Goal: Task Accomplishment & Management: Use online tool/utility

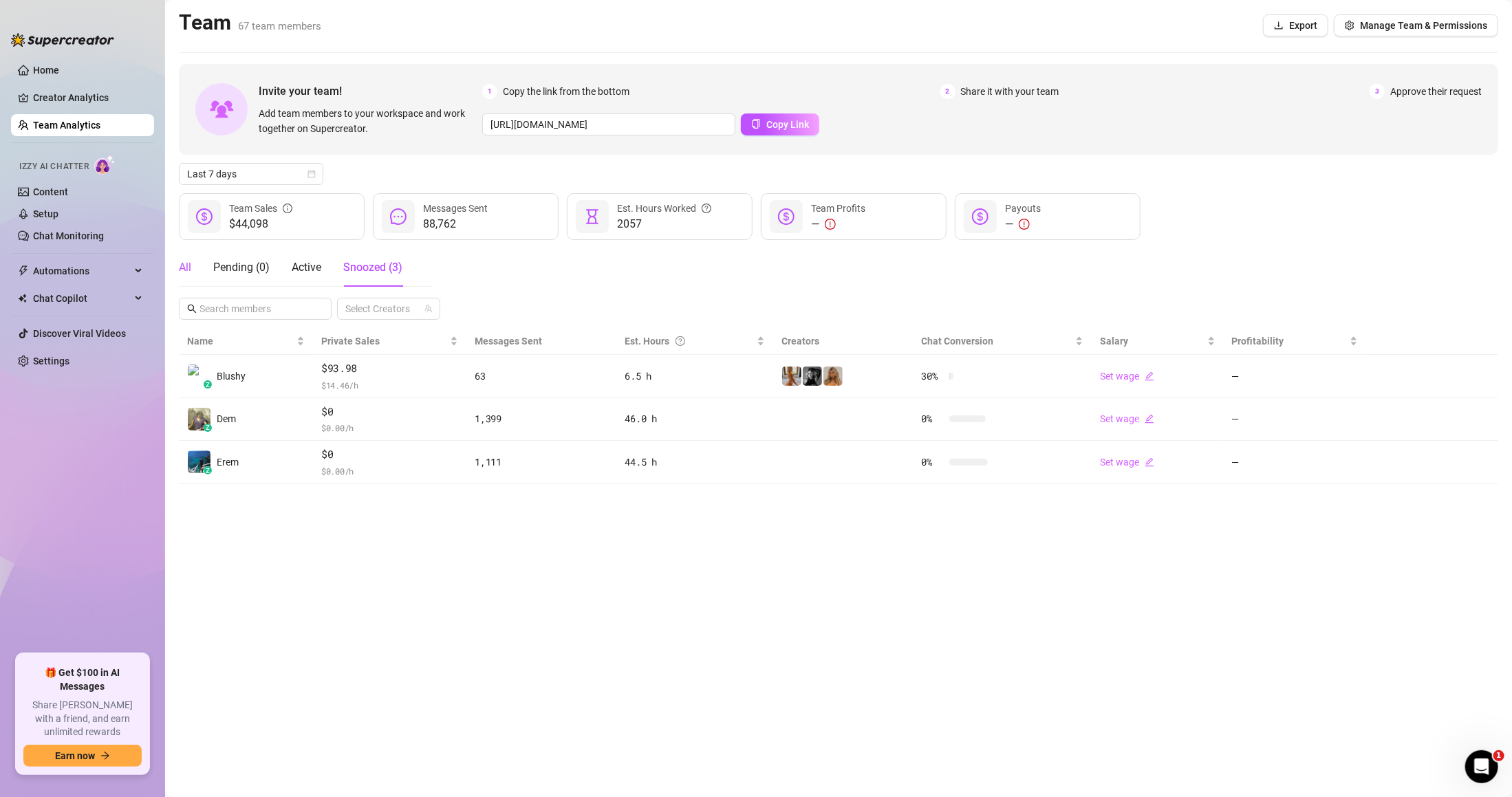
click at [182, 269] on div "All" at bounding box center [185, 267] width 12 height 17
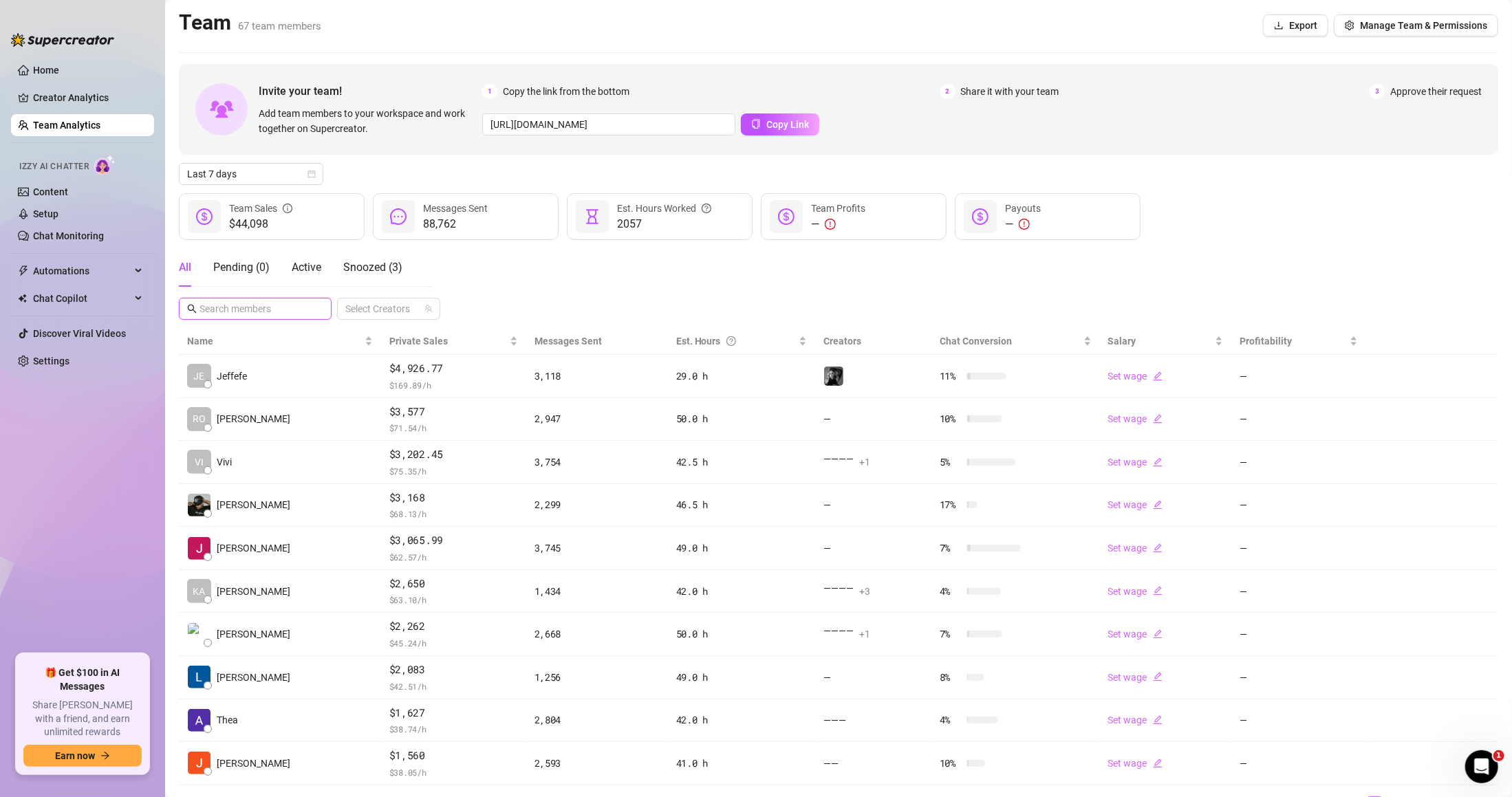
click at [249, 310] on input "text" at bounding box center [256, 308] width 113 height 15
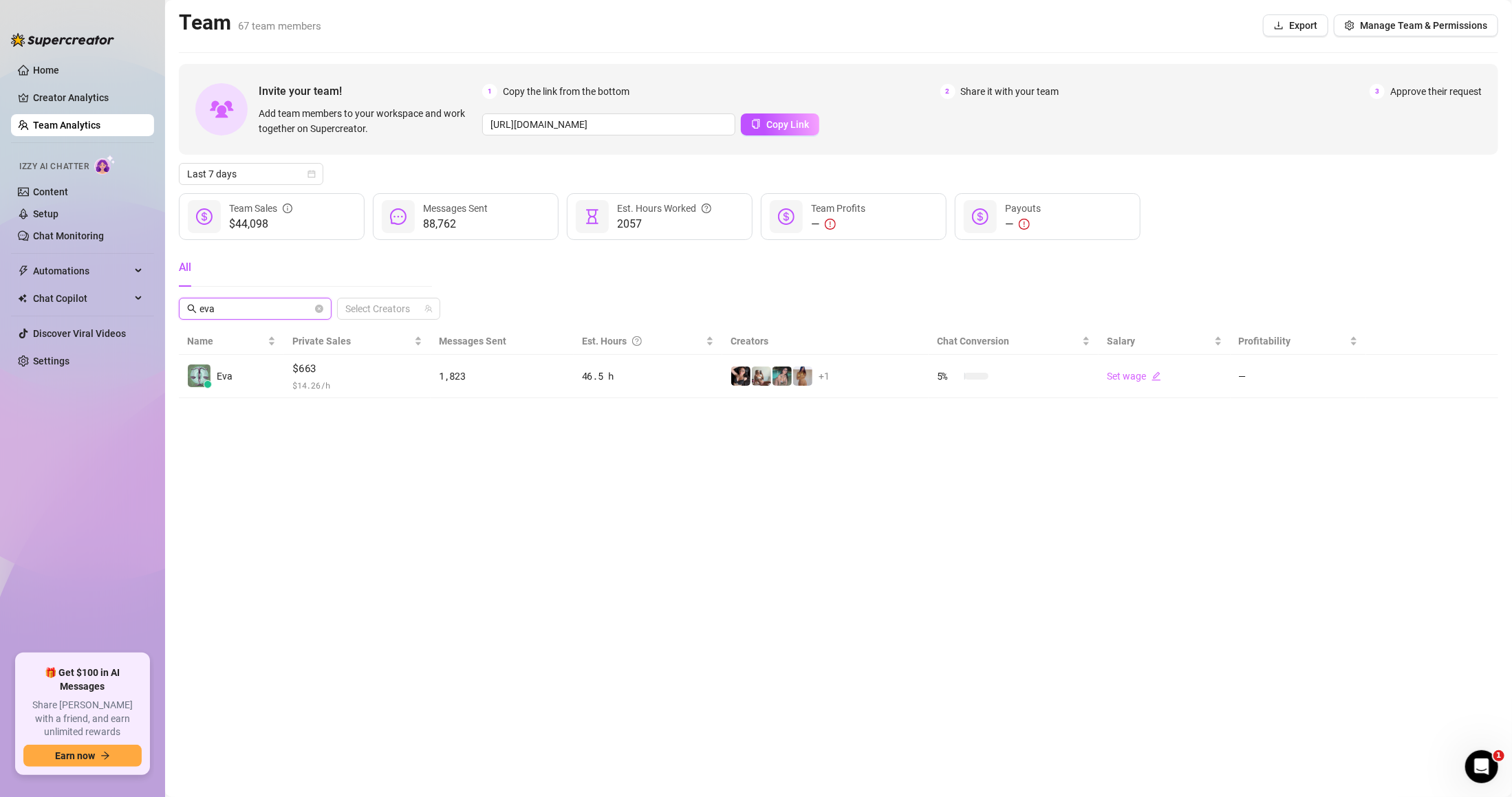
type input "eva"
click at [72, 84] on ul "Home Creator Analytics Team Analytics Izzy AI Chatter Content Setup Chat Monito…" at bounding box center [82, 351] width 143 height 595
click at [81, 92] on link "Creator Analytics" at bounding box center [88, 97] width 110 height 22
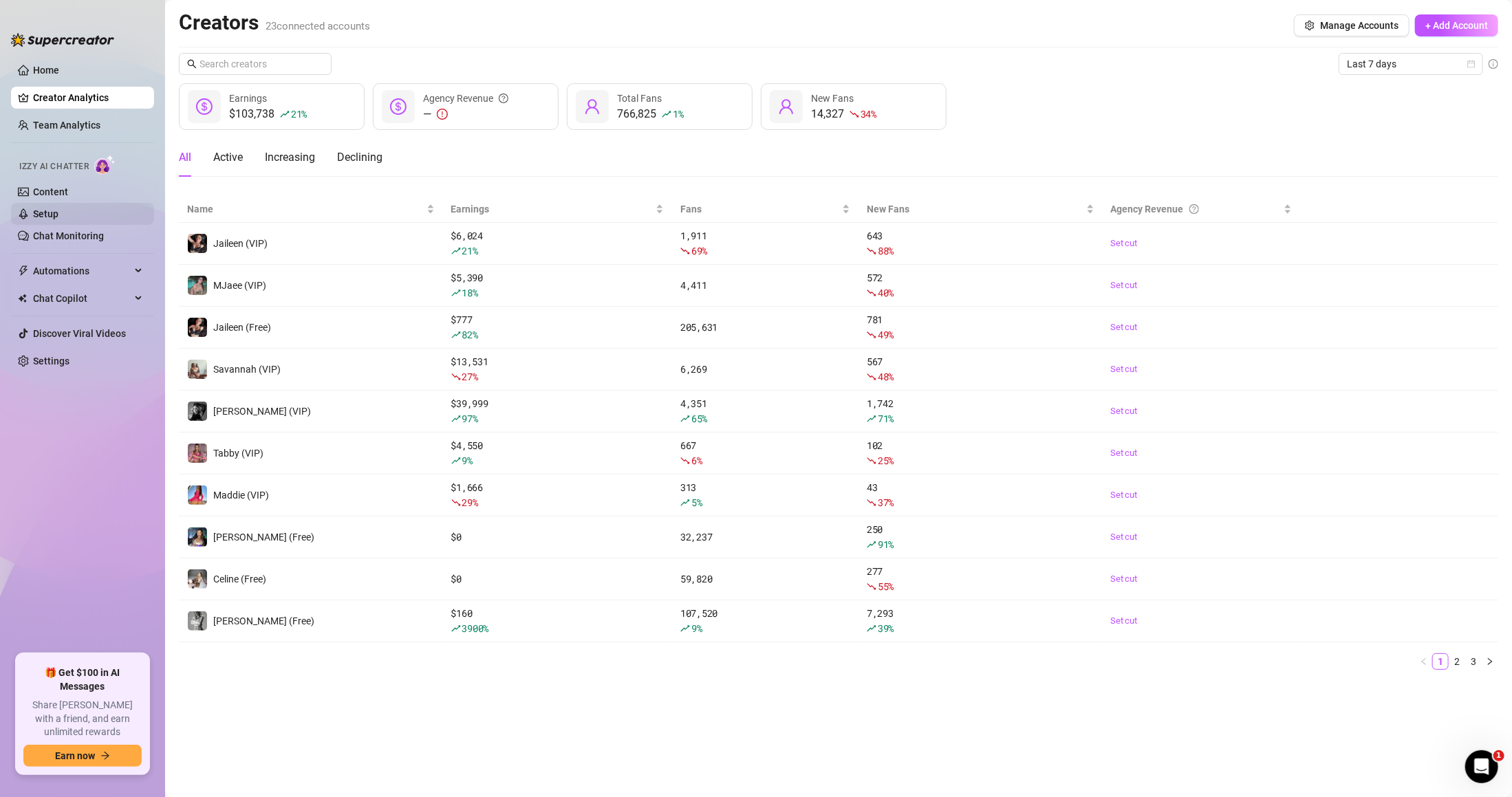
click at [59, 210] on link "Setup" at bounding box center [45, 213] width 26 height 11
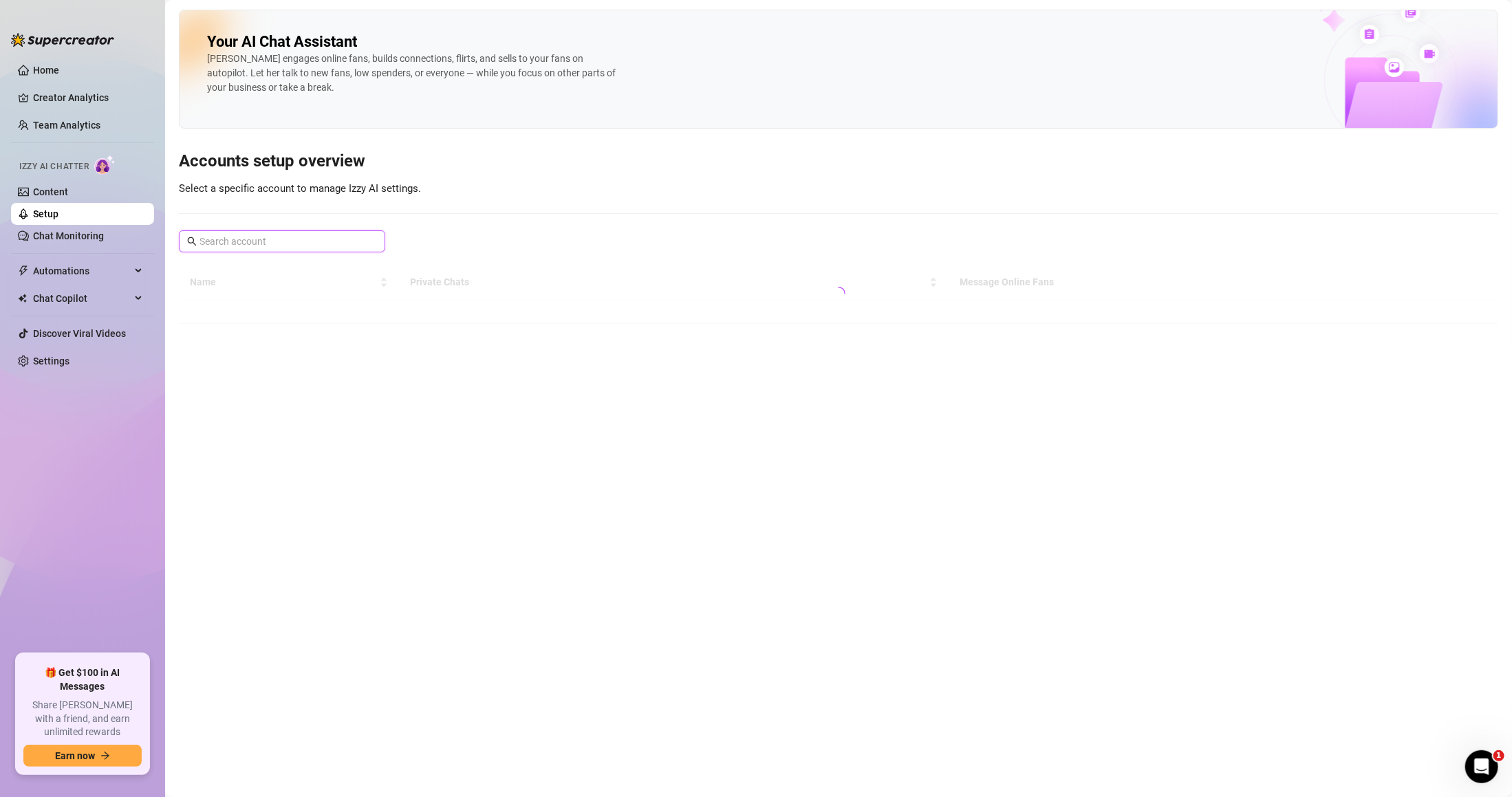
click at [323, 241] on input "text" at bounding box center [282, 241] width 166 height 15
type input "ev"
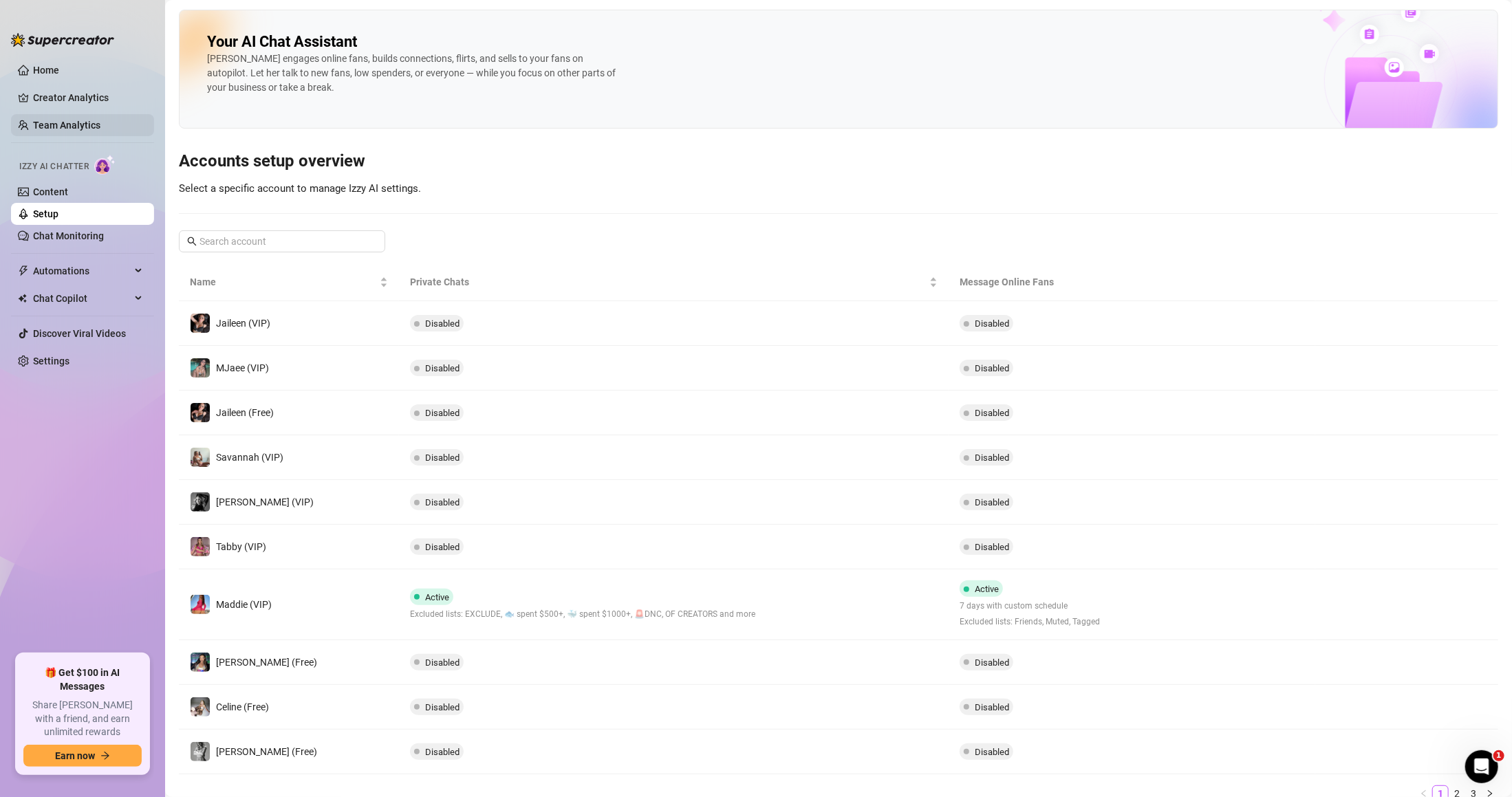
click at [69, 126] on link "Team Analytics" at bounding box center [67, 125] width 67 height 11
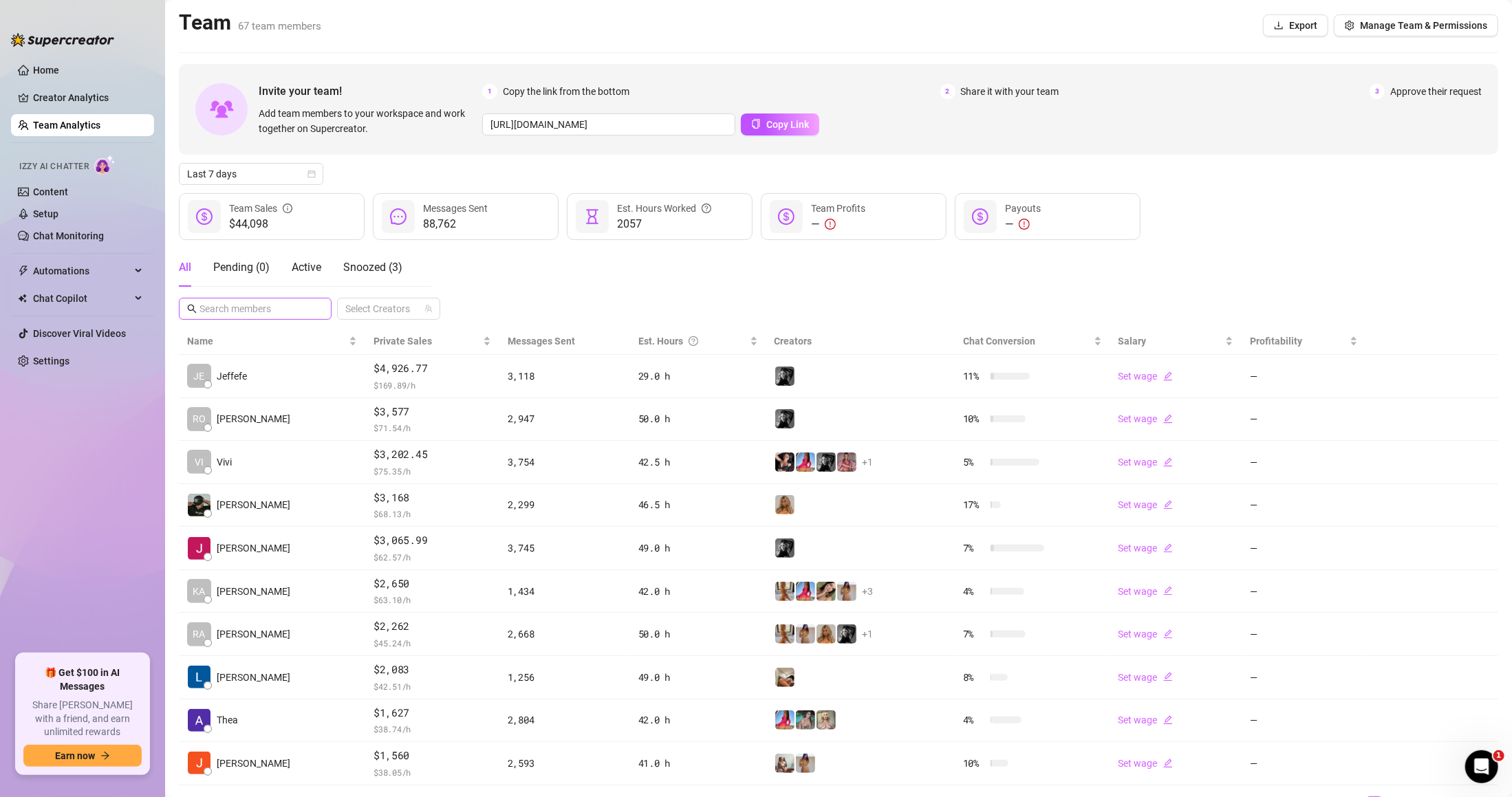
drag, startPoint x: 286, startPoint y: 291, endPoint x: 281, endPoint y: 308, distance: 17.7
click at [284, 300] on div "All Pending ( 0 ) Active Snoozed ( 3 ) Select Creators" at bounding box center [838, 284] width 1320 height 72
click at [281, 308] on input "text" at bounding box center [256, 308] width 113 height 15
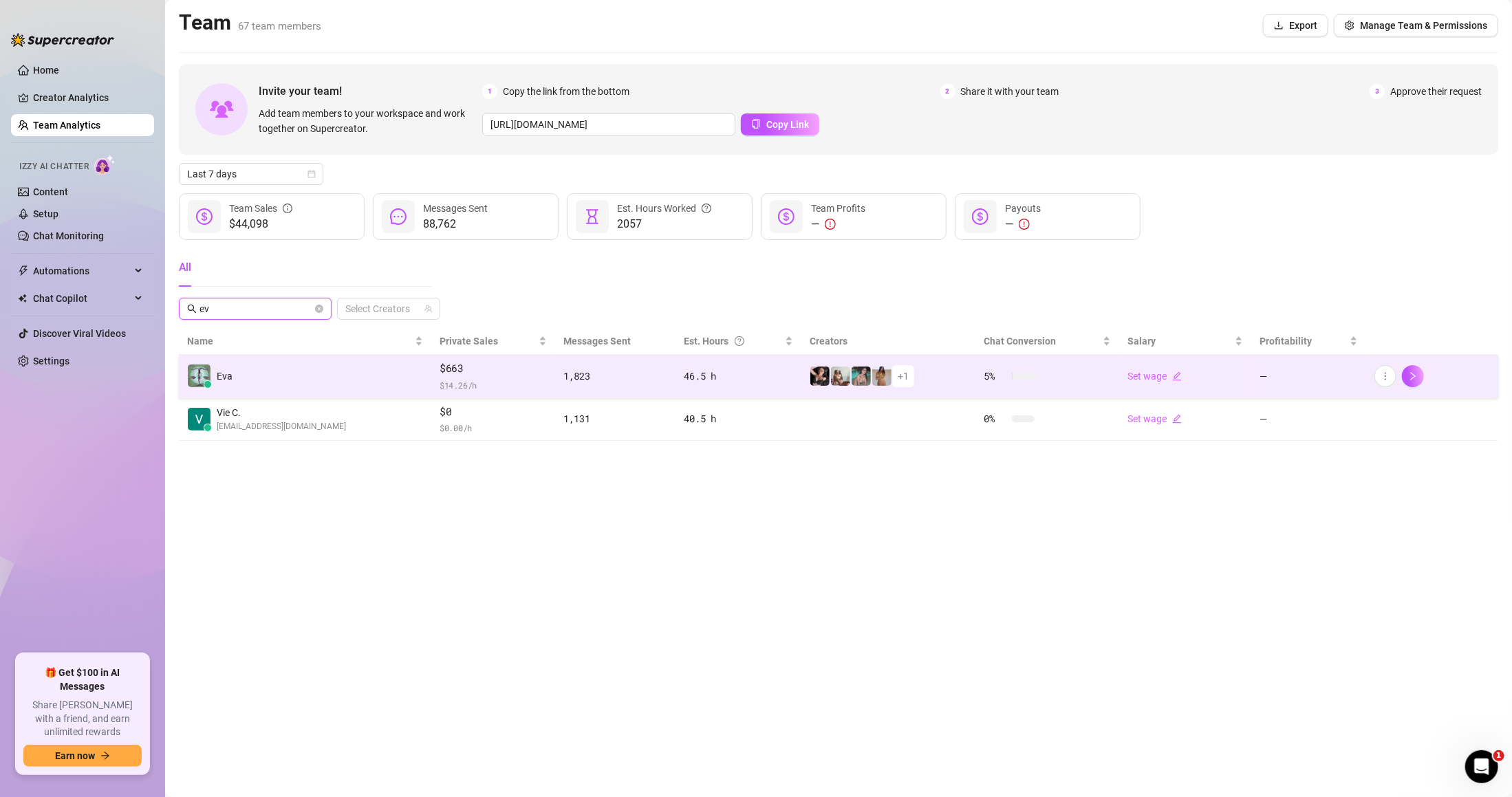
type input "ev"
click at [319, 373] on td "Eva" at bounding box center [305, 376] width 253 height 43
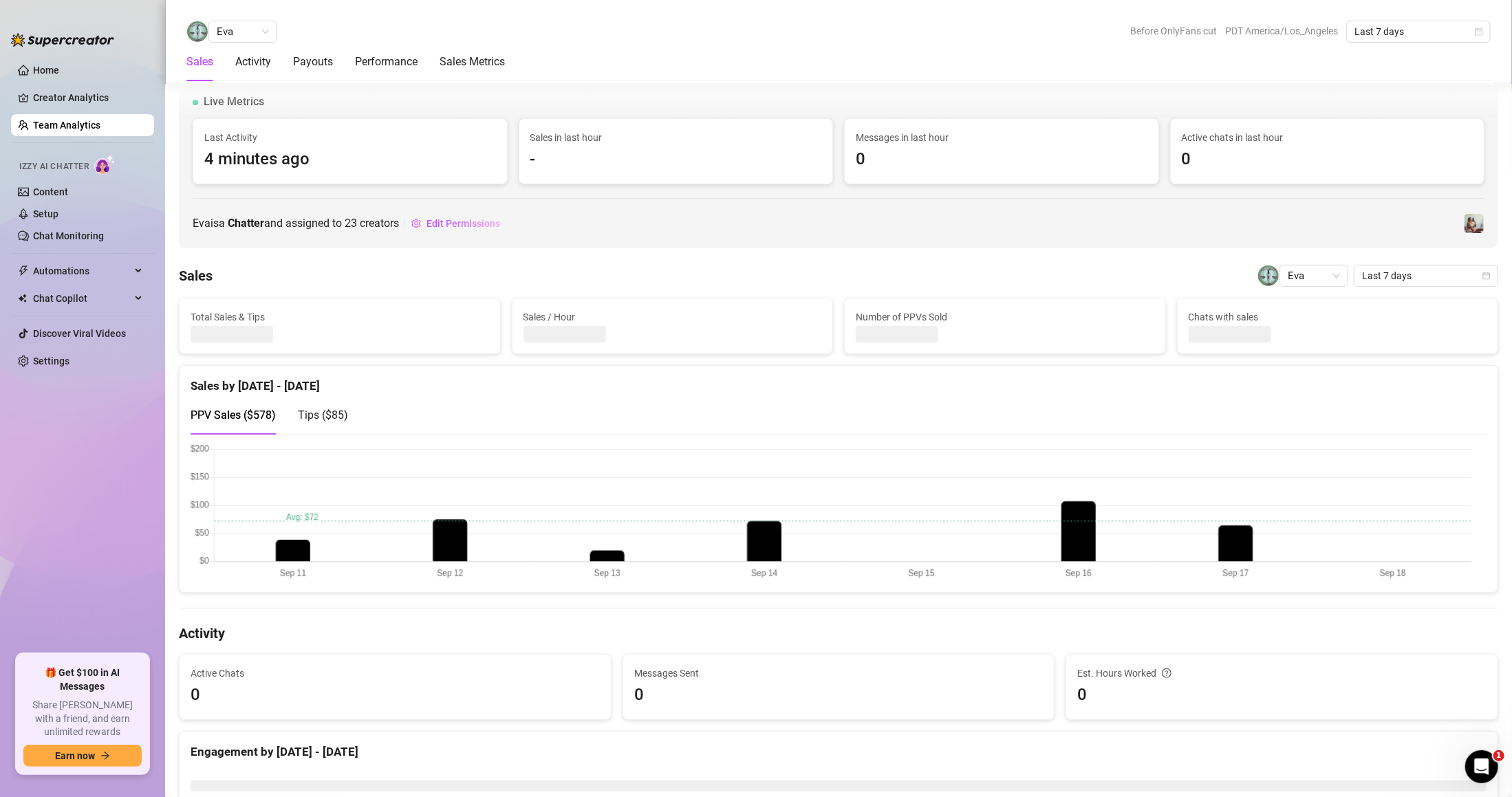
scroll to position [550, 0]
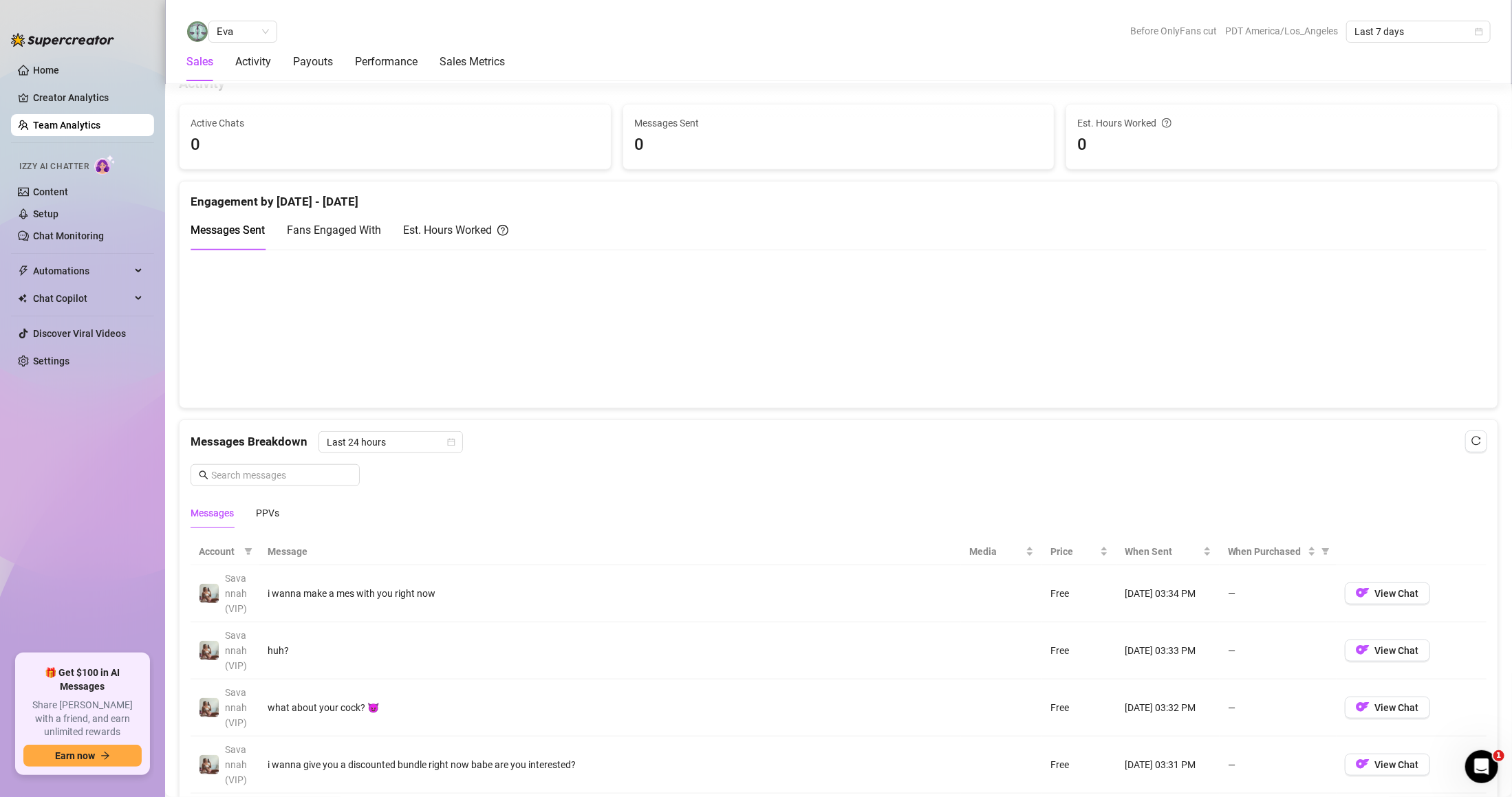
click at [89, 125] on link "Team Analytics" at bounding box center [67, 125] width 67 height 11
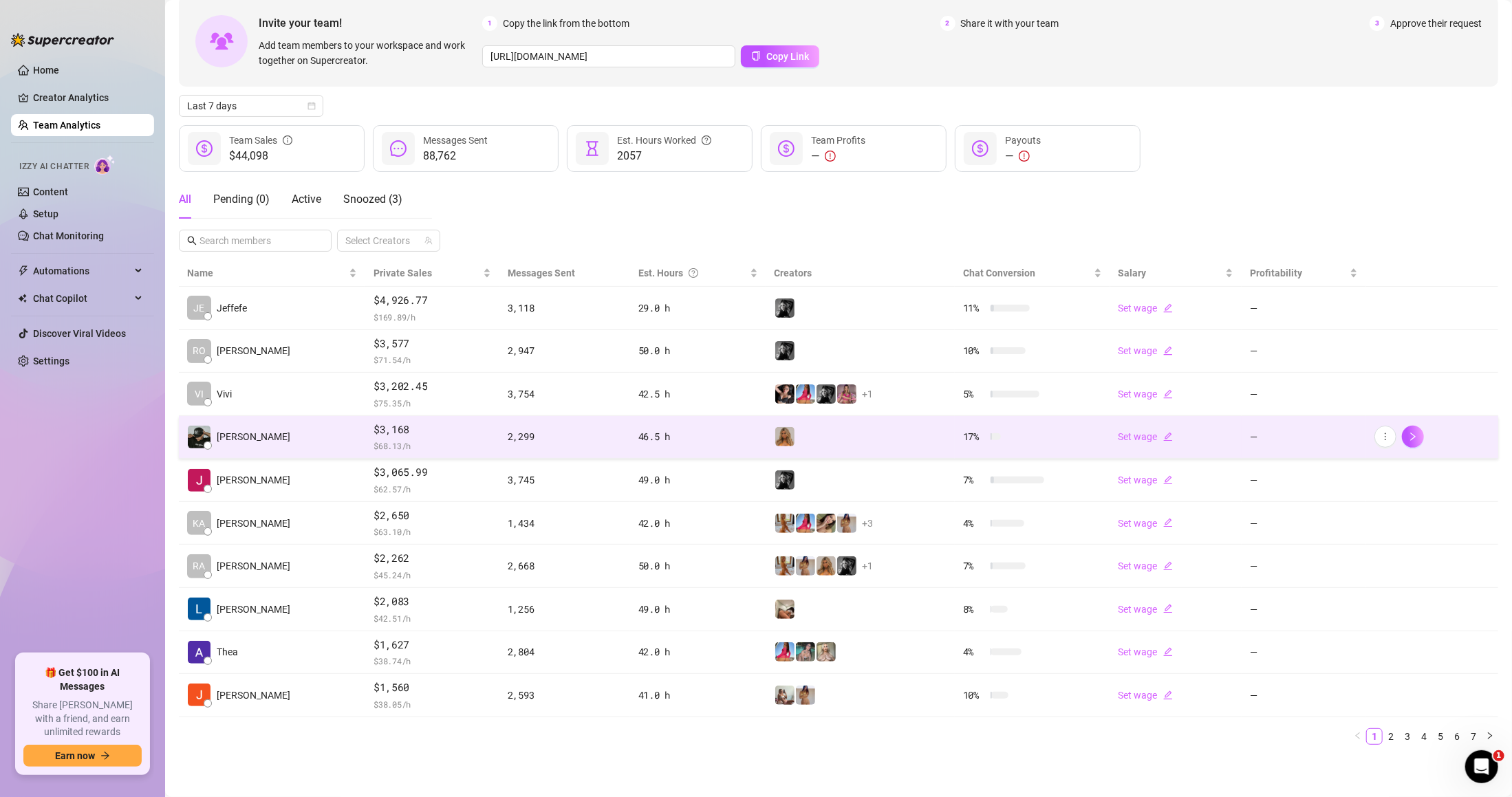
scroll to position [69, 0]
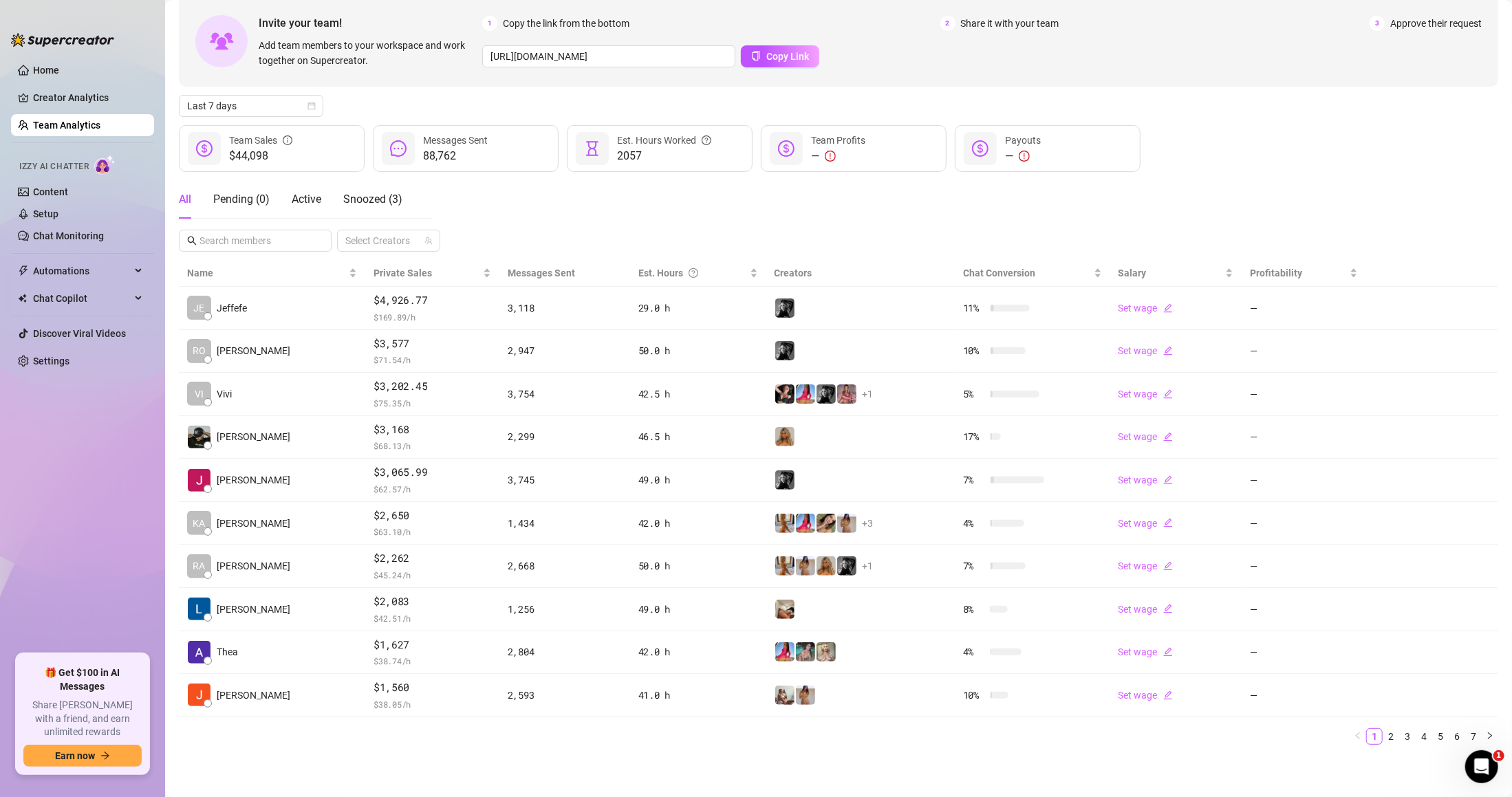
click at [75, 347] on ul "Home Creator Analytics Team Analytics Izzy AI Chatter Content Setup Chat Monito…" at bounding box center [82, 351] width 143 height 595
click at [70, 355] on link "Settings" at bounding box center [51, 360] width 37 height 11
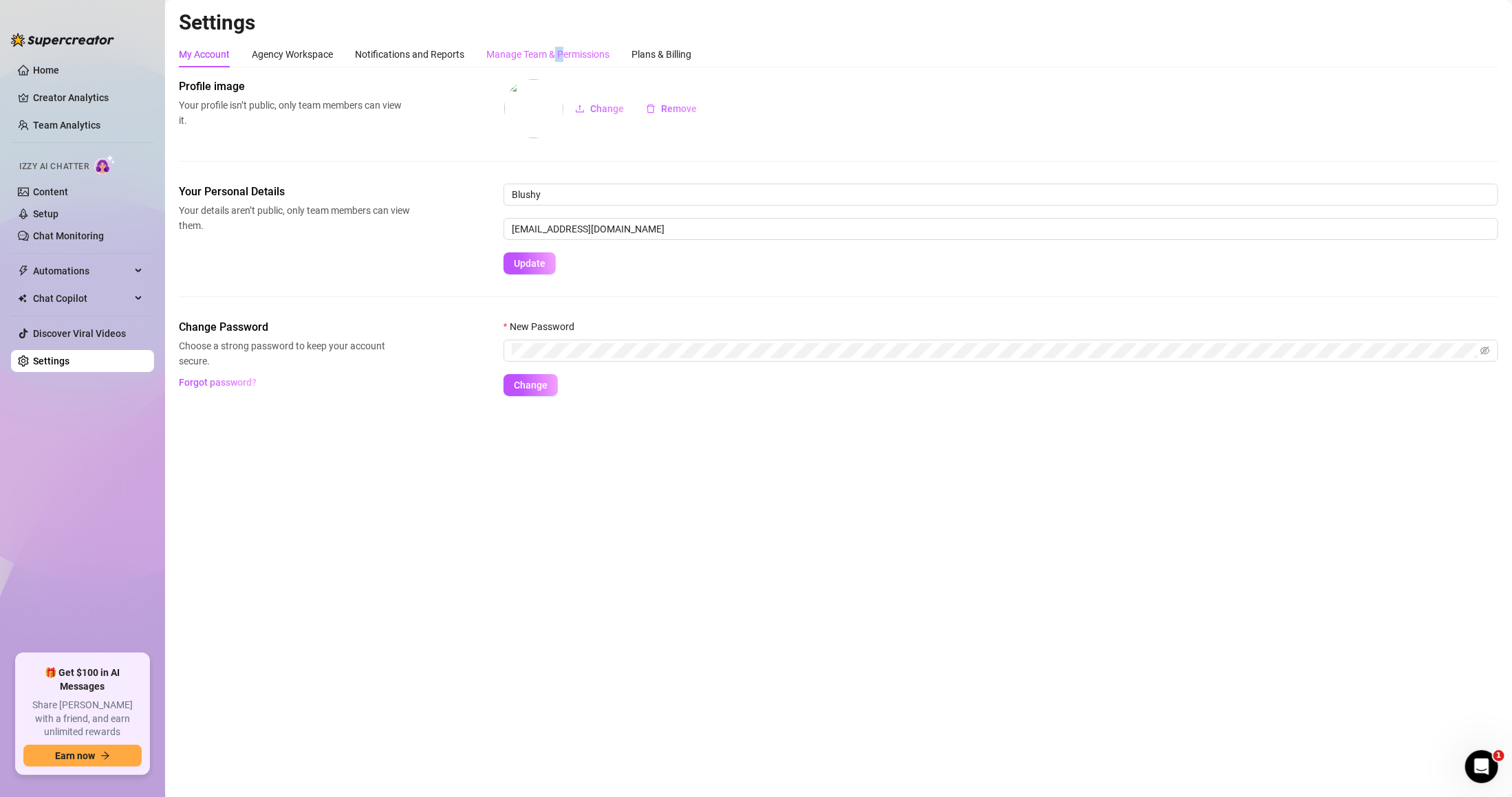
drag, startPoint x: 555, startPoint y: 63, endPoint x: 561, endPoint y: 52, distance: 12.5
click at [561, 62] on div "Manage Team & Permissions" at bounding box center [548, 54] width 123 height 26
click at [561, 52] on div "Manage Team & Permissions" at bounding box center [548, 54] width 123 height 15
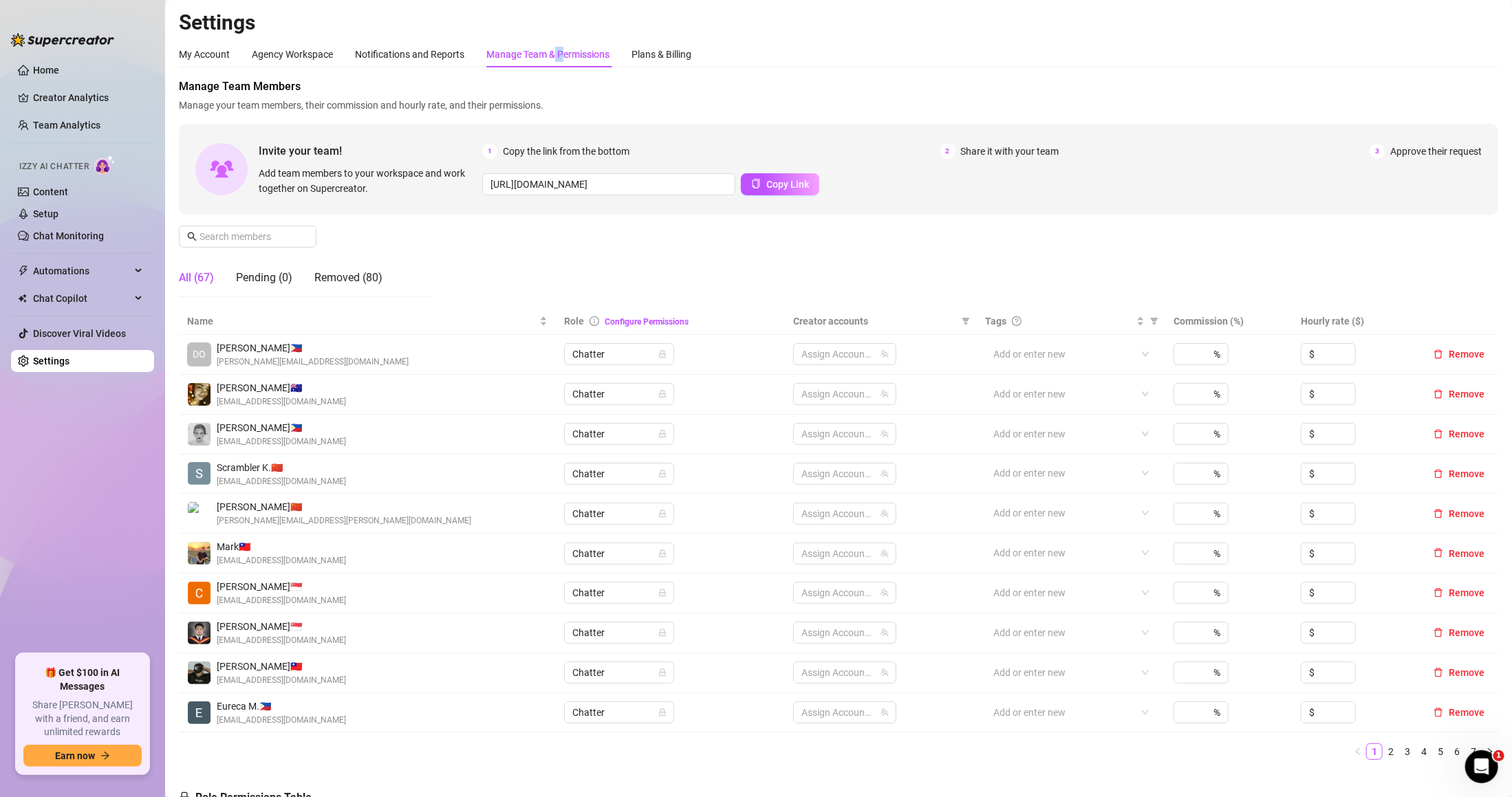
click at [561, 51] on div "Manage Team & Permissions" at bounding box center [548, 54] width 123 height 15
click at [285, 238] on input "text" at bounding box center [248, 237] width 97 height 15
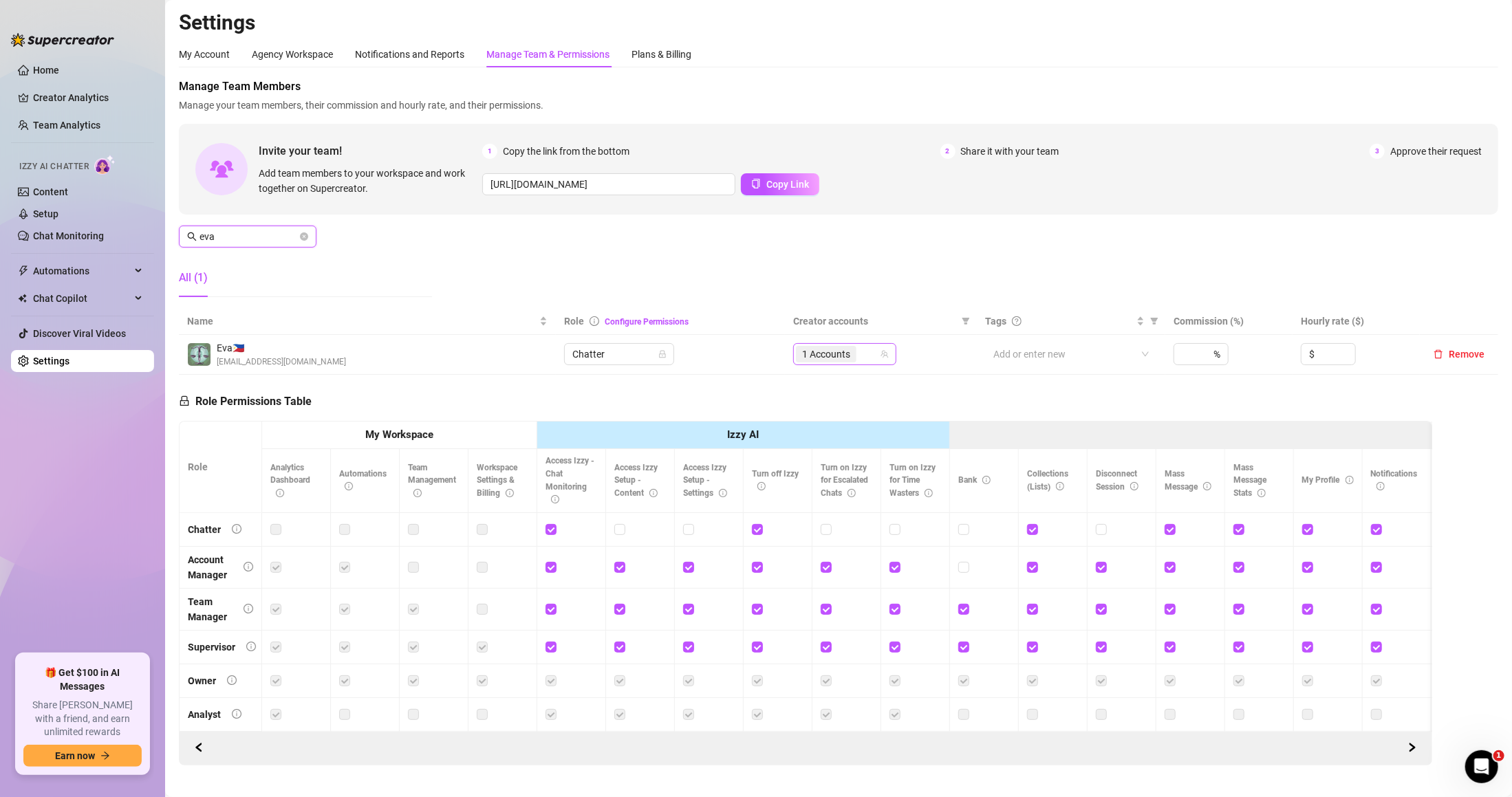
drag, startPoint x: 845, startPoint y: 345, endPoint x: 852, endPoint y: 349, distance: 8.1
click at [845, 344] on div "1 Accounts" at bounding box center [827, 354] width 63 height 19
type input "eva"
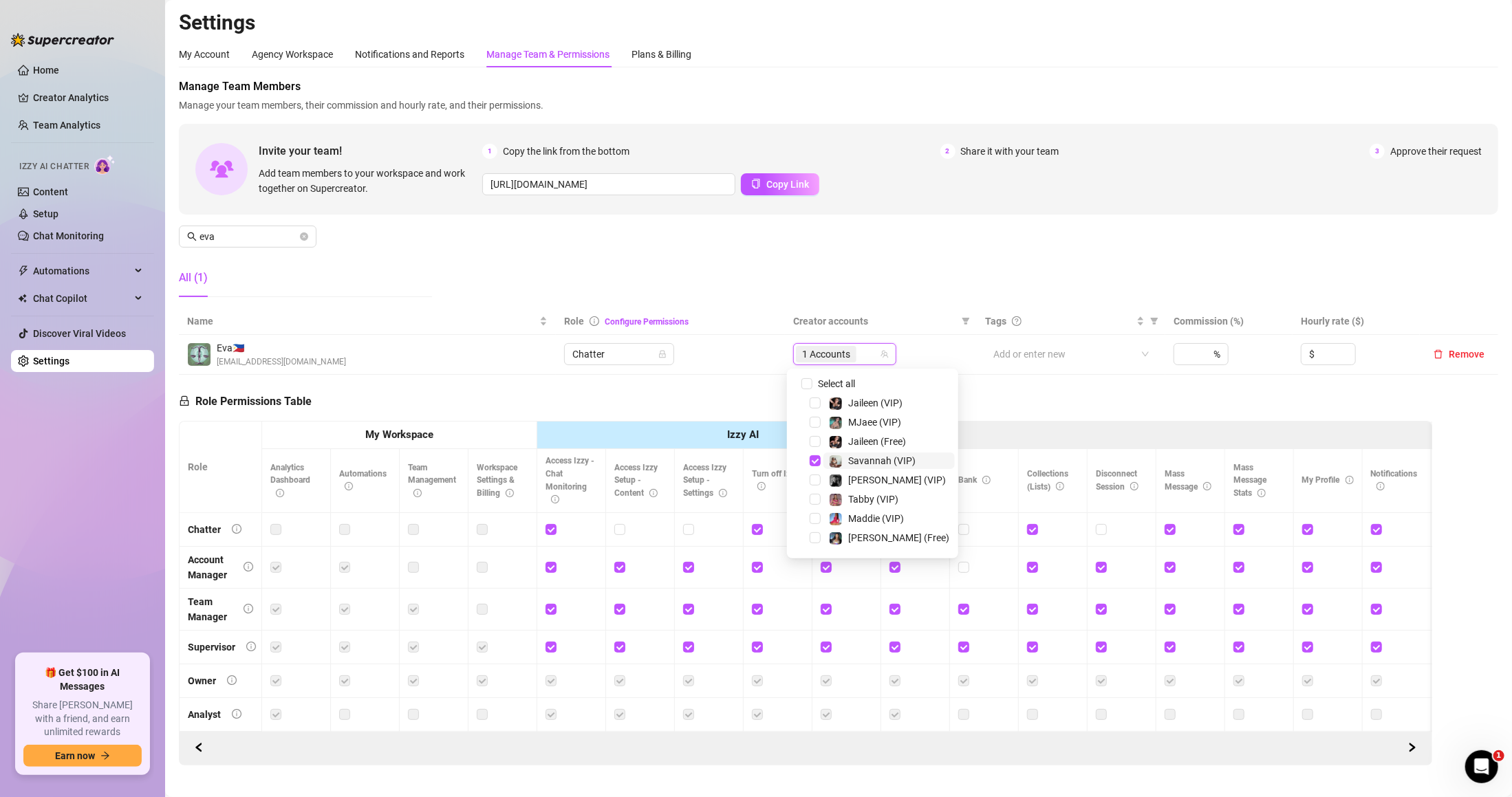
click at [849, 458] on span "Savannah (VIP)" at bounding box center [882, 460] width 67 height 11
click at [960, 163] on div "1 Copy the link from the bottom 2 Share it with your team 3 Approve their reque…" at bounding box center [982, 169] width 1000 height 51
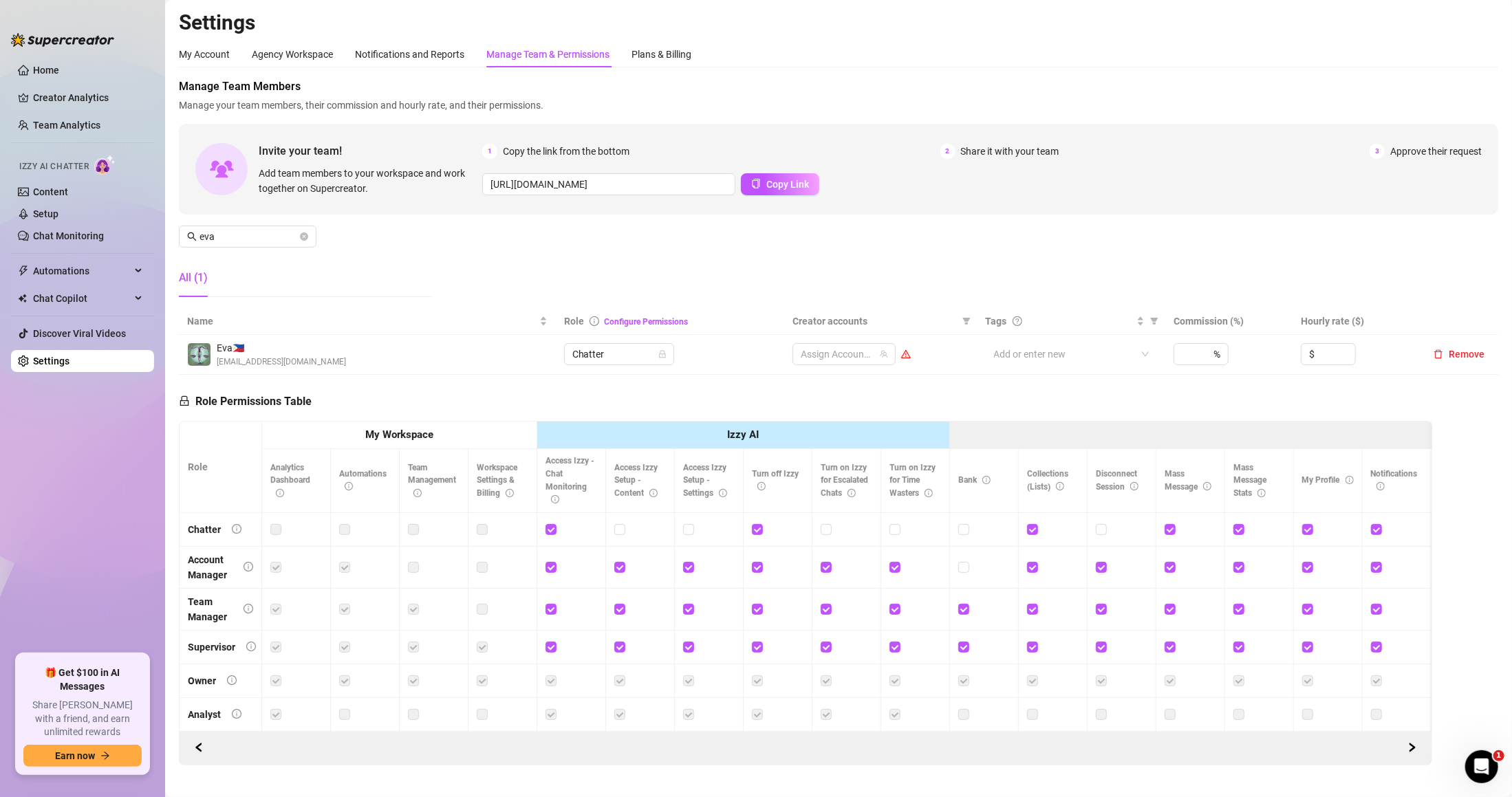
click at [435, 303] on div "Manage Team Members Manage your team members, their commission and hourly rate,…" at bounding box center [838, 193] width 1320 height 230
click at [306, 231] on span at bounding box center [303, 237] width 8 height 15
click at [304, 240] on icon "close-circle" at bounding box center [303, 236] width 8 height 8
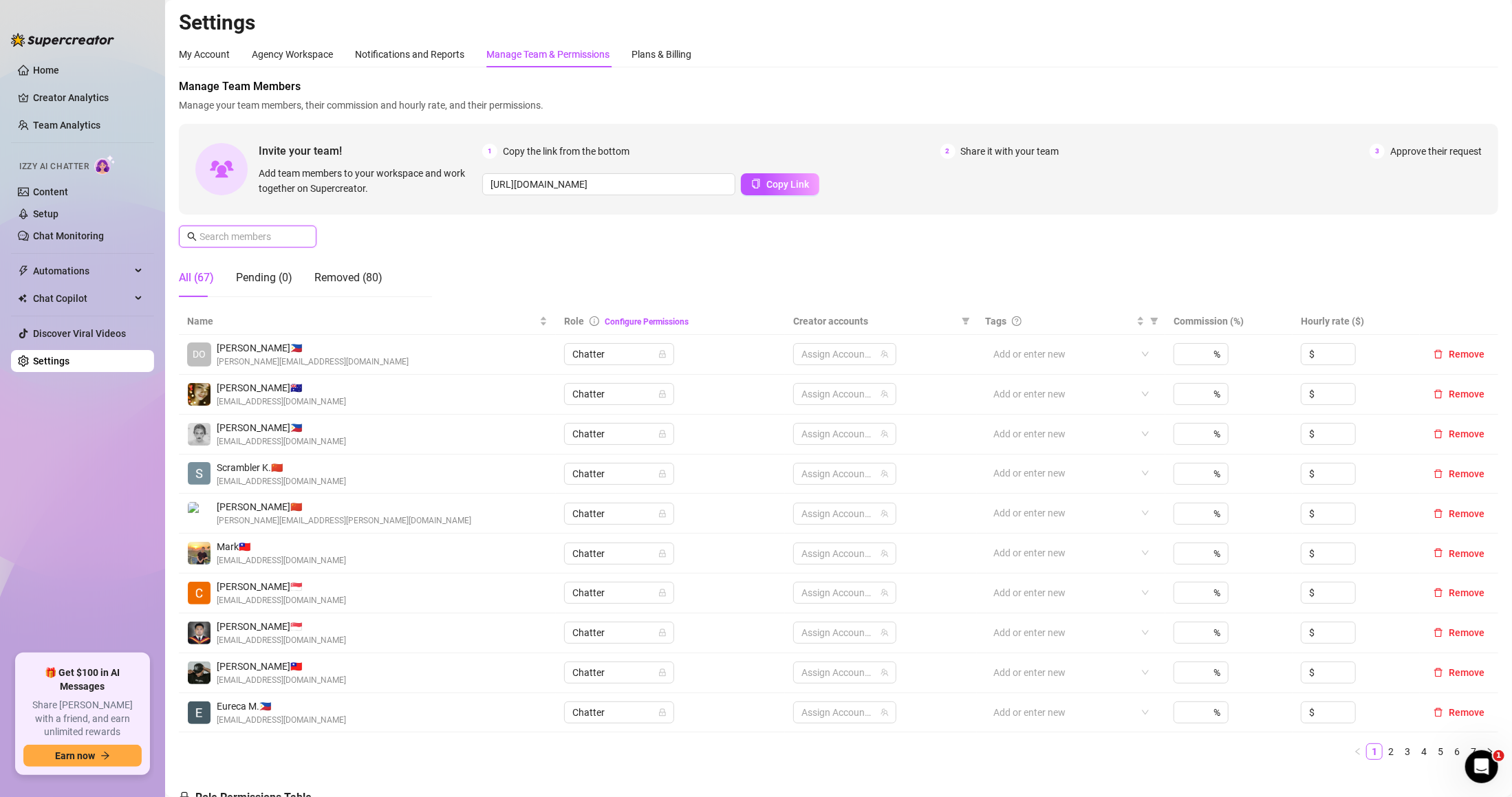
click at [291, 232] on input "text" at bounding box center [248, 237] width 97 height 15
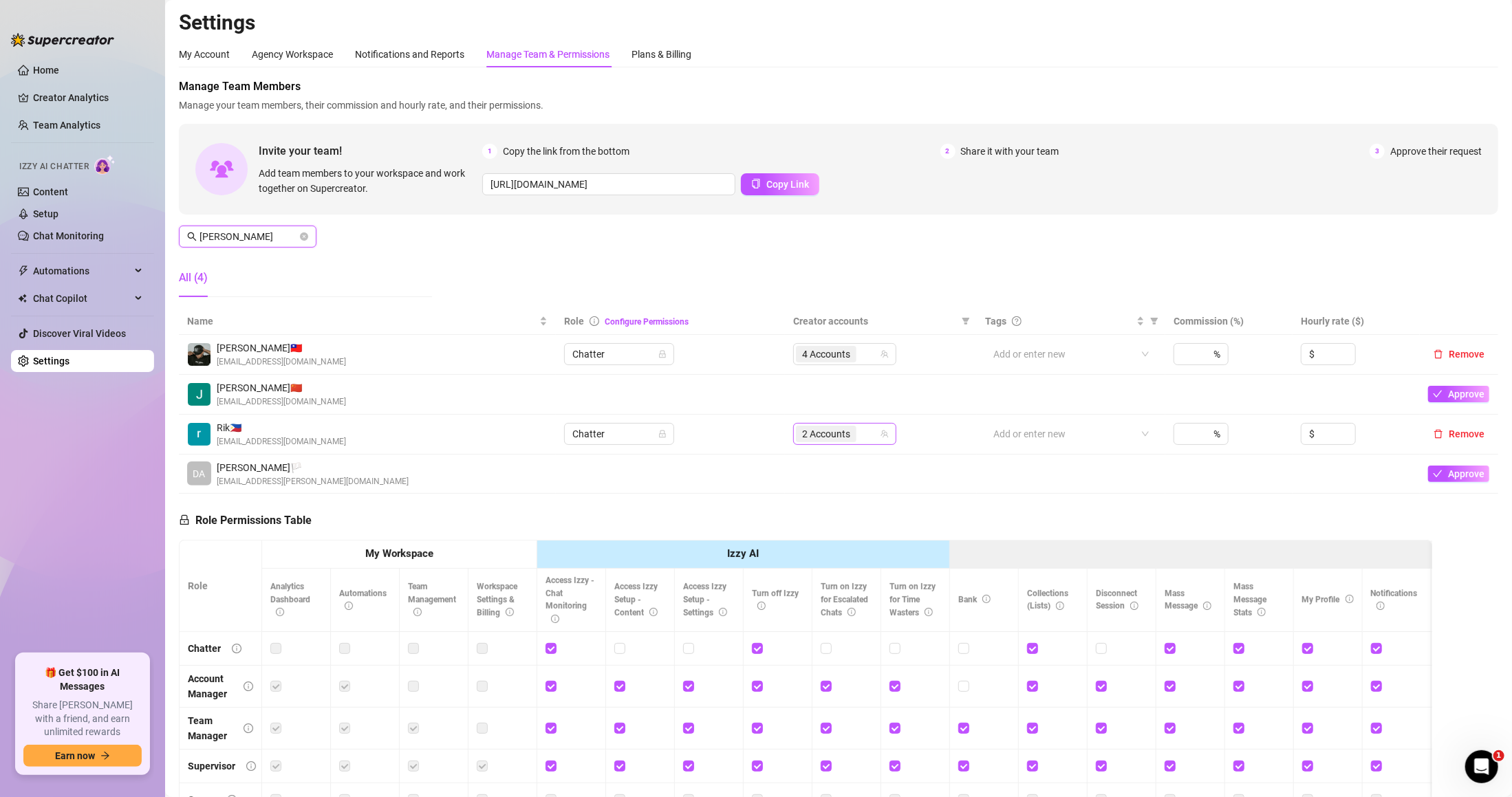
click at [850, 425] on div "2 Accounts" at bounding box center [827, 434] width 63 height 19
type input "[PERSON_NAME]"
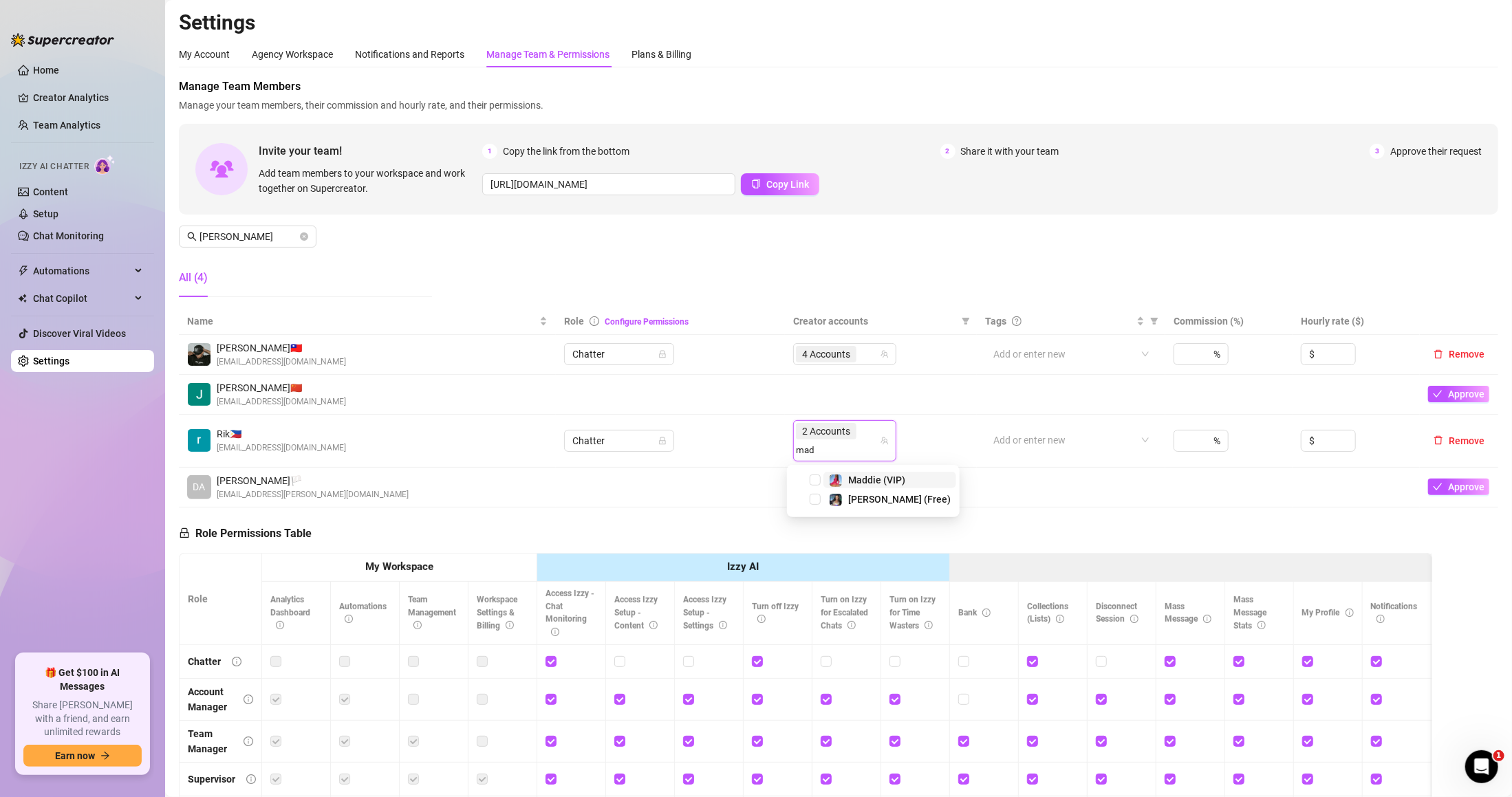
type input "madd"
click at [864, 478] on span "Maddie (VIP)" at bounding box center [877, 480] width 57 height 11
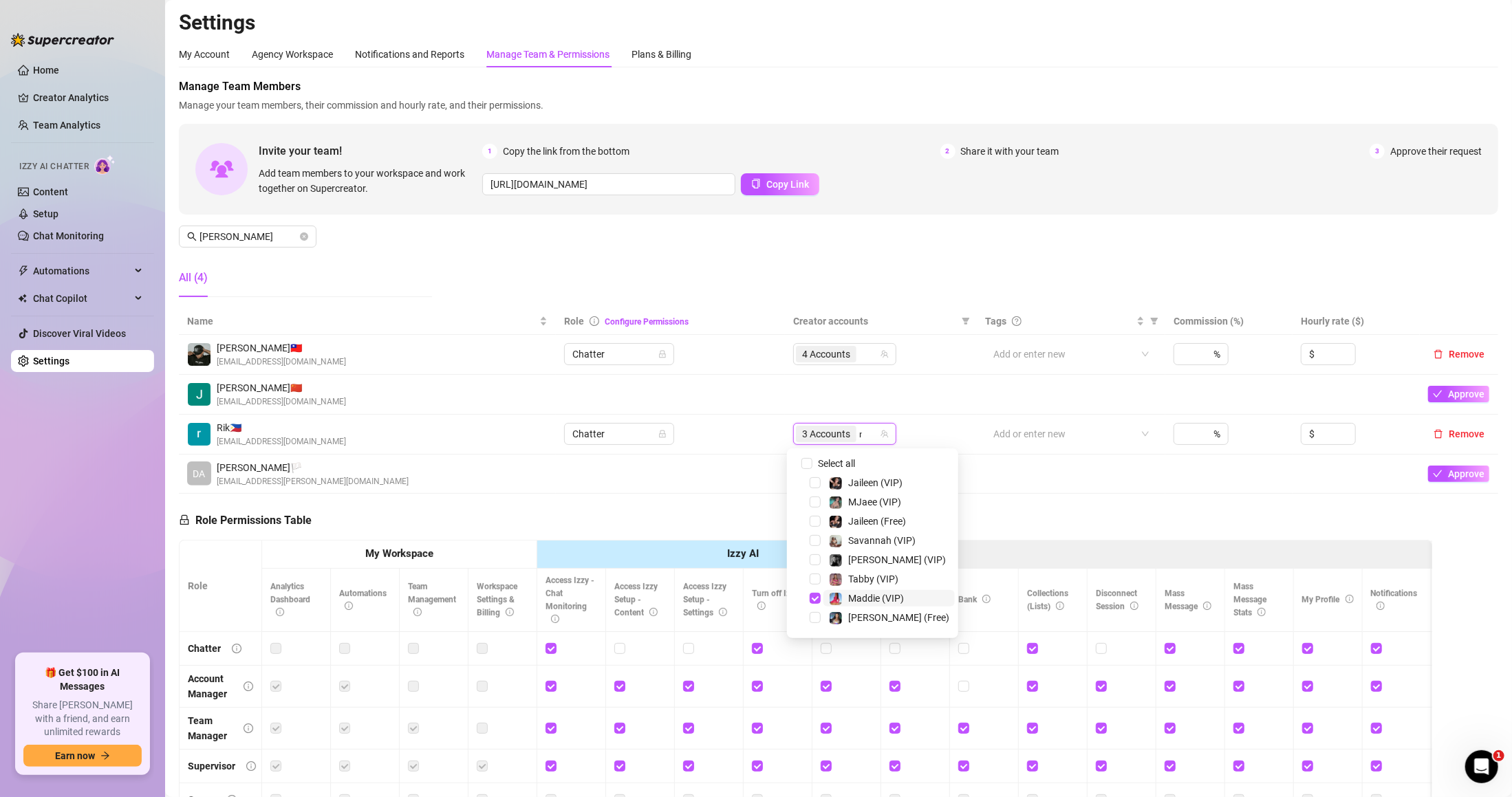
type input "mad"
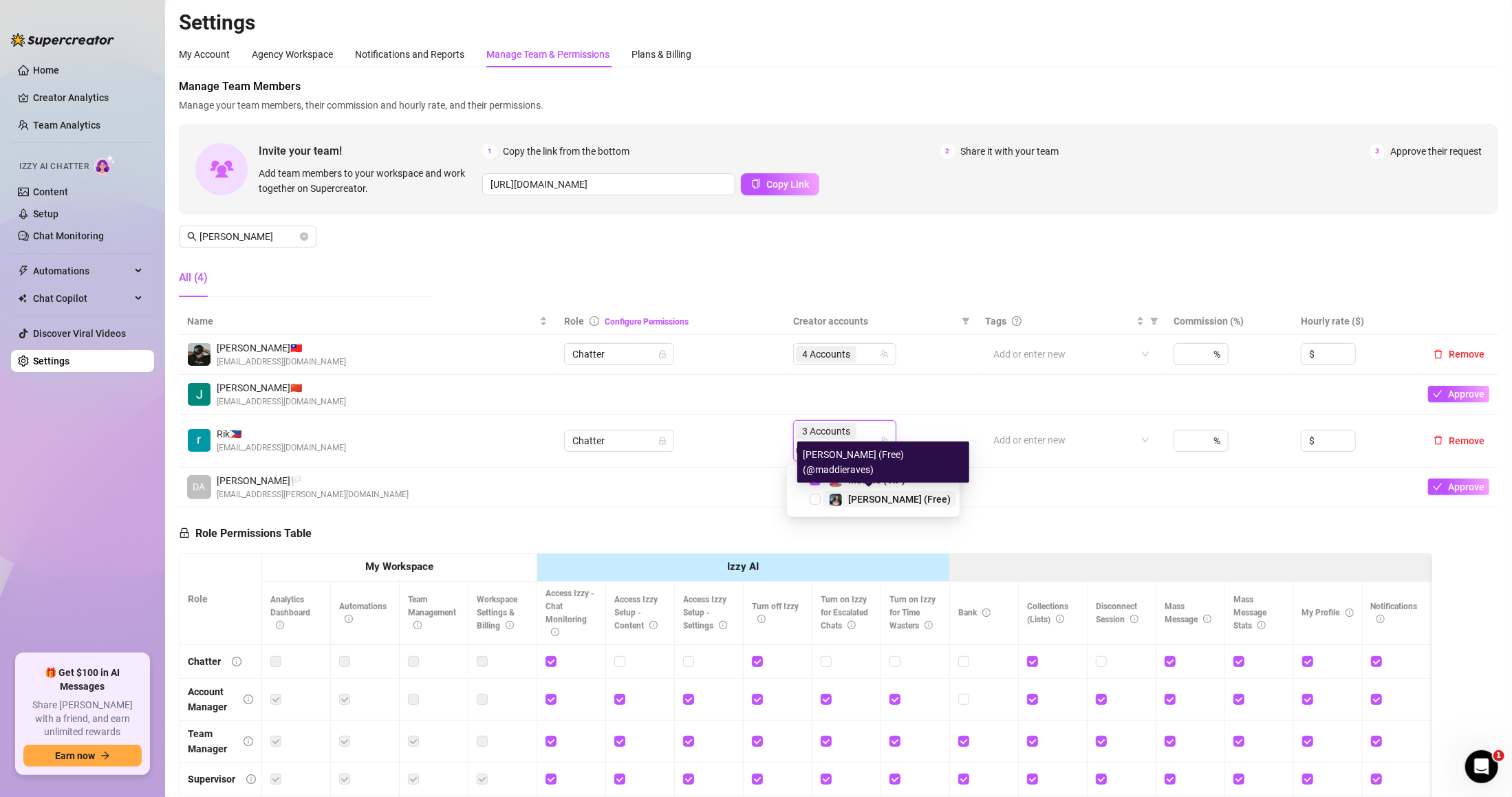
click at [855, 494] on span "[PERSON_NAME] (Free)" at bounding box center [899, 499] width 103 height 11
click at [883, 353] on div "4 Accounts" at bounding box center [844, 354] width 103 height 22
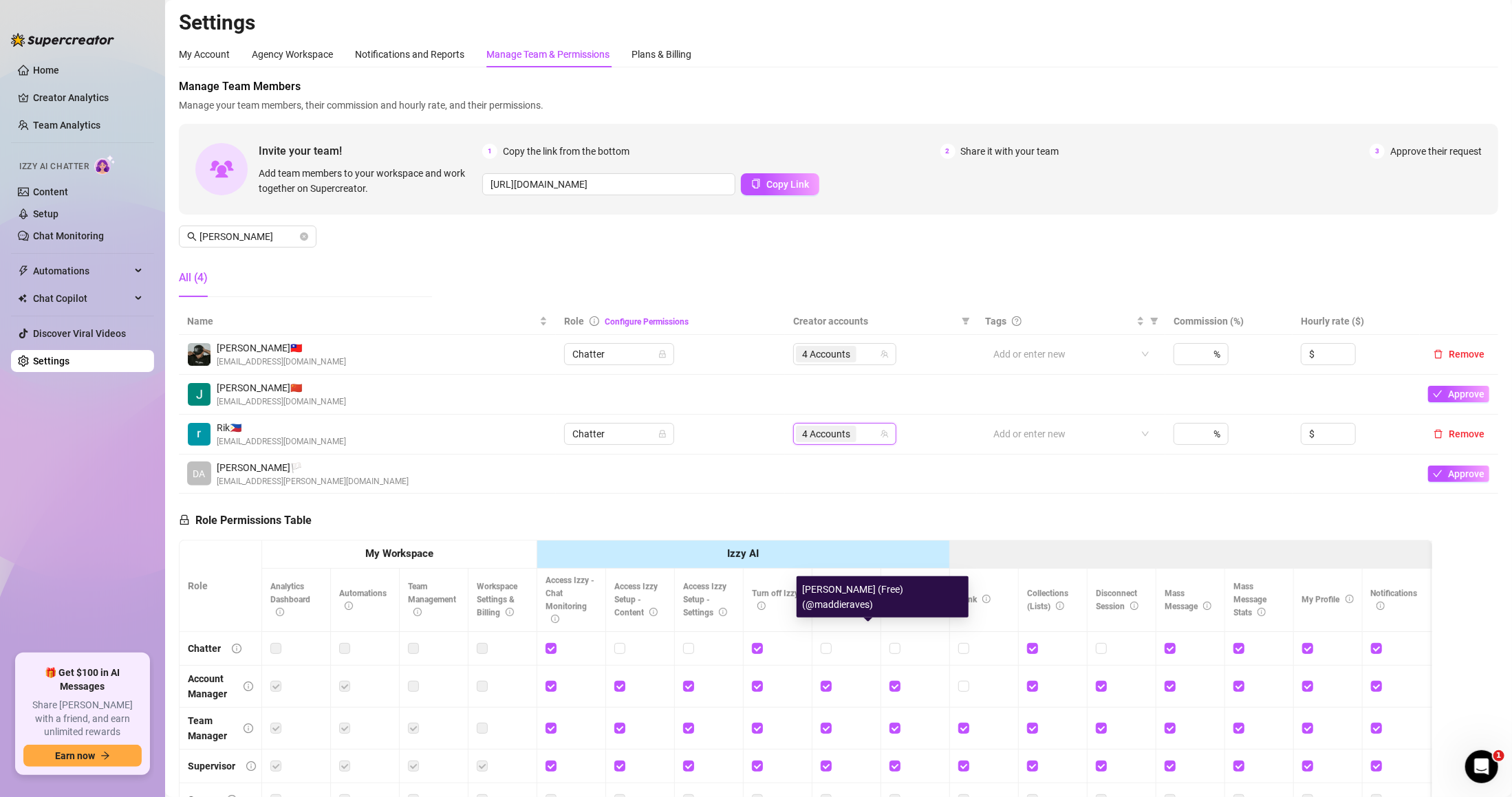
click at [888, 250] on div "Manage Team Members Manage your team members, their commission and hourly rate,…" at bounding box center [838, 193] width 1320 height 230
click at [310, 233] on span "[PERSON_NAME]" at bounding box center [248, 237] width 138 height 22
click at [306, 233] on icon "close-circle" at bounding box center [303, 236] width 8 height 8
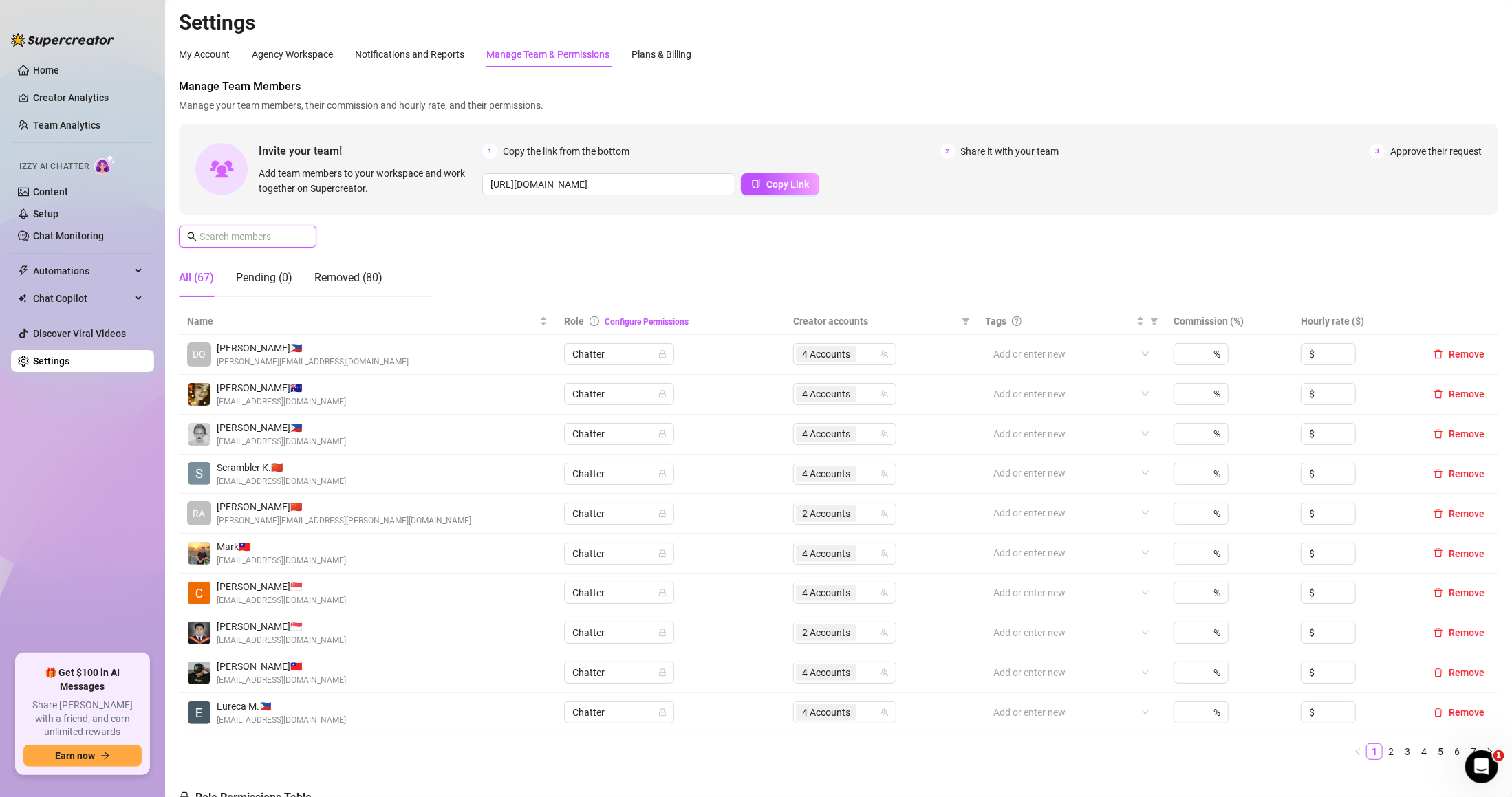
click at [215, 230] on input "text" at bounding box center [248, 237] width 97 height 15
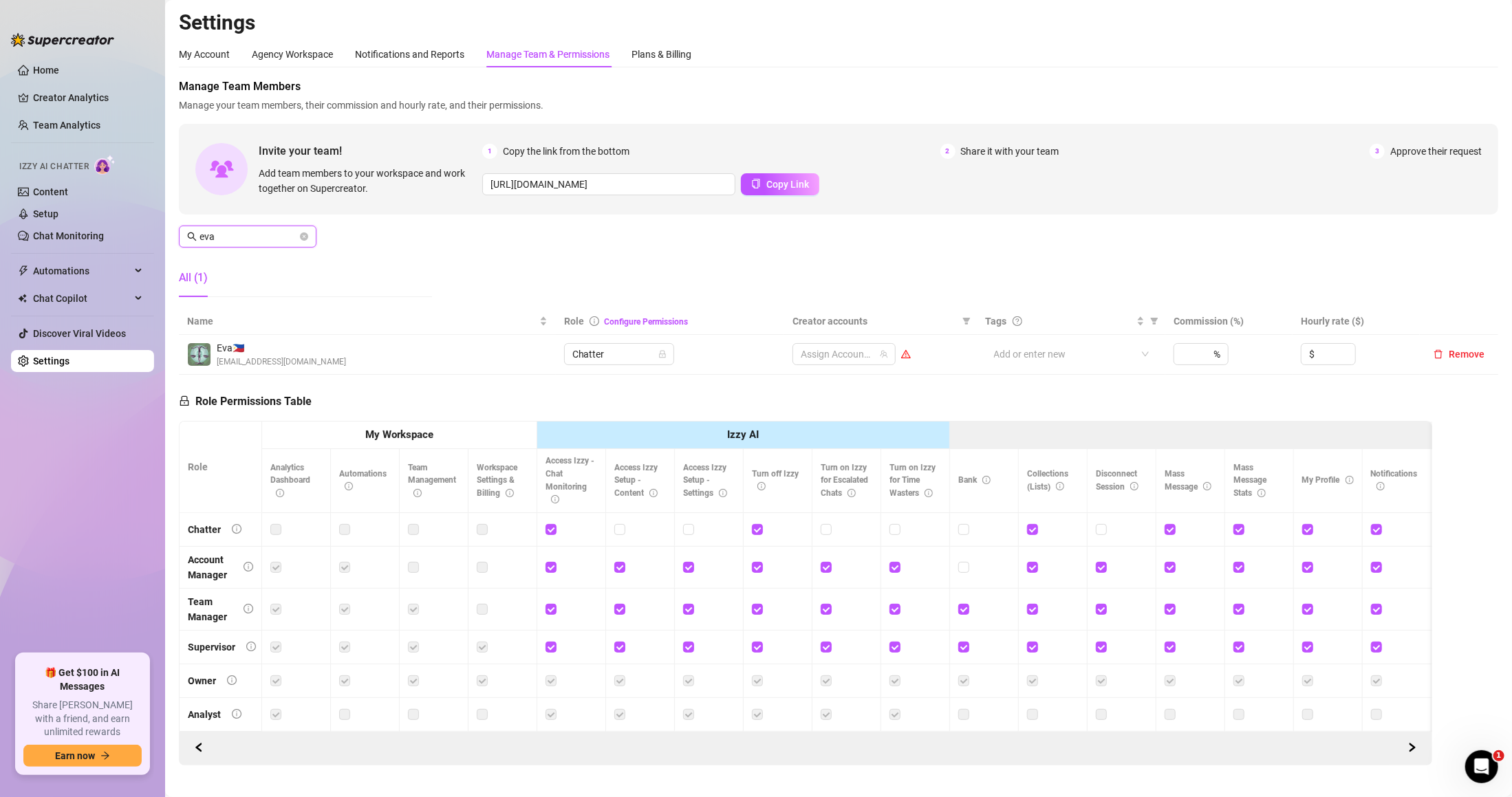
type input "eva"
click at [286, 349] on span "Eva 🇵🇭" at bounding box center [281, 348] width 129 height 15
click at [87, 119] on link "Team Analytics" at bounding box center [67, 125] width 67 height 11
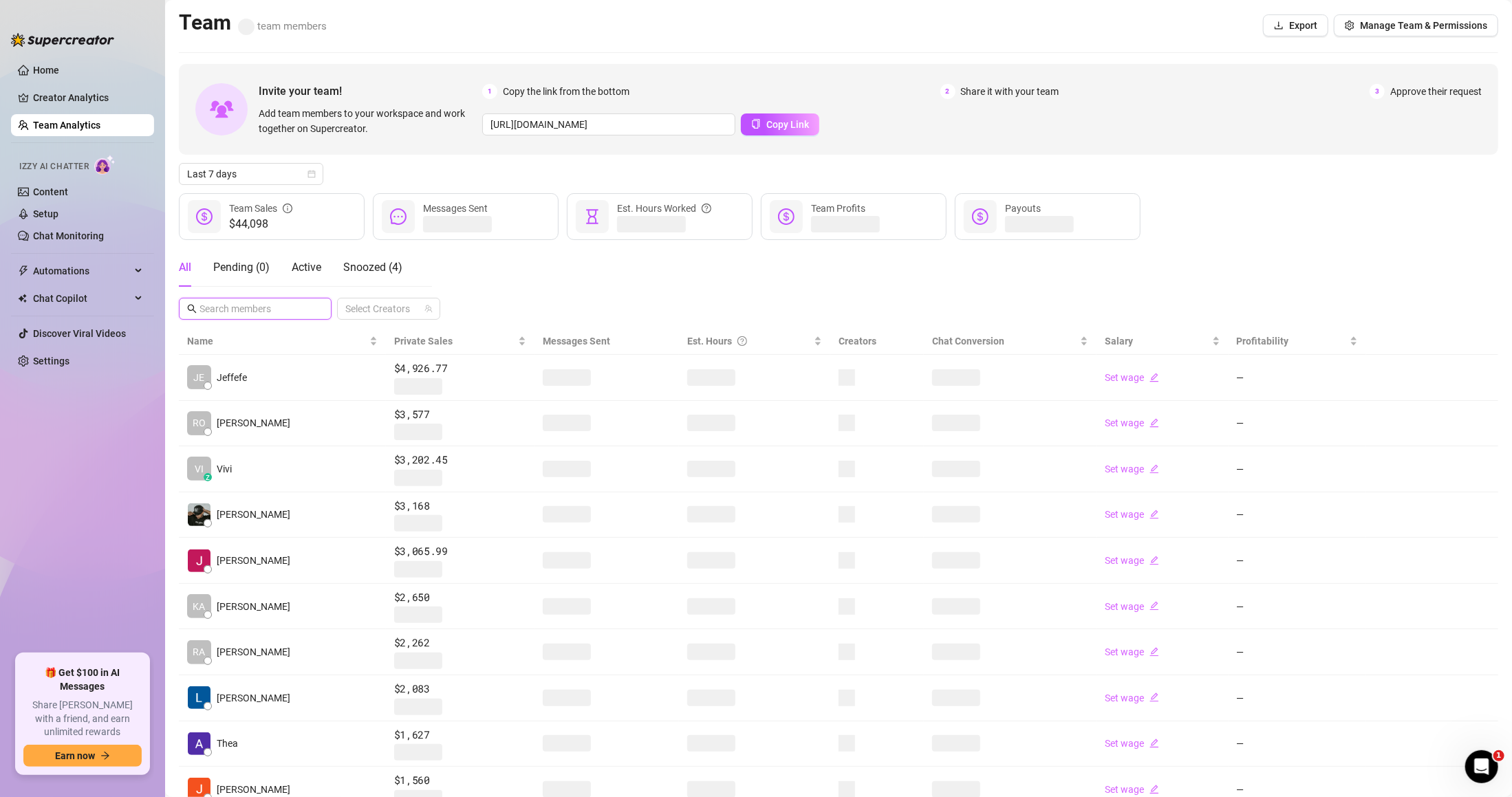
click at [284, 303] on input "text" at bounding box center [256, 308] width 113 height 15
type input "e"
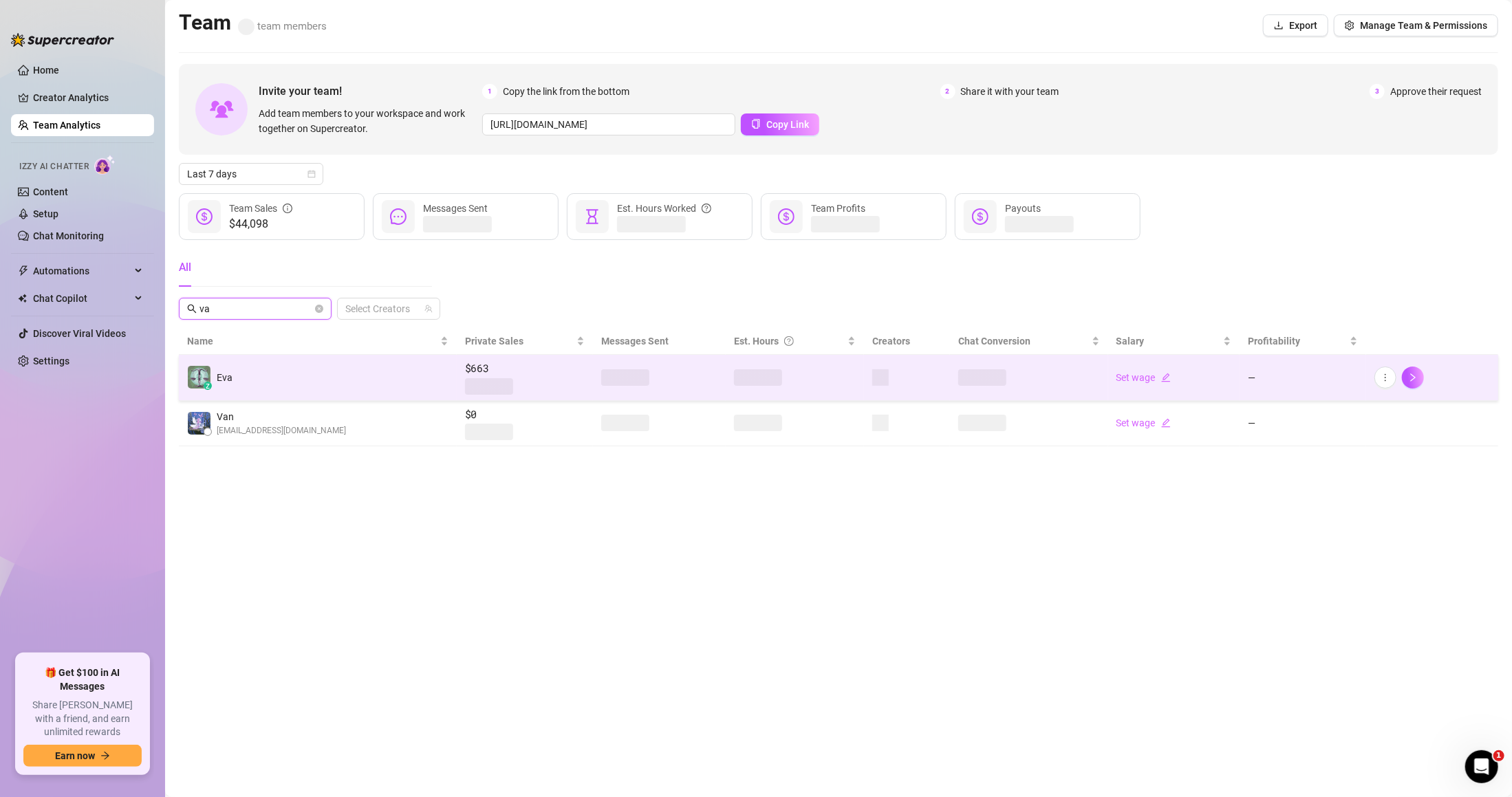
type input "va"
click at [258, 369] on td "z Eva" at bounding box center [317, 377] width 278 height 46
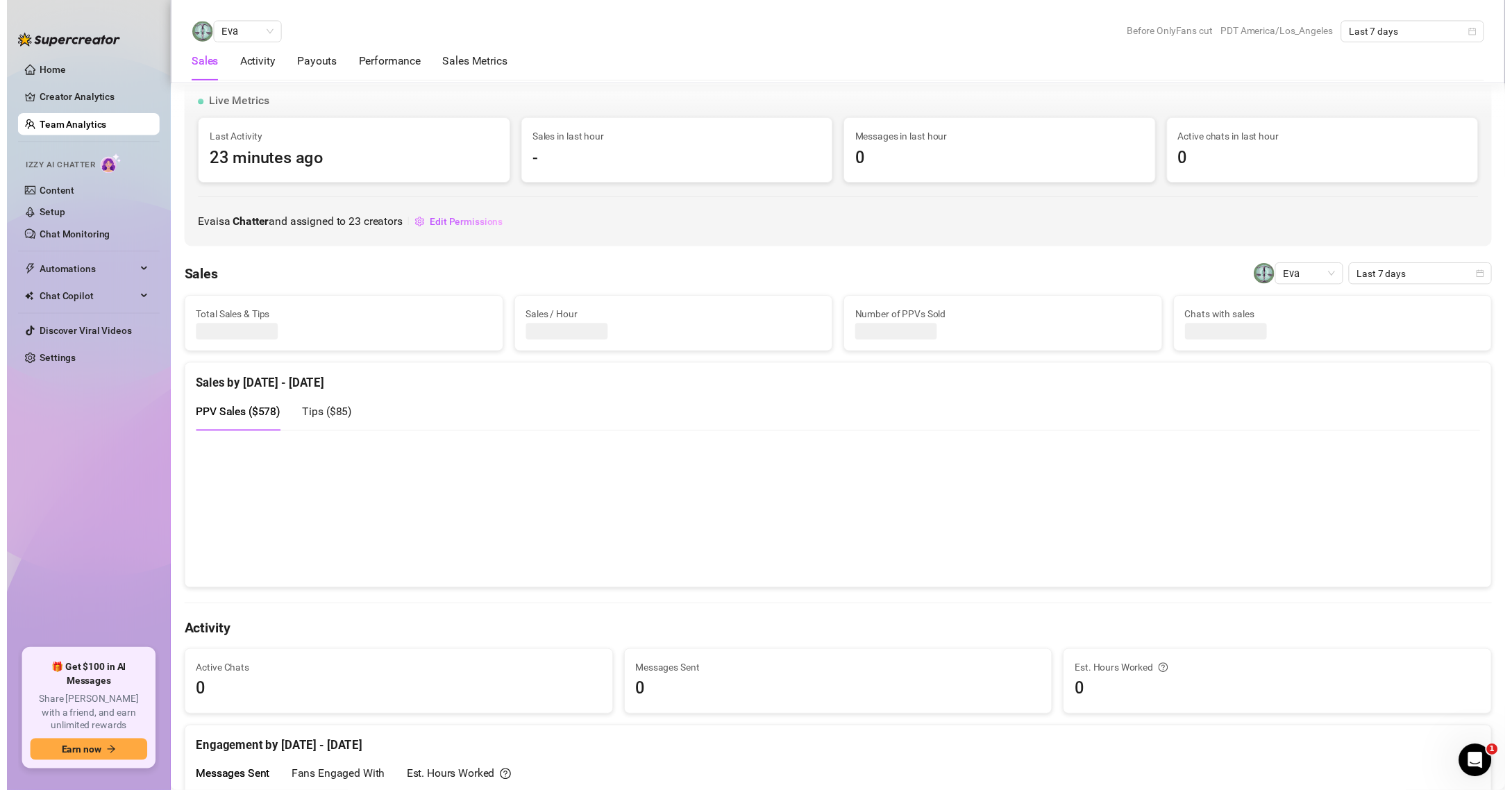
scroll to position [416, 0]
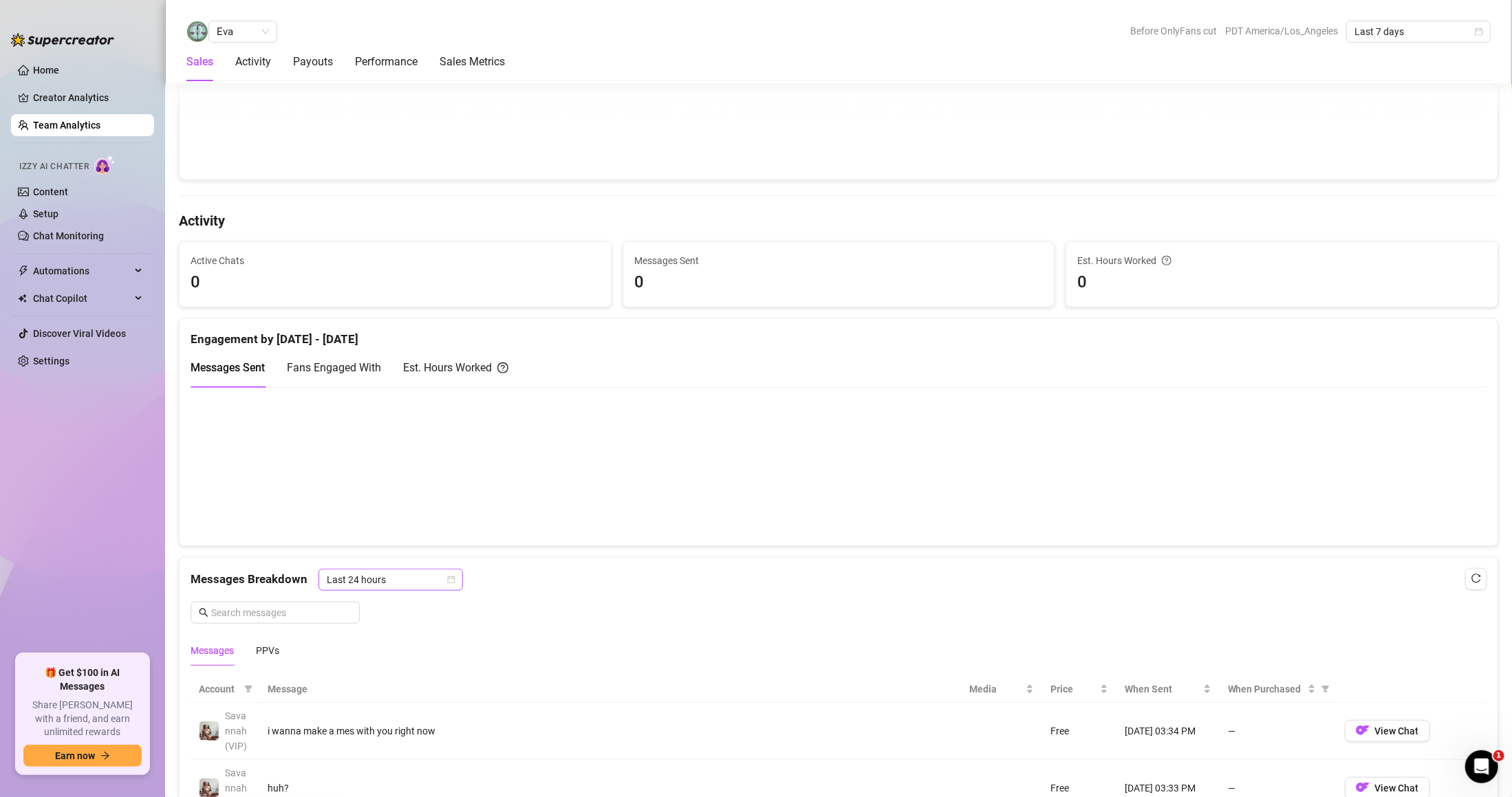
click at [381, 586] on span "Last 24 hours" at bounding box center [391, 579] width 128 height 21
click at [252, 56] on div "Activity" at bounding box center [253, 62] width 36 height 17
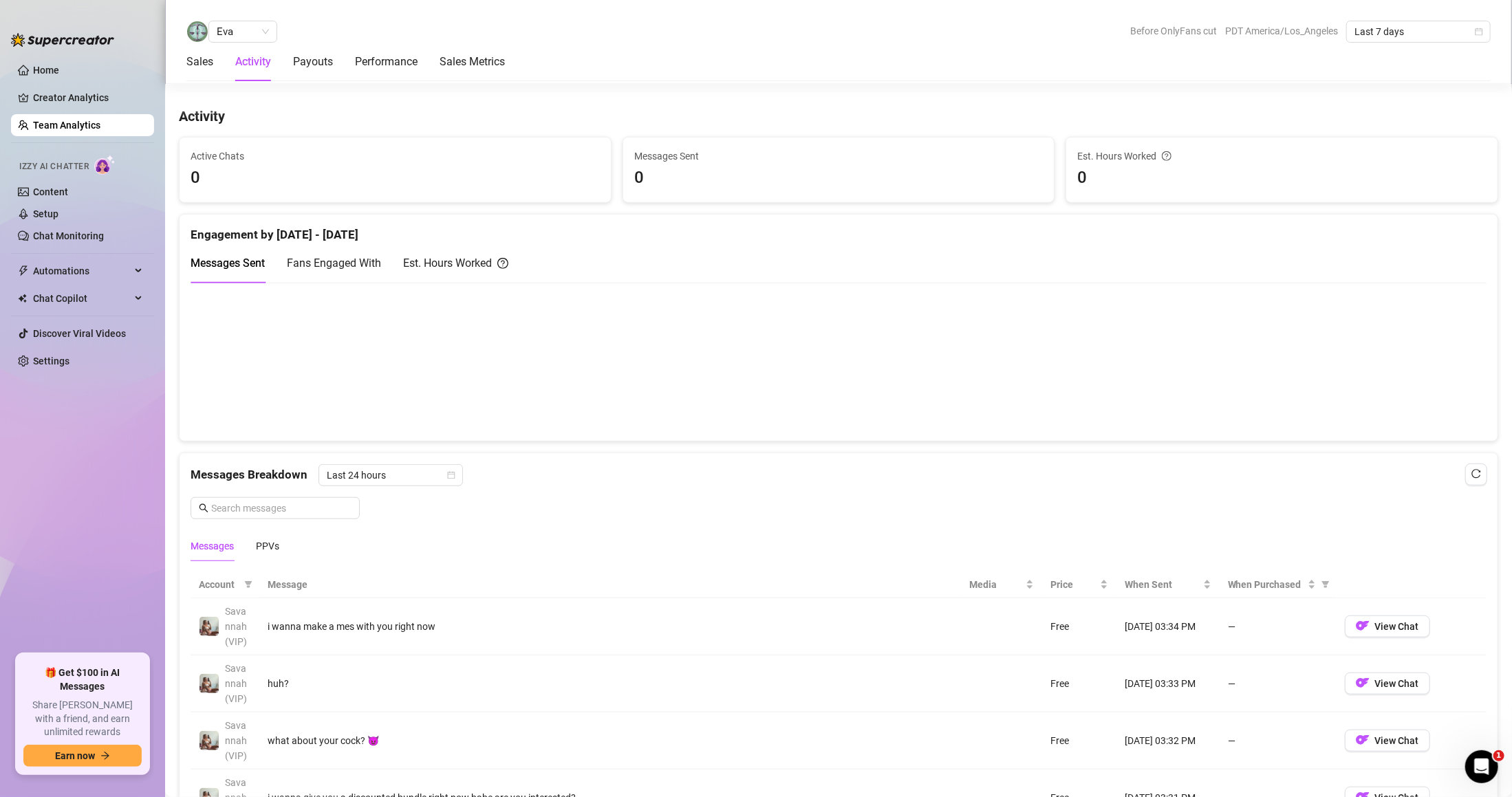
scroll to position [533, 0]
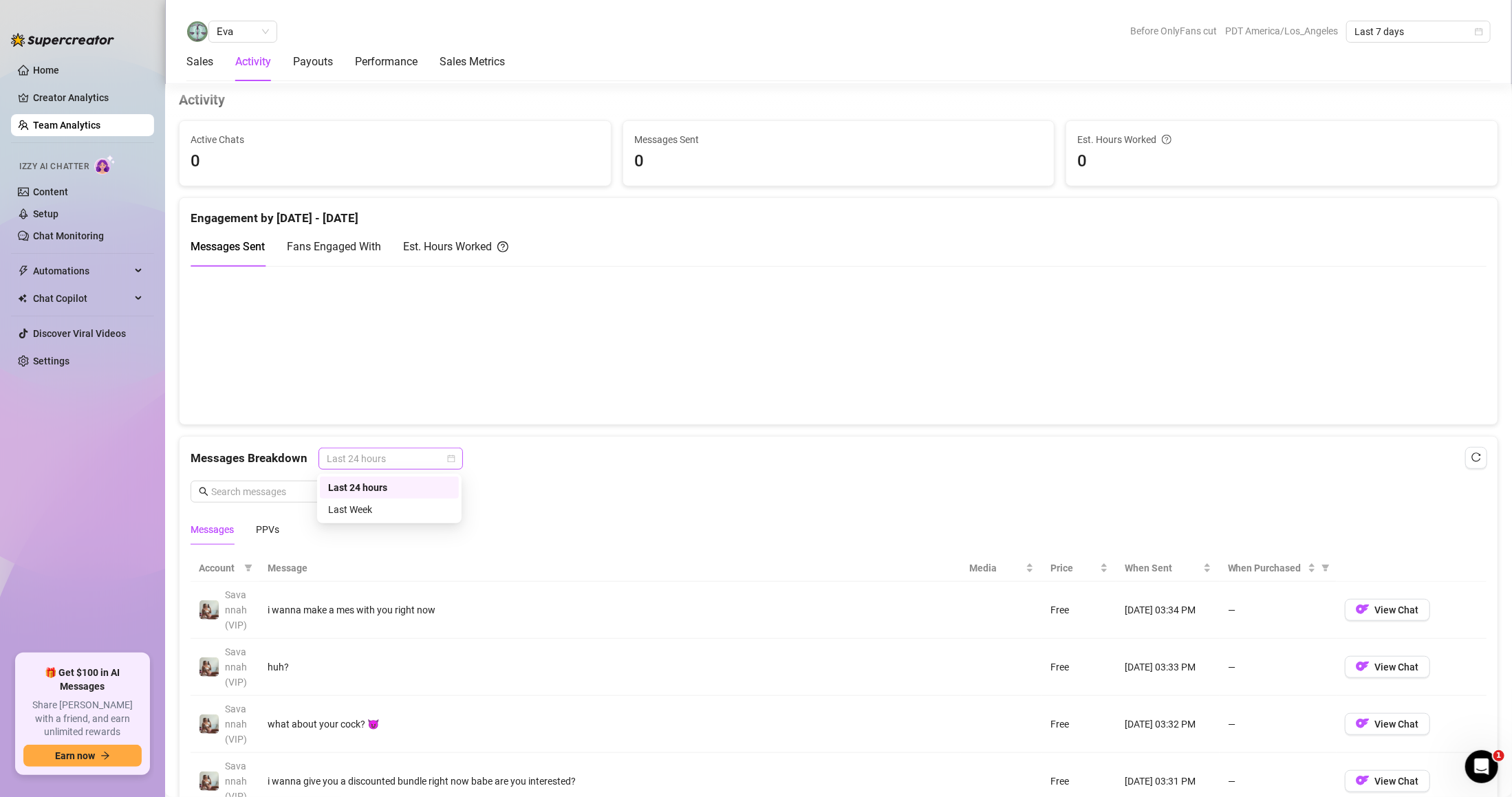
click at [365, 466] on span "Last 24 hours" at bounding box center [391, 459] width 128 height 21
click at [327, 365] on canvas at bounding box center [831, 344] width 1281 height 137
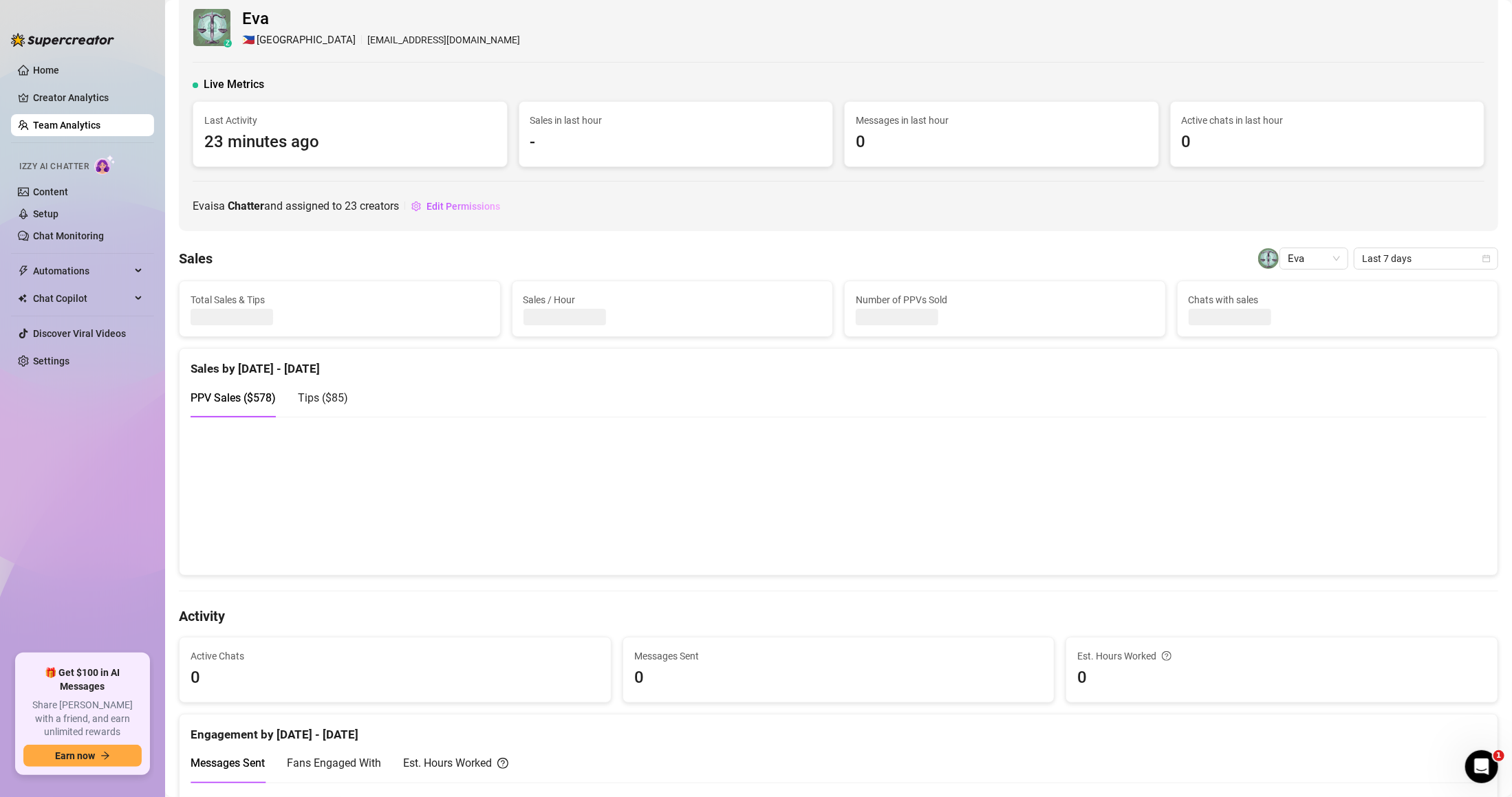
scroll to position [0, 0]
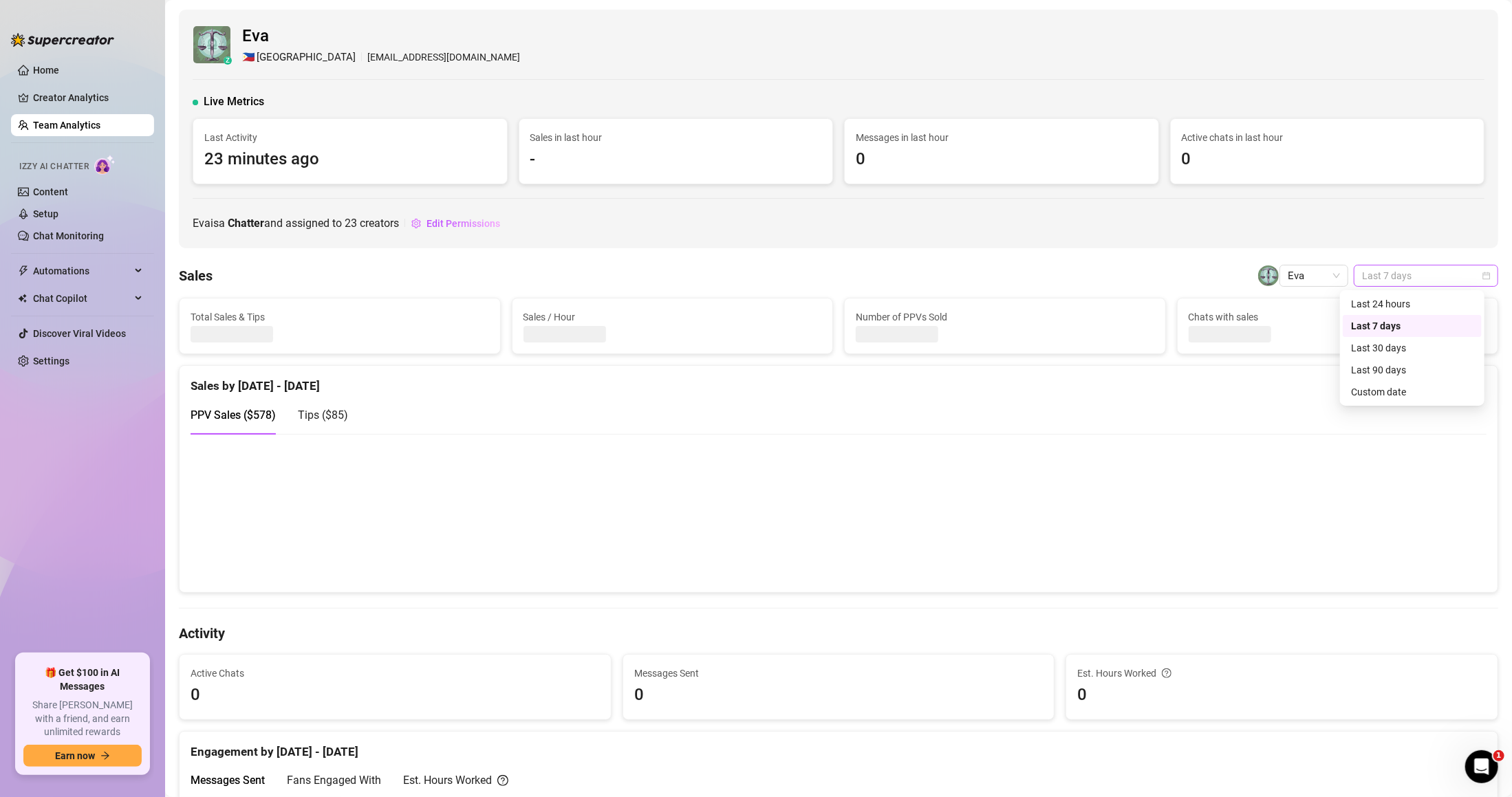
click at [1400, 278] on span "Last 7 days" at bounding box center [1426, 275] width 128 height 21
click at [1399, 368] on div "Last 90 days" at bounding box center [1412, 370] width 122 height 15
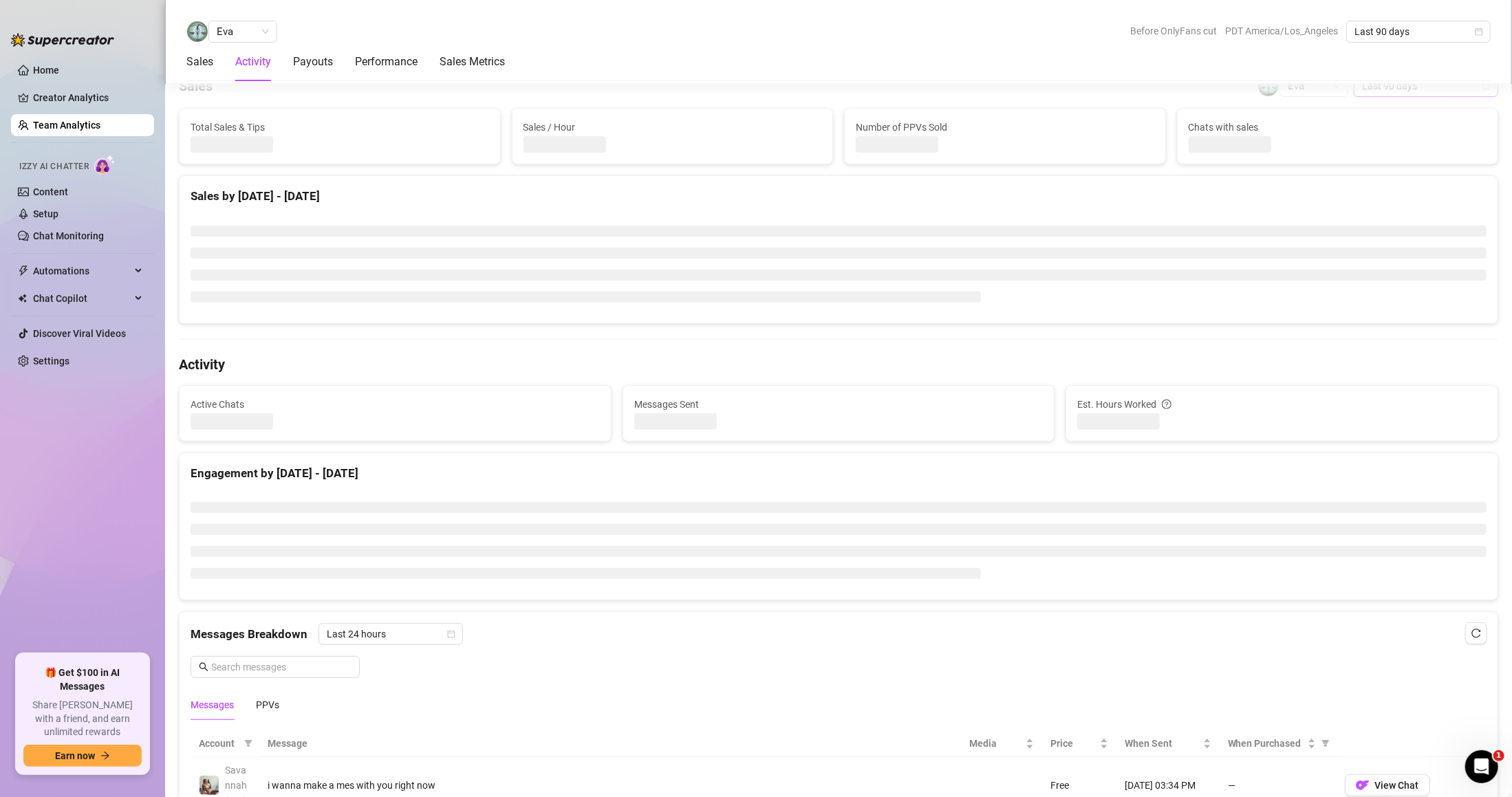
scroll to position [275, 0]
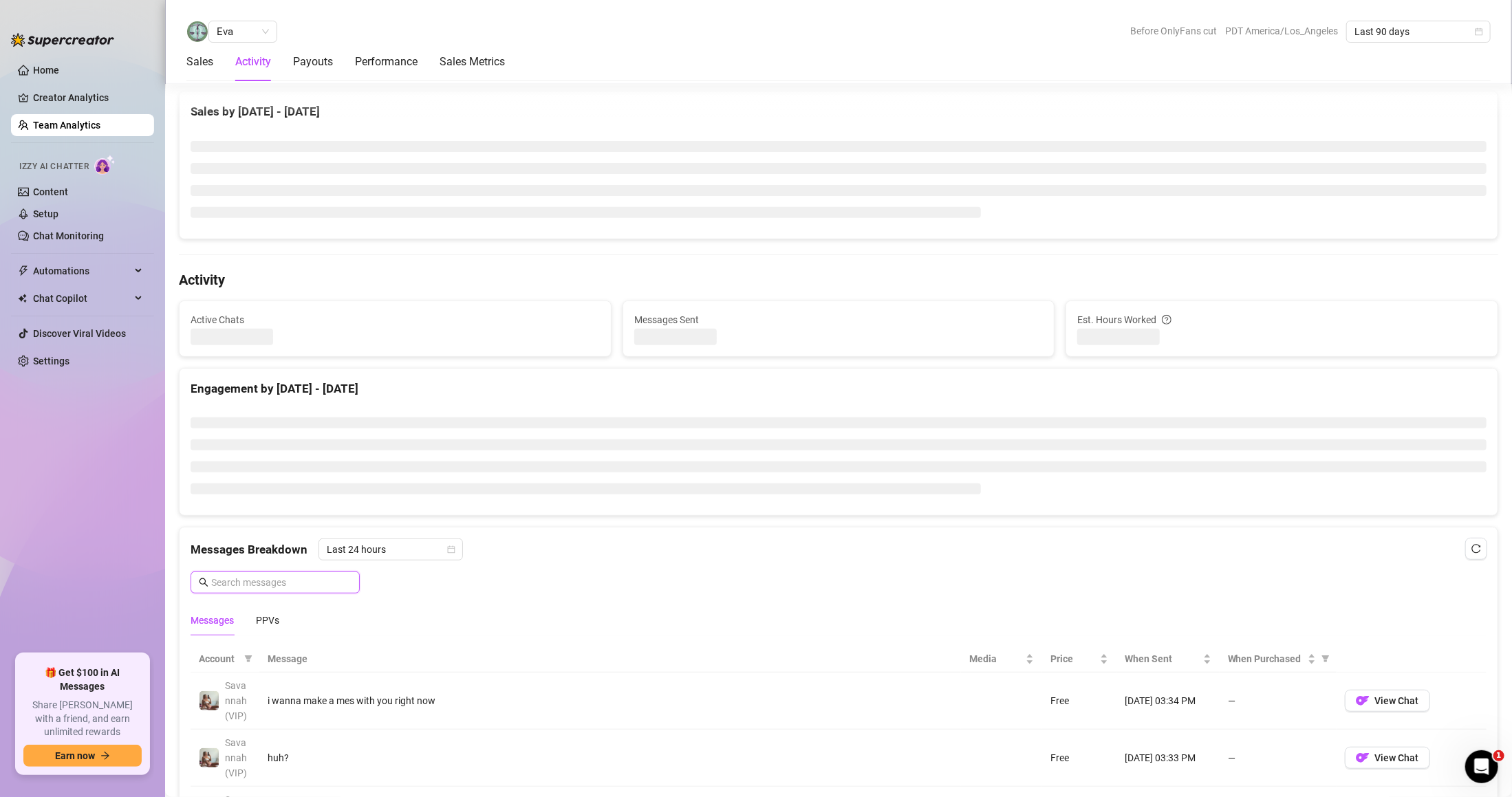
click at [311, 588] on input "text" at bounding box center [281, 582] width 141 height 15
click at [372, 550] on span "Last 24 hours" at bounding box center [391, 549] width 128 height 21
click at [374, 593] on div "Last Week" at bounding box center [389, 600] width 122 height 15
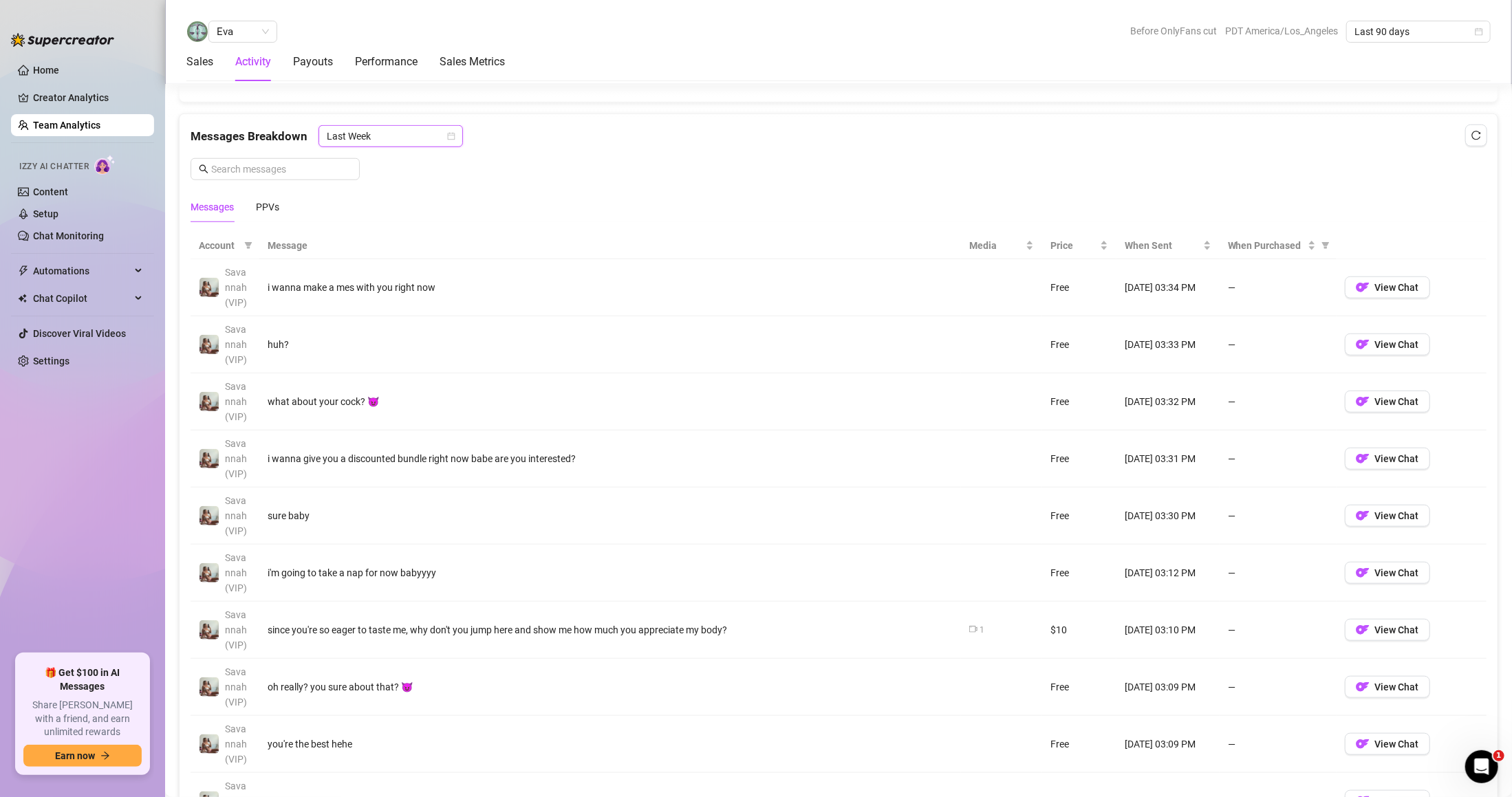
scroll to position [285, 0]
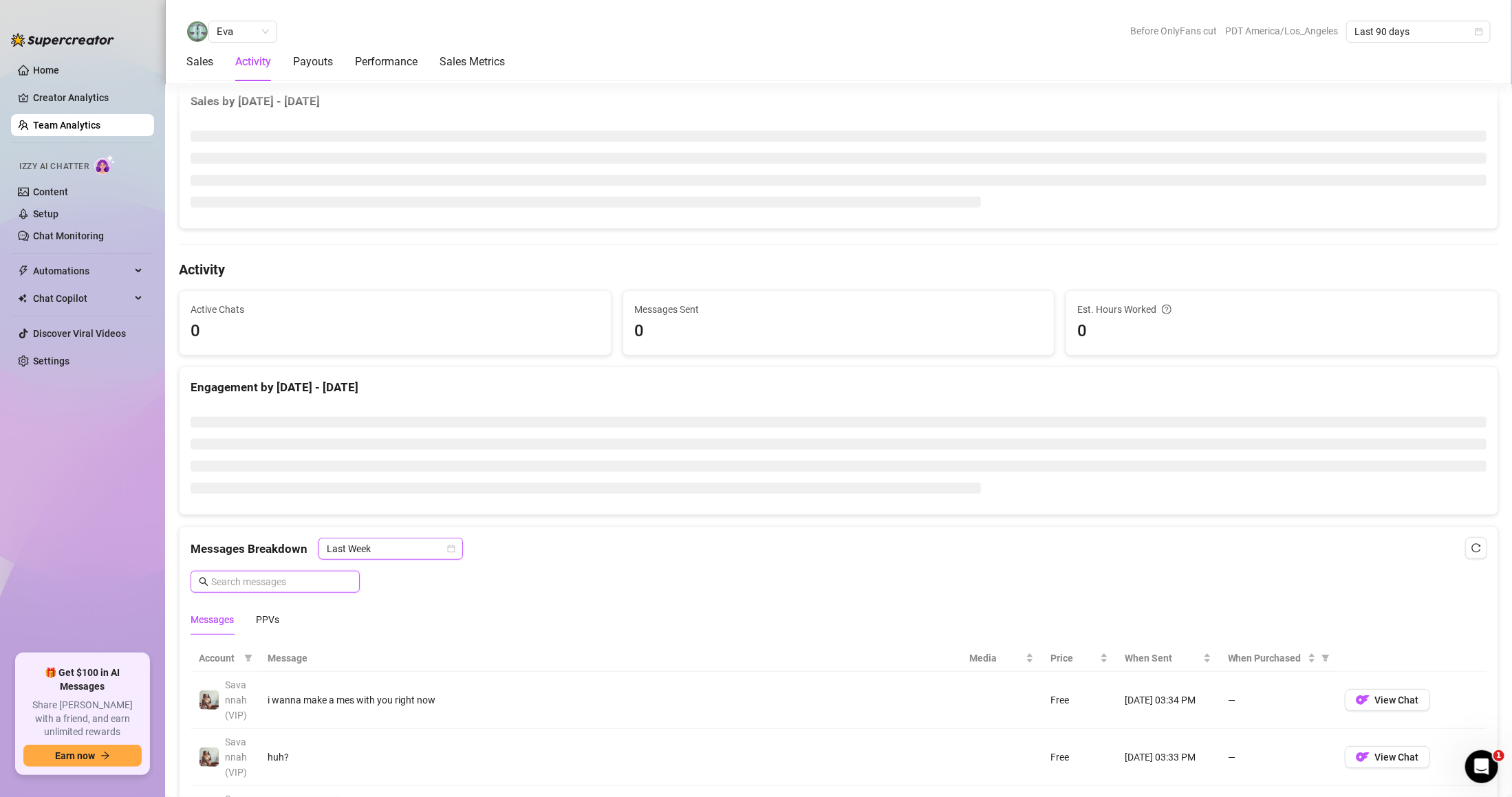
click at [270, 583] on input "text" at bounding box center [281, 582] width 141 height 15
click at [275, 580] on input "text" at bounding box center [281, 582] width 141 height 15
click at [316, 597] on div "Messages Breakdown Last Week Messages PPVs" at bounding box center [838, 586] width 1297 height 97
click at [299, 583] on input "text" at bounding box center [281, 582] width 141 height 15
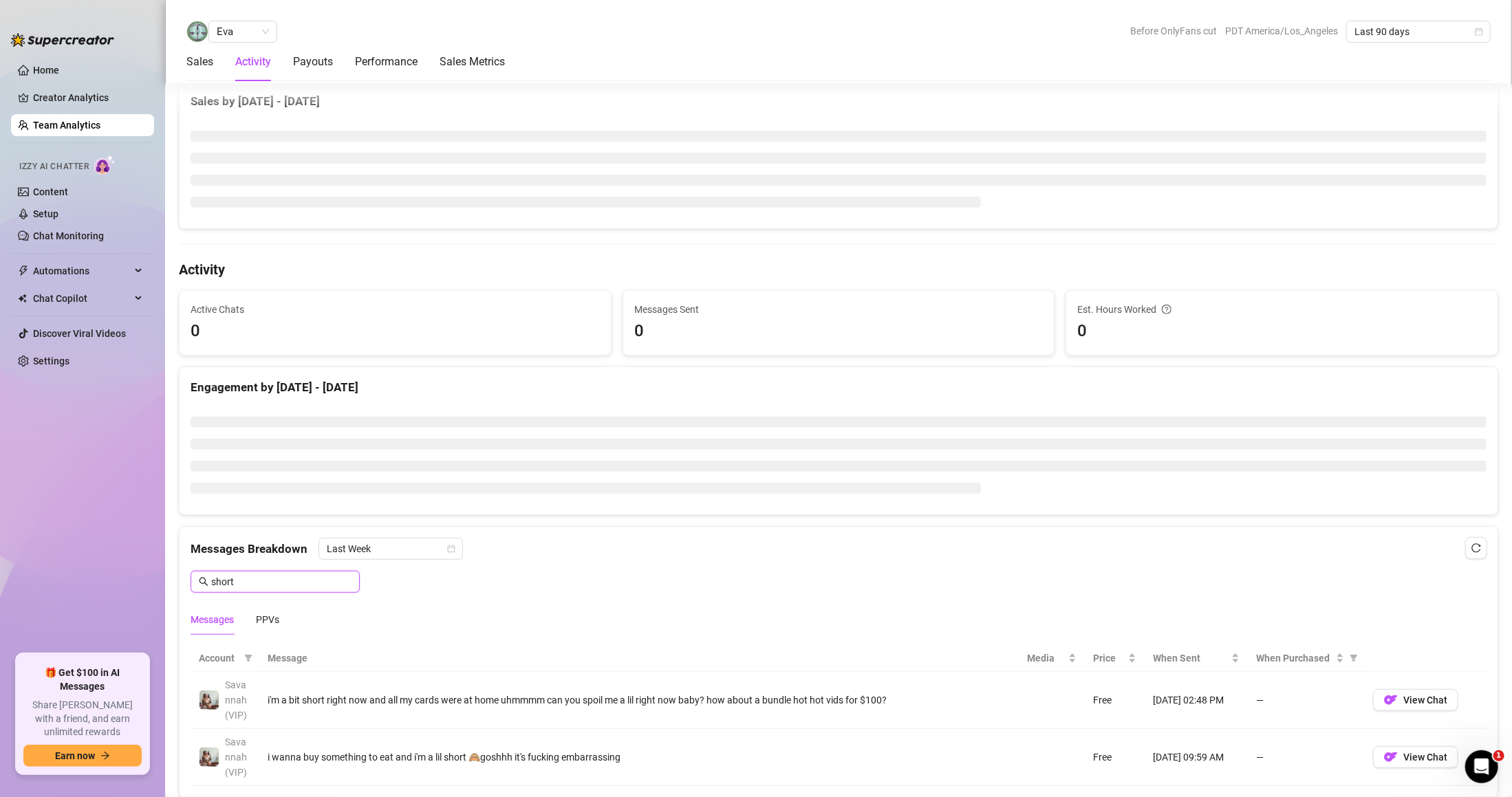
type input "short"
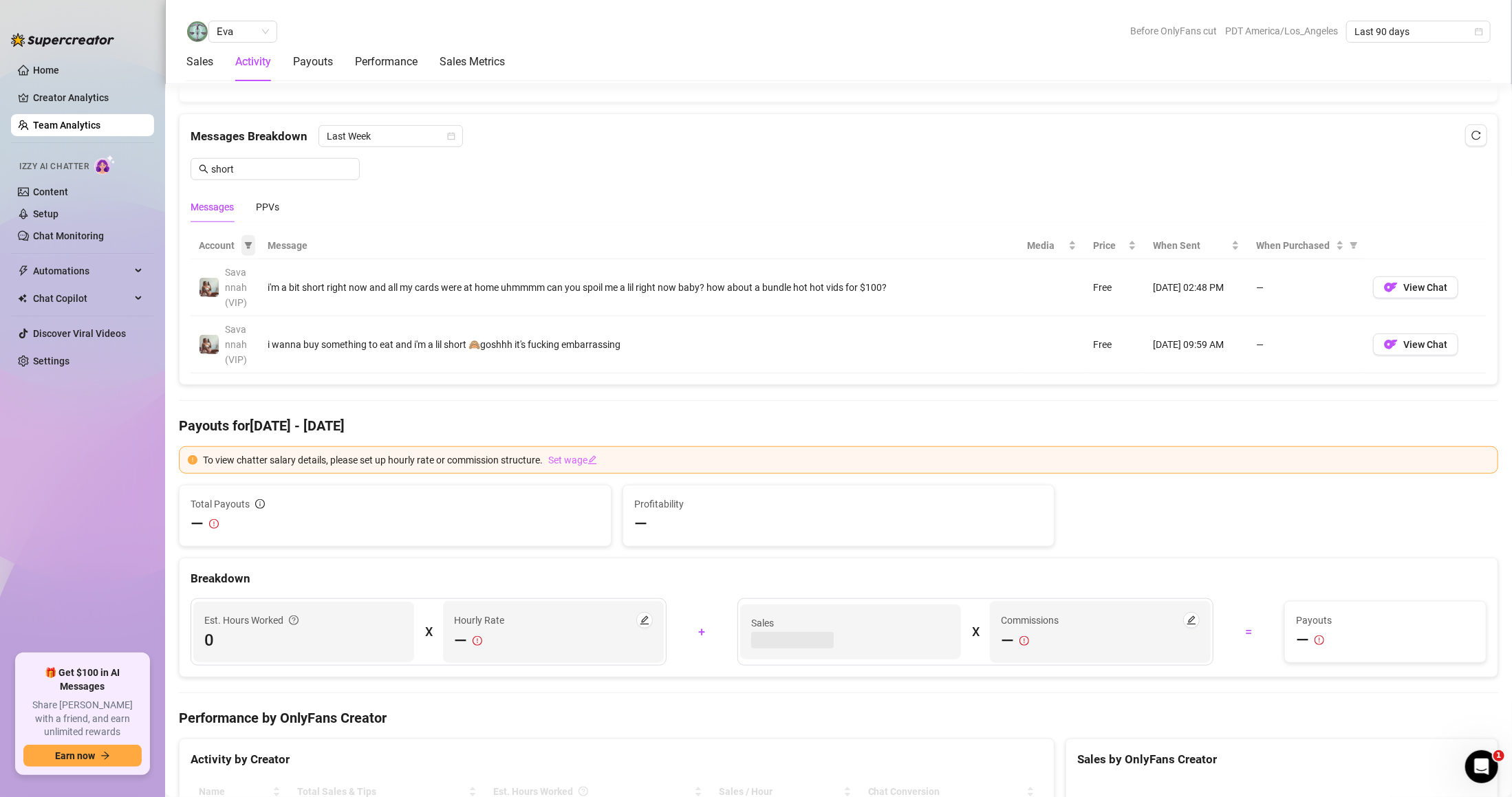
click at [252, 248] on icon "filter" at bounding box center [248, 245] width 8 height 8
click at [228, 275] on span "Savannah (VIP)" at bounding box center [208, 274] width 73 height 11
checkbox input "true"
click at [227, 300] on span "Jaileen (VIP)" at bounding box center [202, 296] width 60 height 11
checkbox input "true"
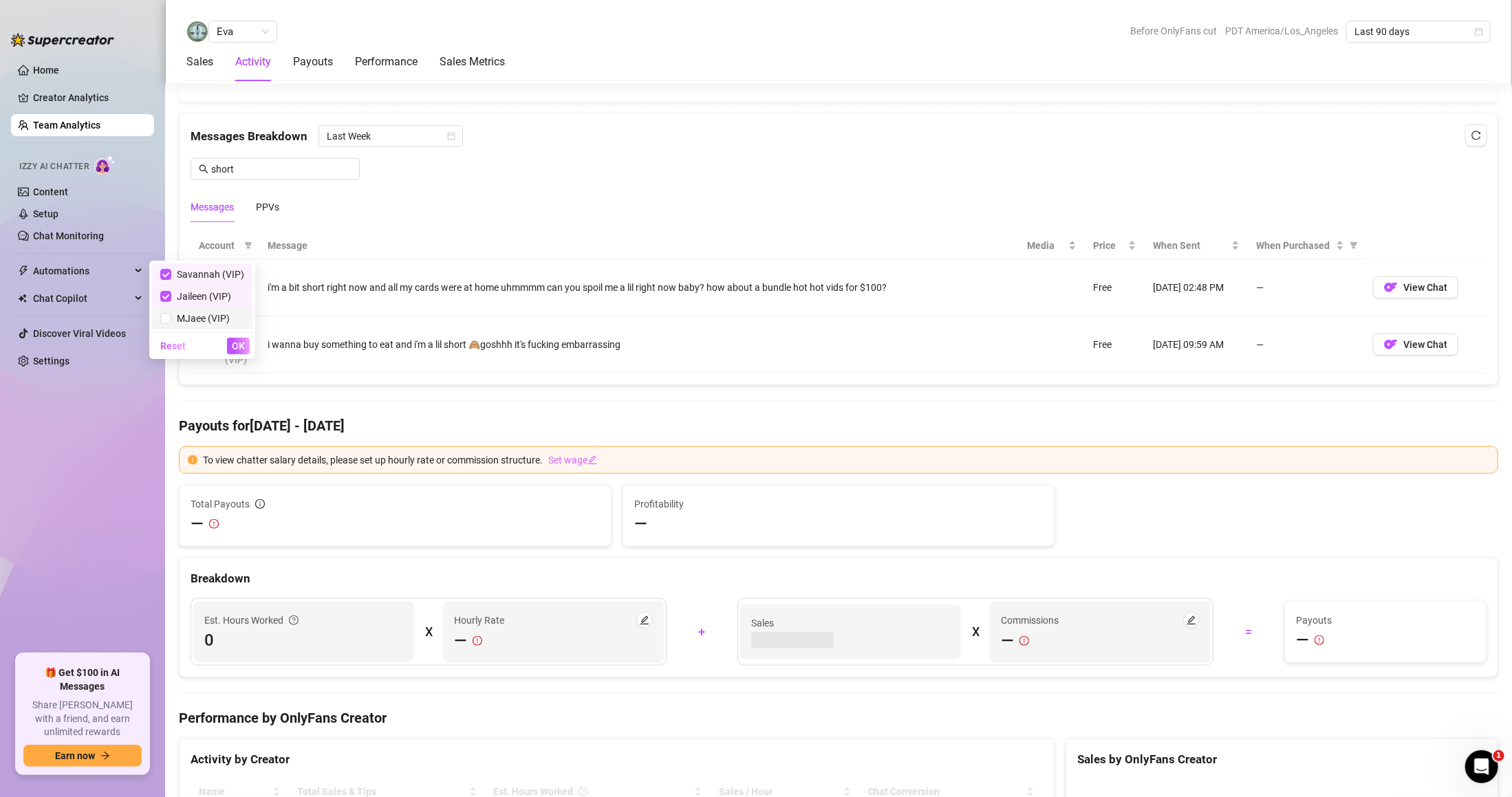
click at [228, 323] on span "MJaee (VIP)" at bounding box center [201, 318] width 59 height 11
checkbox input "true"
click at [243, 341] on span "OK" at bounding box center [238, 346] width 13 height 11
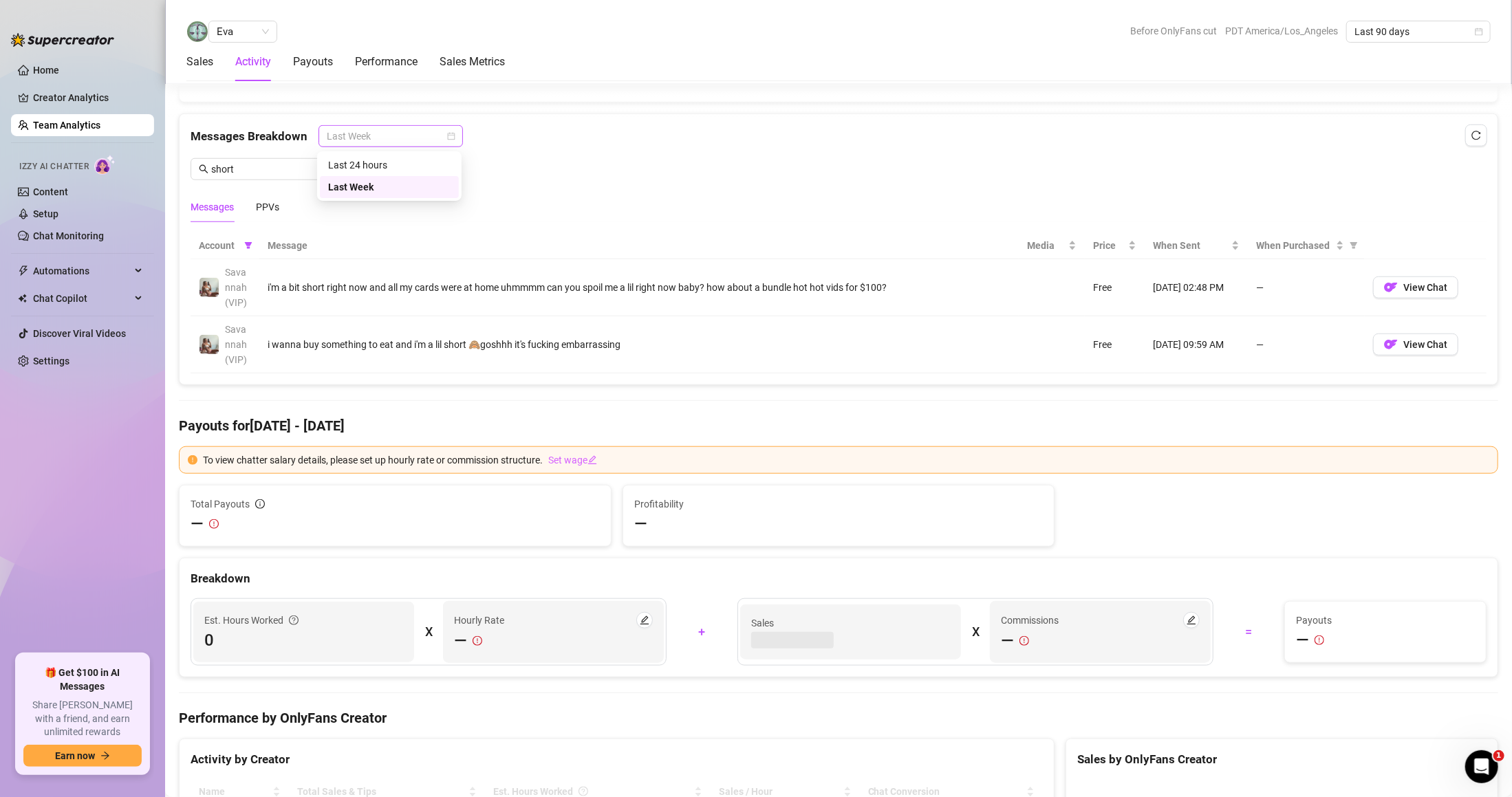
click at [361, 134] on span "Last Week" at bounding box center [391, 136] width 128 height 21
click at [591, 141] on div "Messages Breakdown Last Week Last Week" at bounding box center [838, 136] width 1297 height 22
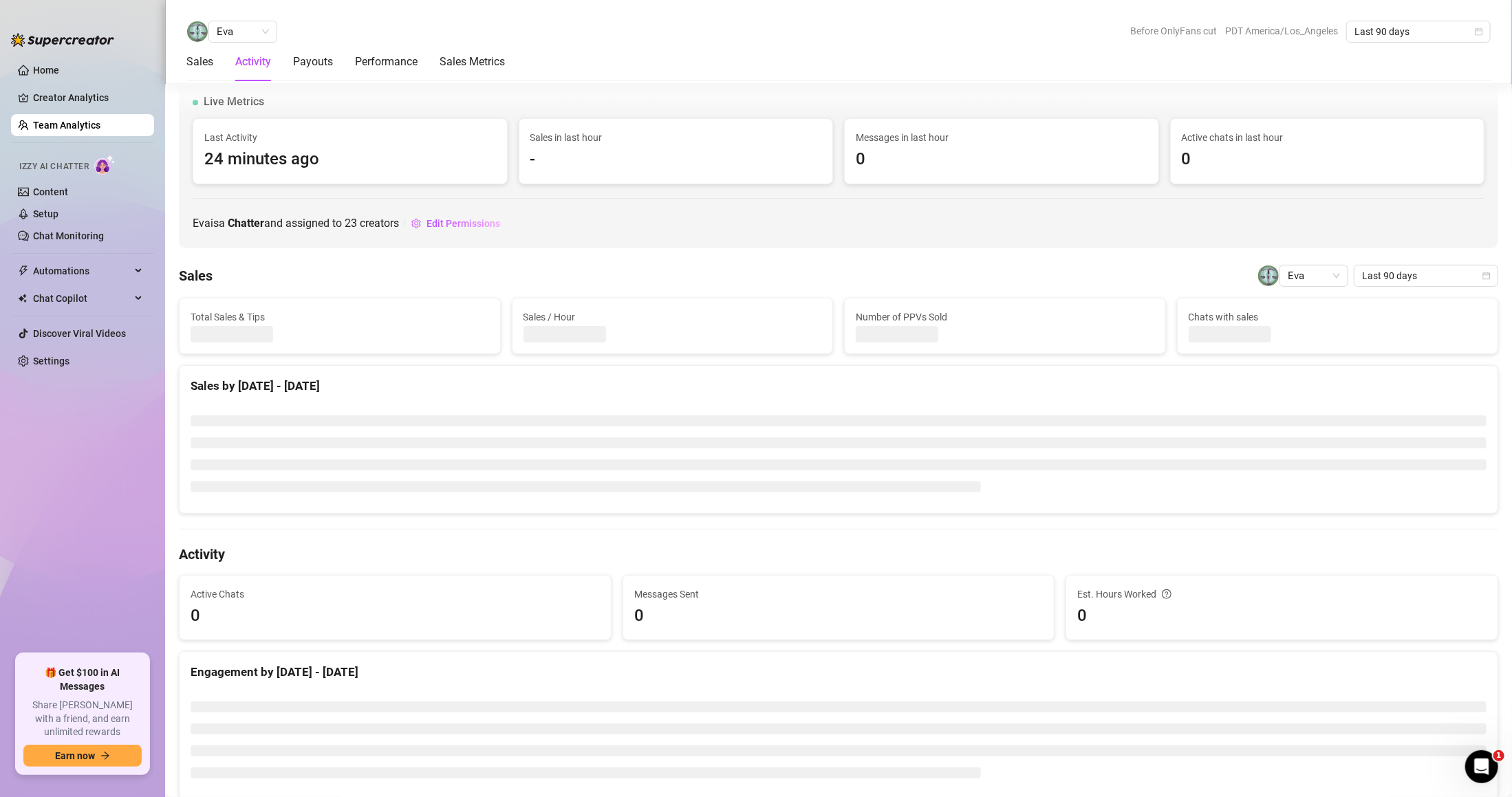
scroll to position [412, 0]
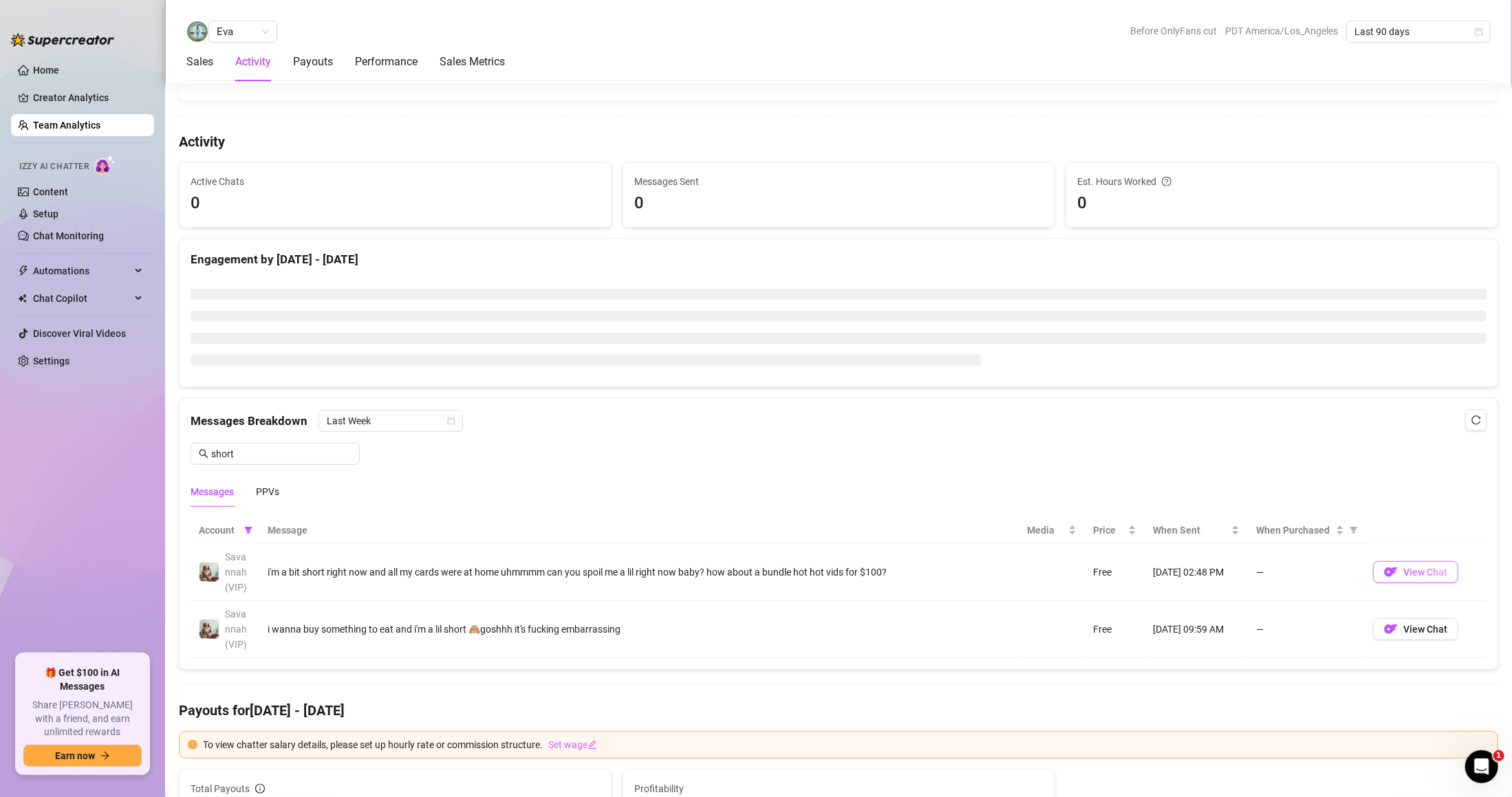
click at [1404, 578] on span "View Chat" at bounding box center [1426, 572] width 44 height 11
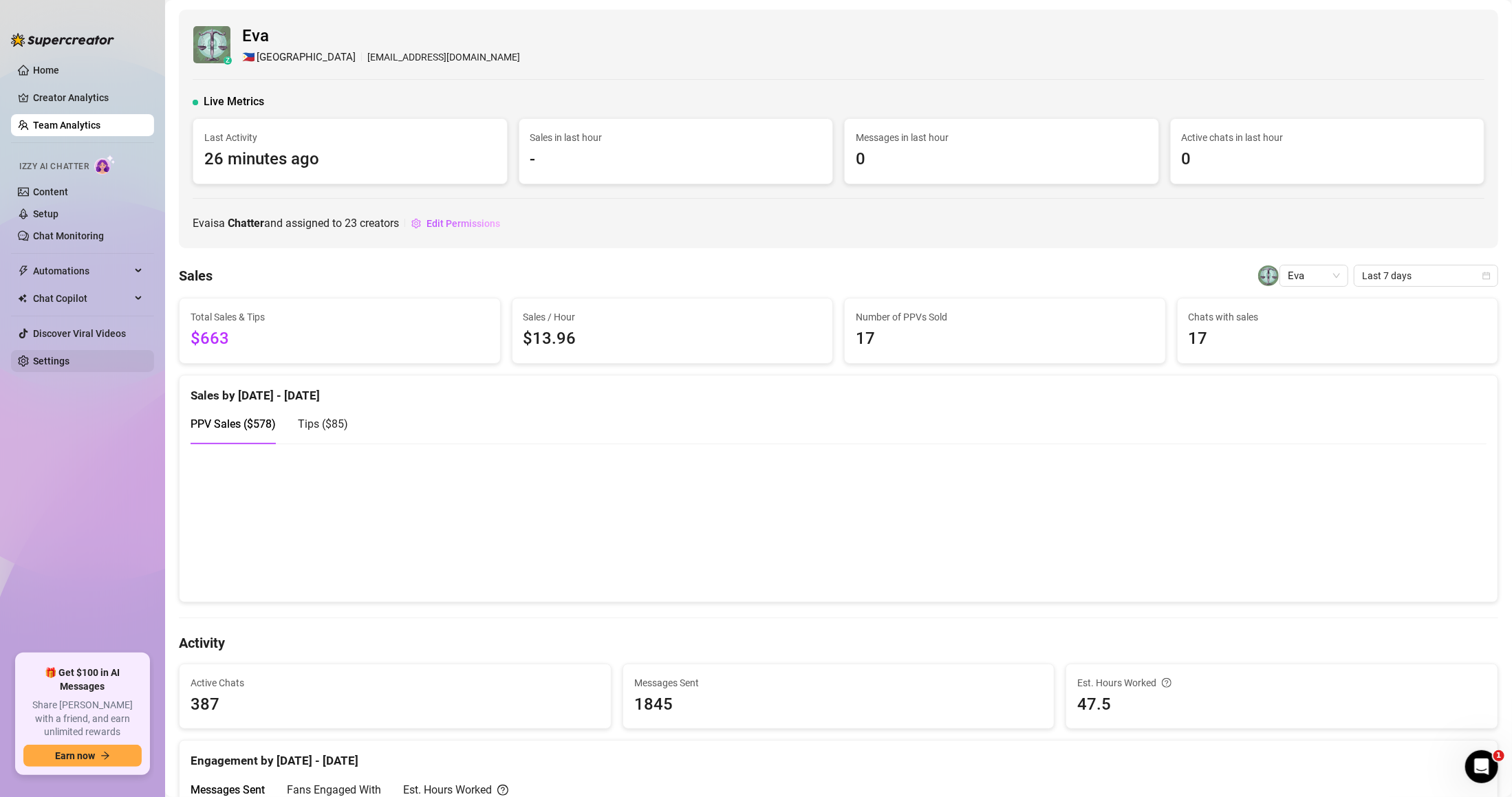
click at [67, 366] on link "Settings" at bounding box center [51, 360] width 37 height 11
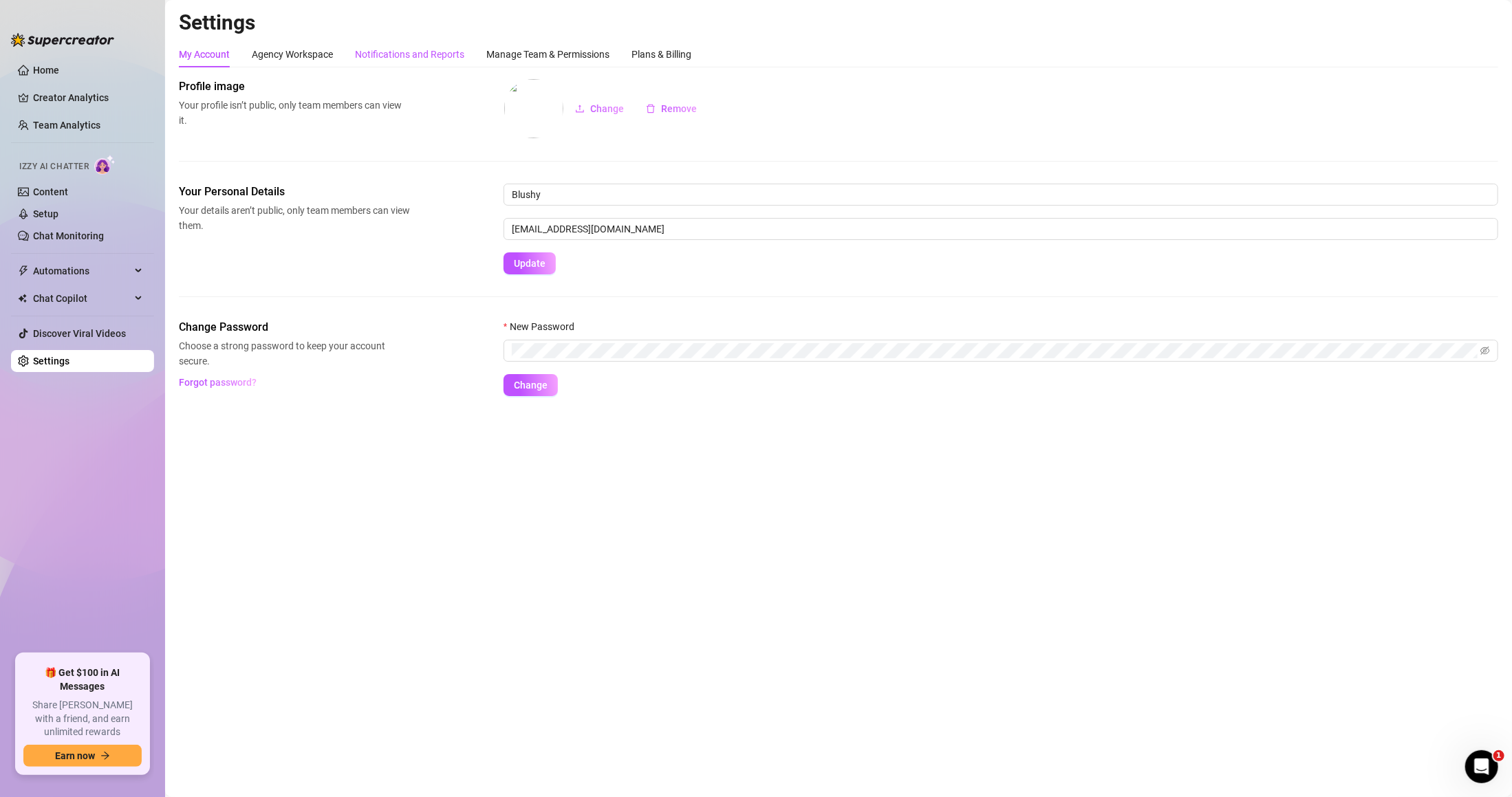
click at [458, 59] on div "Notifications and Reports" at bounding box center [409, 54] width 109 height 15
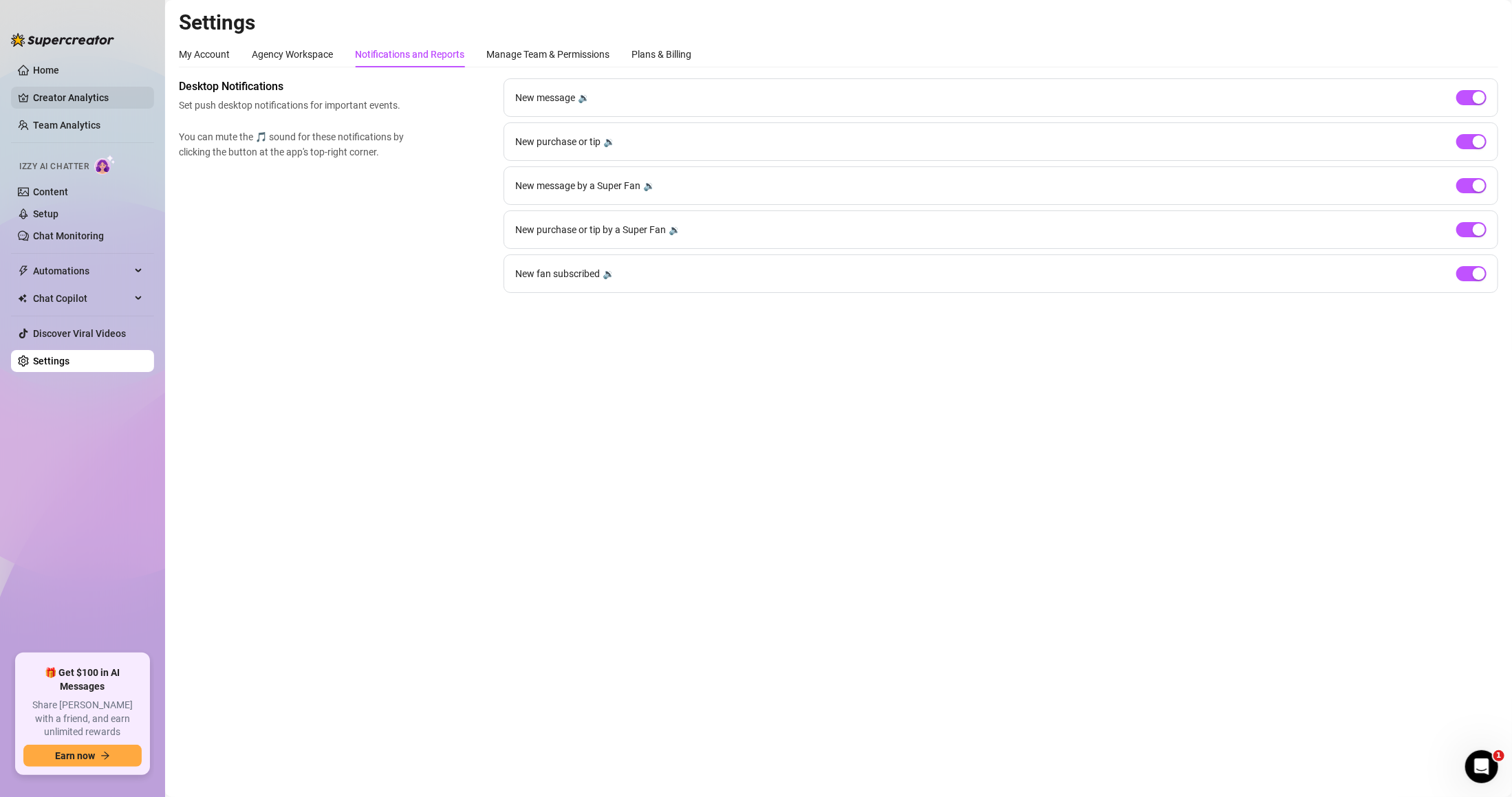
click at [108, 95] on link "Creator Analytics" at bounding box center [88, 97] width 110 height 22
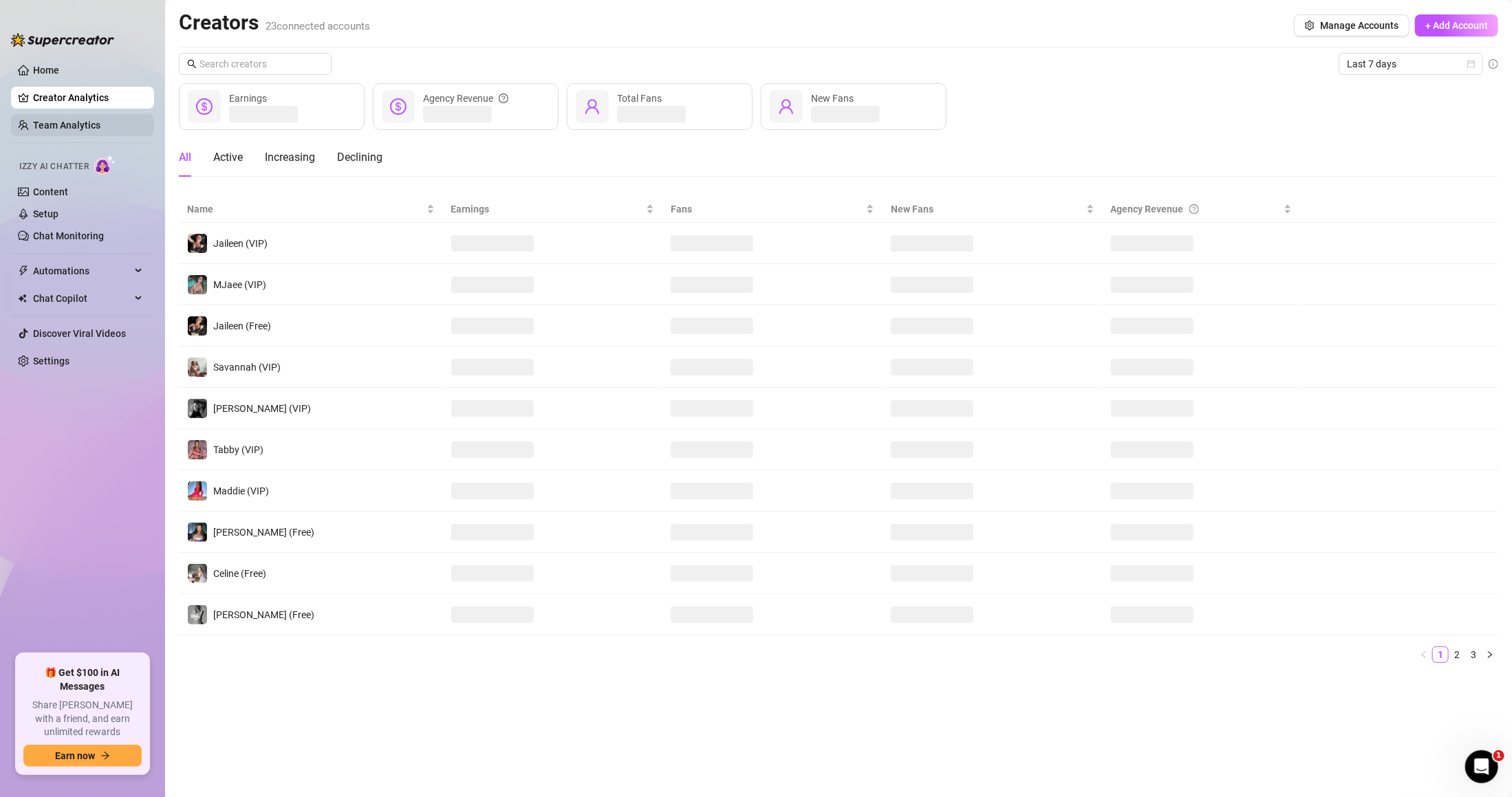
click at [100, 119] on link "Team Analytics" at bounding box center [67, 125] width 67 height 11
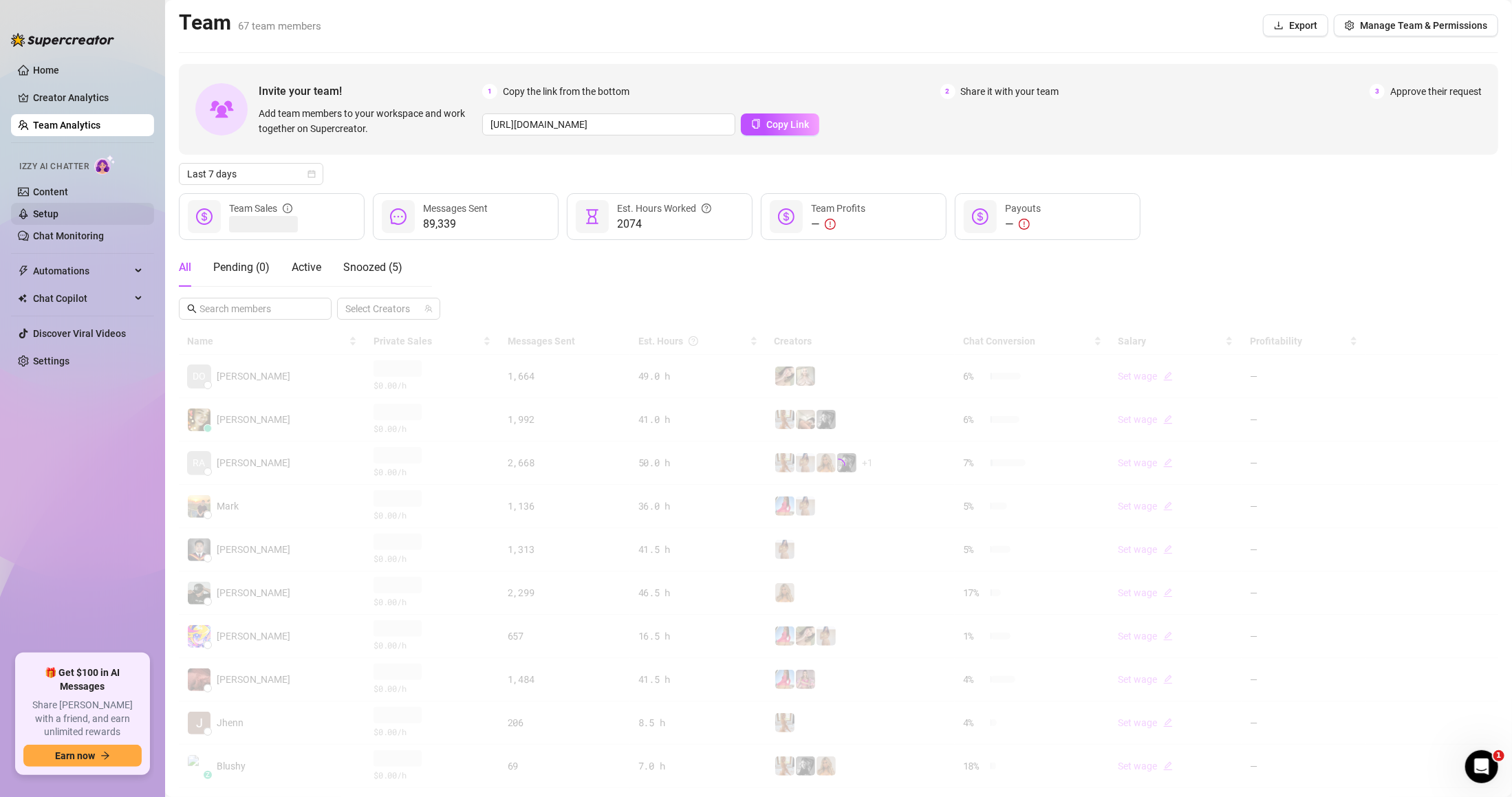
click at [59, 215] on link "Setup" at bounding box center [45, 213] width 26 height 11
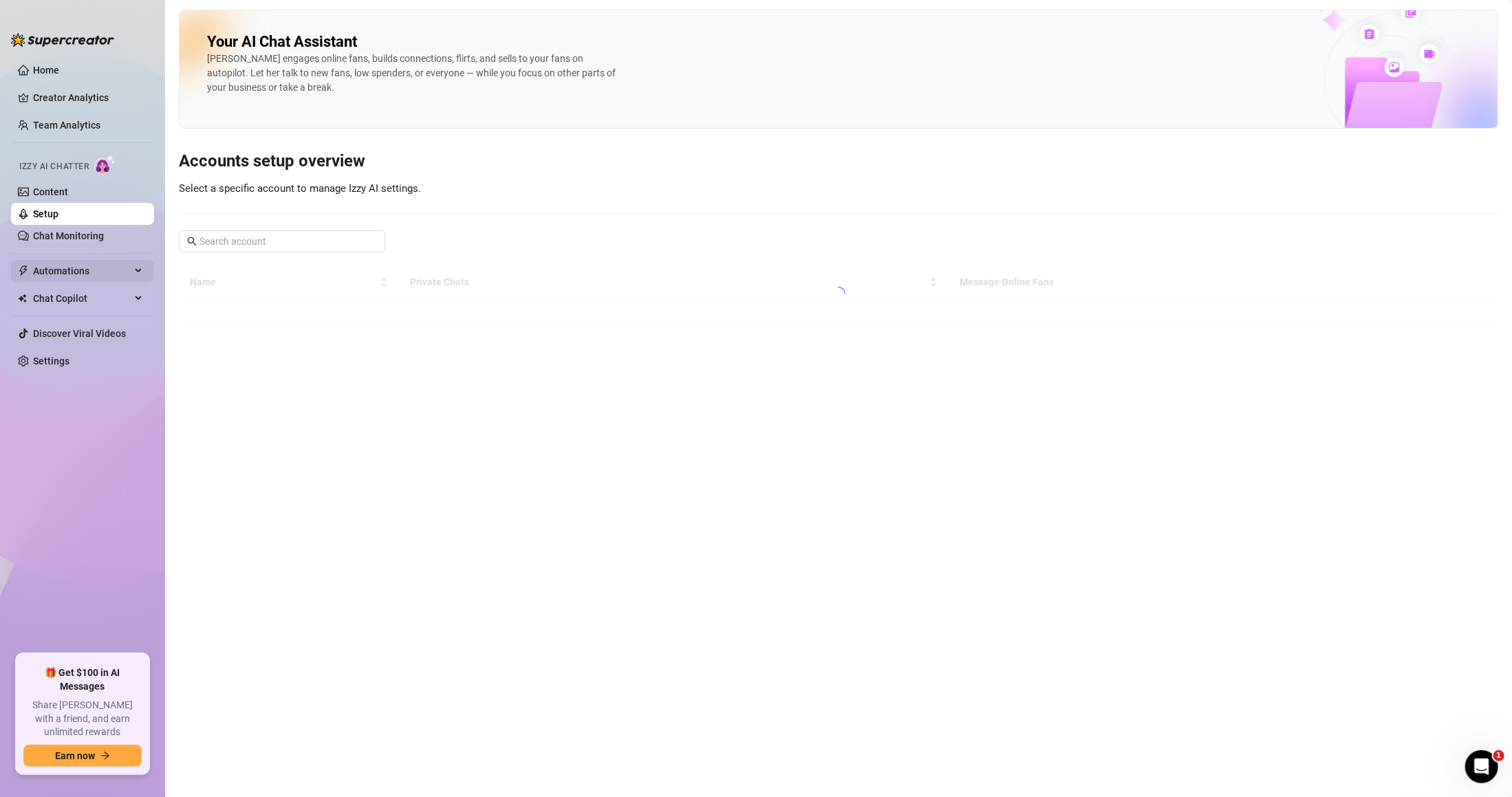
click at [120, 264] on span "Automations" at bounding box center [81, 271] width 97 height 22
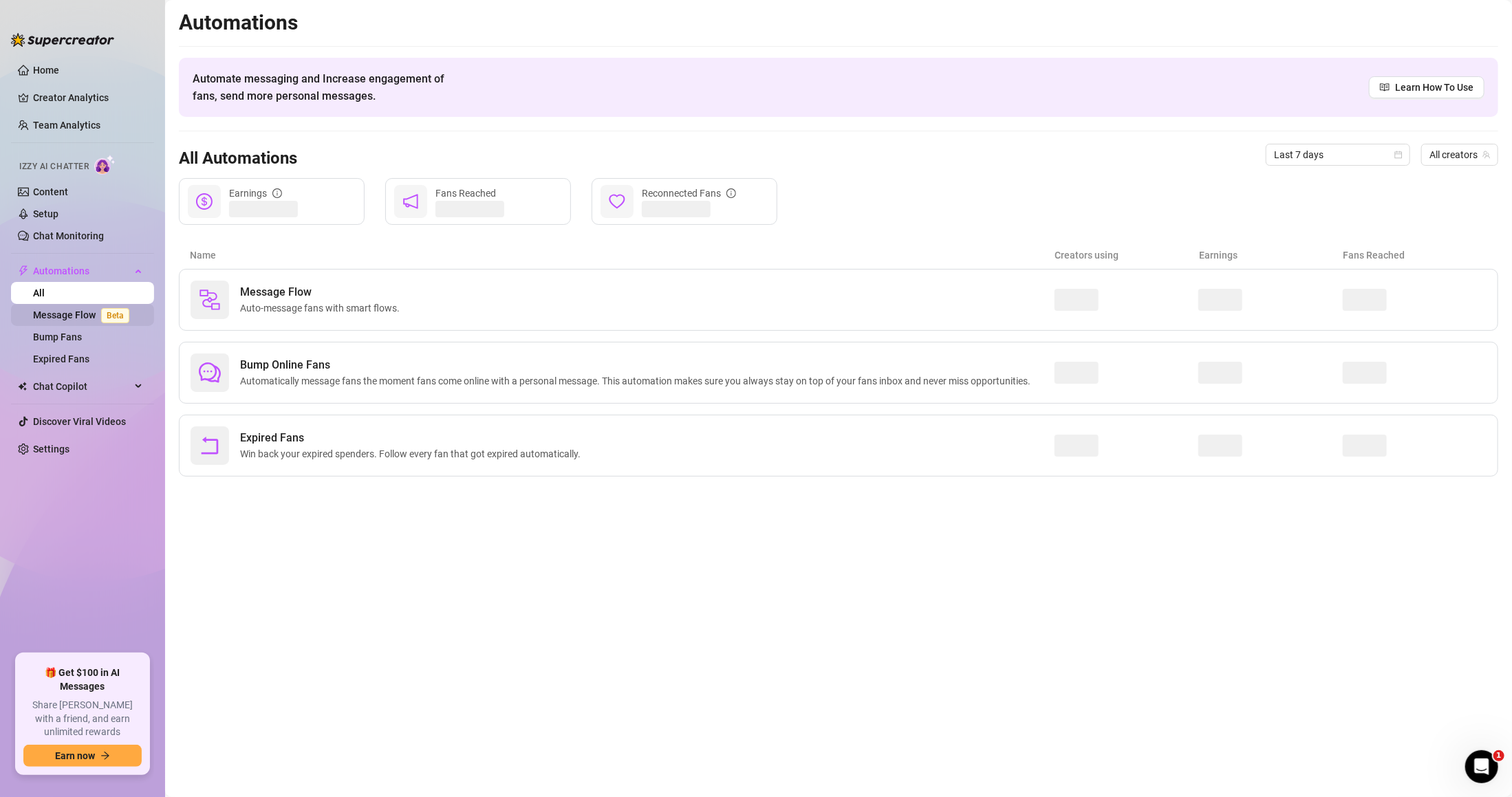
click at [108, 315] on span "Beta" at bounding box center [115, 316] width 28 height 15
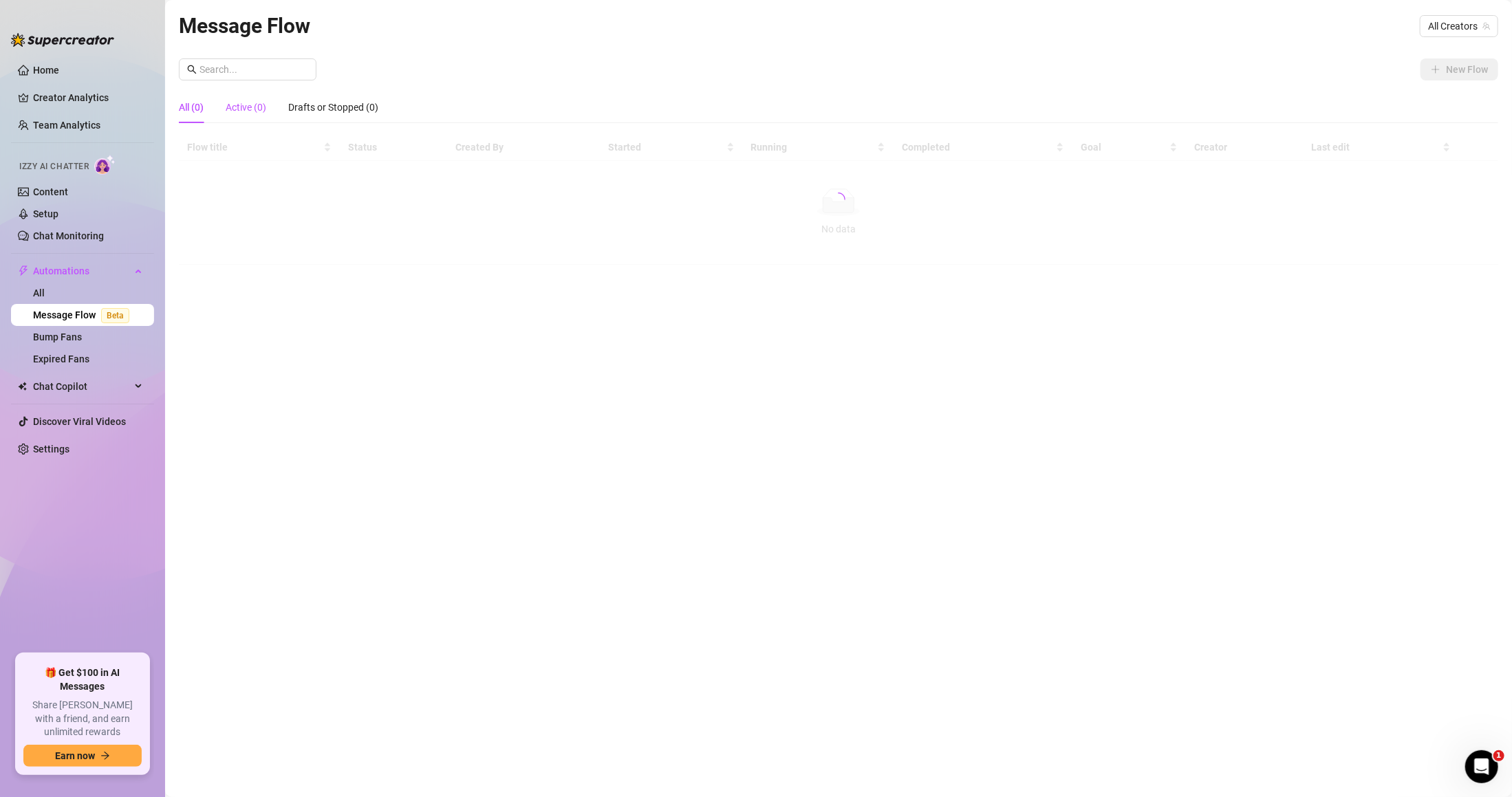
click at [253, 110] on div "Active (0)" at bounding box center [246, 107] width 40 height 15
click at [202, 117] on div "All (0)" at bounding box center [191, 107] width 25 height 31
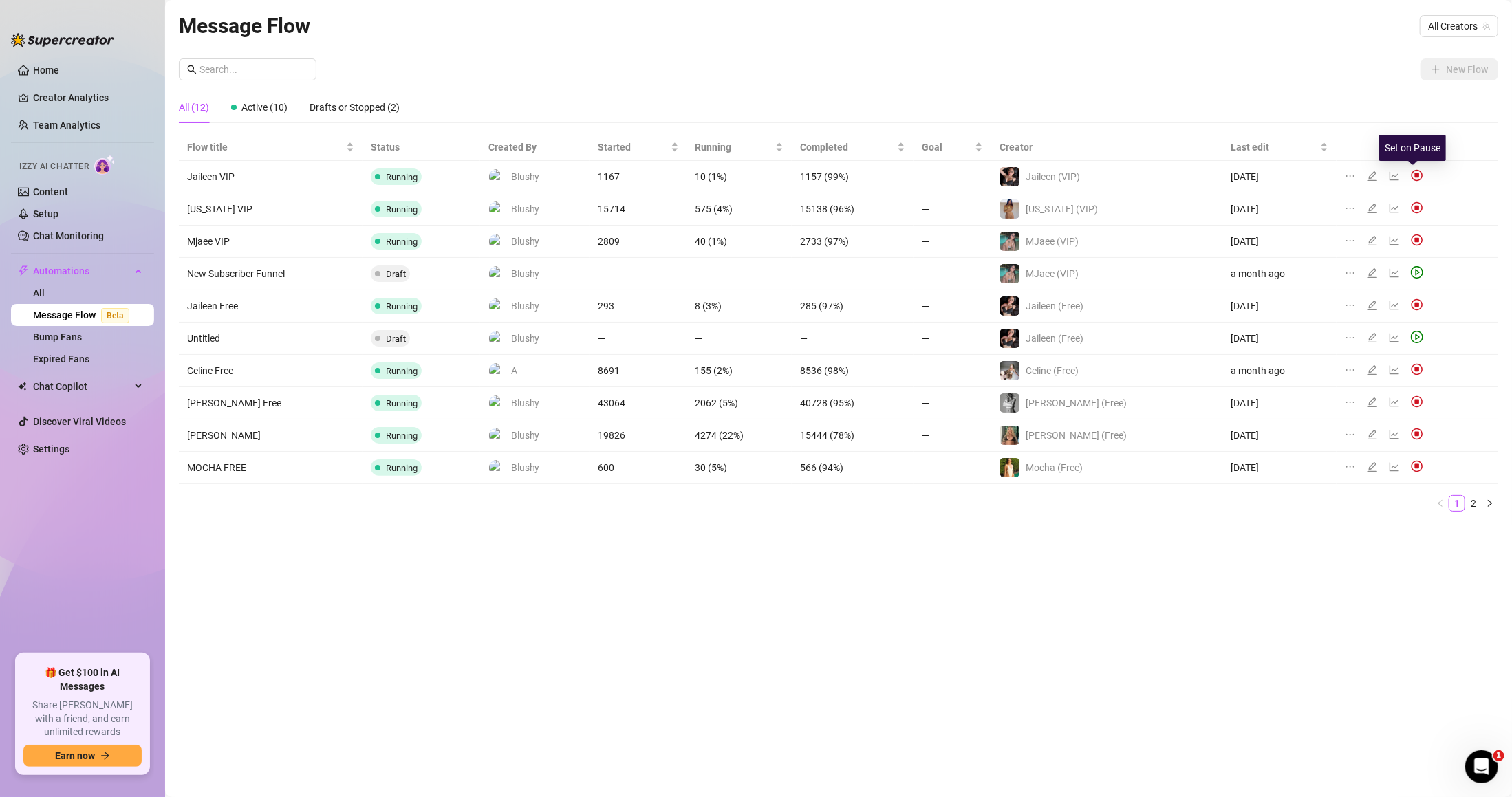
click at [1414, 178] on img at bounding box center [1417, 175] width 12 height 12
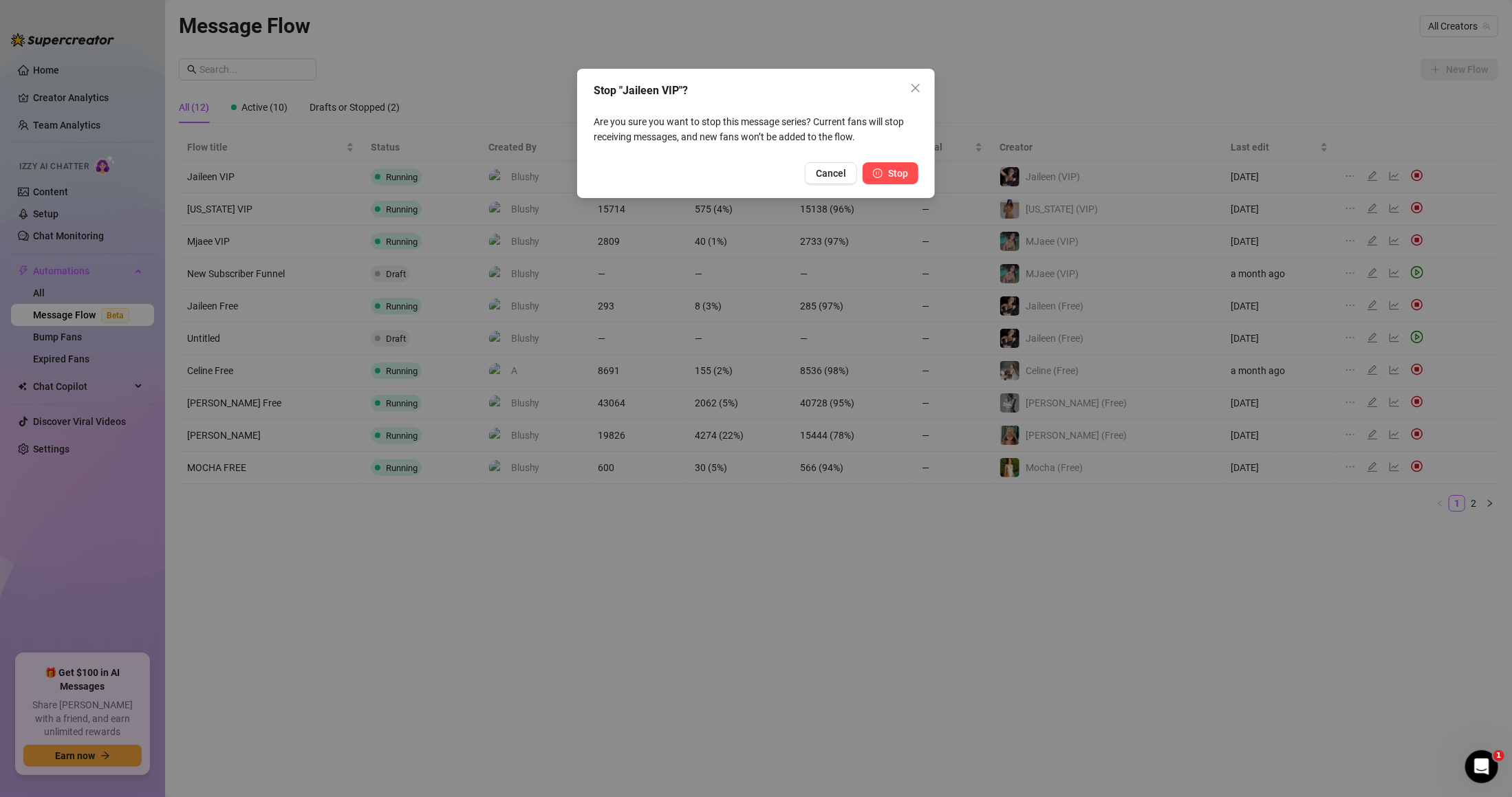
click at [915, 176] on button "Stop" at bounding box center [890, 174] width 56 height 22
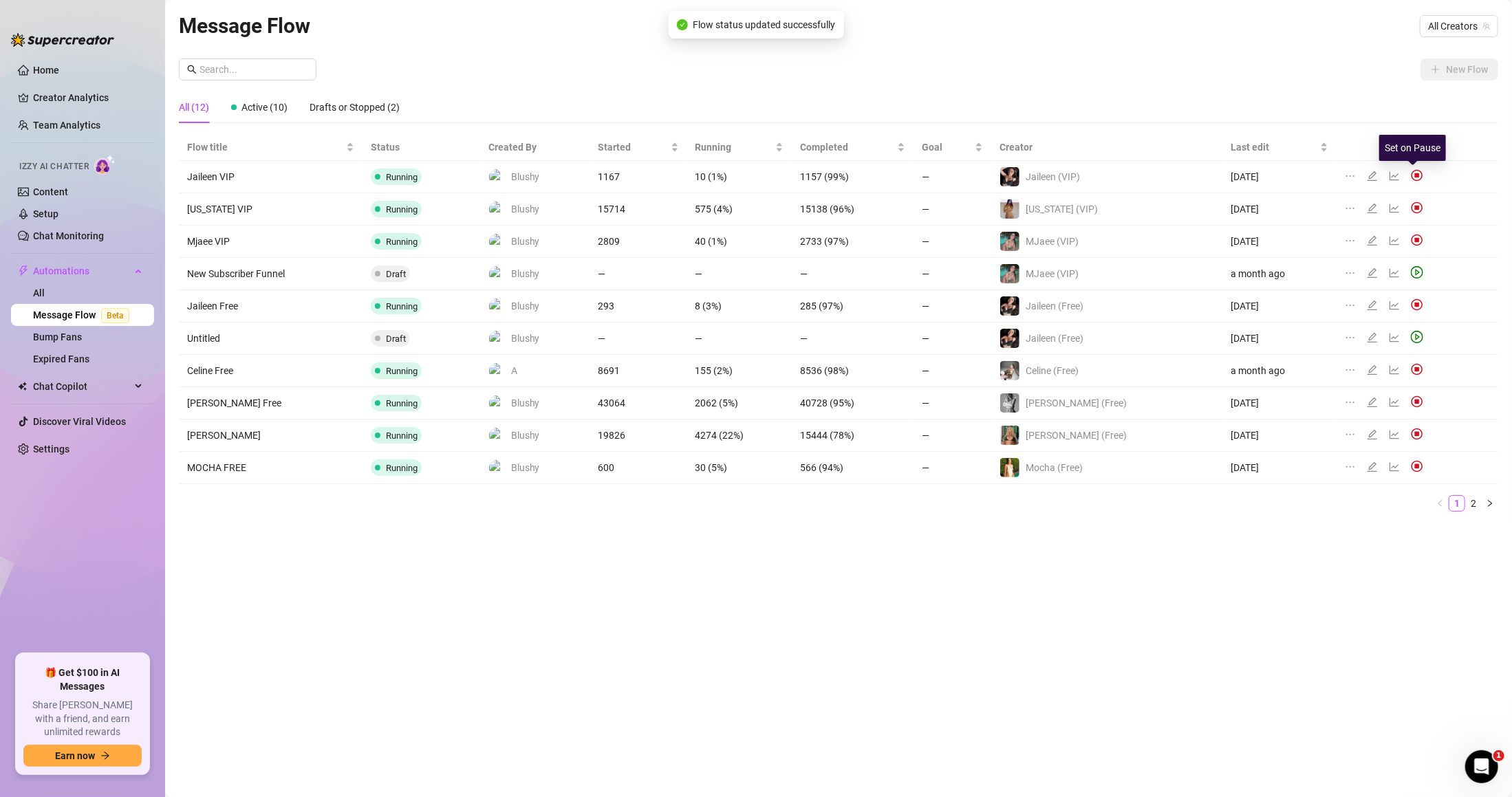
click at [1413, 174] on img at bounding box center [1417, 175] width 12 height 12
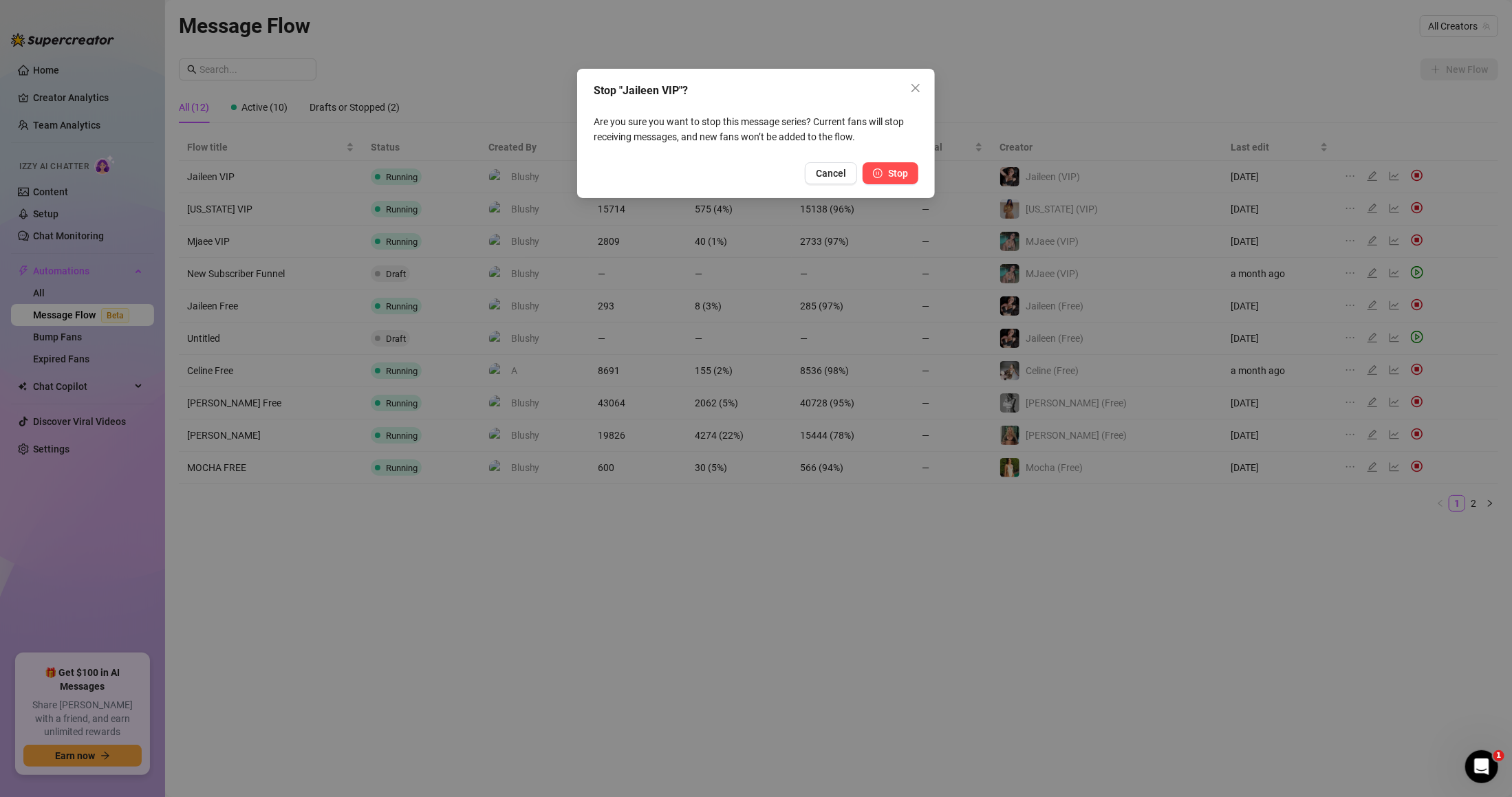
click at [890, 175] on span "Stop" at bounding box center [898, 173] width 20 height 11
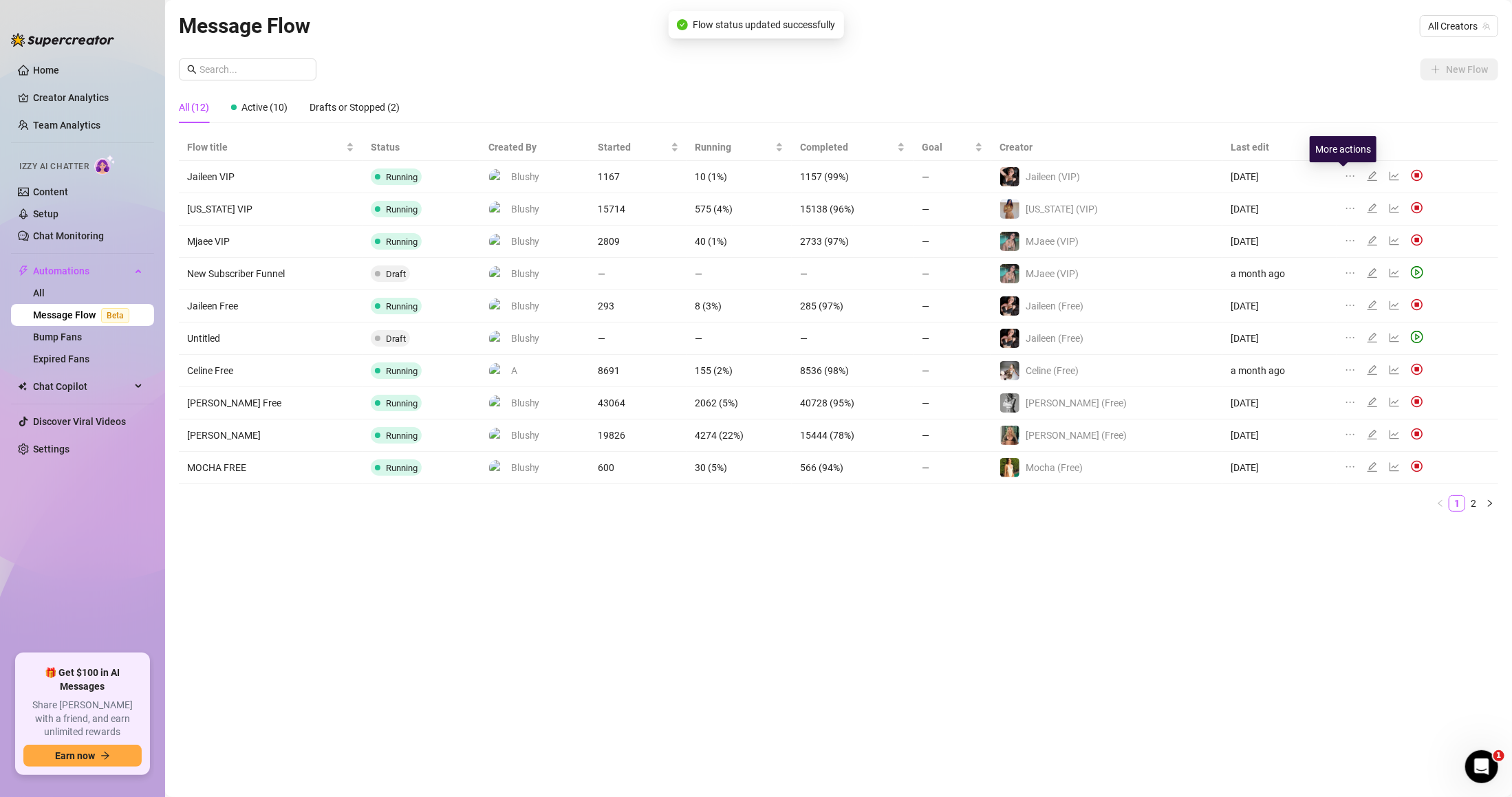
click at [1345, 169] on div at bounding box center [1353, 177] width 17 height 15
click at [1345, 177] on icon "ellipsis" at bounding box center [1350, 176] width 11 height 11
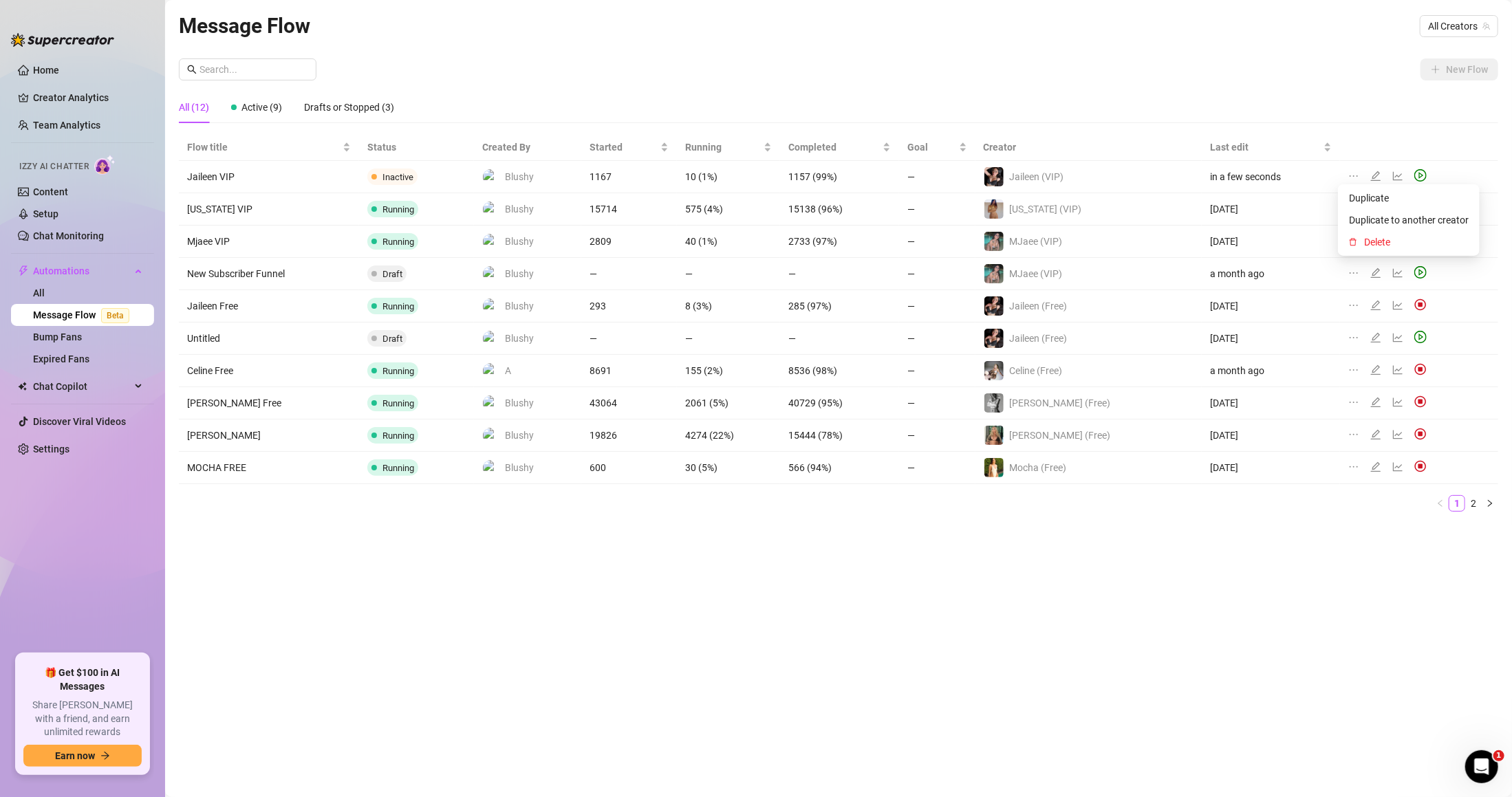
click at [1375, 545] on div "Message Flow All Creators New Flow All (12) Active (9) Drafts or Stopped (3) Fl…" at bounding box center [838, 382] width 1320 height 746
click at [1478, 501] on link "2" at bounding box center [1474, 503] width 15 height 15
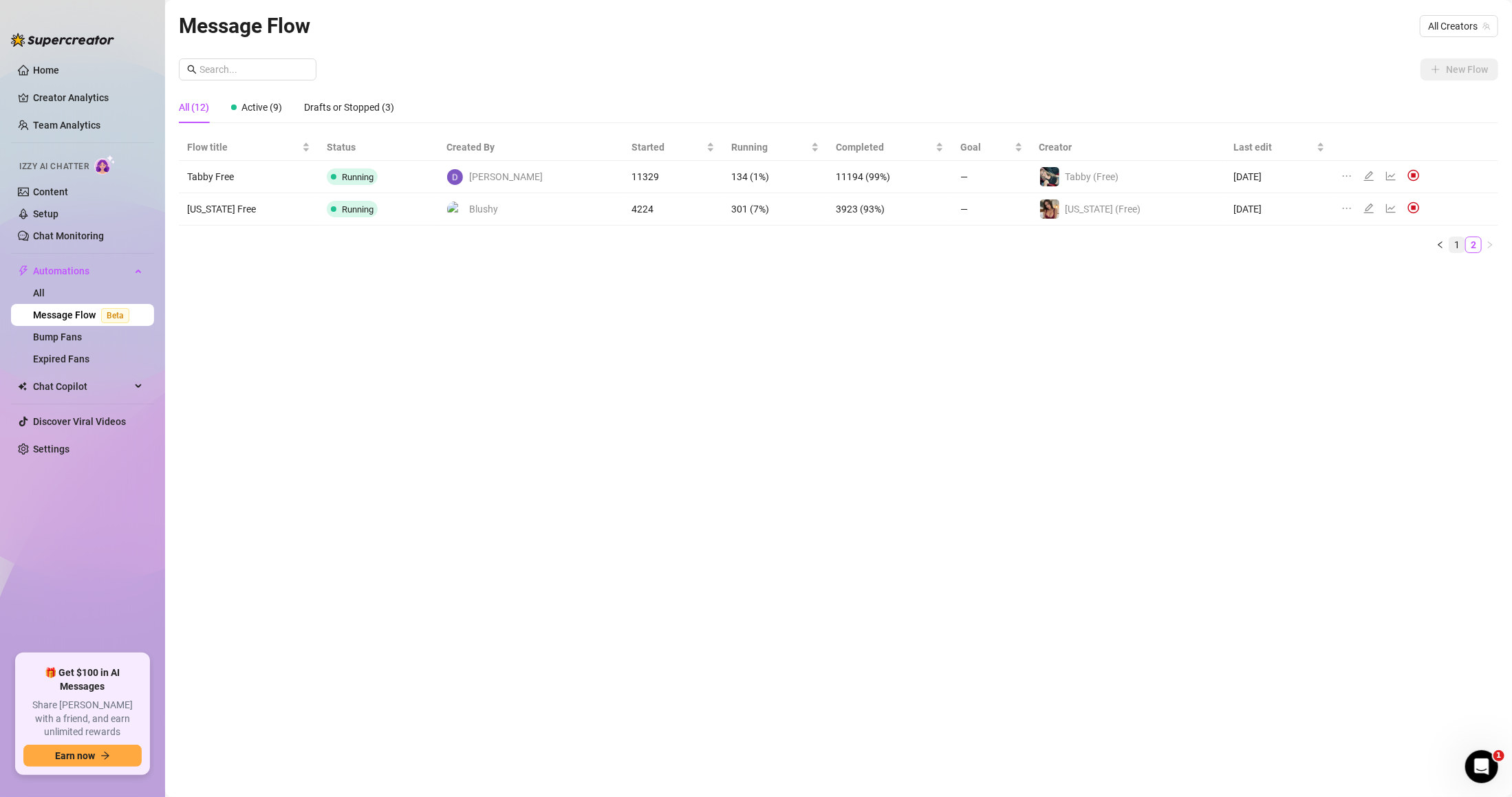
click at [1457, 250] on link "1" at bounding box center [1457, 245] width 15 height 15
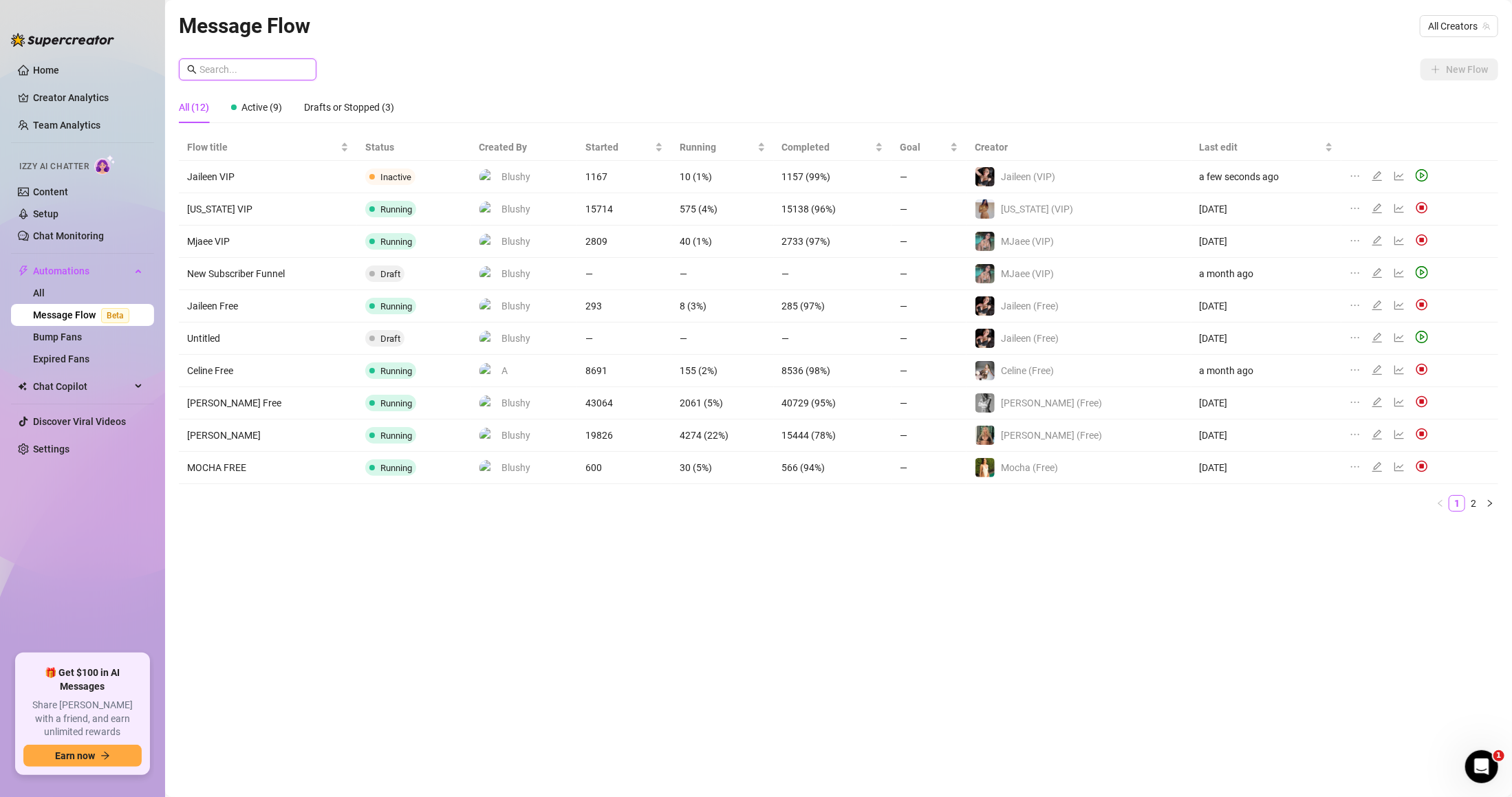
click at [275, 64] on input "text" at bounding box center [254, 69] width 108 height 15
type input "VIP"
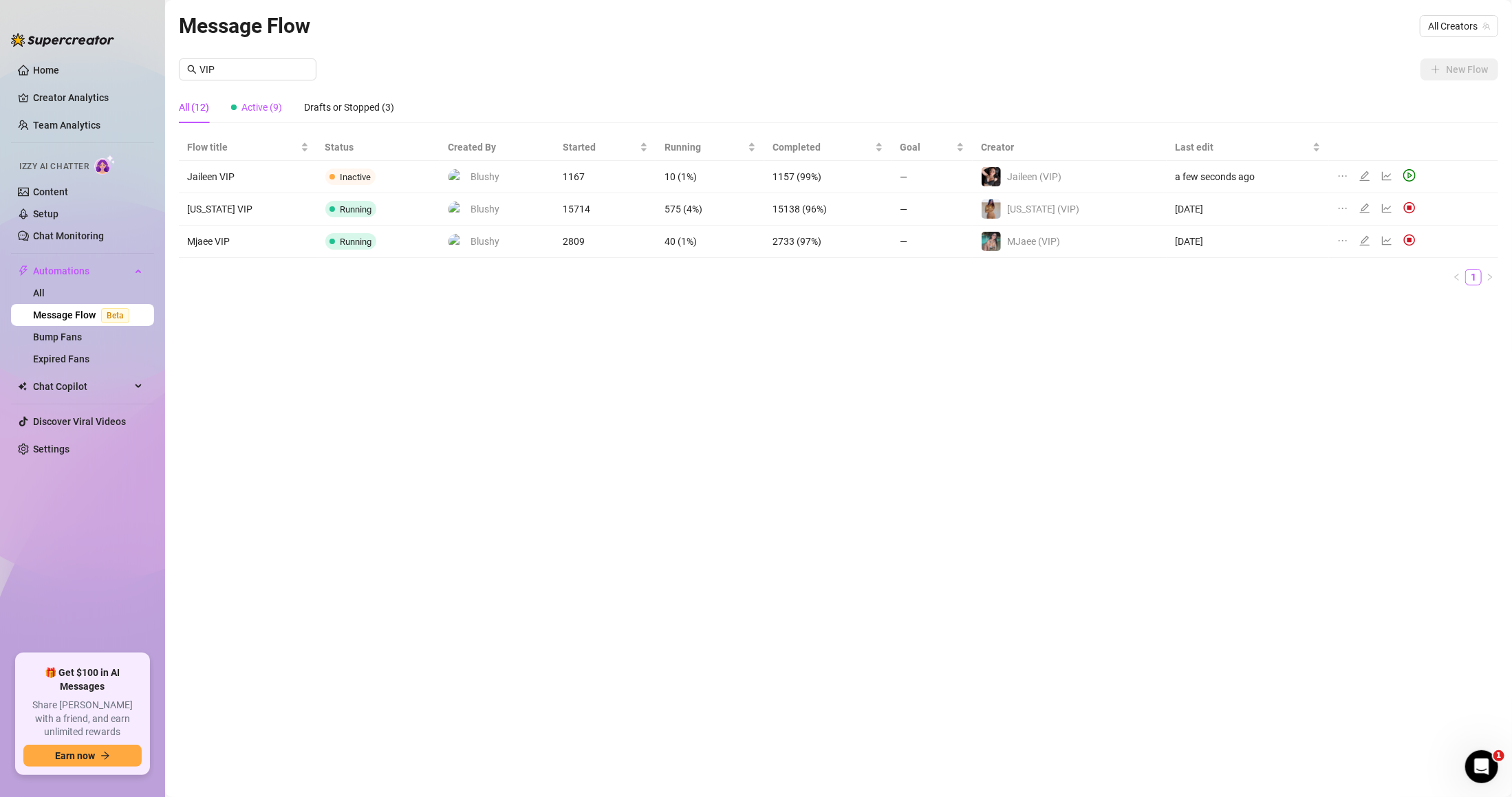
click at [267, 103] on span "Active (9)" at bounding box center [262, 107] width 40 height 11
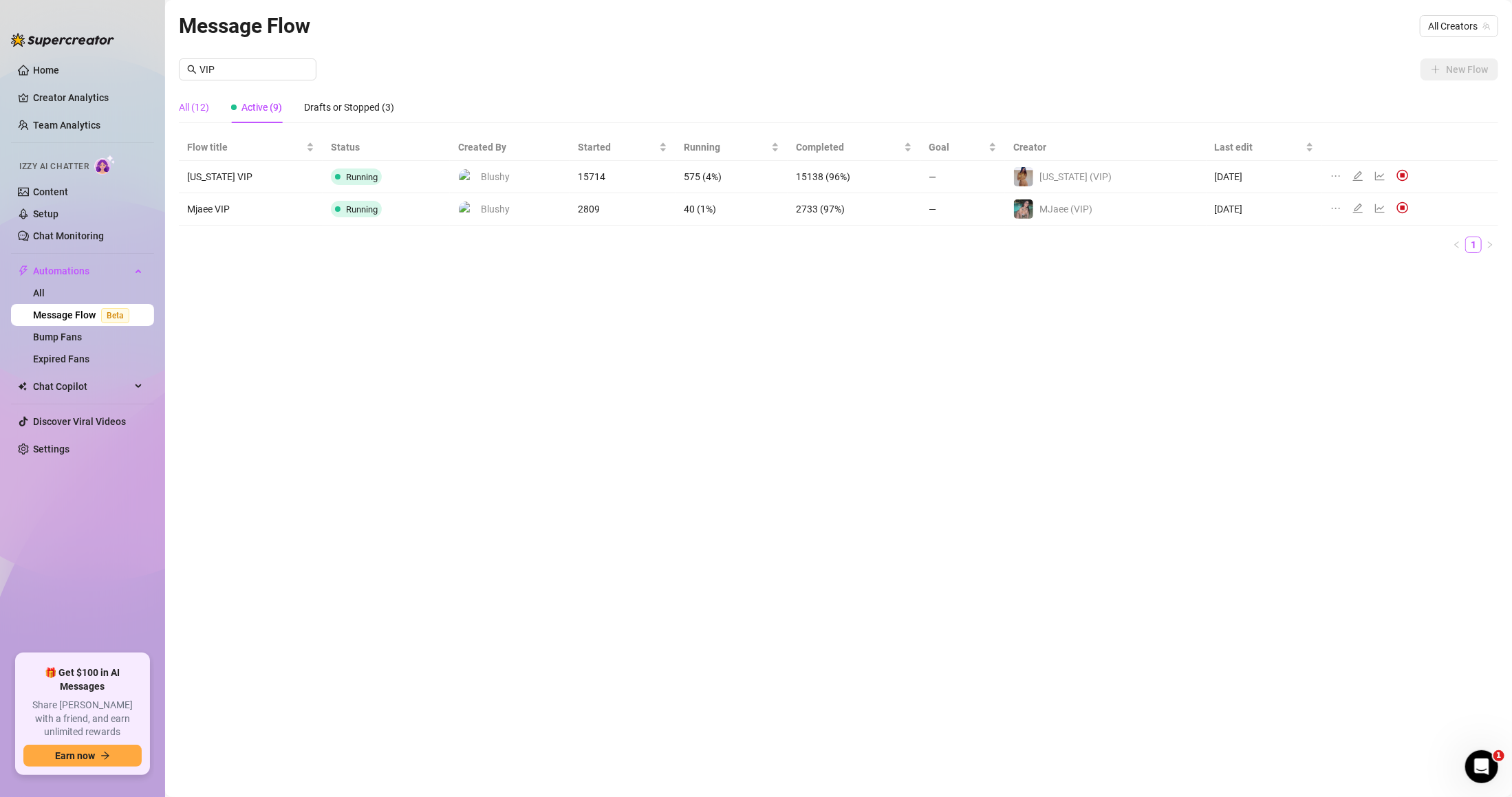
click at [205, 111] on div "All (12)" at bounding box center [193, 107] width 30 height 15
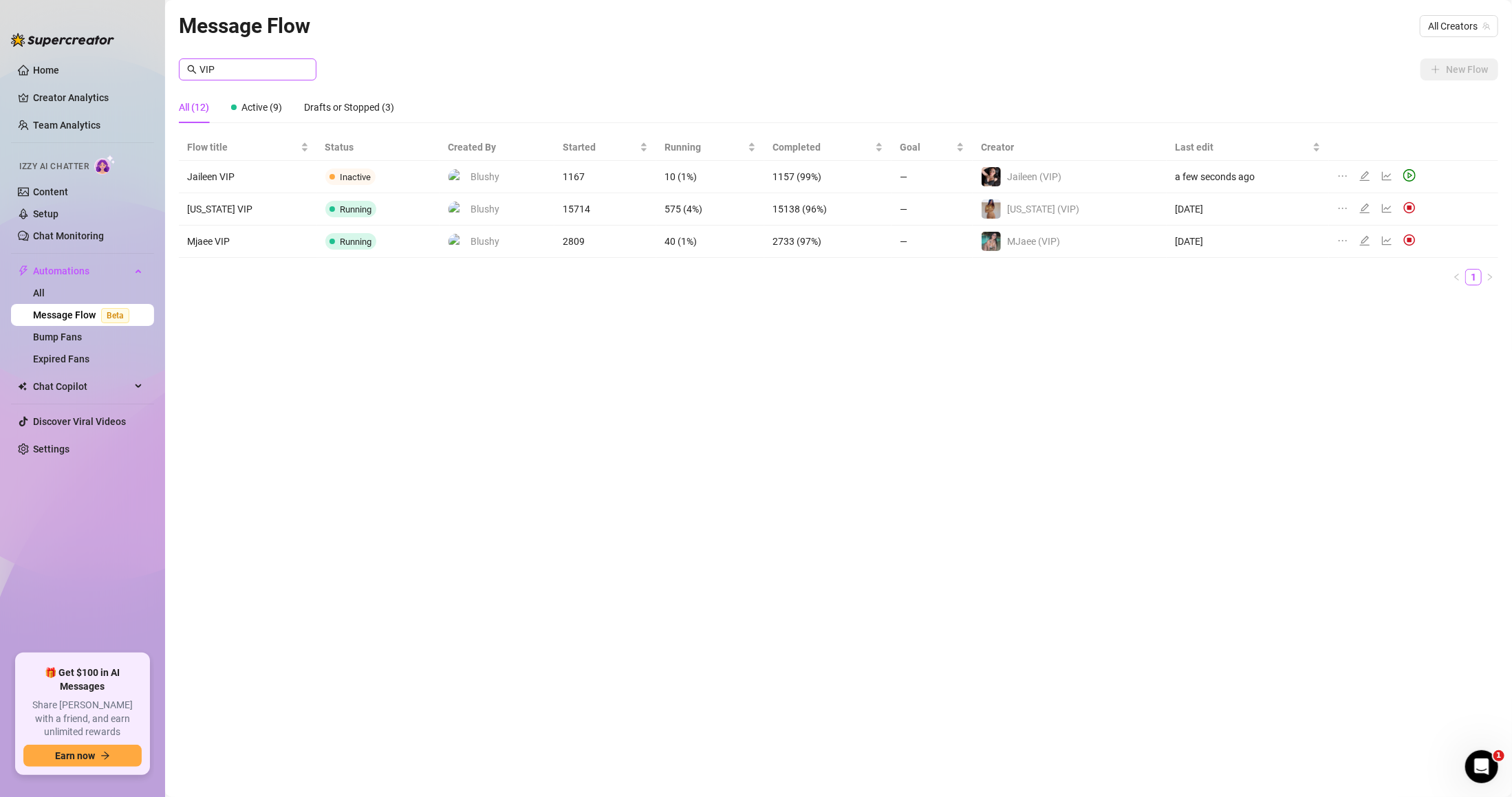
click at [268, 61] on span "VIP" at bounding box center [248, 70] width 138 height 22
click at [411, 346] on div "Message Flow All Creators New Flow All (12) Active (9) Drafts or Stopped (3) Fl…" at bounding box center [838, 382] width 1320 height 746
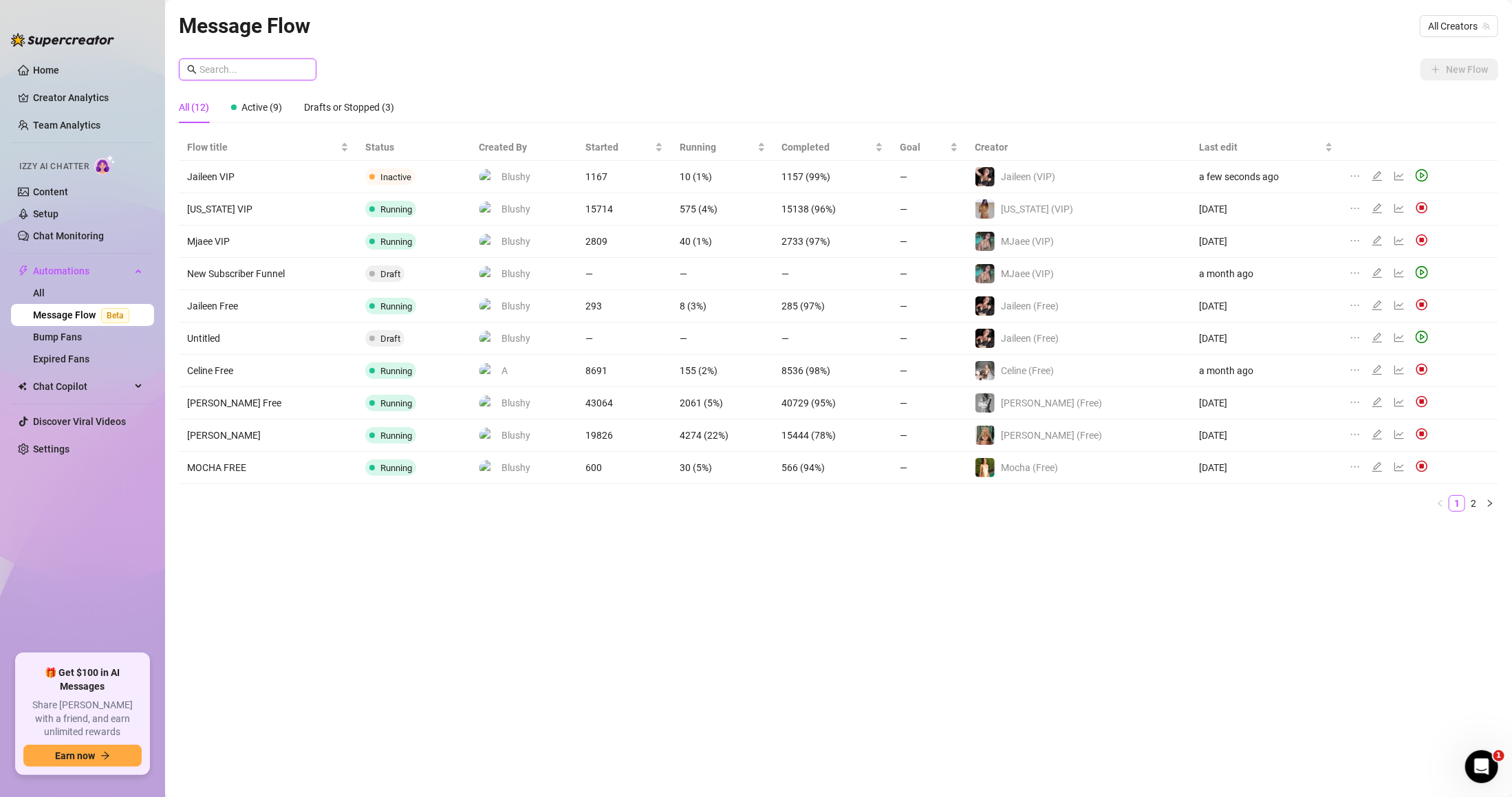
click at [298, 76] on input "text" at bounding box center [254, 69] width 108 height 15
type input "kenned"
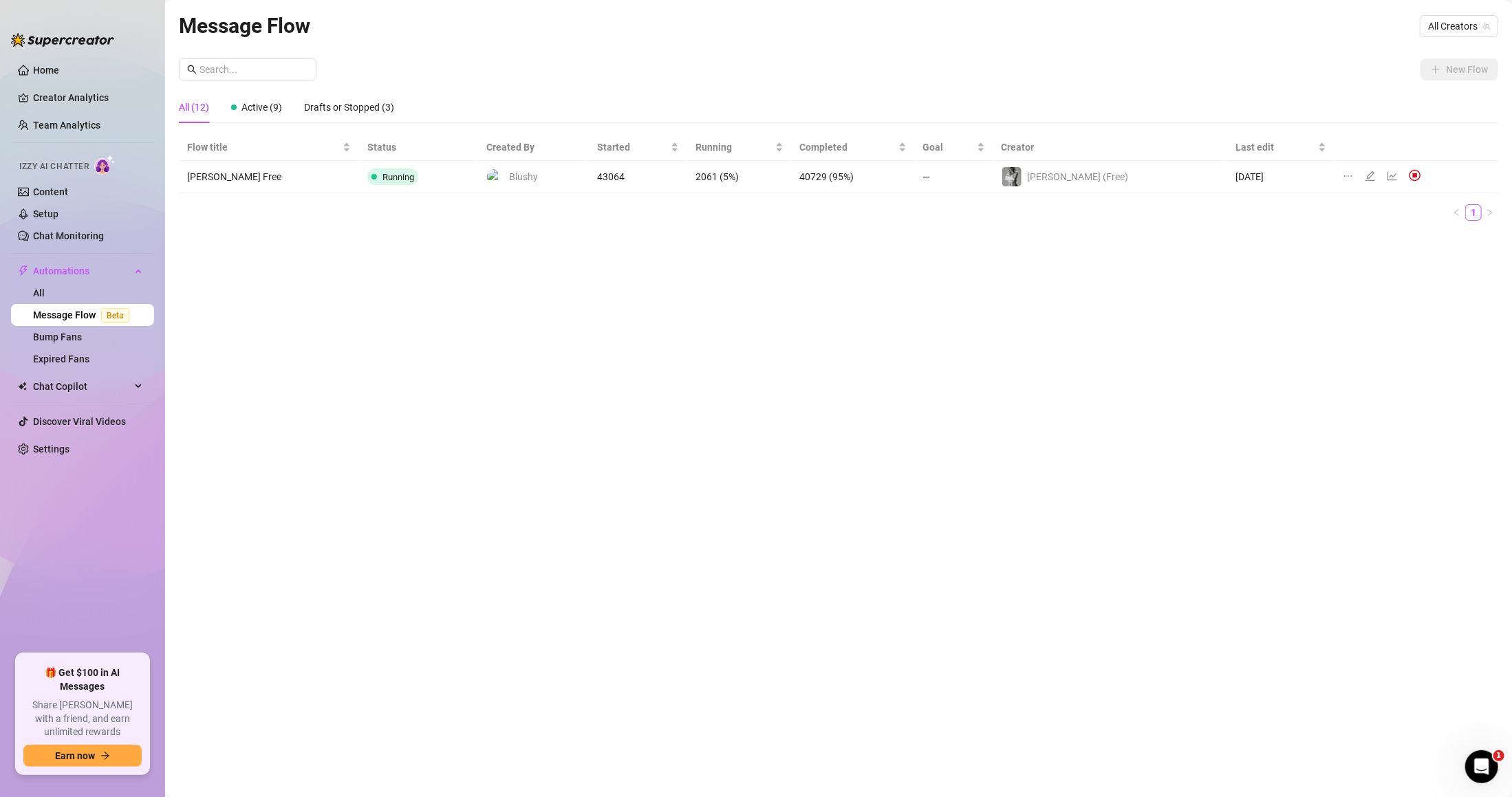
click at [1292, 56] on div "Message Flow All Creators New Flow All (12) Active (9) Drafts or Stopped (3) Fl…" at bounding box center [838, 382] width 1320 height 746
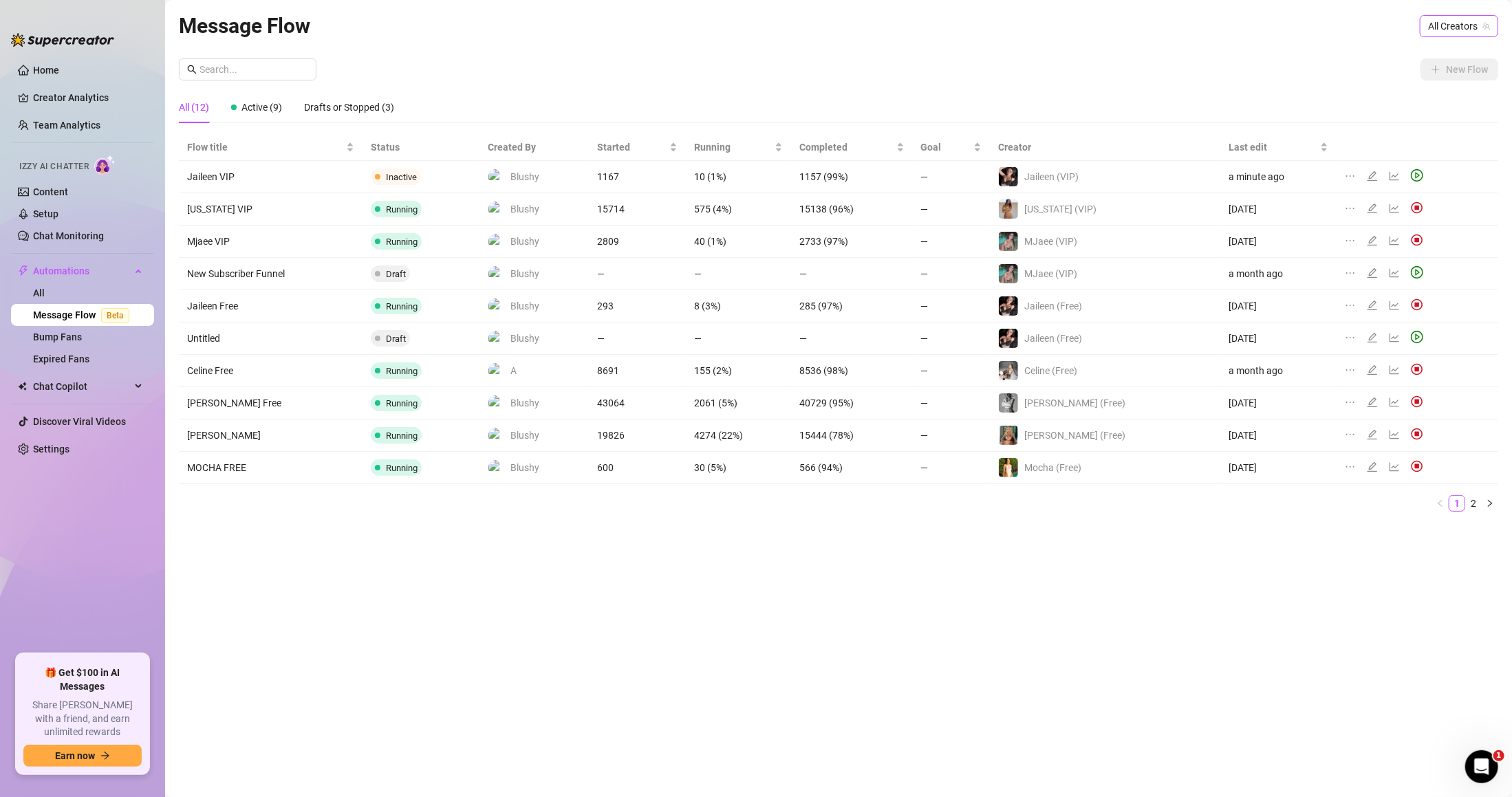
click at [1457, 26] on span "All Creators" at bounding box center [1459, 26] width 62 height 21
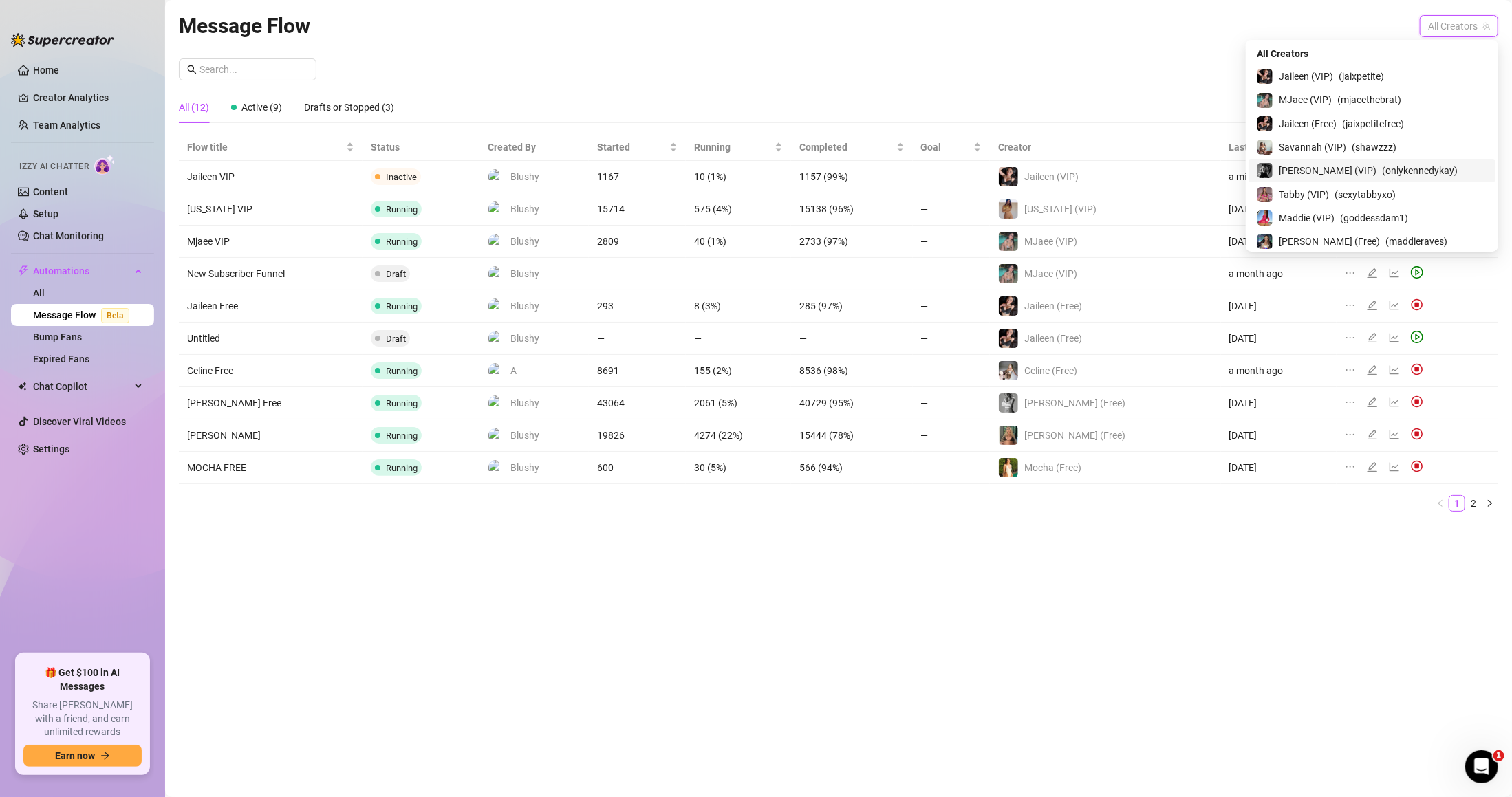
click at [1358, 165] on span "[PERSON_NAME] (VIP)" at bounding box center [1327, 170] width 97 height 15
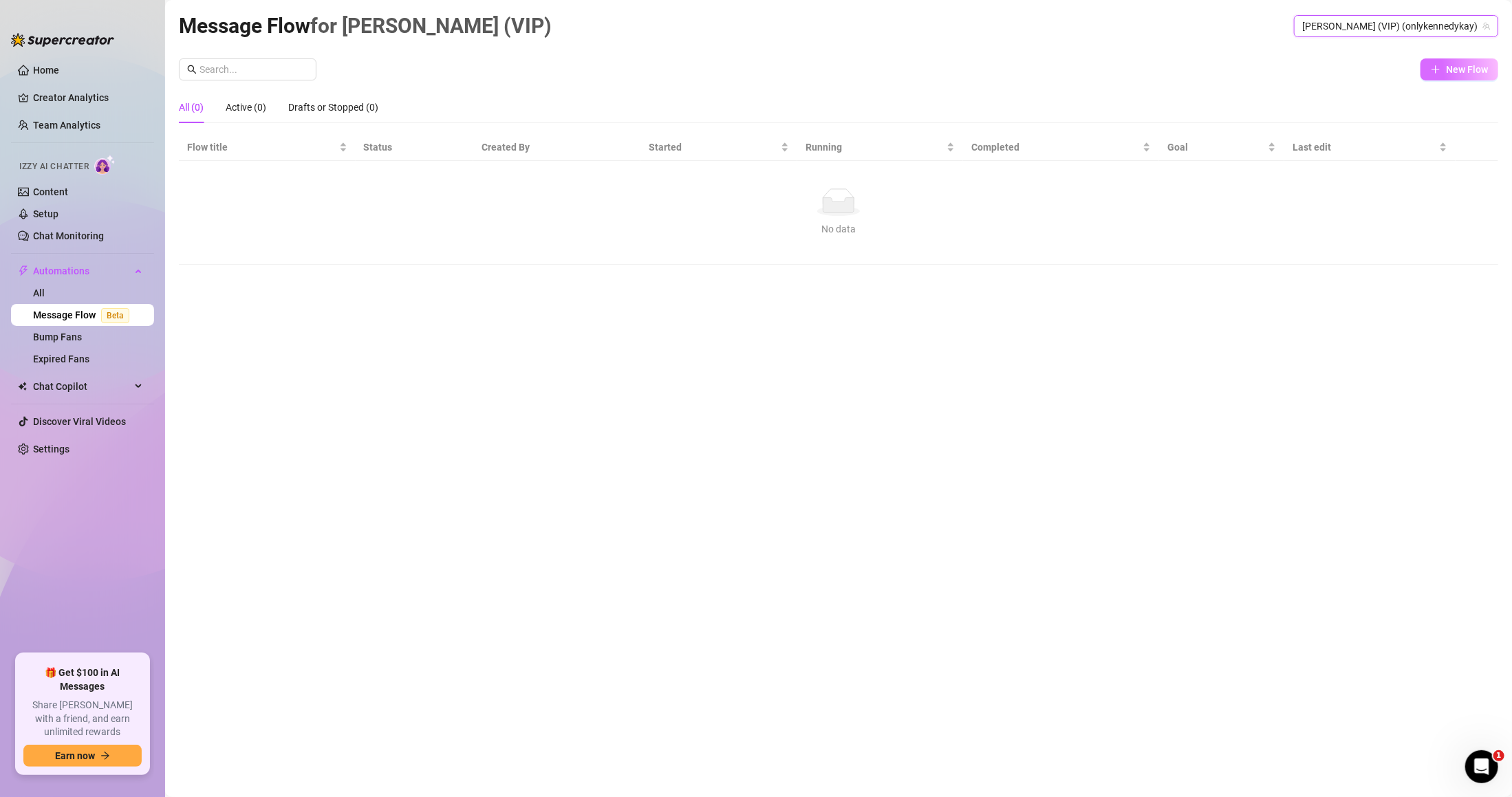
click at [1457, 71] on span "New Flow" at bounding box center [1467, 69] width 42 height 11
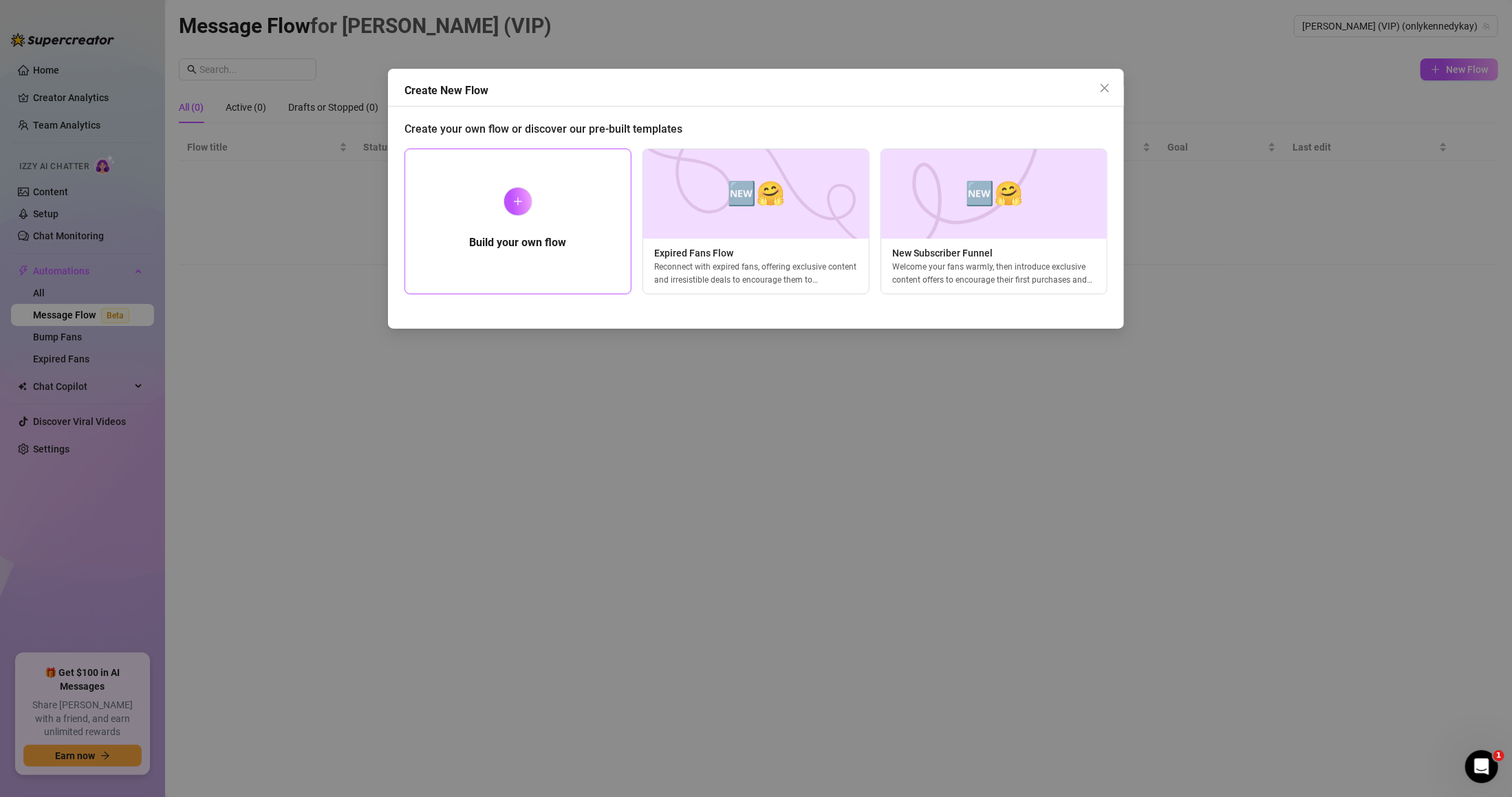
click at [588, 199] on div "Build your own flow" at bounding box center [518, 221] width 227 height 146
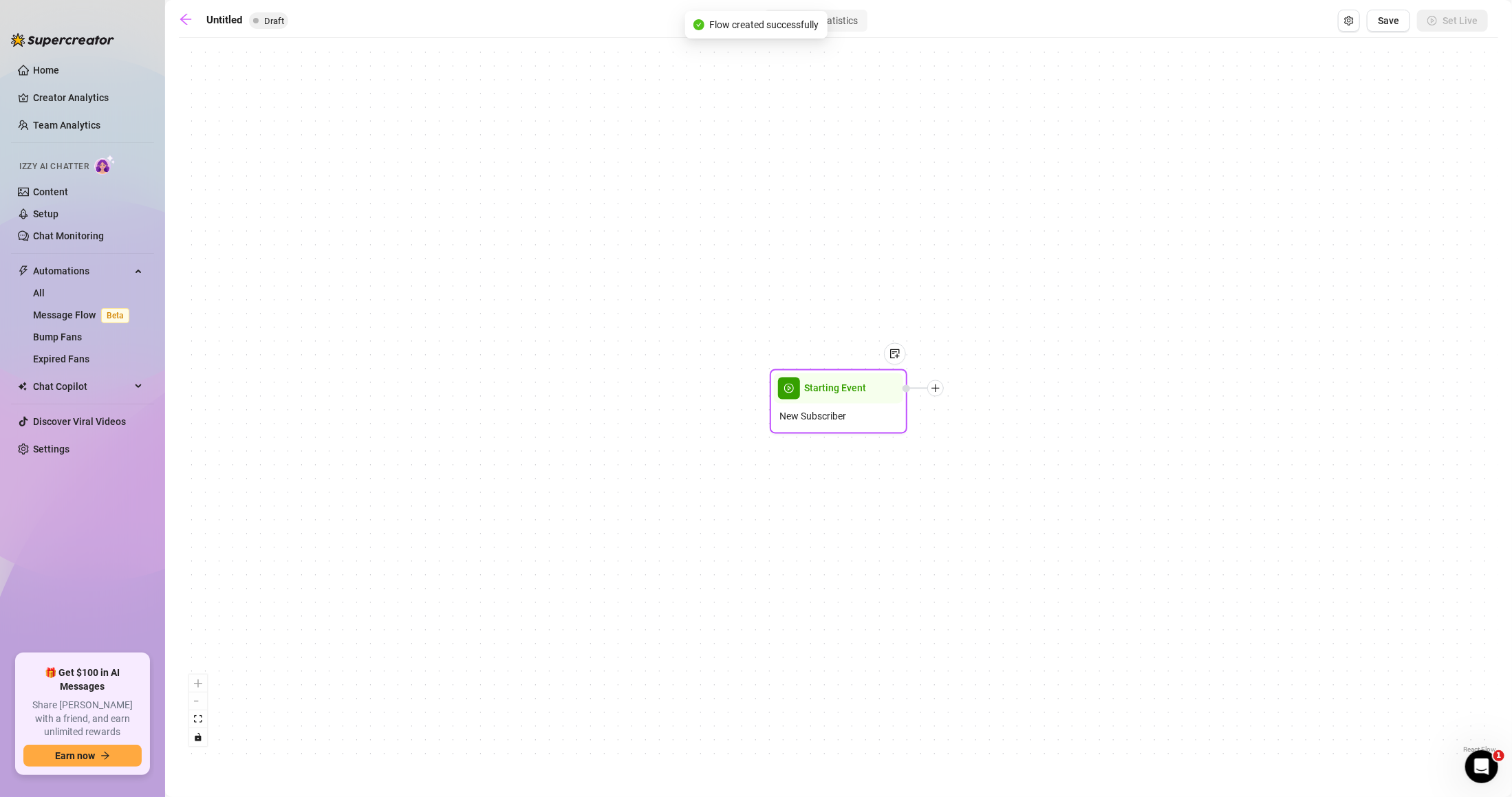
click at [843, 405] on div "New Subscriber" at bounding box center [838, 417] width 129 height 26
click at [939, 385] on icon "plus" at bounding box center [938, 387] width 10 height 10
click at [1014, 377] on div "Time Delay" at bounding box center [1006, 388] width 100 height 23
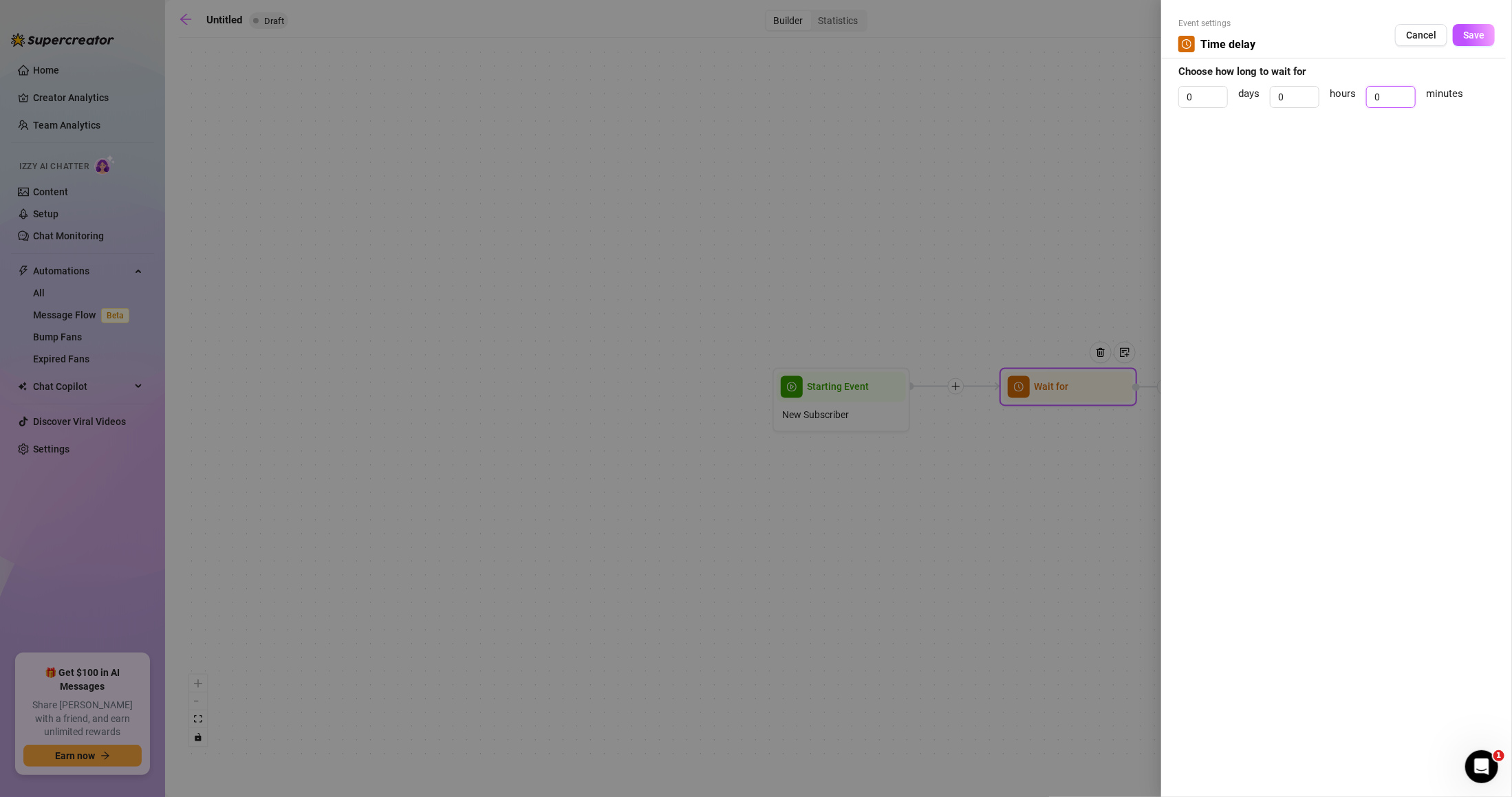
drag, startPoint x: 1390, startPoint y: 103, endPoint x: 1359, endPoint y: 103, distance: 31.0
click at [1359, 103] on div "0 days 0 hours 0 minutes" at bounding box center [1337, 103] width 317 height 34
type input "2"
click at [1480, 38] on span "Save" at bounding box center [1474, 34] width 21 height 11
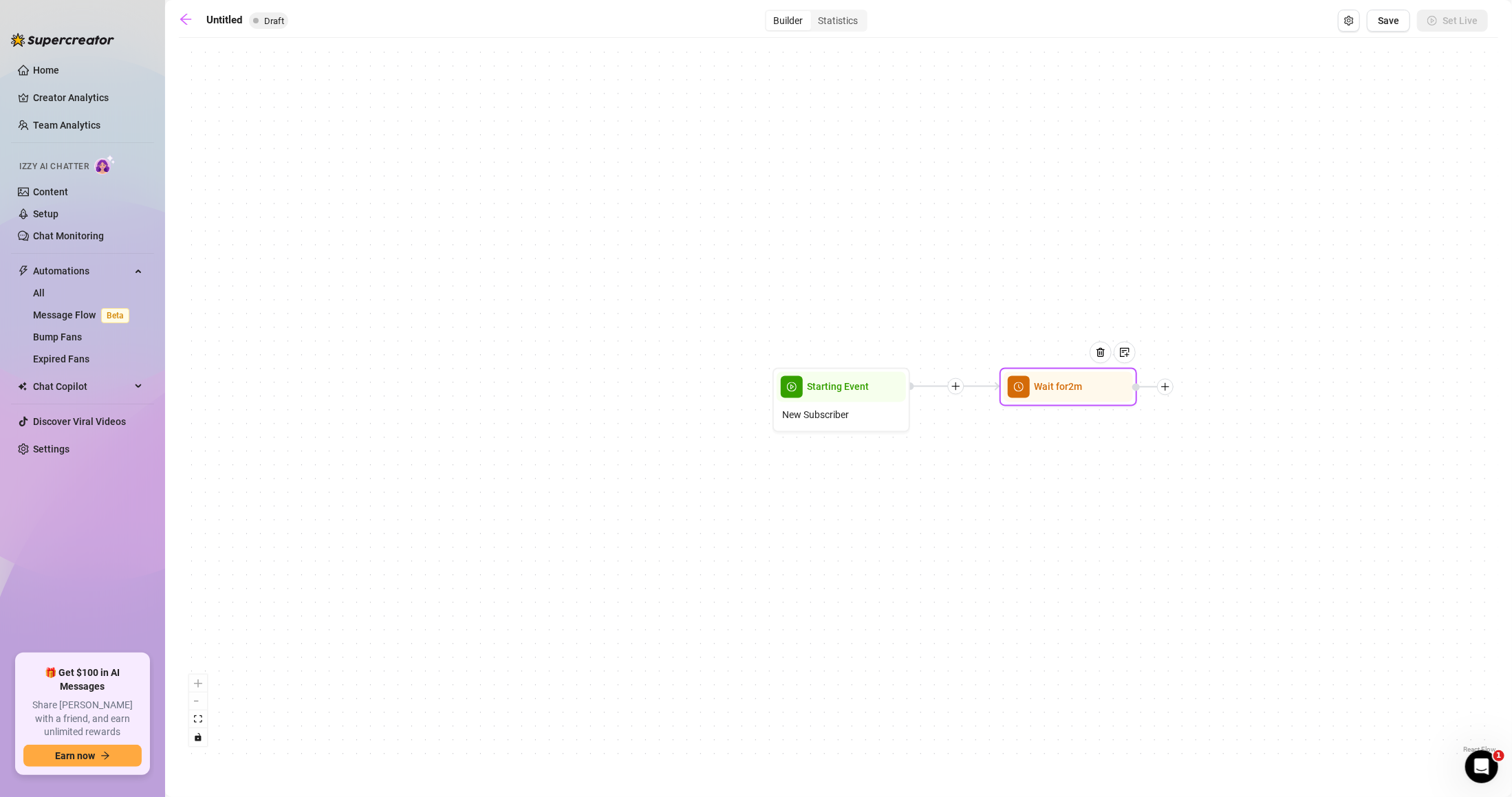
click at [1173, 390] on div at bounding box center [1165, 387] width 17 height 17
click at [1231, 435] on div "Message" at bounding box center [1233, 435] width 100 height 23
type textarea "Write your message here"
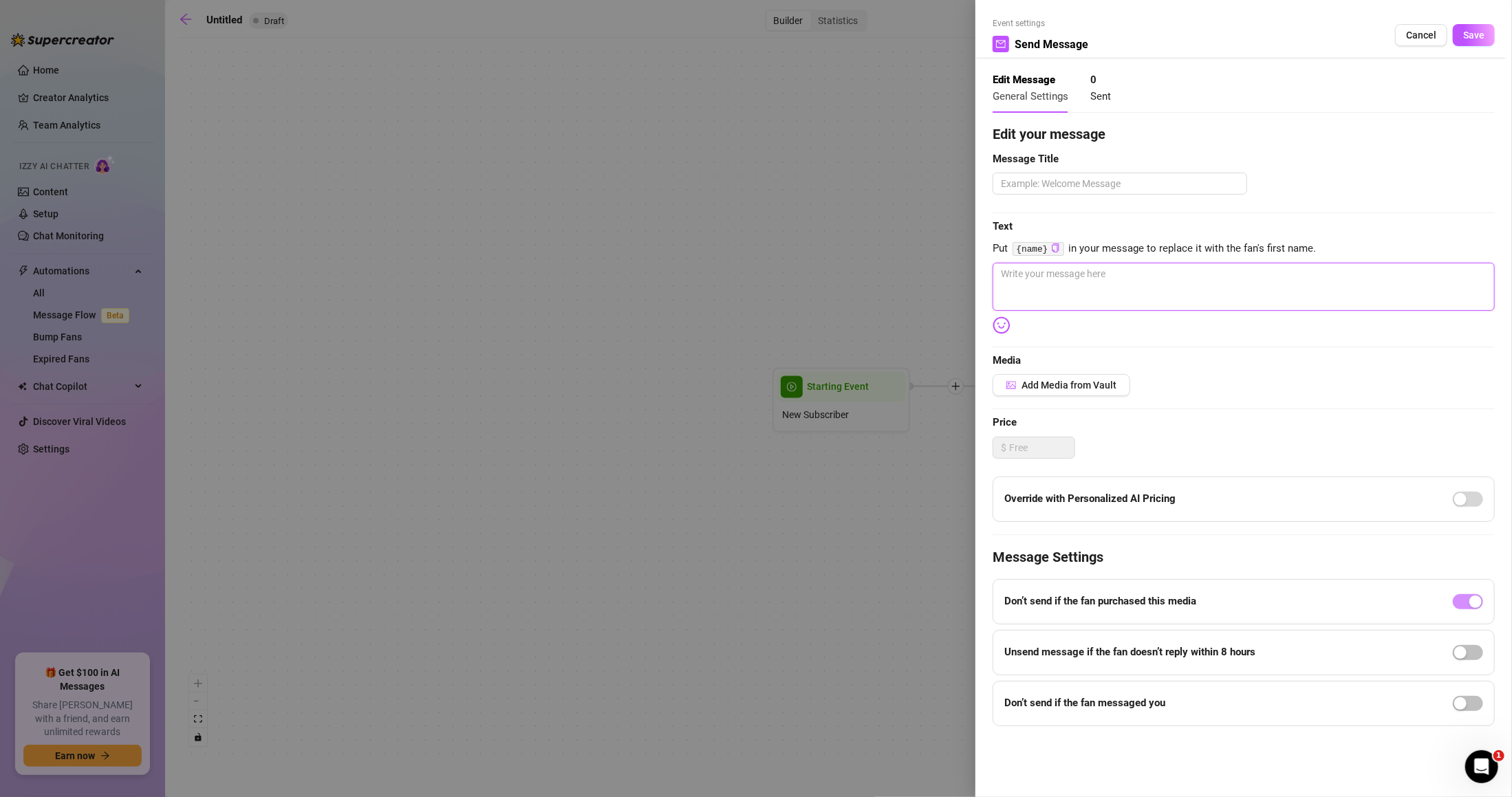
drag, startPoint x: 1200, startPoint y: 267, endPoint x: 1201, endPoint y: 278, distance: 11.0
click at [1199, 267] on textarea at bounding box center [1244, 287] width 502 height 48
type textarea "Y"
type textarea "Yo"
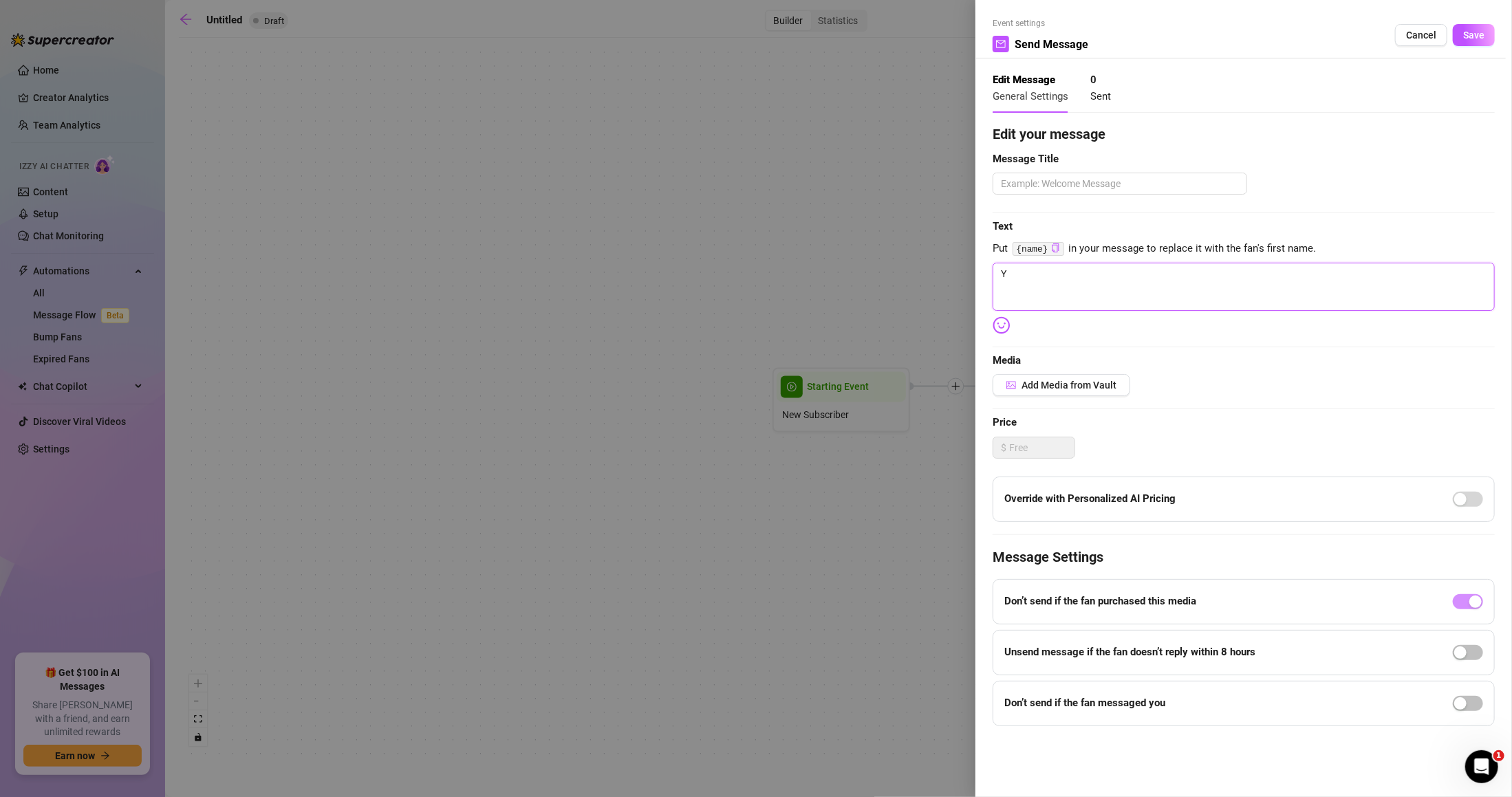
type textarea "Yo"
type textarea "Yoo"
type textarea "Yooo"
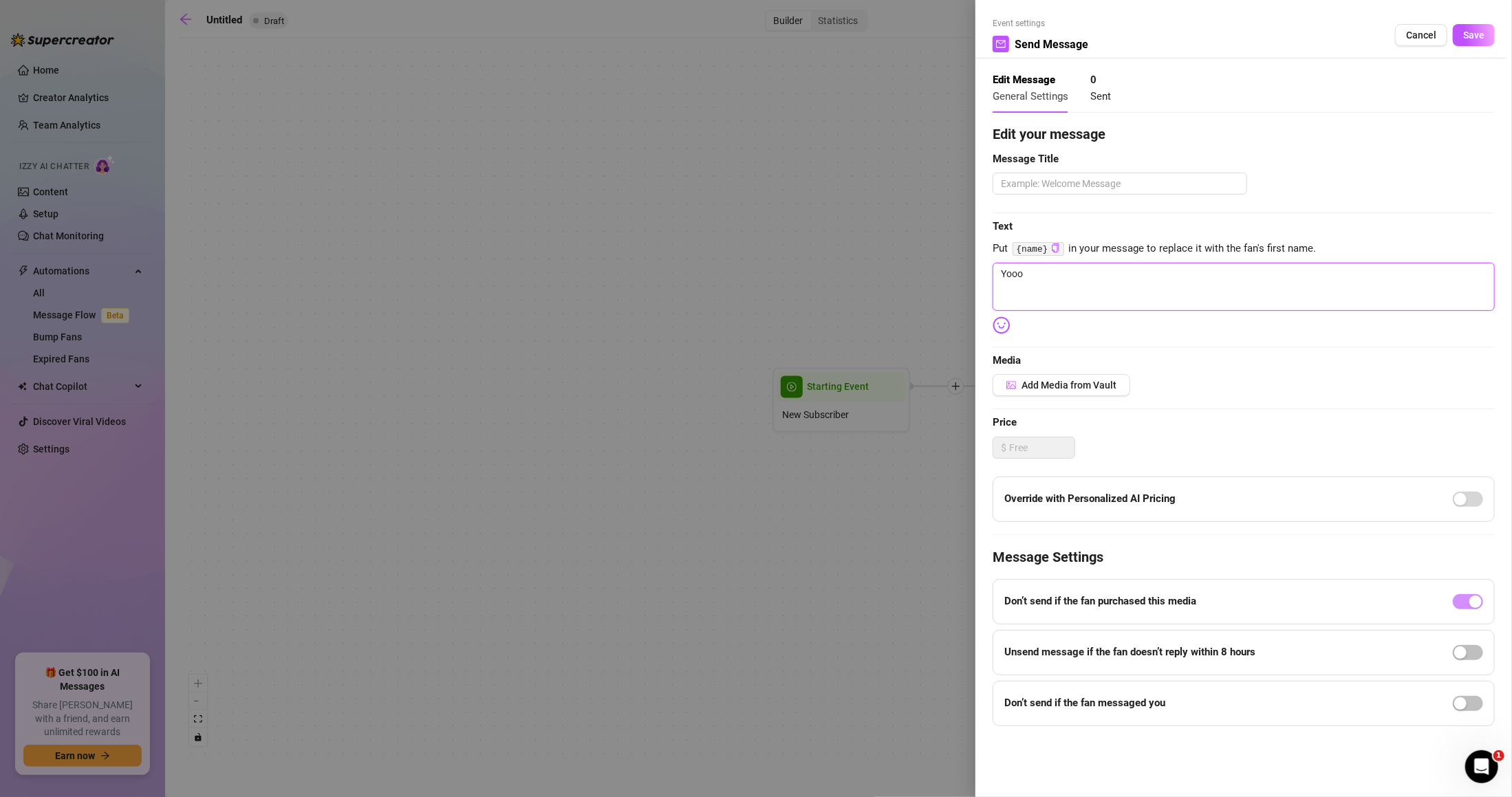
type textarea "Yoooo"
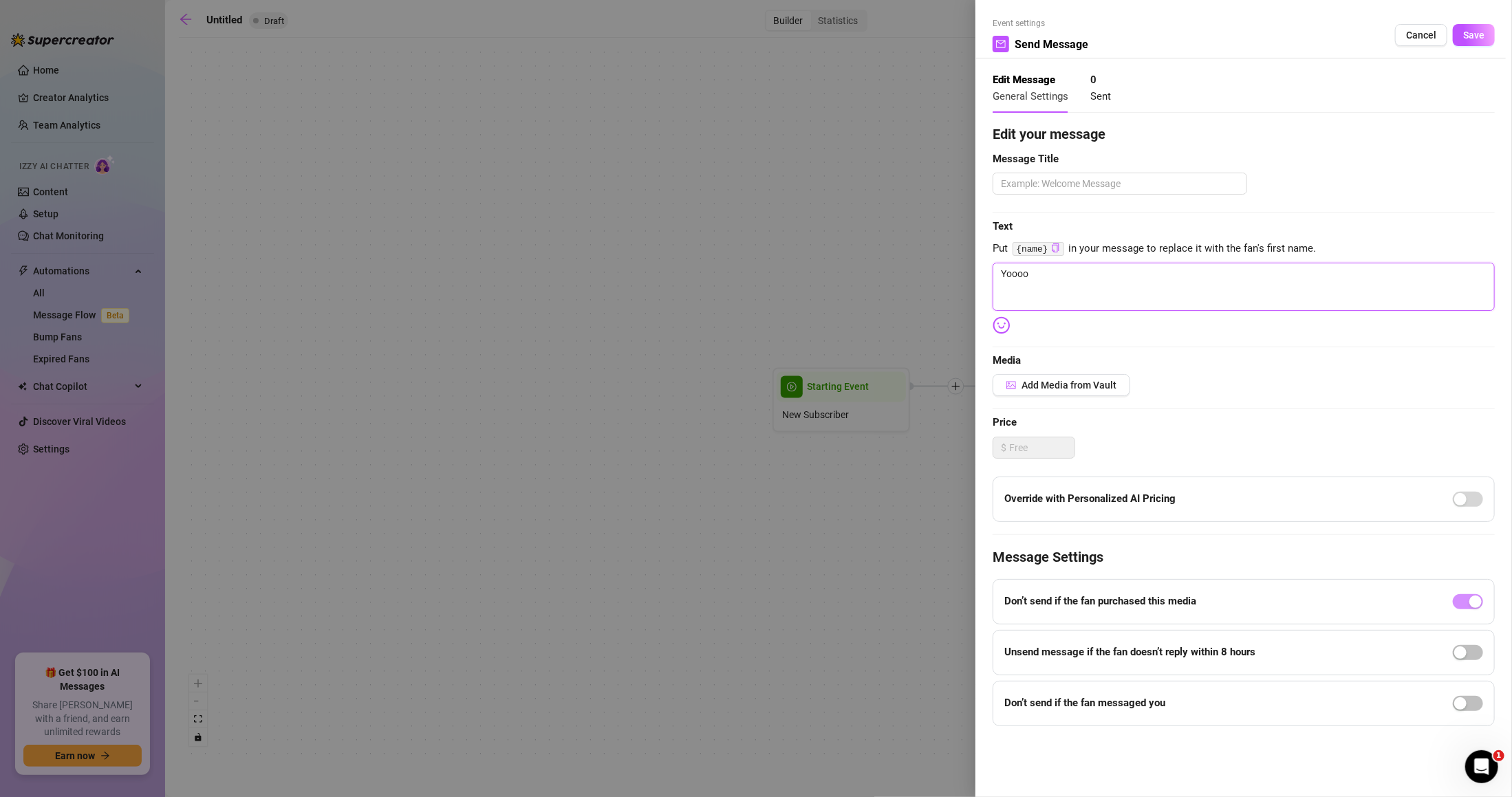
type textarea "Yoooo"
type textarea "Yooooo"
type textarea "Yoooooo"
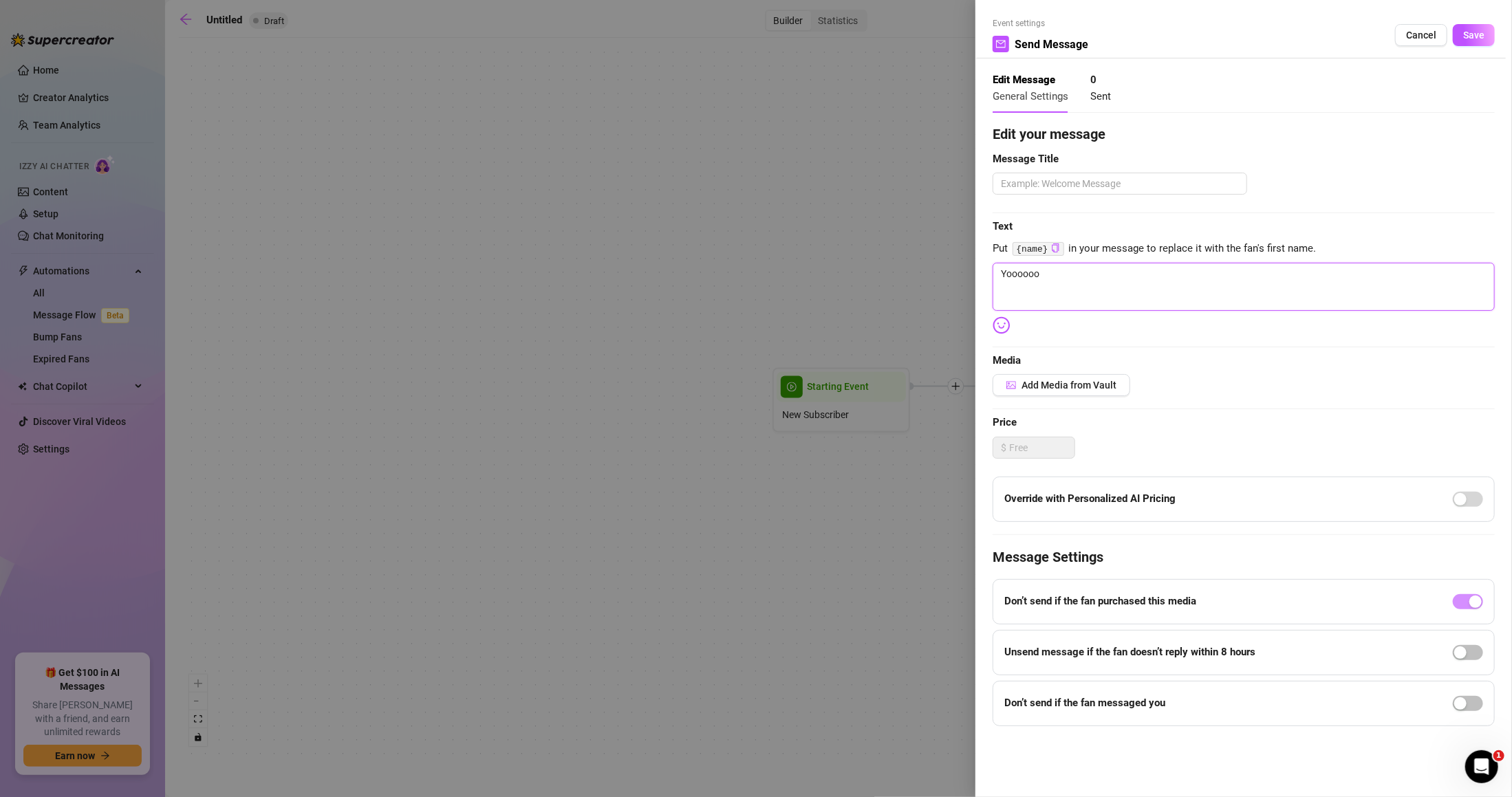
type textarea "Yooooo"
type textarea "Yooooo w"
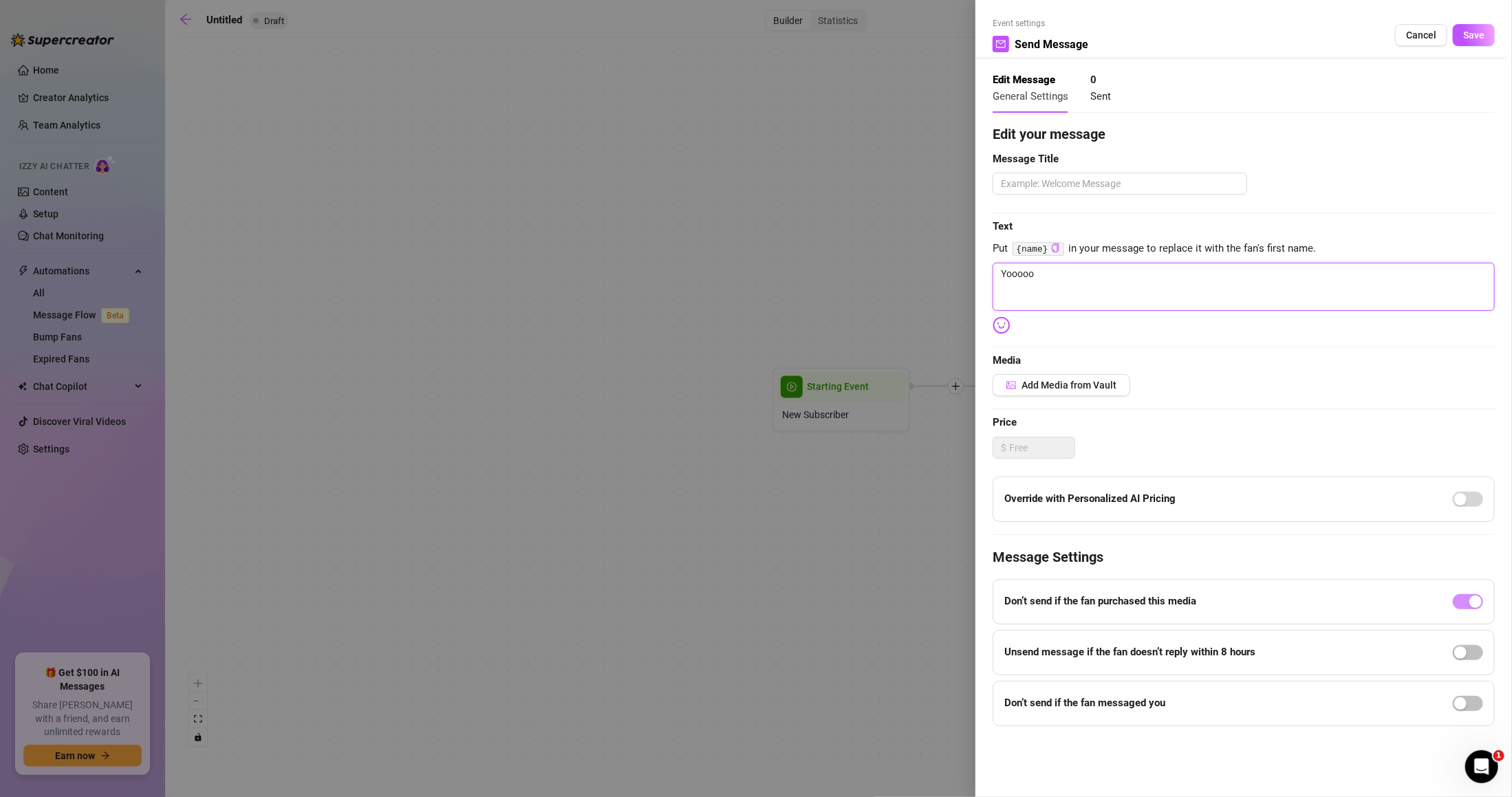
type textarea "Yooooo w"
type textarea "Yooooo we"
type textarea "Yooooo wel"
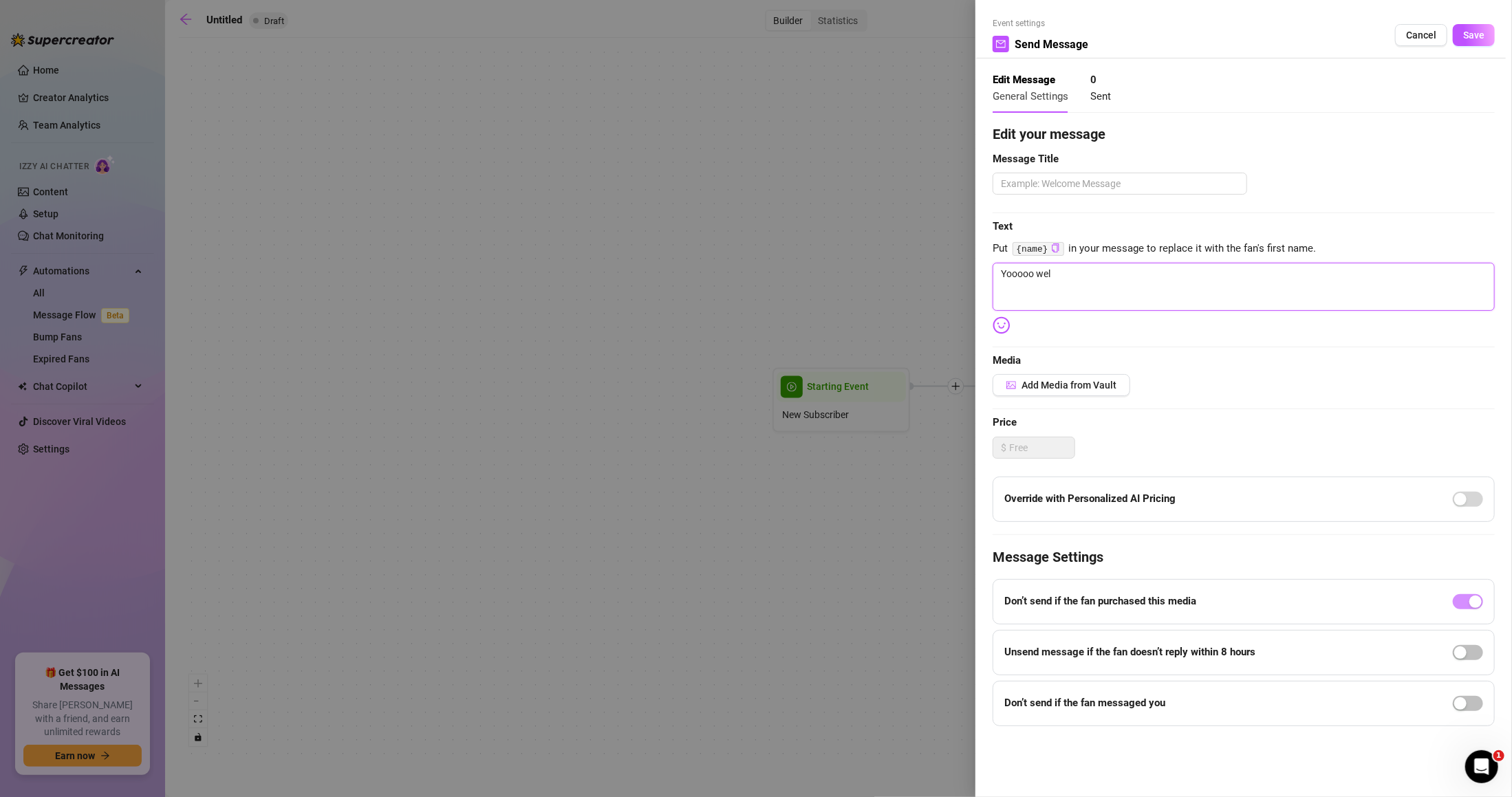
type textarea "Yooooo wel="
type textarea "Yooooo wel"
type textarea "Yooooo we"
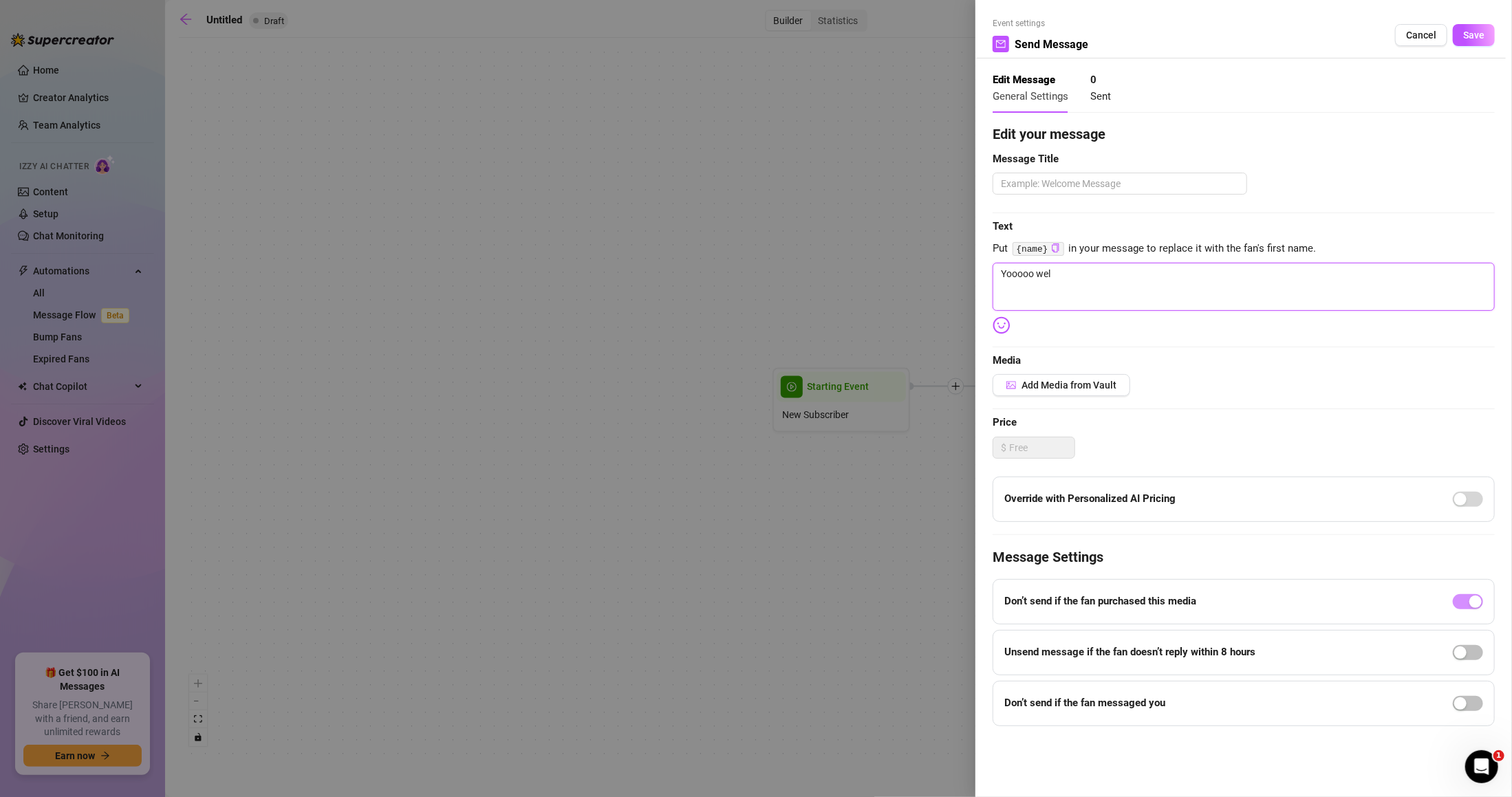
type textarea "Yooooo we"
type textarea "Yooooo w"
type textarea "Yooooo"
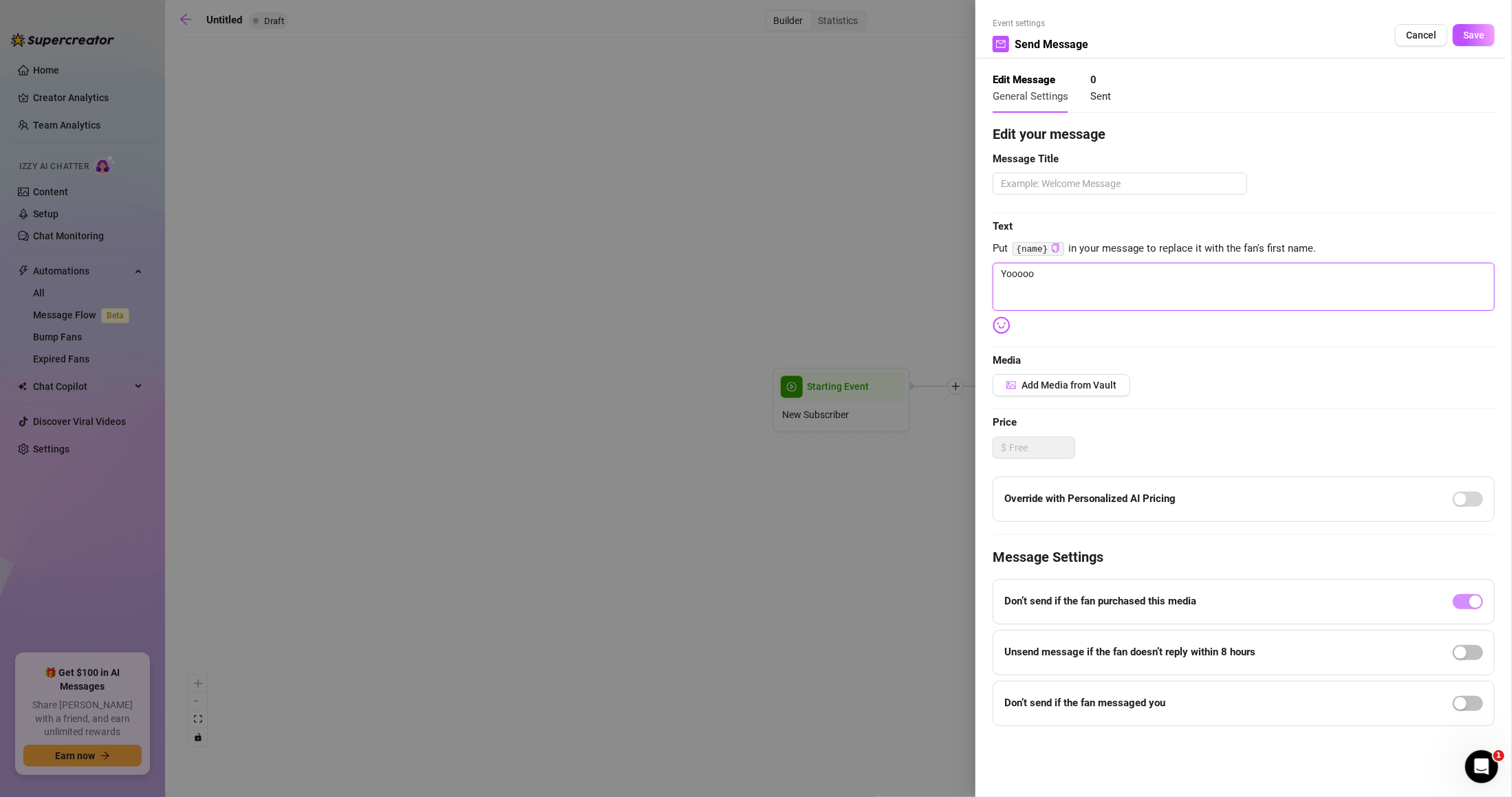
type textarea "Yooooo g"
type textarea "Yooooo gl"
type textarea "Yooooo gla"
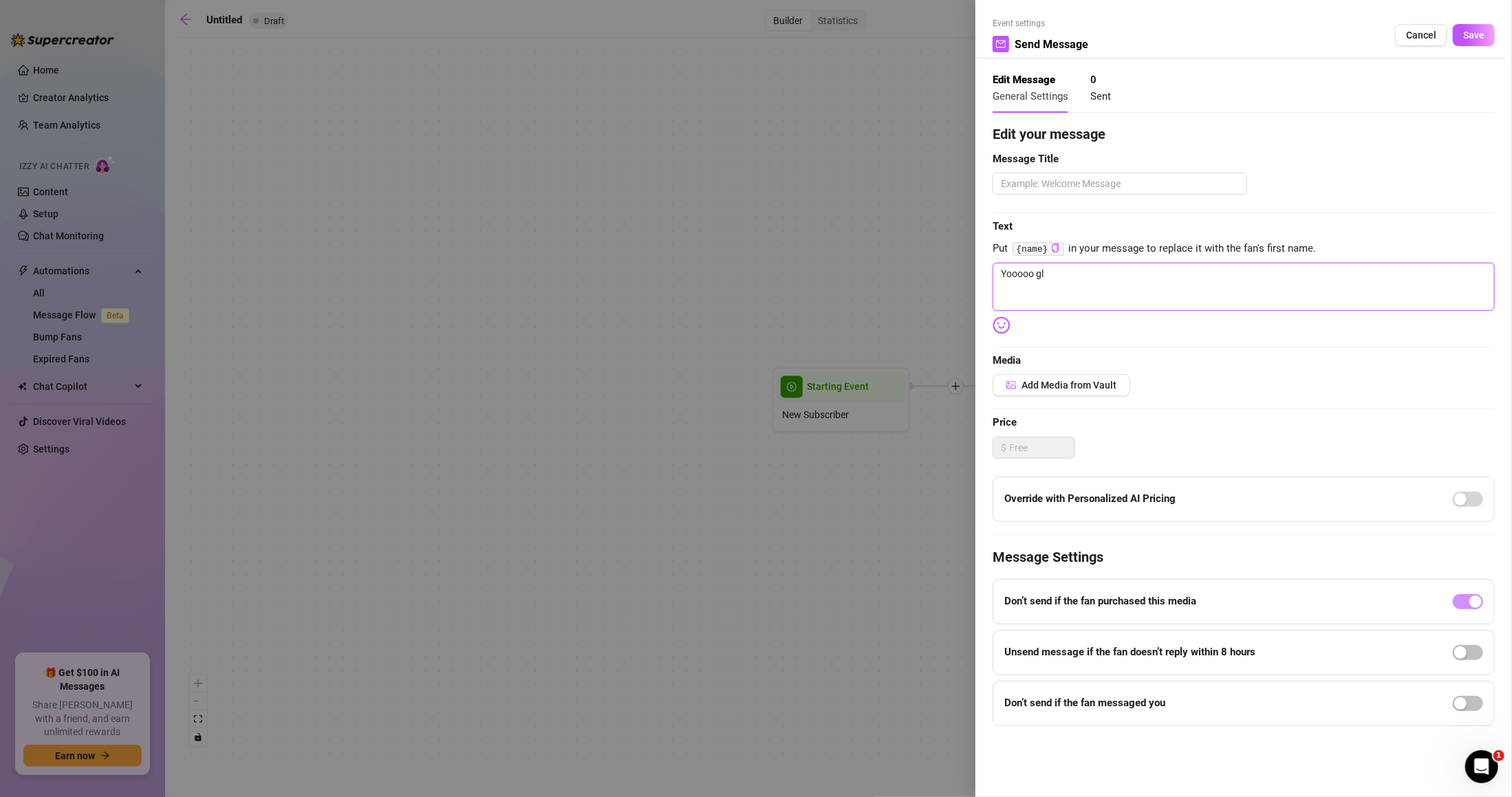
type textarea "Yooooo gla"
type textarea "Yooooo glad"
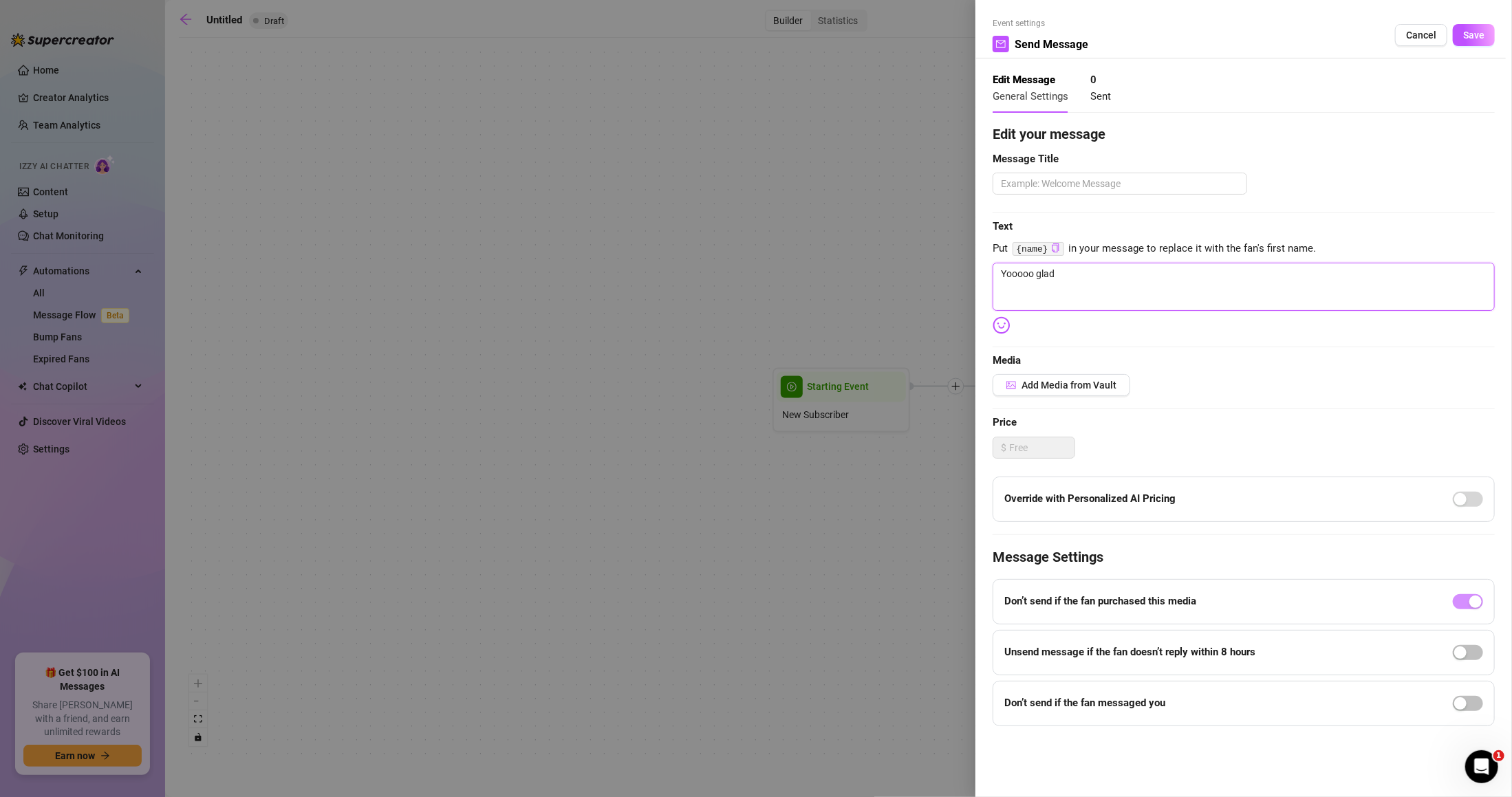
type textarea "Yooooo glad y"
type textarea "Yooooo glad yo"
type textarea "Yooooo glad you"
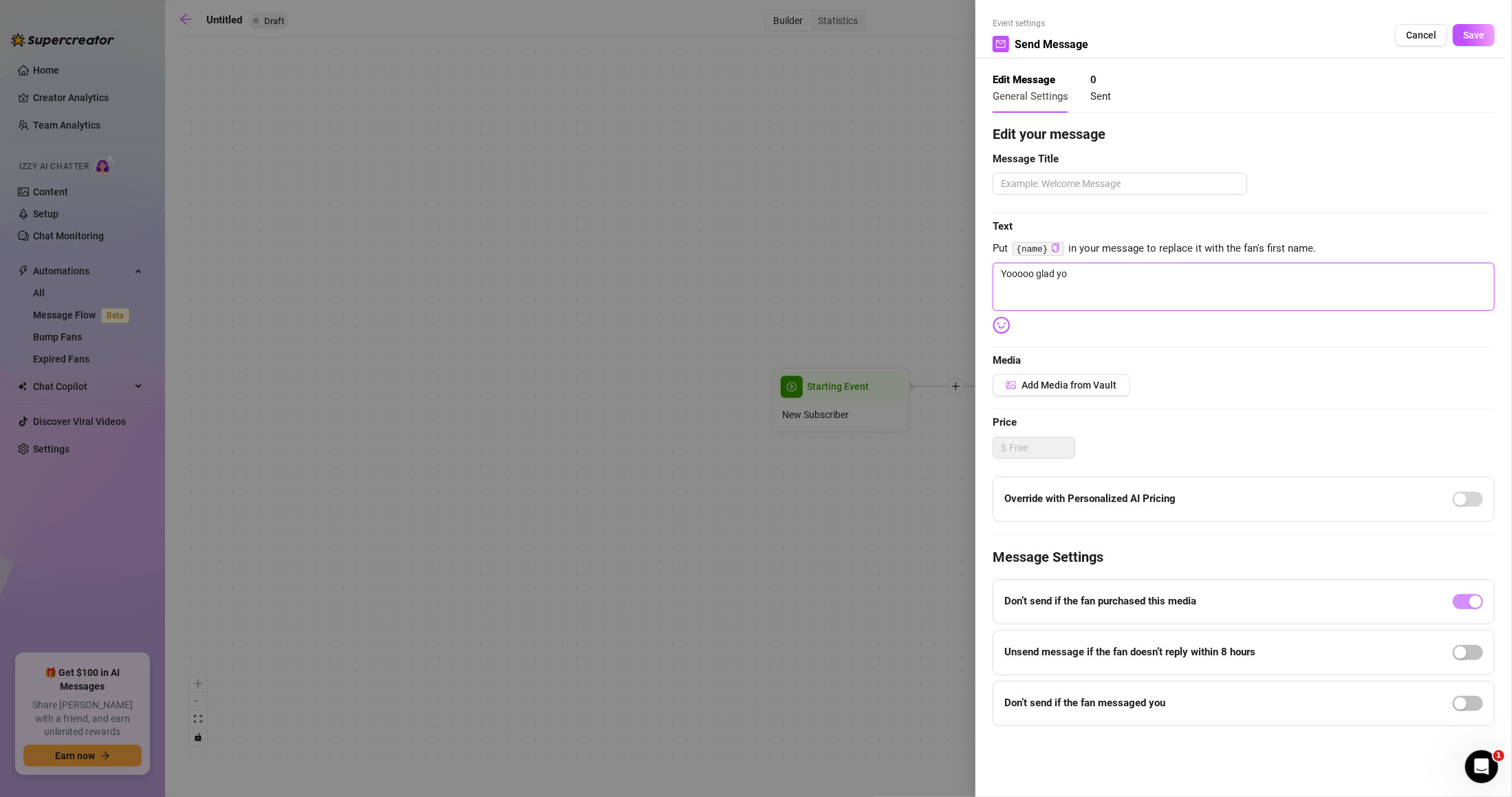
type textarea "Yooooo glad you"
type textarea "Yooooo glad you r"
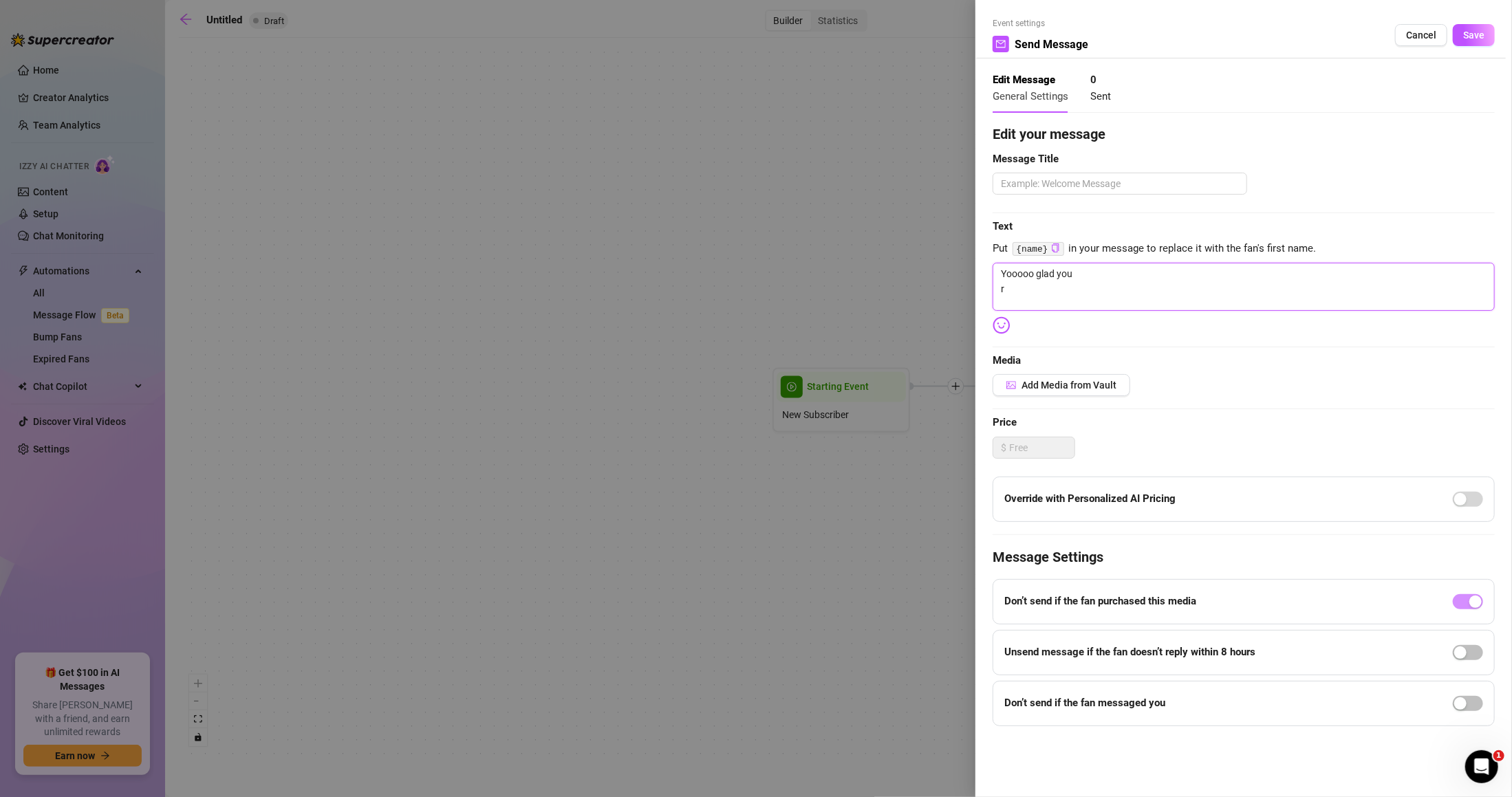
type textarea "Yooooo glad you re"
type textarea "Yooooo glad you r"
type textarea "Yooooo glad you"
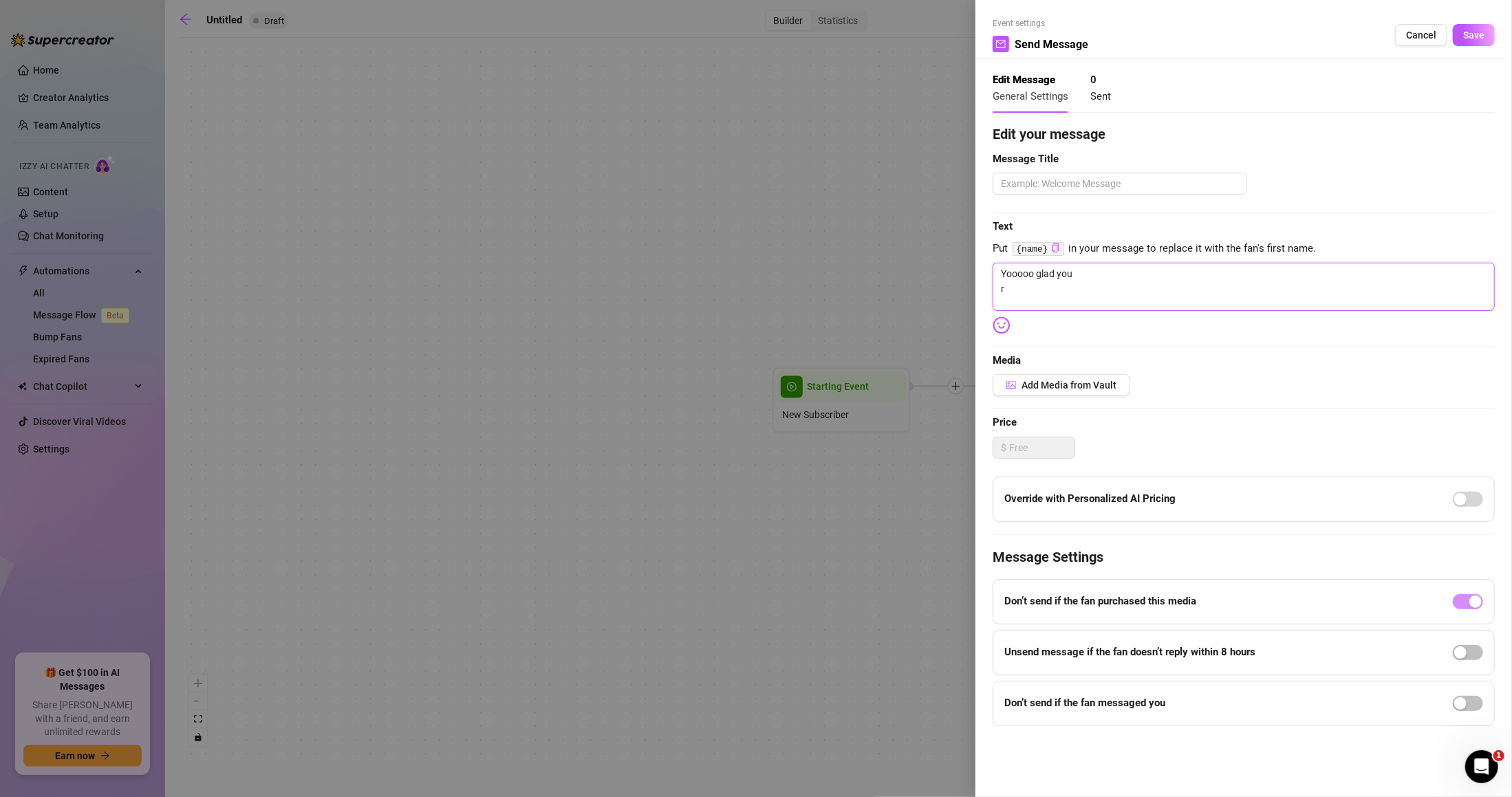
type textarea "Yooooo glad you"
type textarea "Yooooo glad yo"
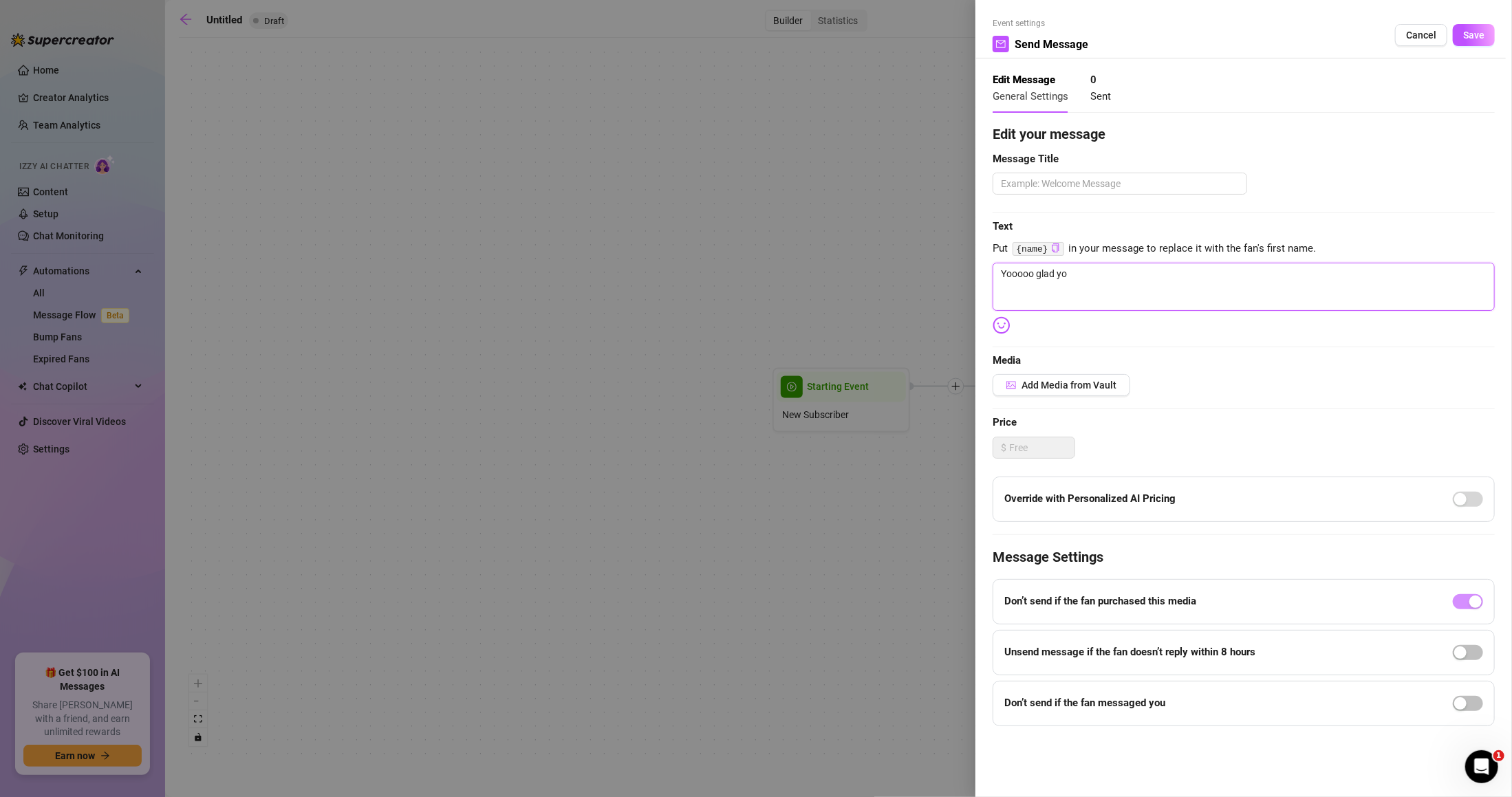
type textarea "Yooooo glad y"
type textarea "Yooooo glad"
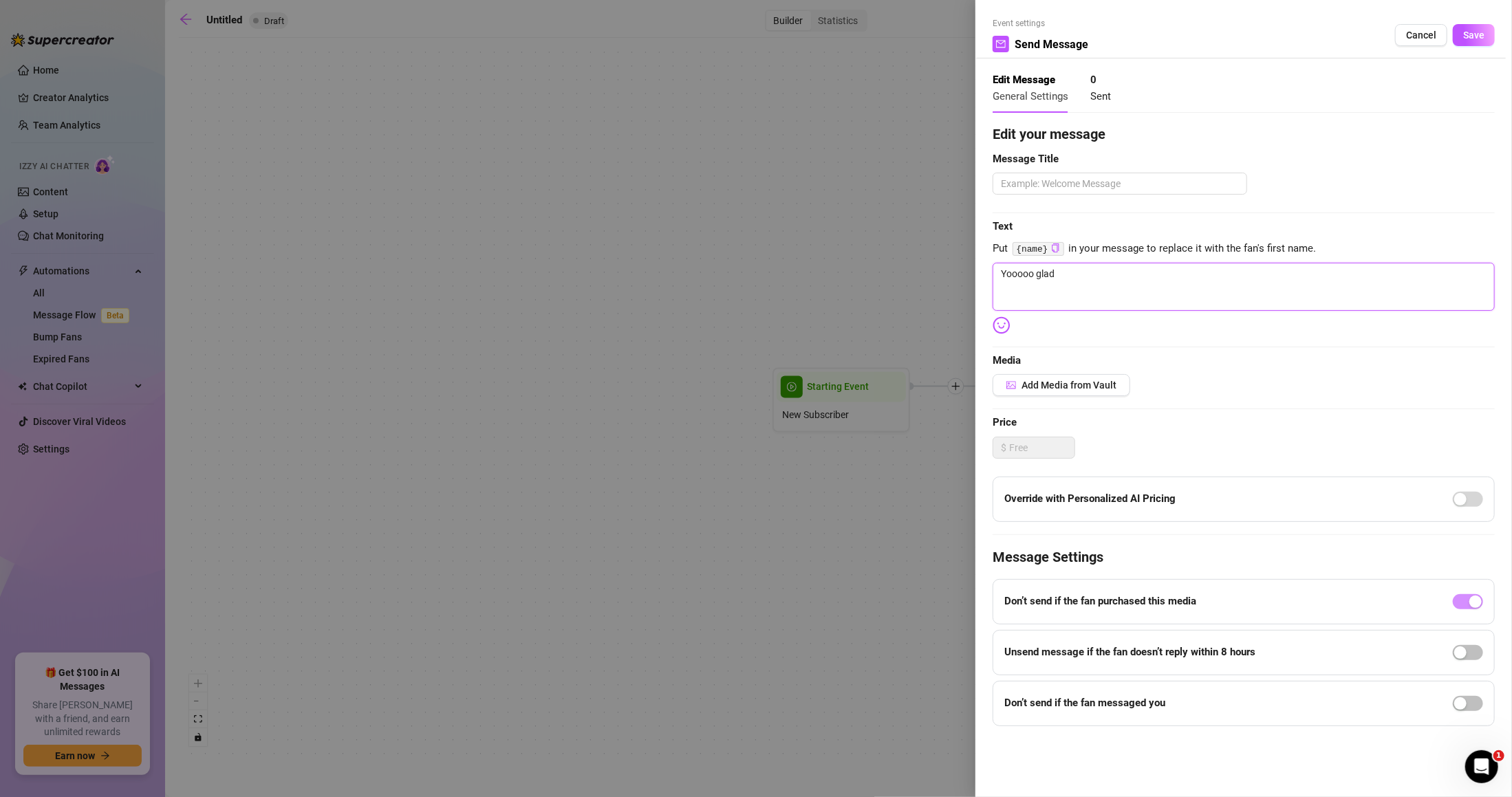
type textarea "Yooooo glad"
type textarea "Yooooo gla"
type textarea "Yooooo gl"
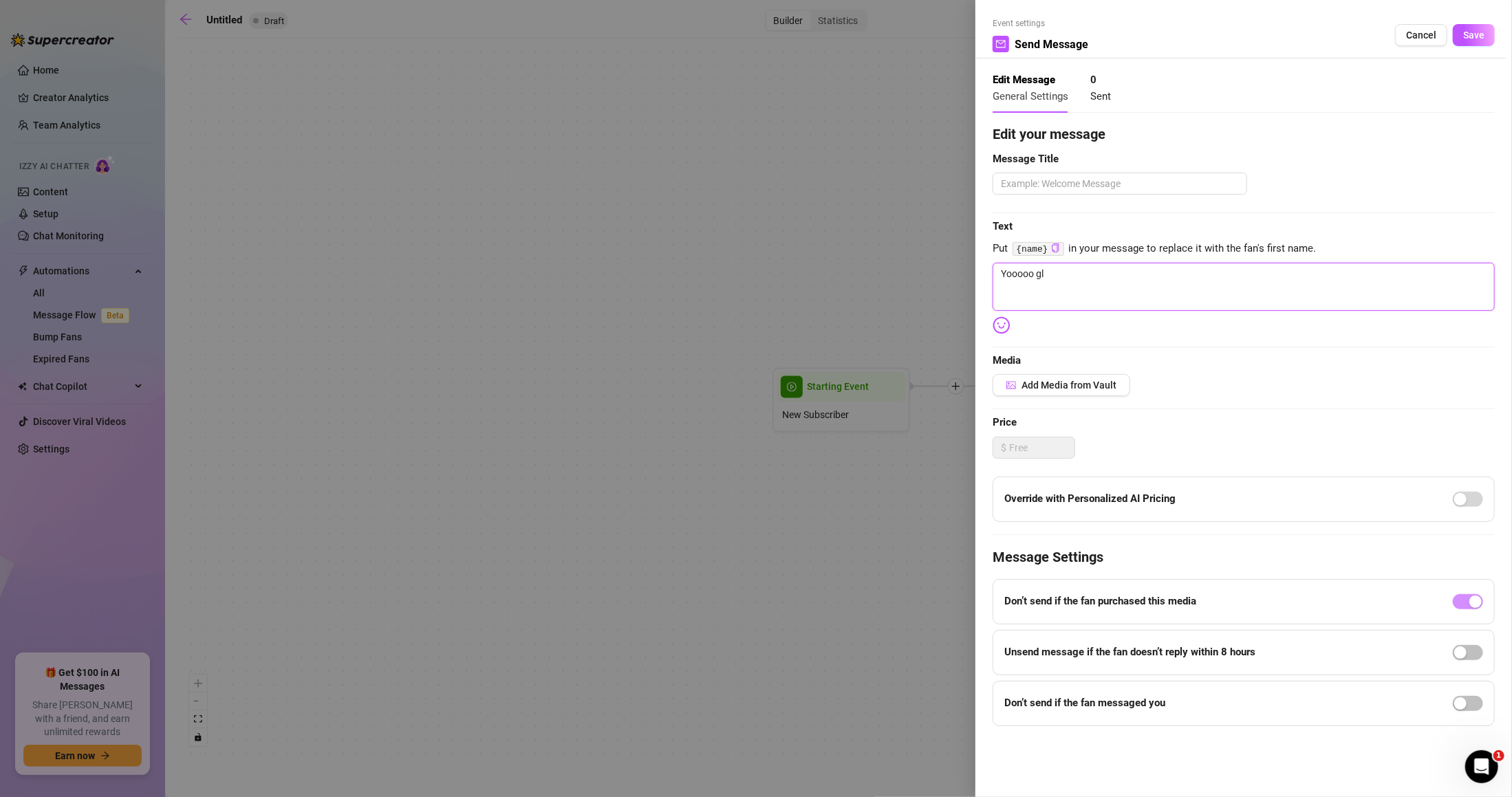
type textarea "Yooooo g"
type textarea "Yooooo"
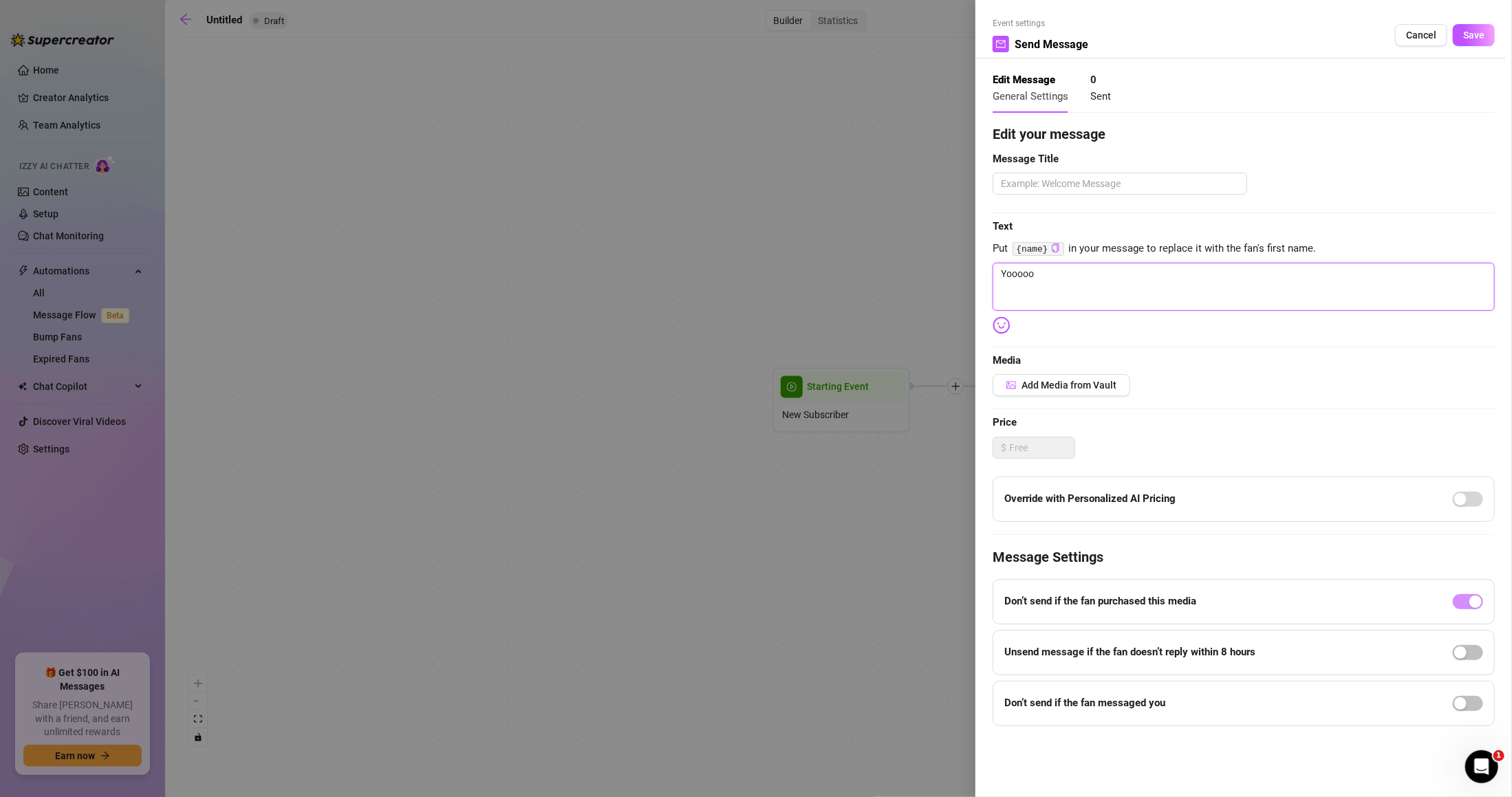
type textarea "Yooooo"
type textarea "Yooooo!"
type textarea "Yooooo!!"
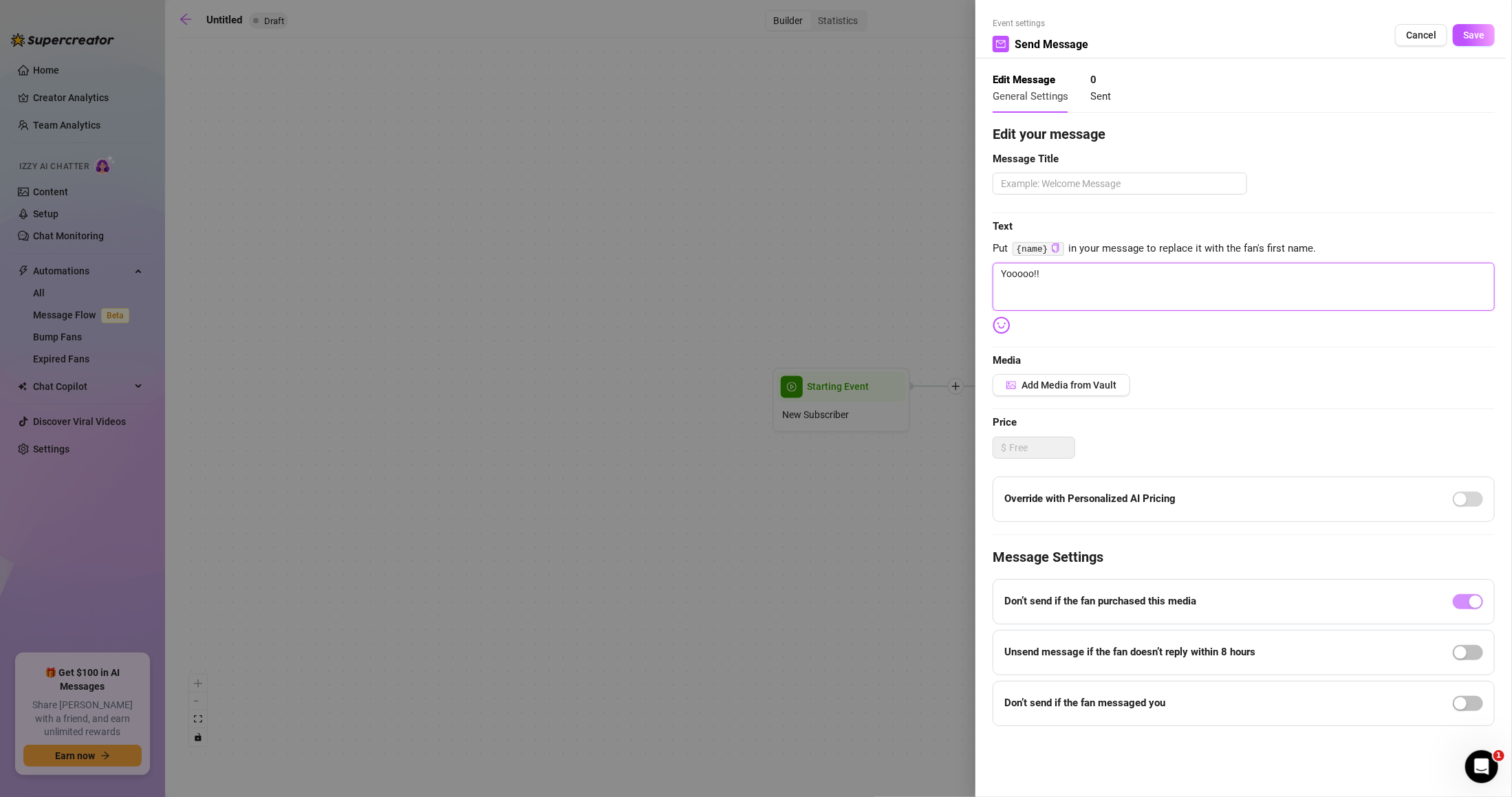
type textarea "Yooooo!!"
type textarea "Yooooo!! I"
type textarea "Yooooo!!"
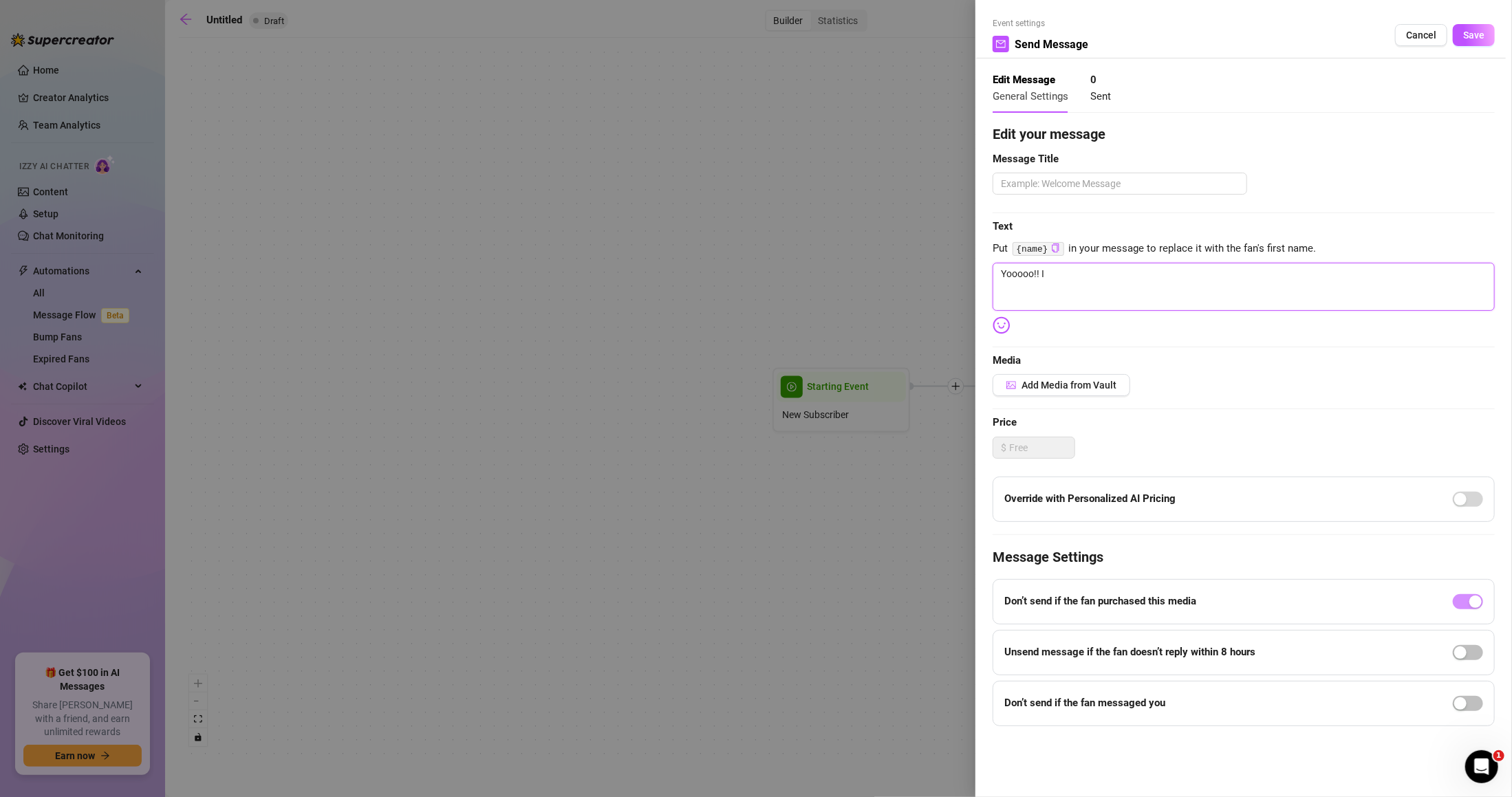
type textarea "Yooooo!!"
type textarea "Yooooo!"
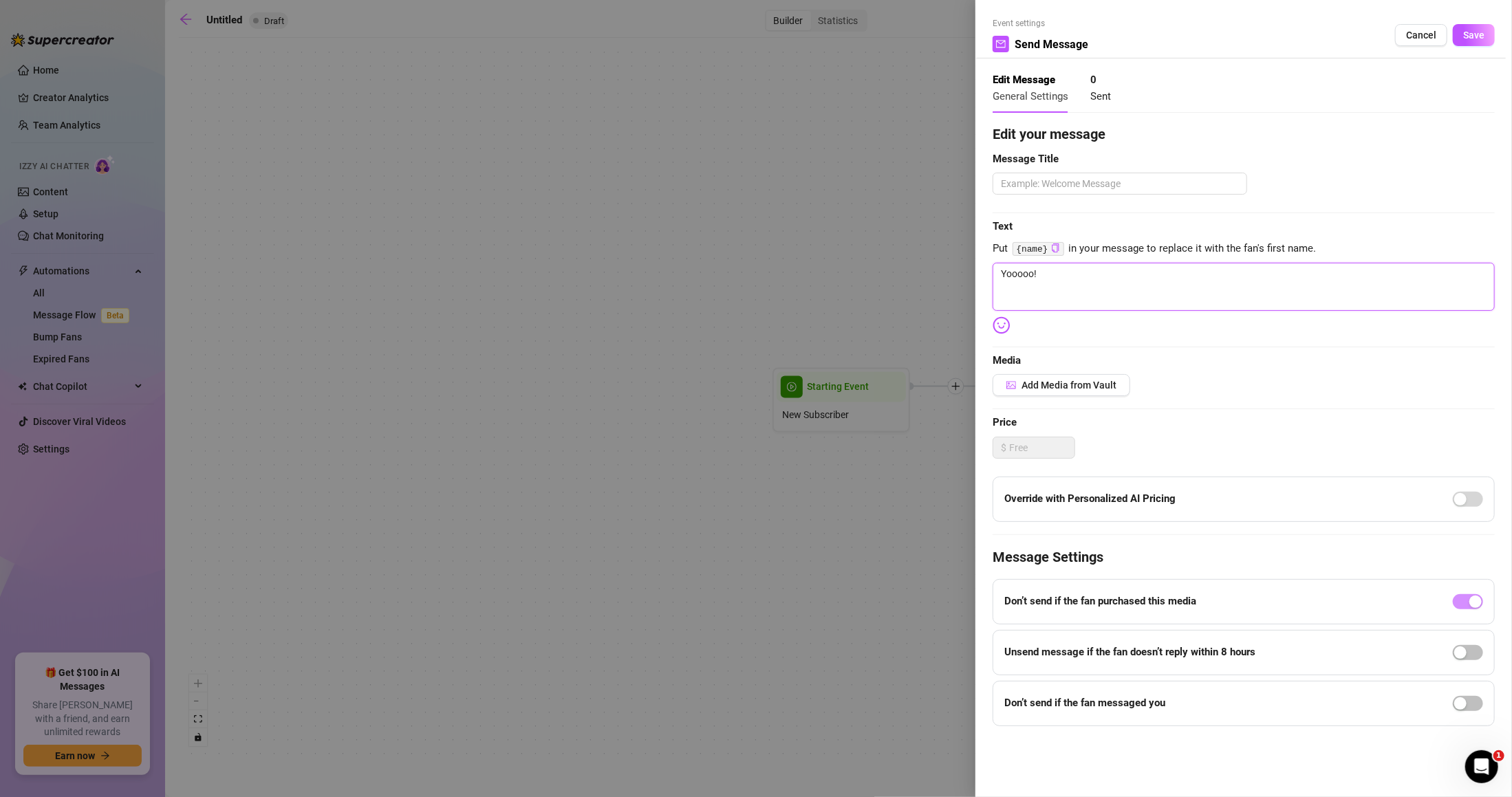
type textarea "Yooooo"
type textarea "Yooooo g"
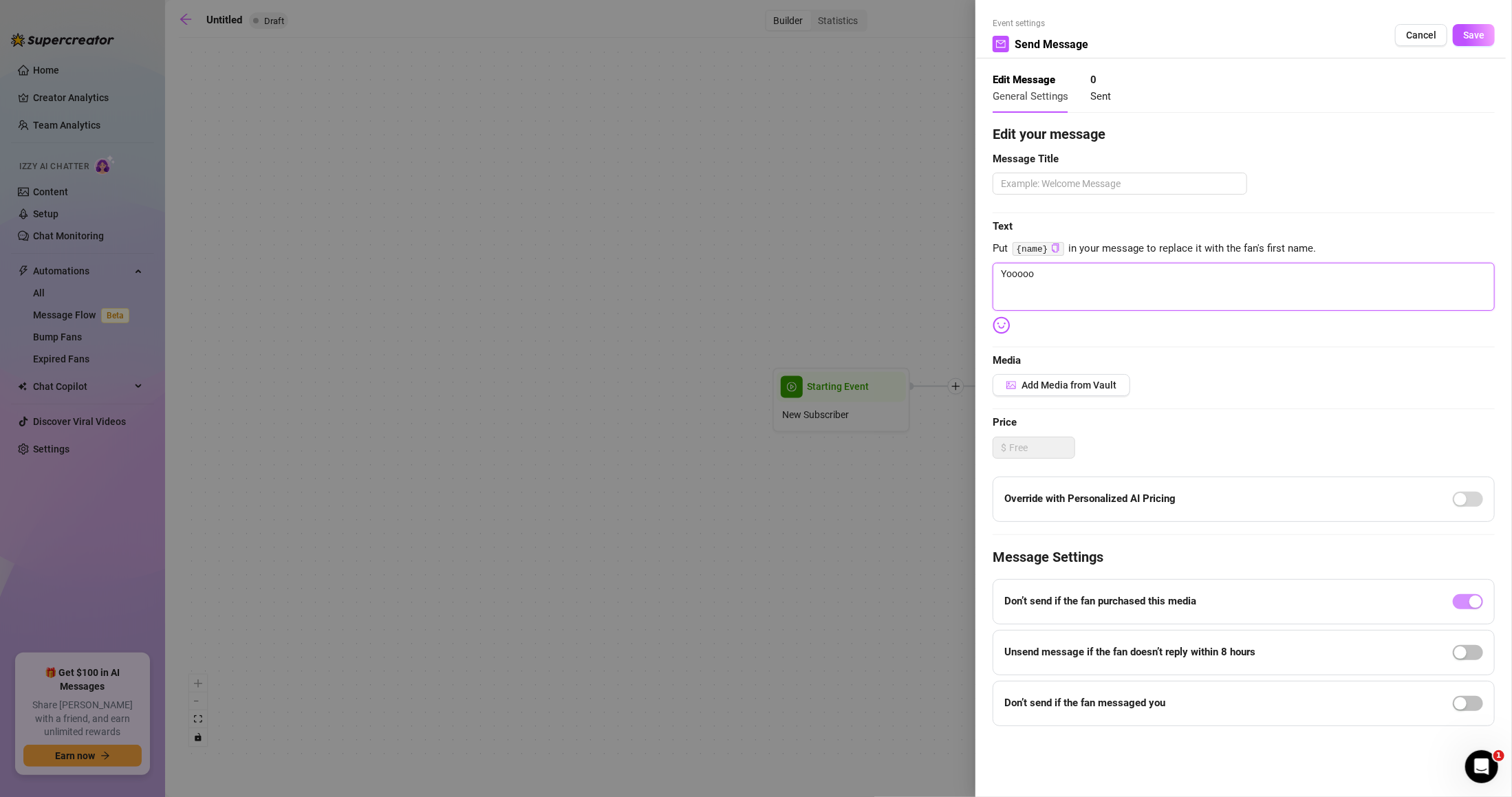
type textarea "Yooooo g"
type textarea "Yooooo g;"
type textarea "Yooooo g;l"
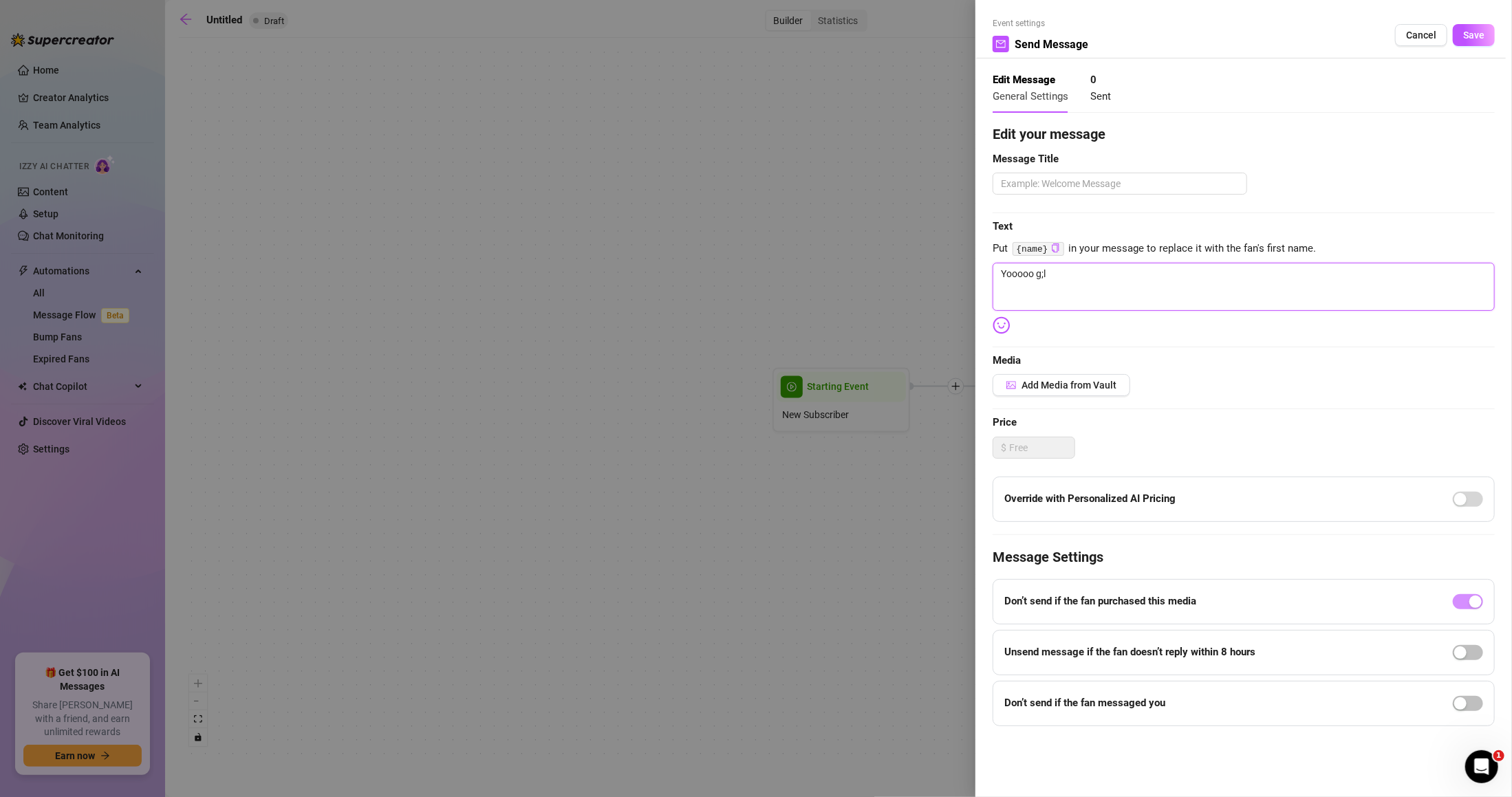
type textarea "Yooooo g;la"
type textarea "Yooooo g;l"
type textarea "Yooooo g;"
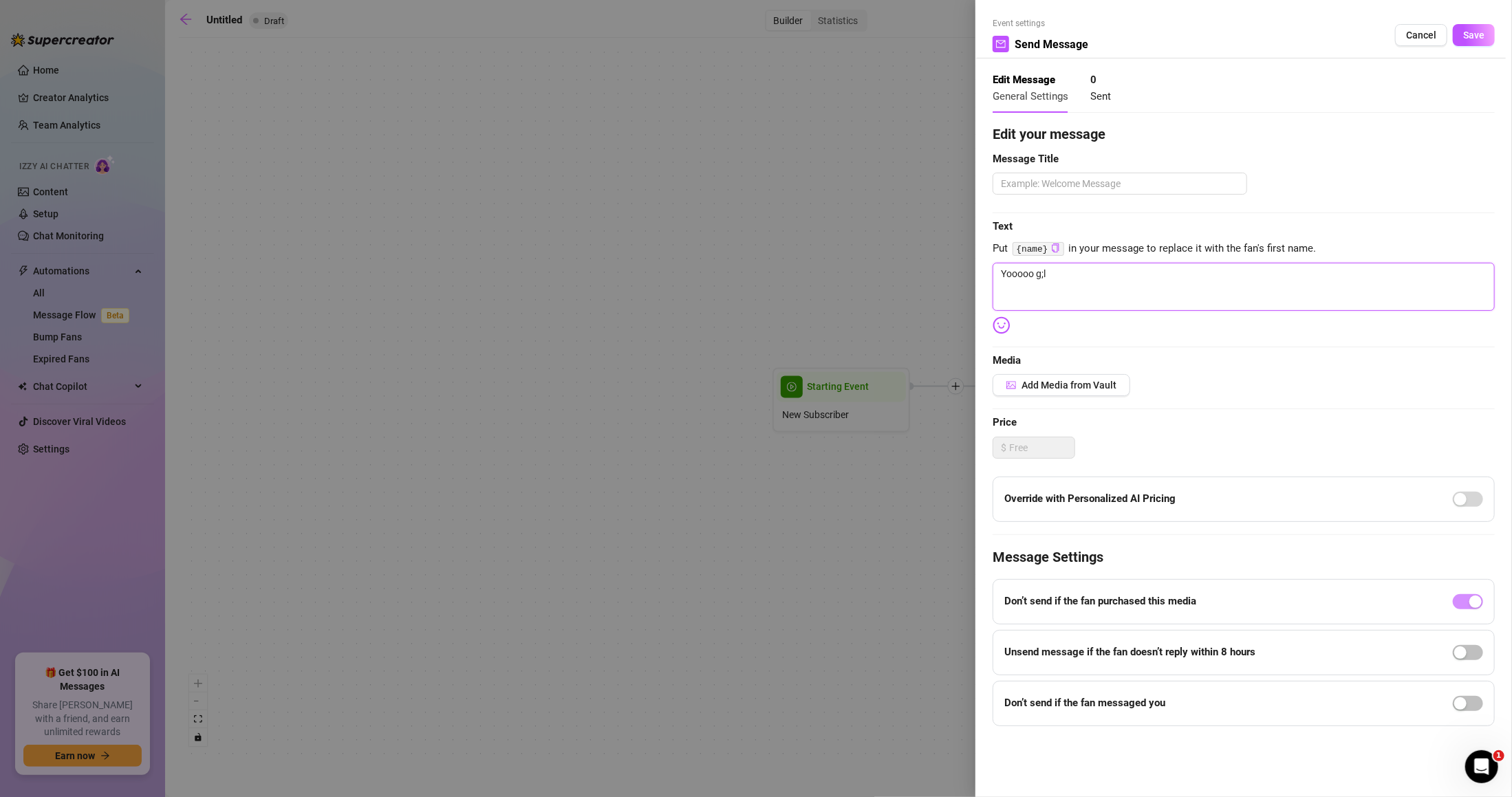
type textarea "Yooooo g;"
type textarea "Yooooo g"
type textarea "Yooooo ga"
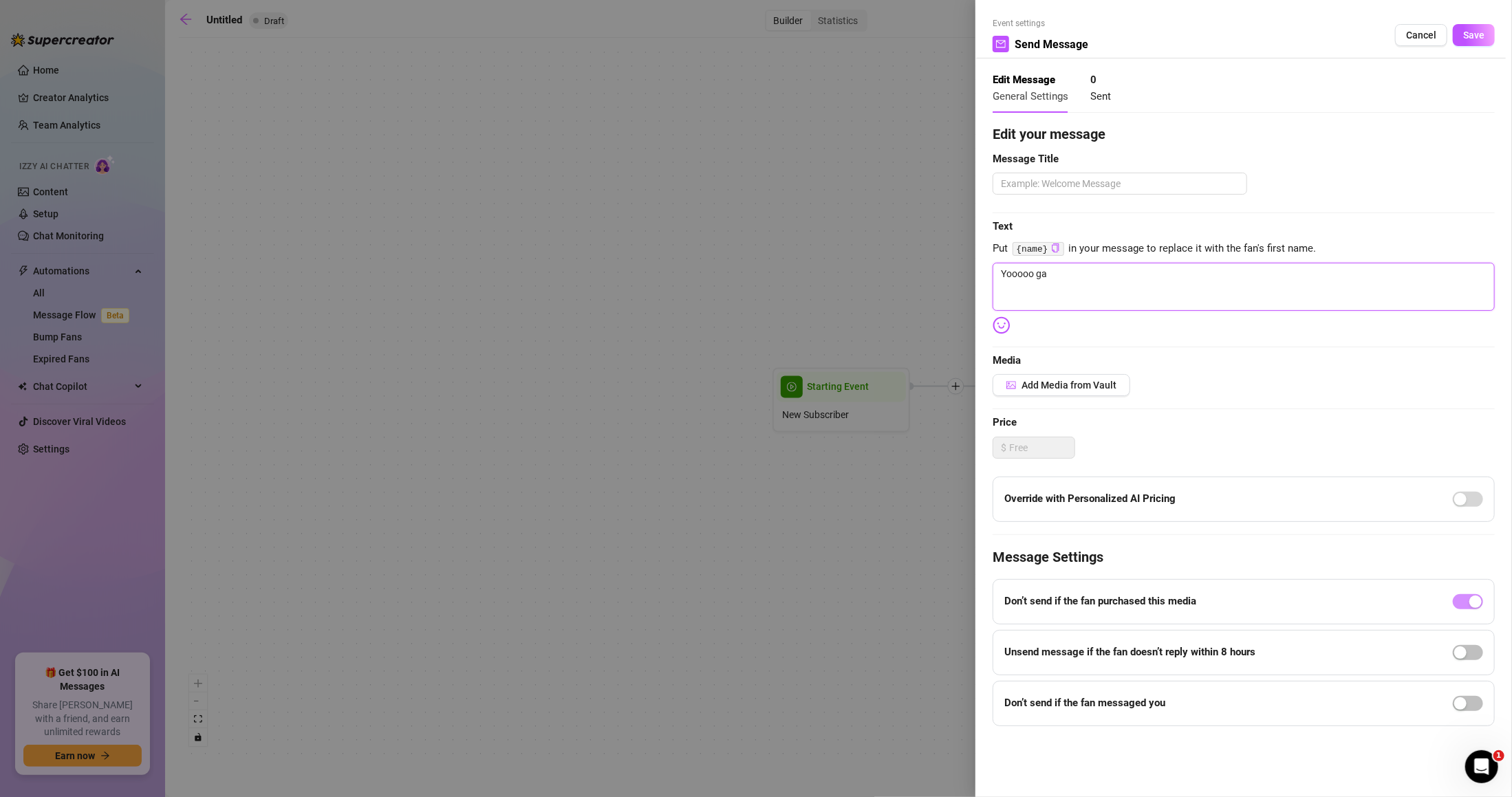
type textarea "Yooooo gad"
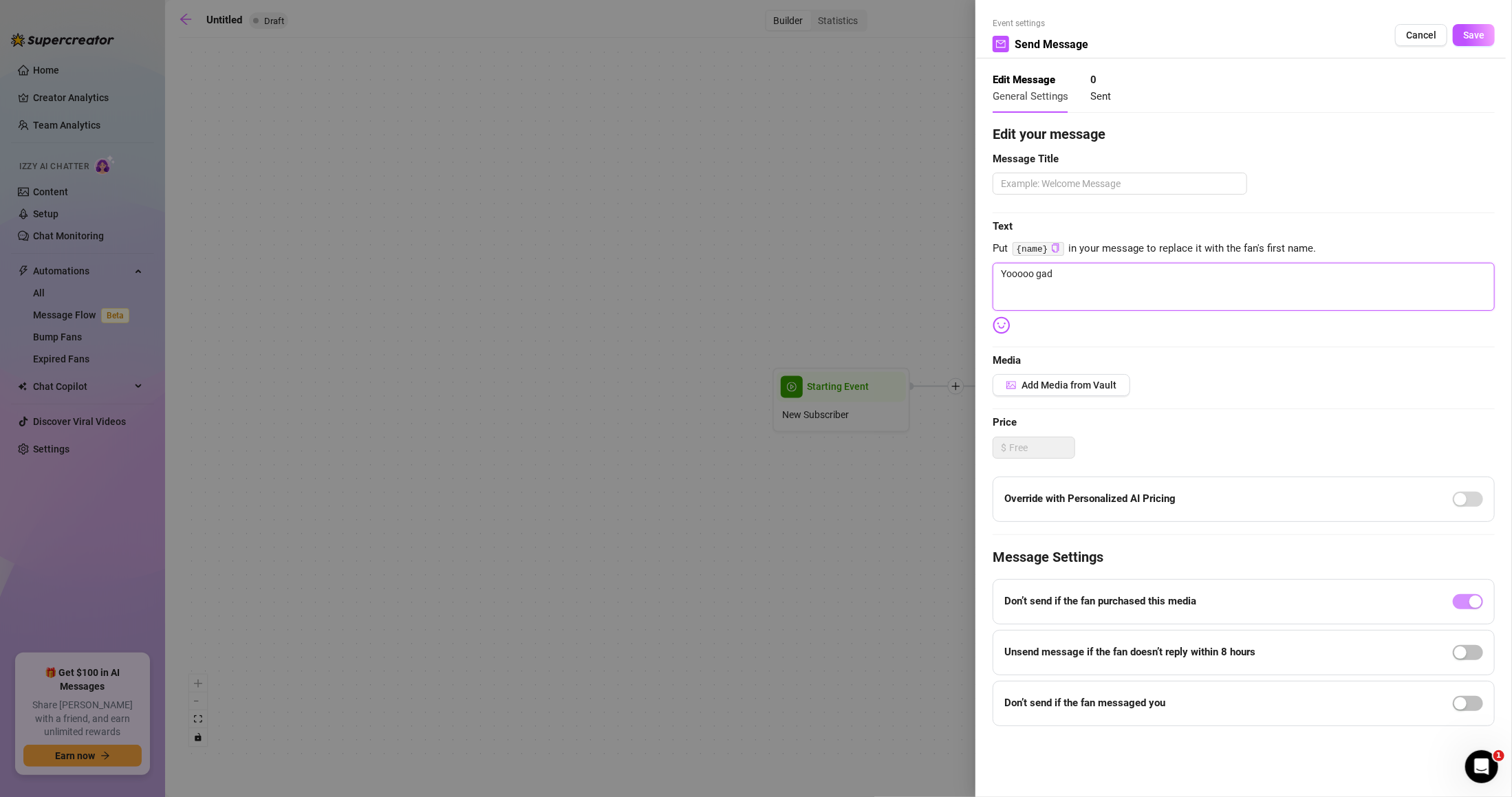
type textarea "Yooooo gad"
type textarea "Yooooo ga"
type textarea "Yooooo g"
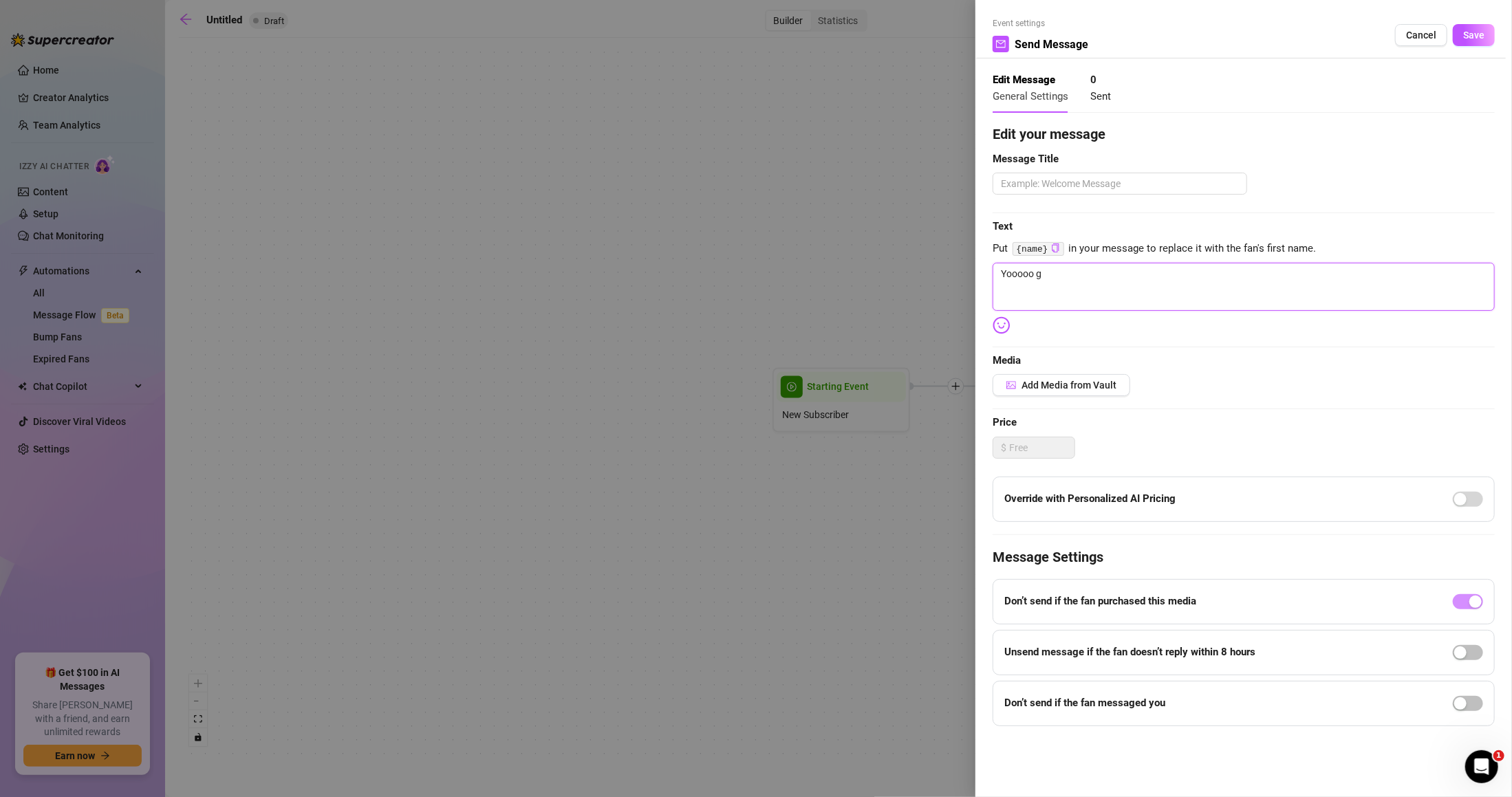
type textarea "Yooooo"
type textarea "H"
type textarea "He"
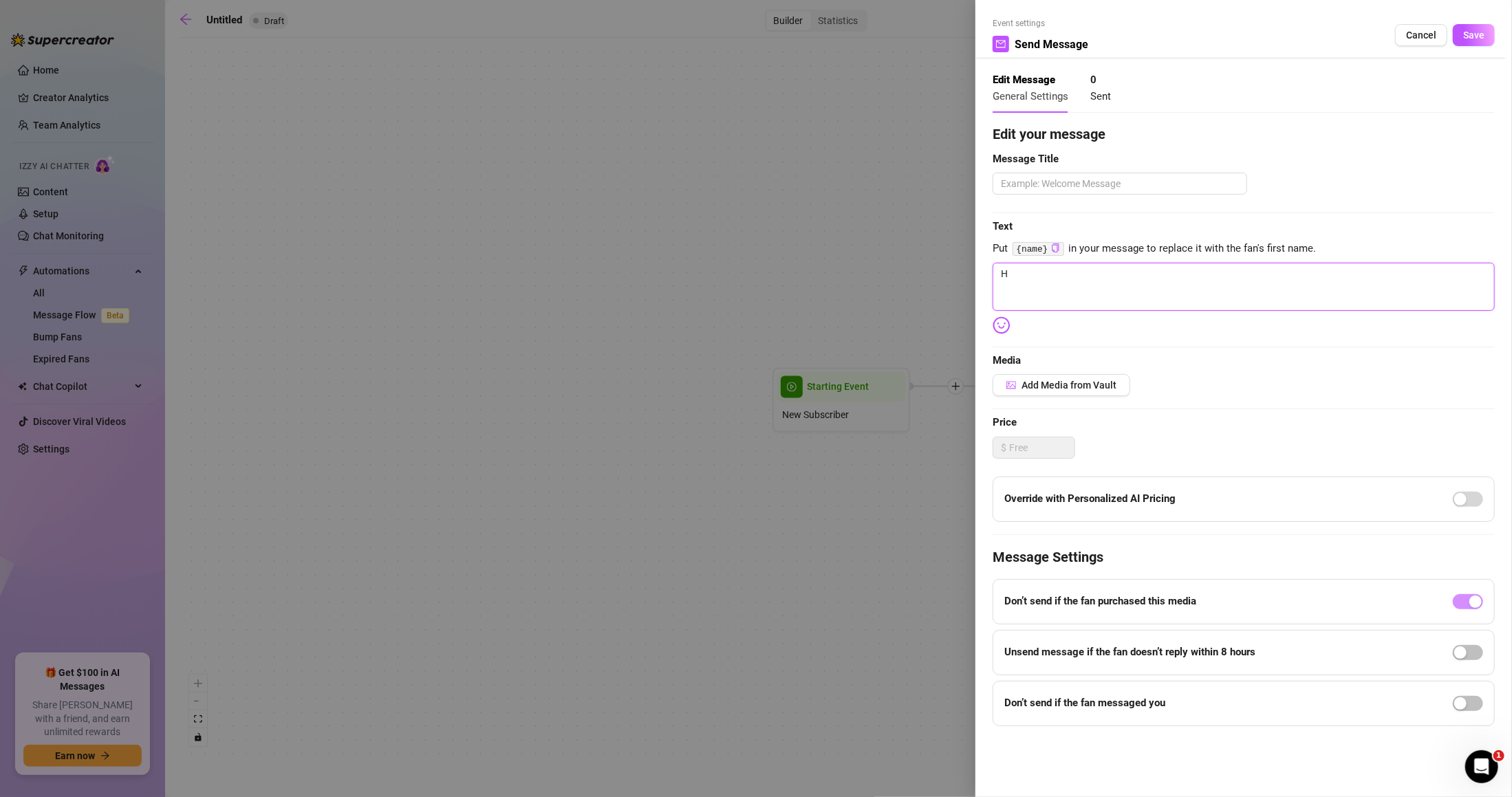
type textarea "He"
type textarea "Hey"
type textarea "Heyy"
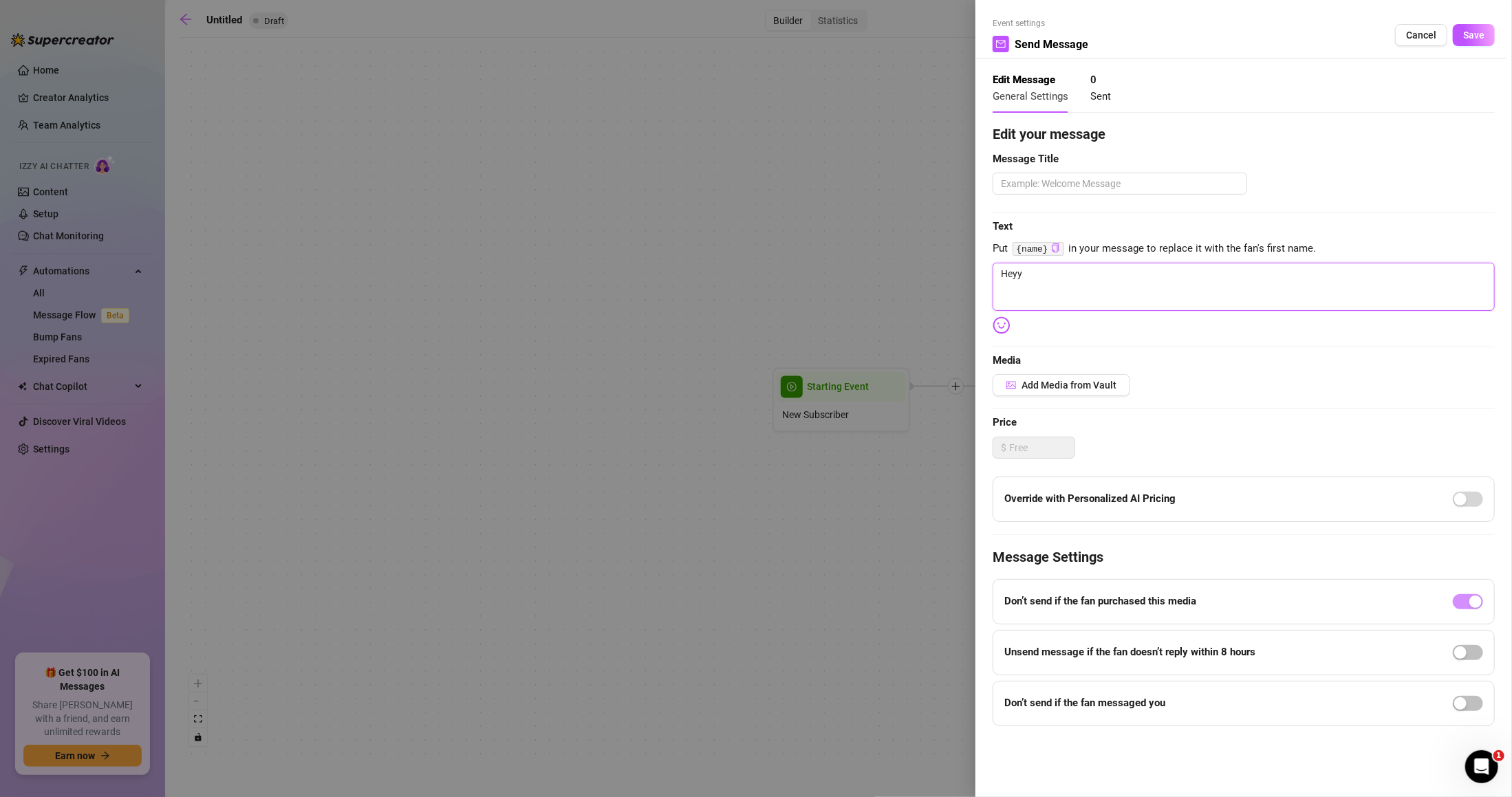
type textarea "Heyyy"
type textarea "Heyyyy"
type textarea "Heyyyyy"
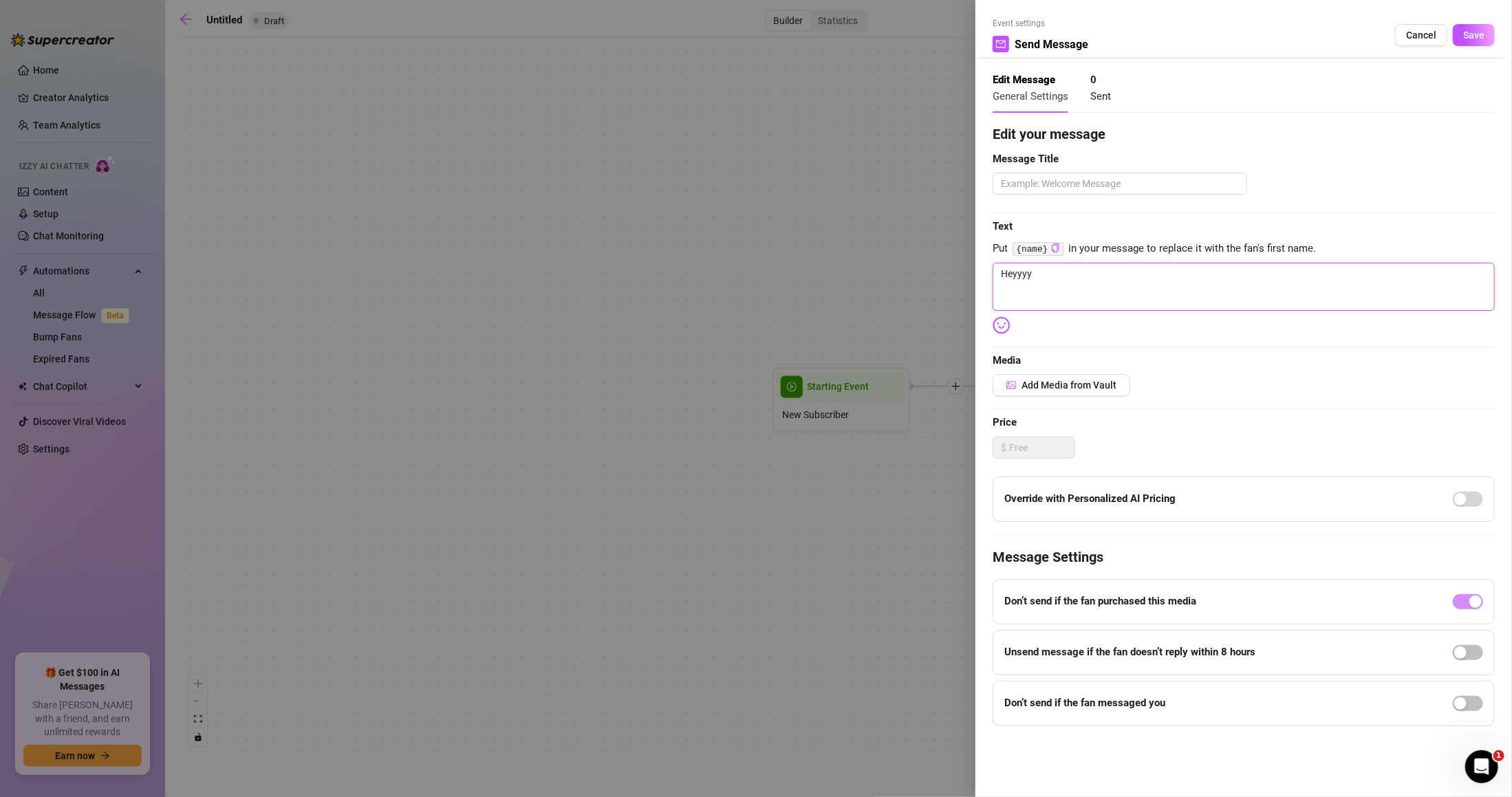
type textarea "Heyyyyy"
type textarea "Heyyyyy I"
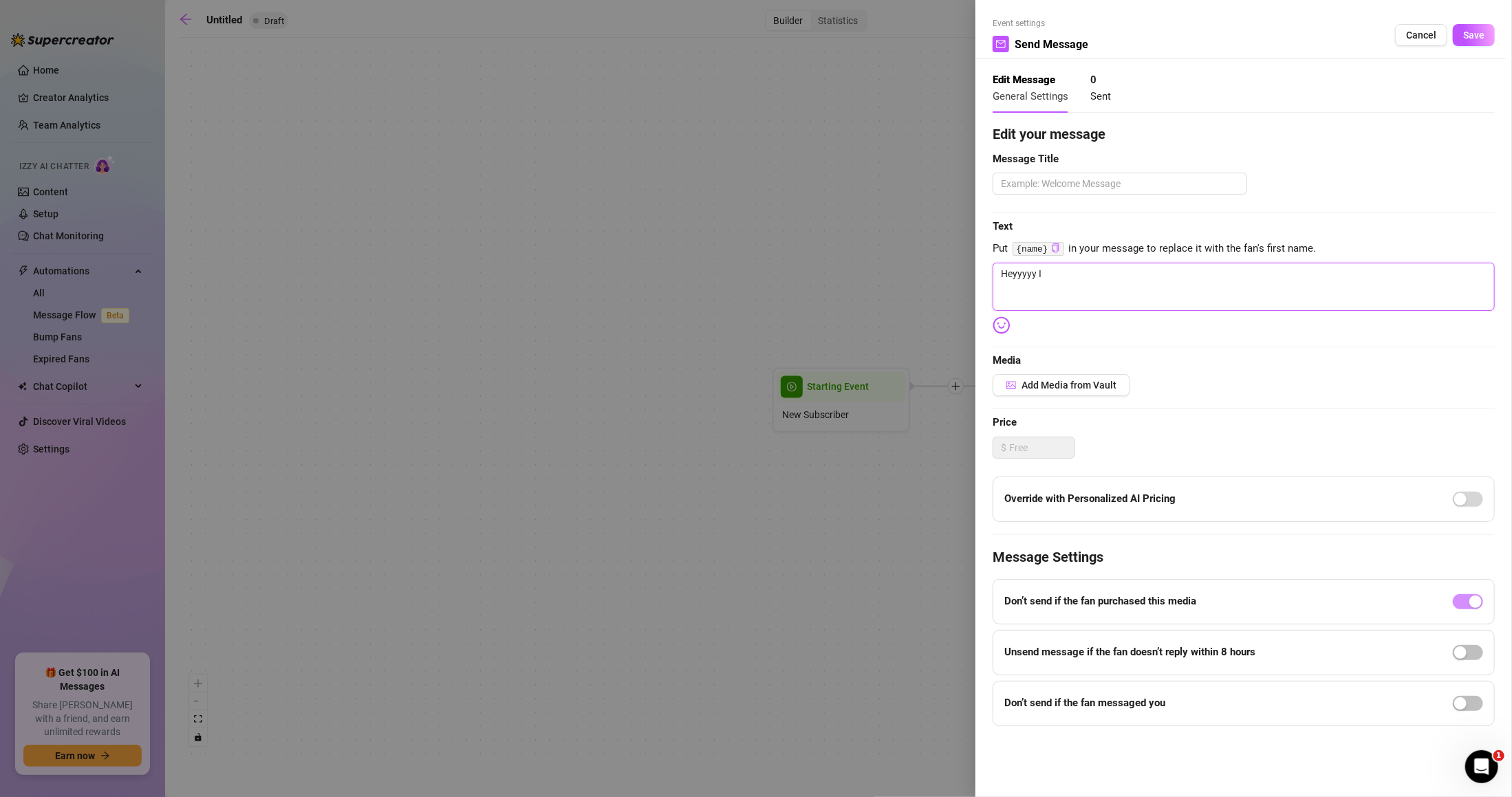
type textarea "Heyyyyy I'"
type textarea "Heyyyyy I'm"
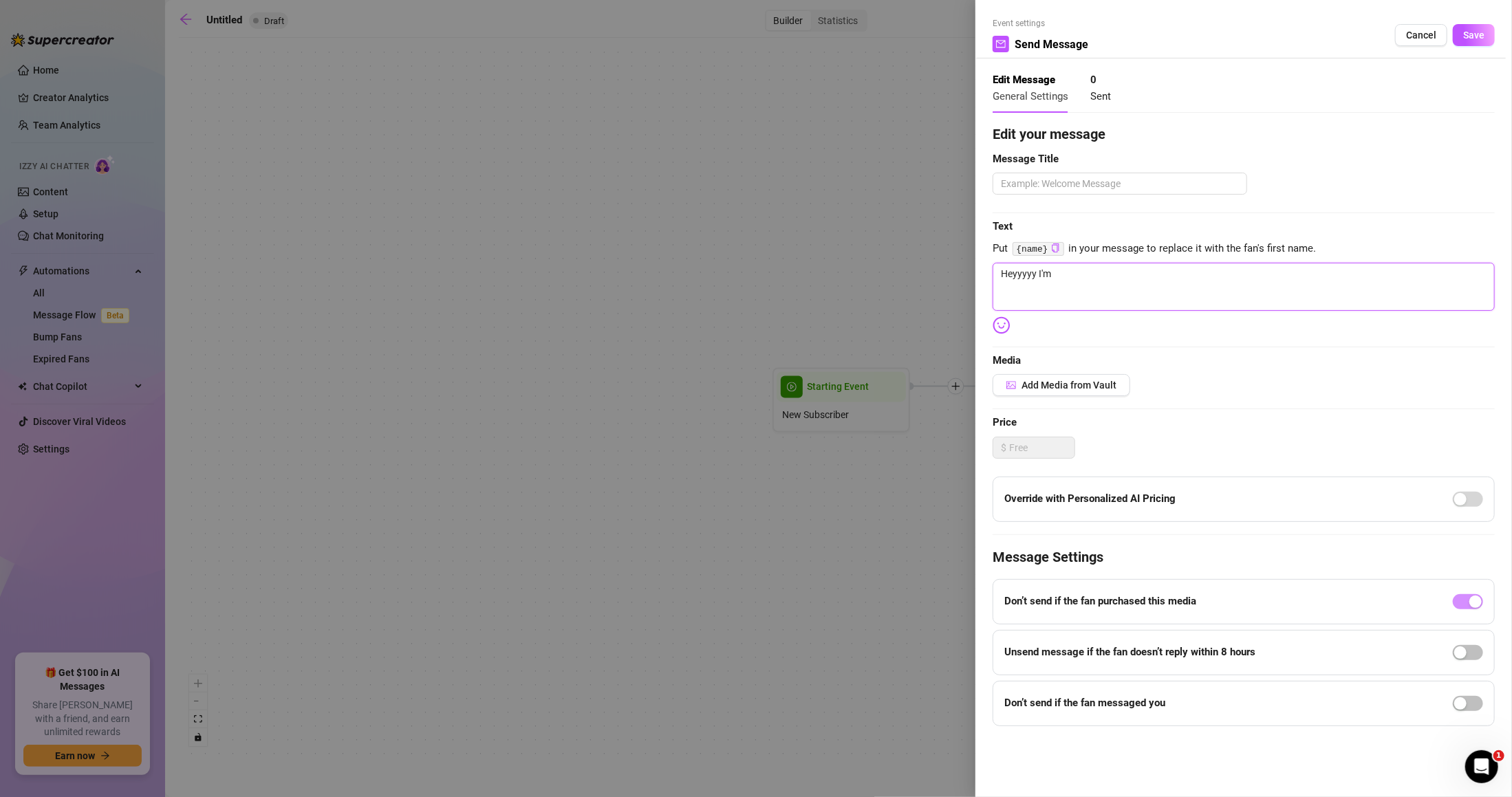
type textarea "Heyyyyy I'm"
type textarea "Heyyyyy I'm g"
type textarea "Heyyyyy I'm gl"
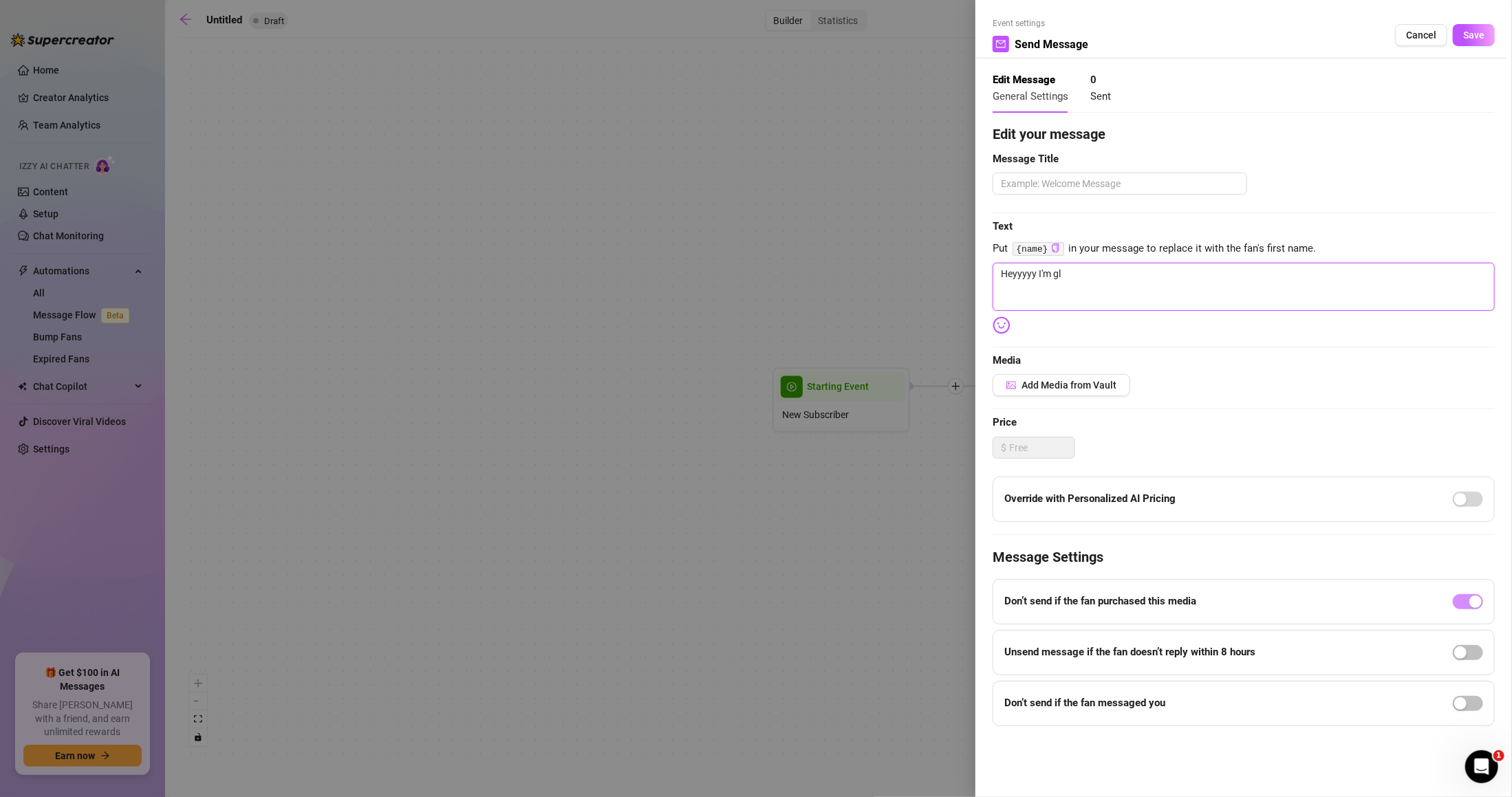
type textarea "Heyyyyy I'm gla"
type textarea "Heyyyyy I'm glad"
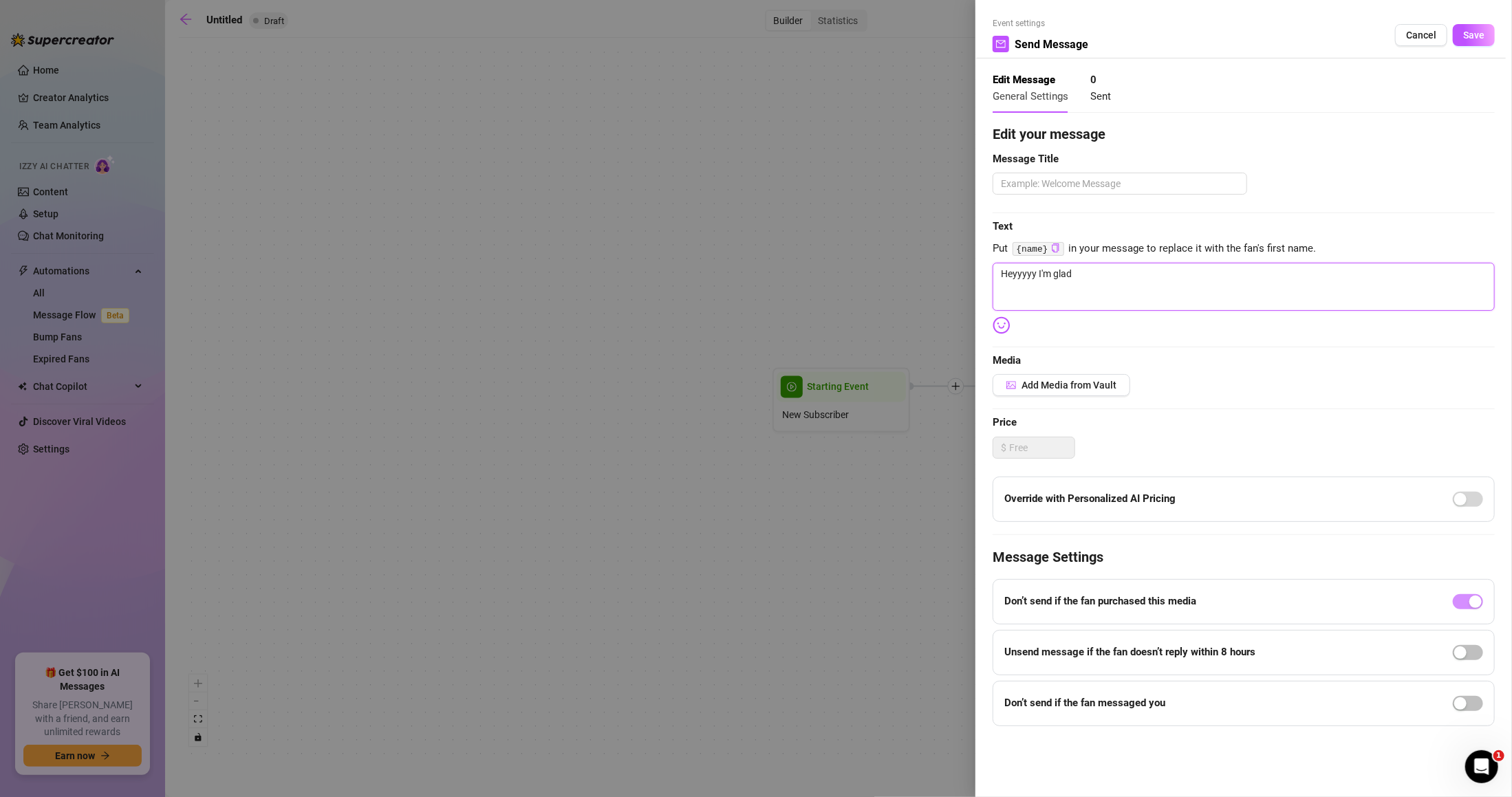
type textarea "Heyyyyy I'm glad"
type textarea "Heyyyyy I'm glad y"
type textarea "Heyyyyy I'm glad yo"
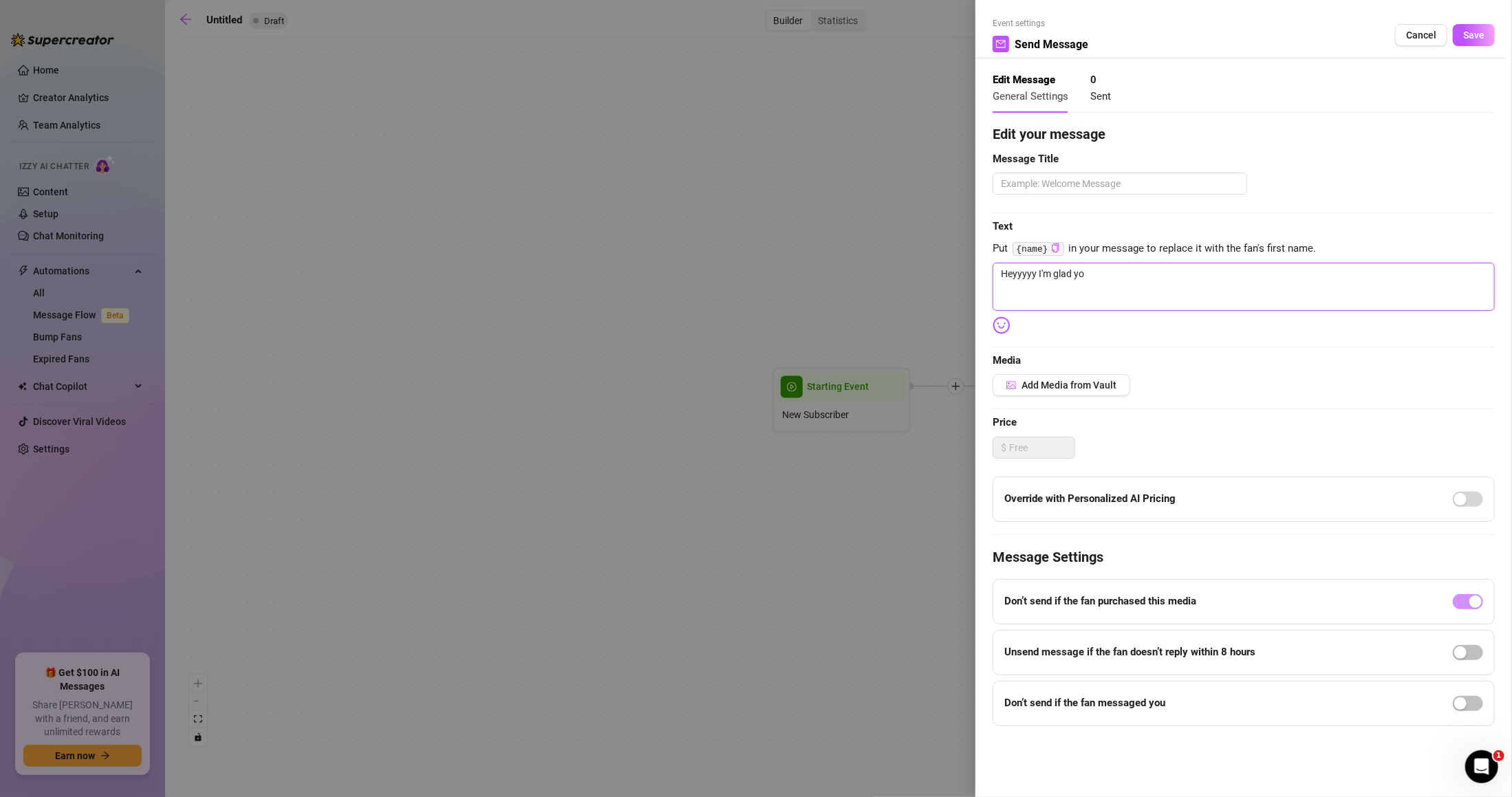
type textarea "Heyyyyy I'm glad you"
type textarea "Heyyyyy I'm glad you'"
type textarea "Heyyyyy I'm glad you'r"
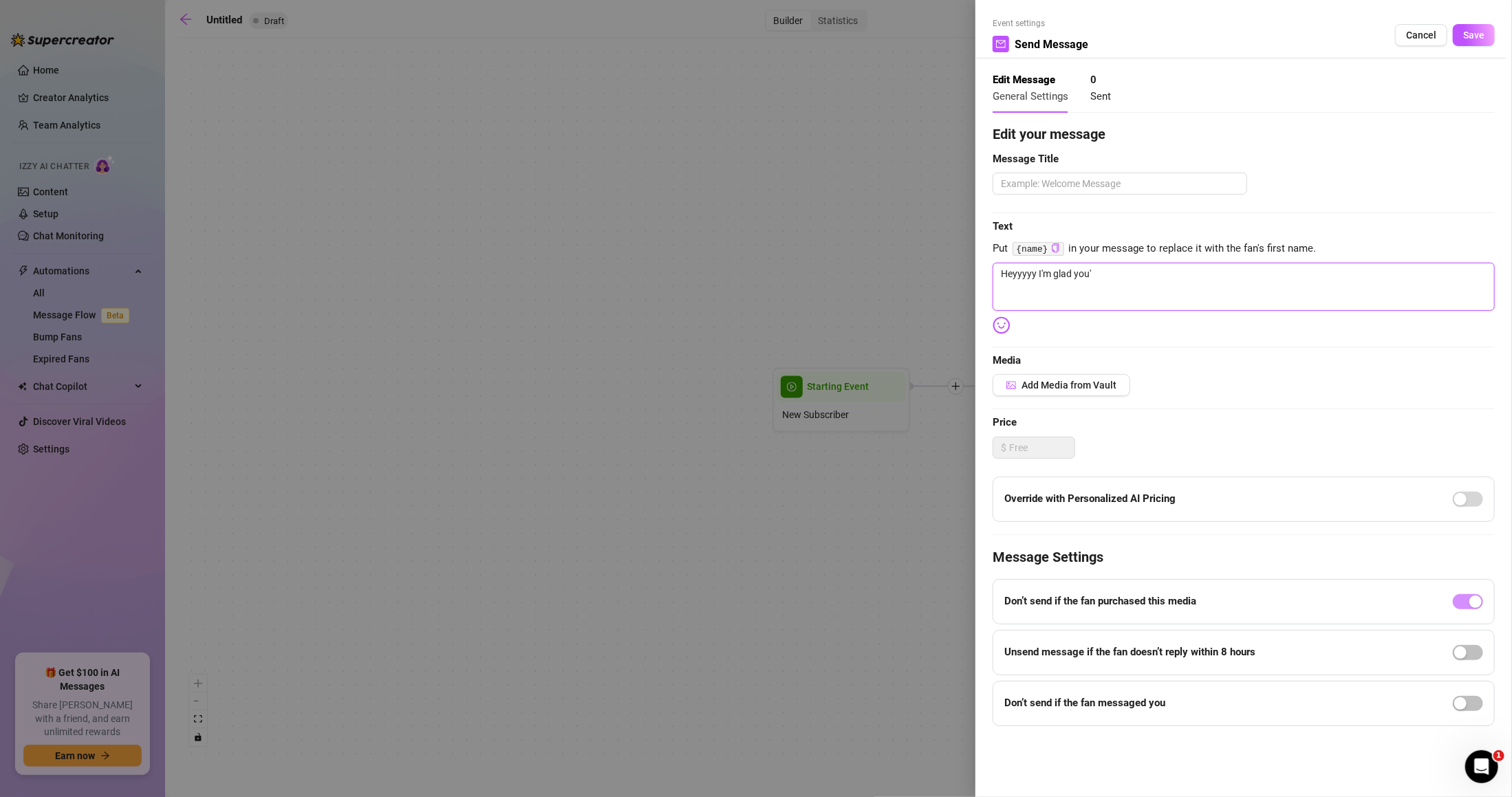
type textarea "Heyyyyy I'm glad you'r"
type textarea "Heyyyyy I'm glad you're"
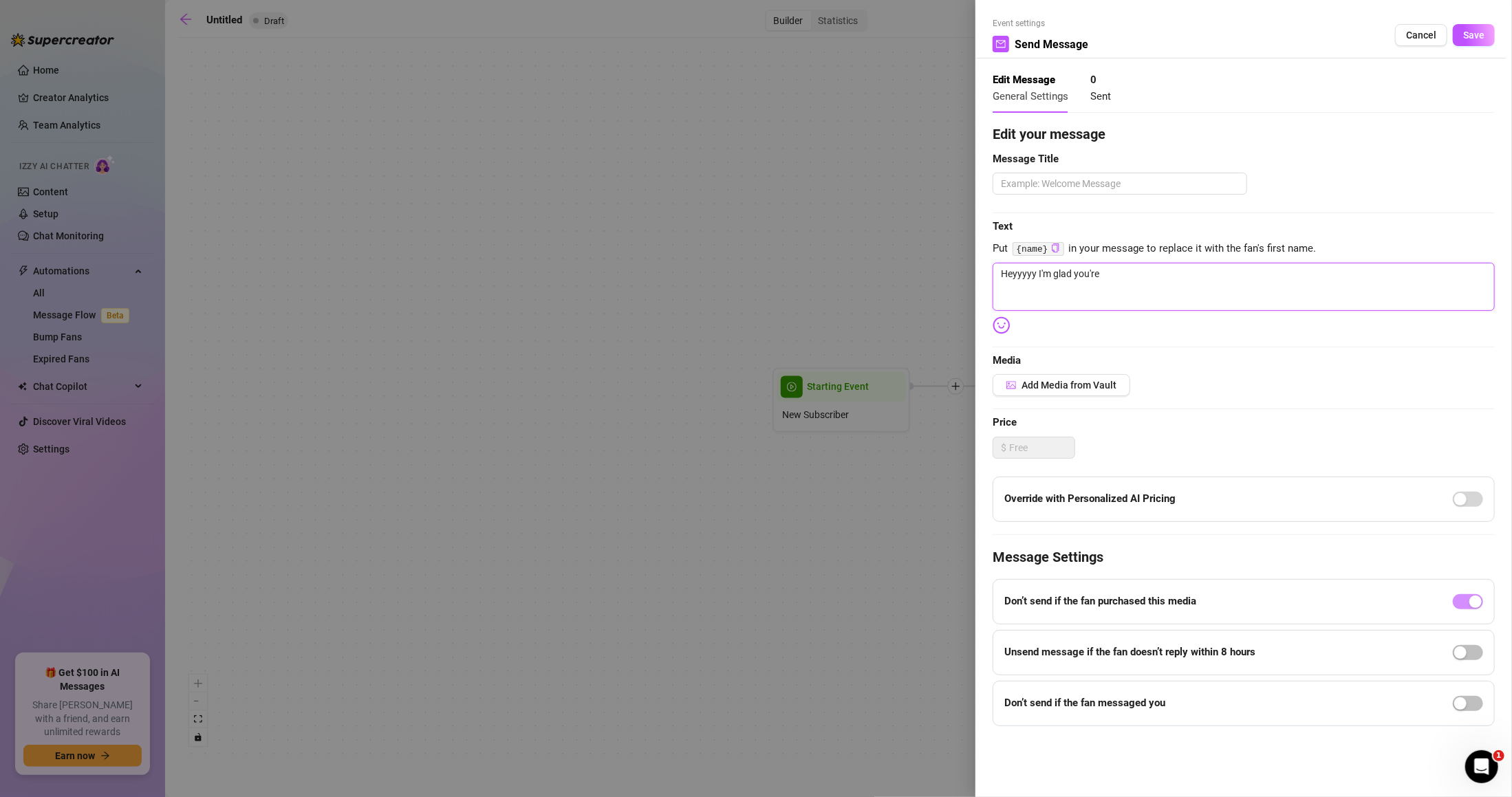
type textarea "Heyyyyy I'm glad you're h"
type textarea "Heyyyyy I'm glad you're he"
type textarea "Heyyyyy I'm glad you're her"
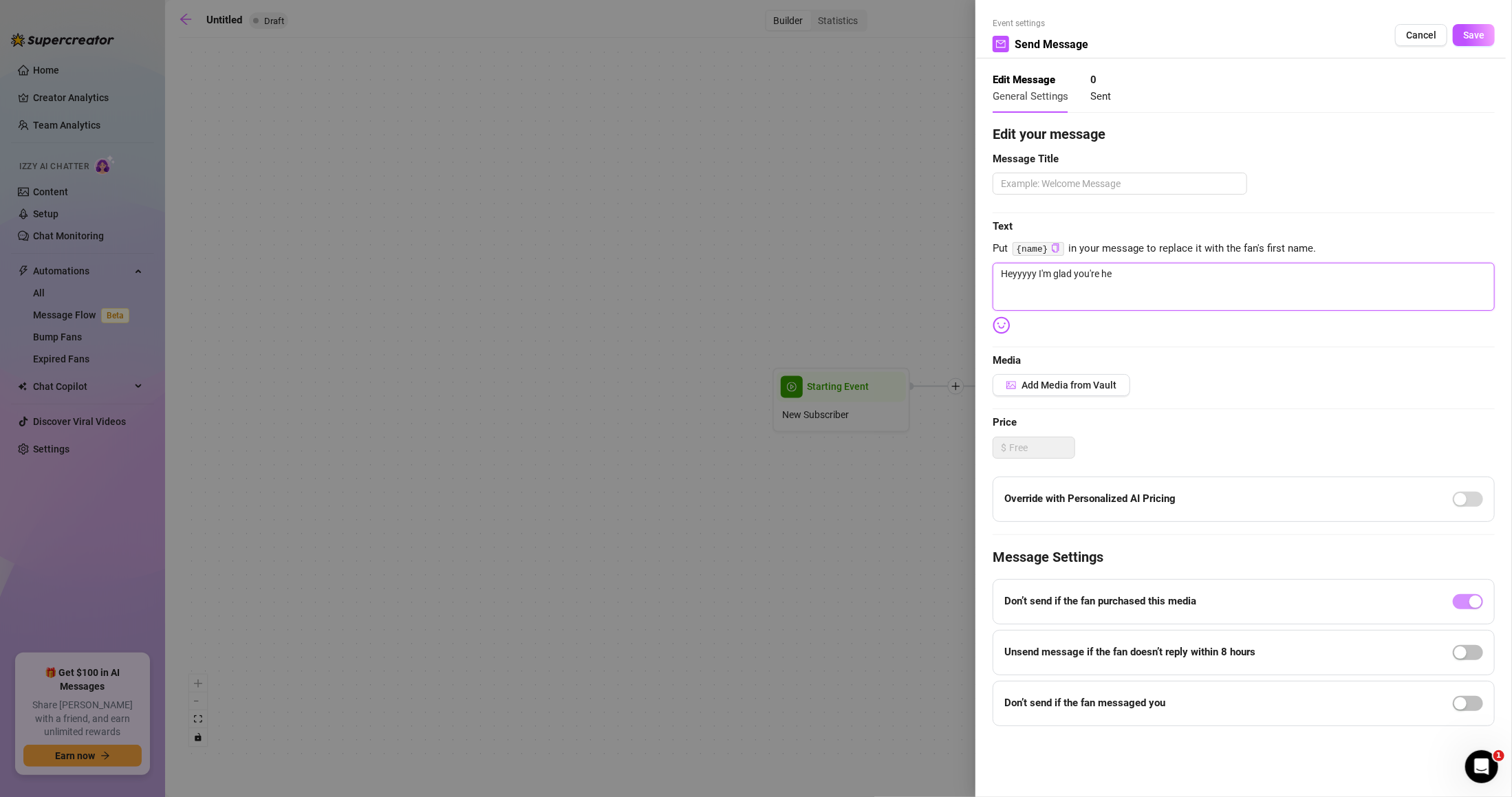
type textarea "Heyyyyy I'm glad you're her"
type textarea "Heyyyyy I'm glad you're here"
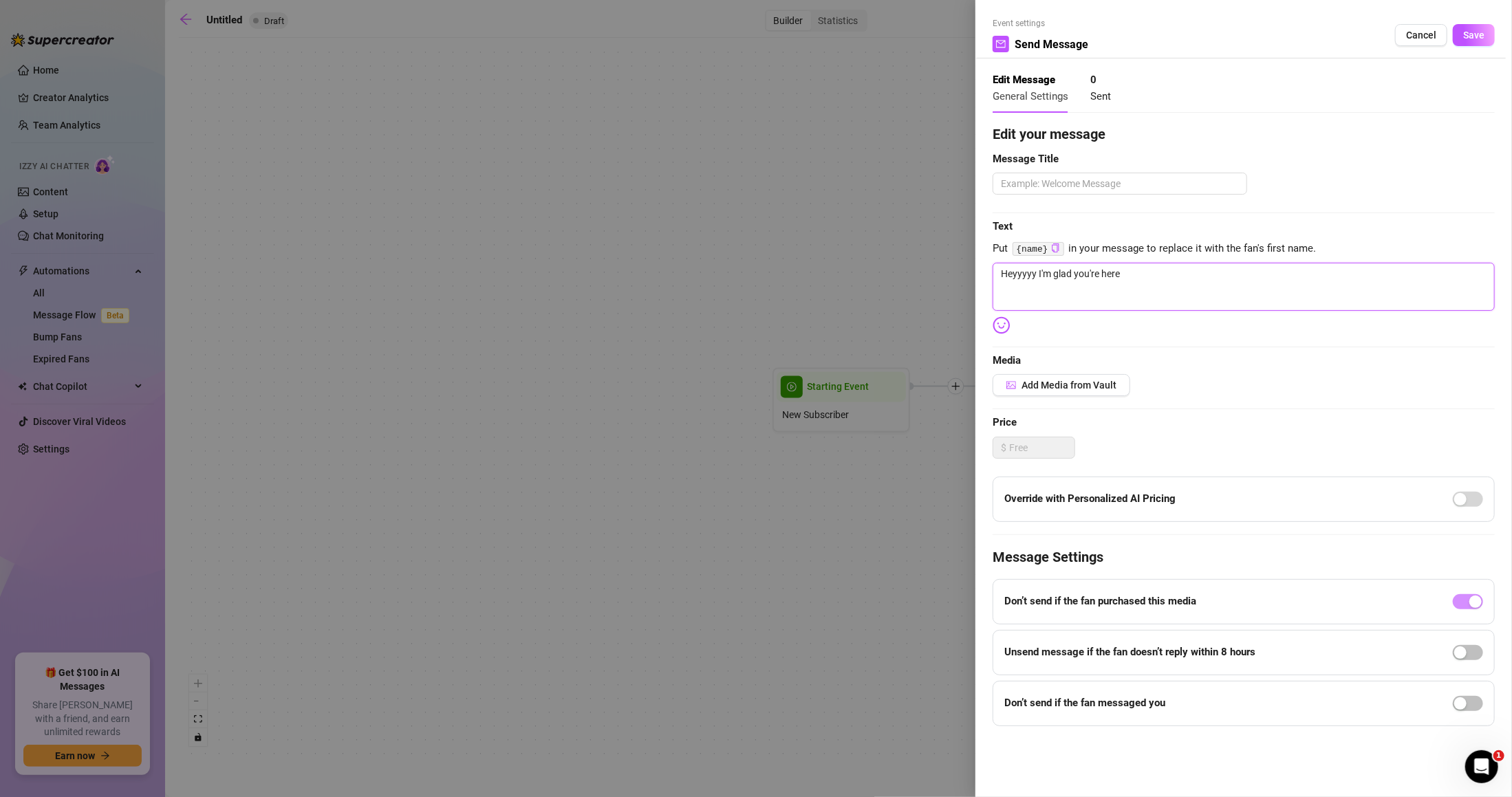
type textarea "Heyyyyy I'm glad you're here"
click at [1190, 269] on textarea "Heyyyyy I'm glad you're here" at bounding box center [1244, 287] width 502 height 48
click at [1175, 271] on textarea "Heyyyyy I'm glad you're here" at bounding box center [1244, 287] width 502 height 48
click at [1175, 273] on textarea "Heyyyyy I'm glad you're here" at bounding box center [1244, 287] width 502 height 48
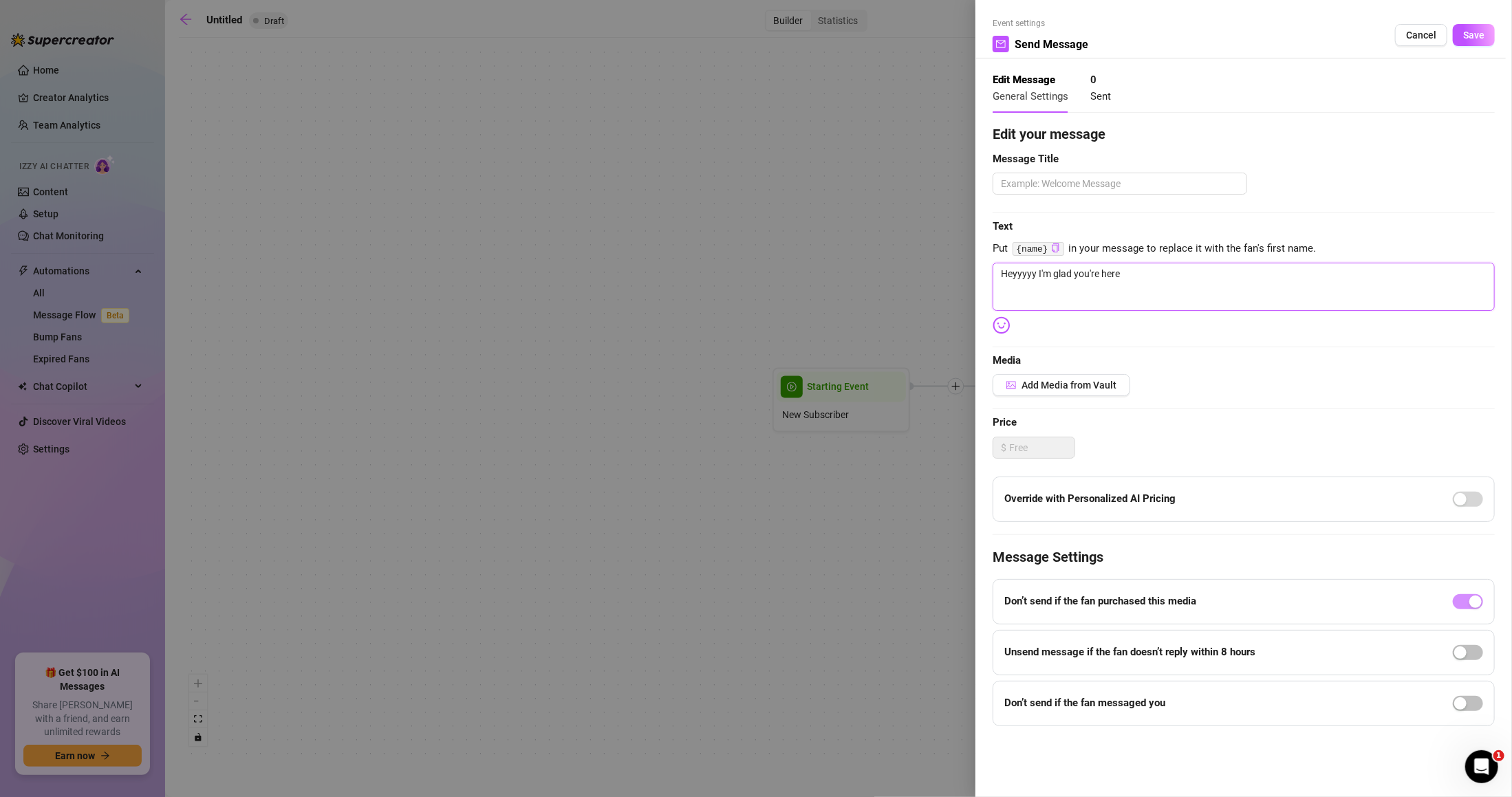
type textarea "Heyyyyy I'm glad you're here"
click at [1177, 270] on textarea "Heyyyyy I'm glad you're here" at bounding box center [1244, 287] width 502 height 48
click at [1214, 250] on span "Put {name} in your message to replace it with the fan's first name." at bounding box center [1244, 249] width 502 height 17
click at [1203, 274] on textarea "Heyyyyy I'm glad you're here" at bounding box center [1244, 287] width 502 height 48
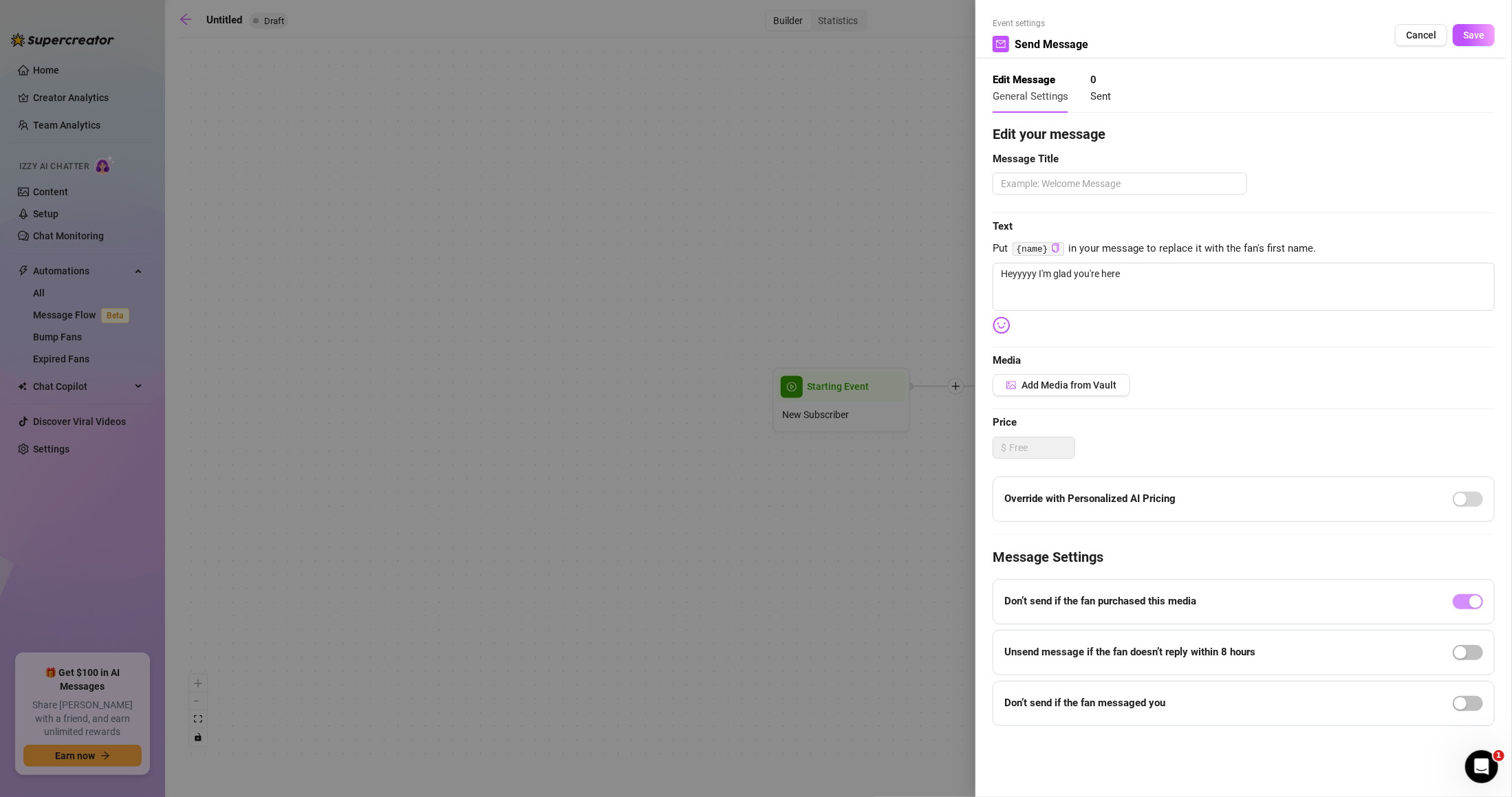
click at [1002, 323] on img at bounding box center [1002, 325] width 18 height 18
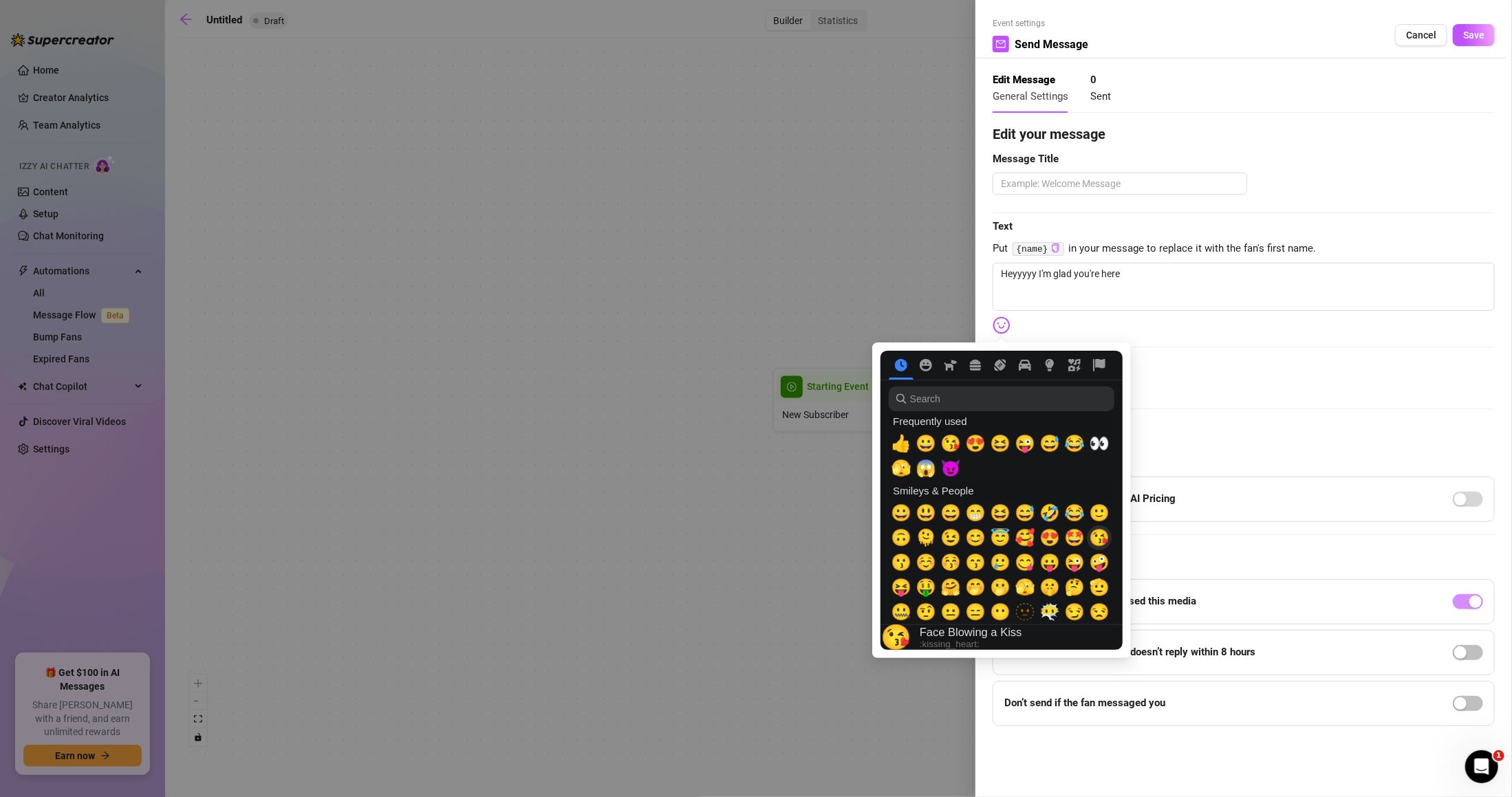
click at [1107, 541] on span "😘" at bounding box center [1099, 538] width 21 height 19
type textarea "Heyyyyy I'm glad you're here 😘"
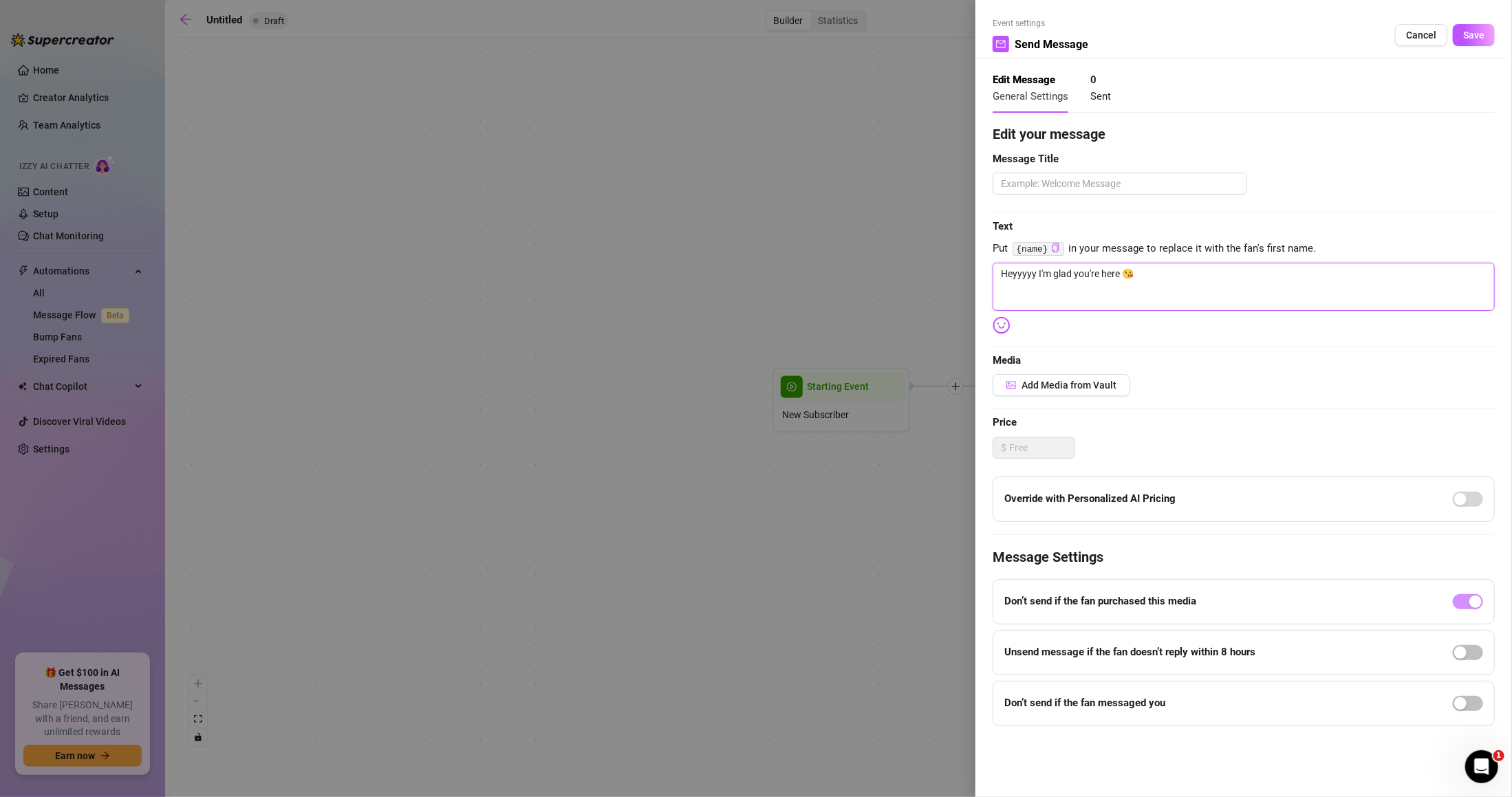
click at [1171, 286] on textarea "Heyyyyy I'm glad you're here 😘" at bounding box center [1244, 287] width 502 height 48
click at [1143, 295] on textarea "Heyyyyy I'm glad you're here 😘" at bounding box center [1244, 287] width 502 height 48
drag, startPoint x: 1125, startPoint y: 278, endPoint x: 1140, endPoint y: 278, distance: 15.0
click at [1140, 278] on textarea "Heyyyyy I'm glad you're here 😘" at bounding box center [1244, 287] width 502 height 48
click at [1124, 297] on textarea "Heyyyyy I'm glad you're here 😘" at bounding box center [1244, 287] width 502 height 48
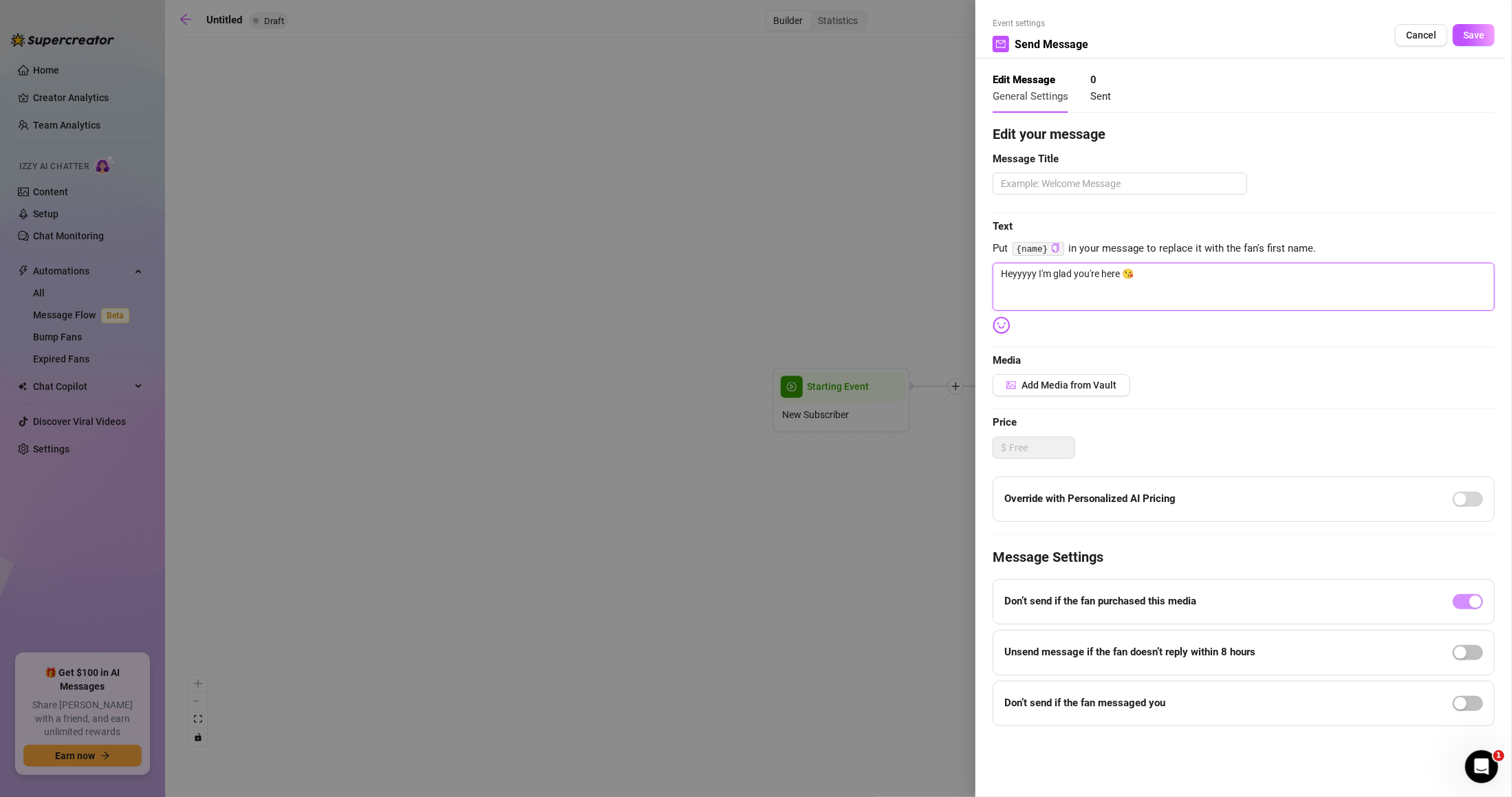
drag, startPoint x: 1043, startPoint y: 274, endPoint x: 1003, endPoint y: 274, distance: 40.0
click at [1003, 274] on textarea "Heyyyyy I'm glad you're here 😘" at bounding box center [1244, 287] width 502 height 48
click at [1019, 279] on textarea "Heyyyyy I'm glad you're here 😘" at bounding box center [1244, 287] width 502 height 48
drag, startPoint x: 1038, startPoint y: 273, endPoint x: 995, endPoint y: 273, distance: 43.0
click at [995, 273] on textarea "Heyyyyy I'm glad you're here 😘" at bounding box center [1244, 287] width 502 height 48
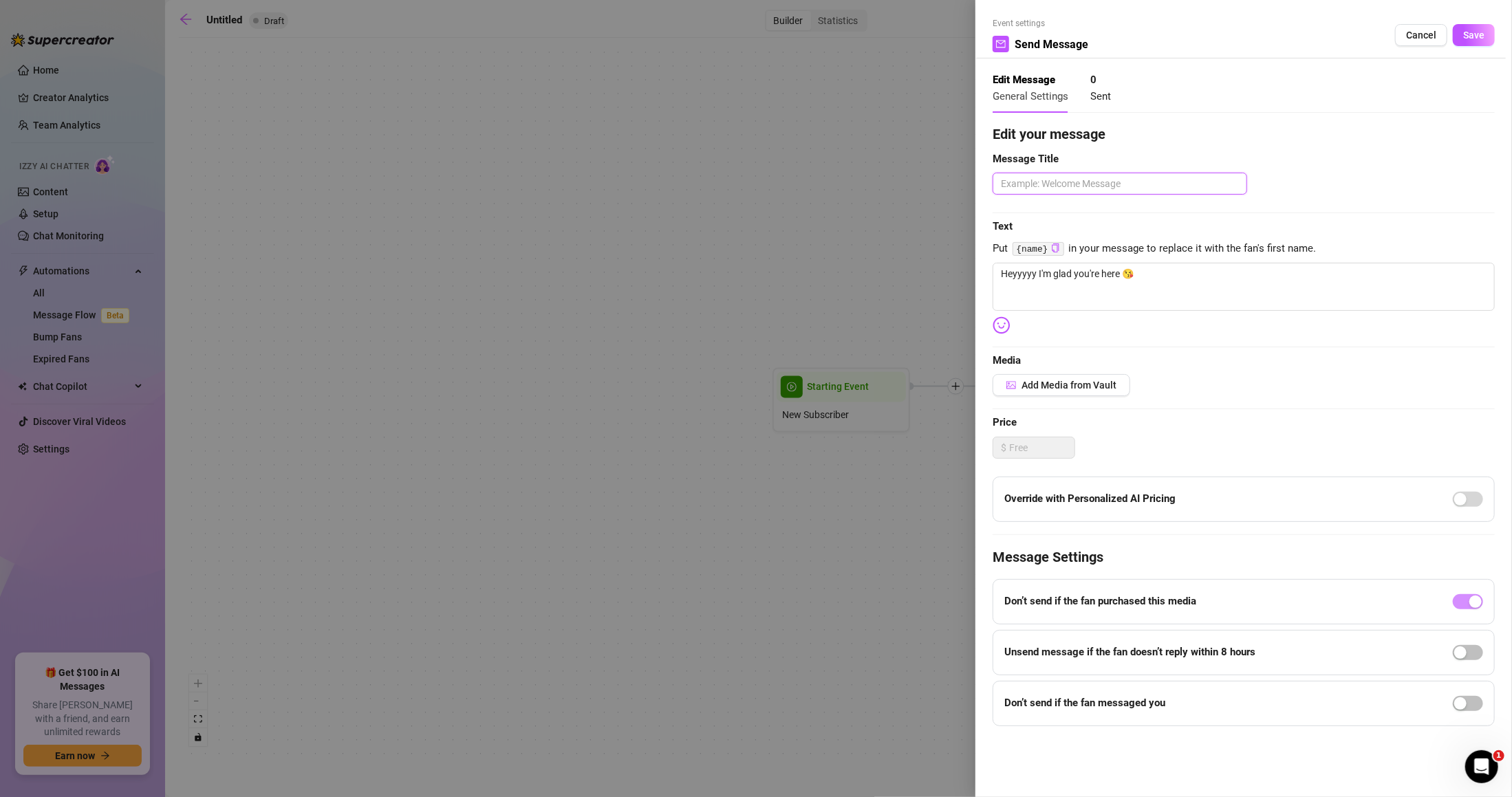
click at [1165, 173] on textarea at bounding box center [1120, 184] width 254 height 22
click at [1471, 31] on span "Save" at bounding box center [1474, 34] width 21 height 11
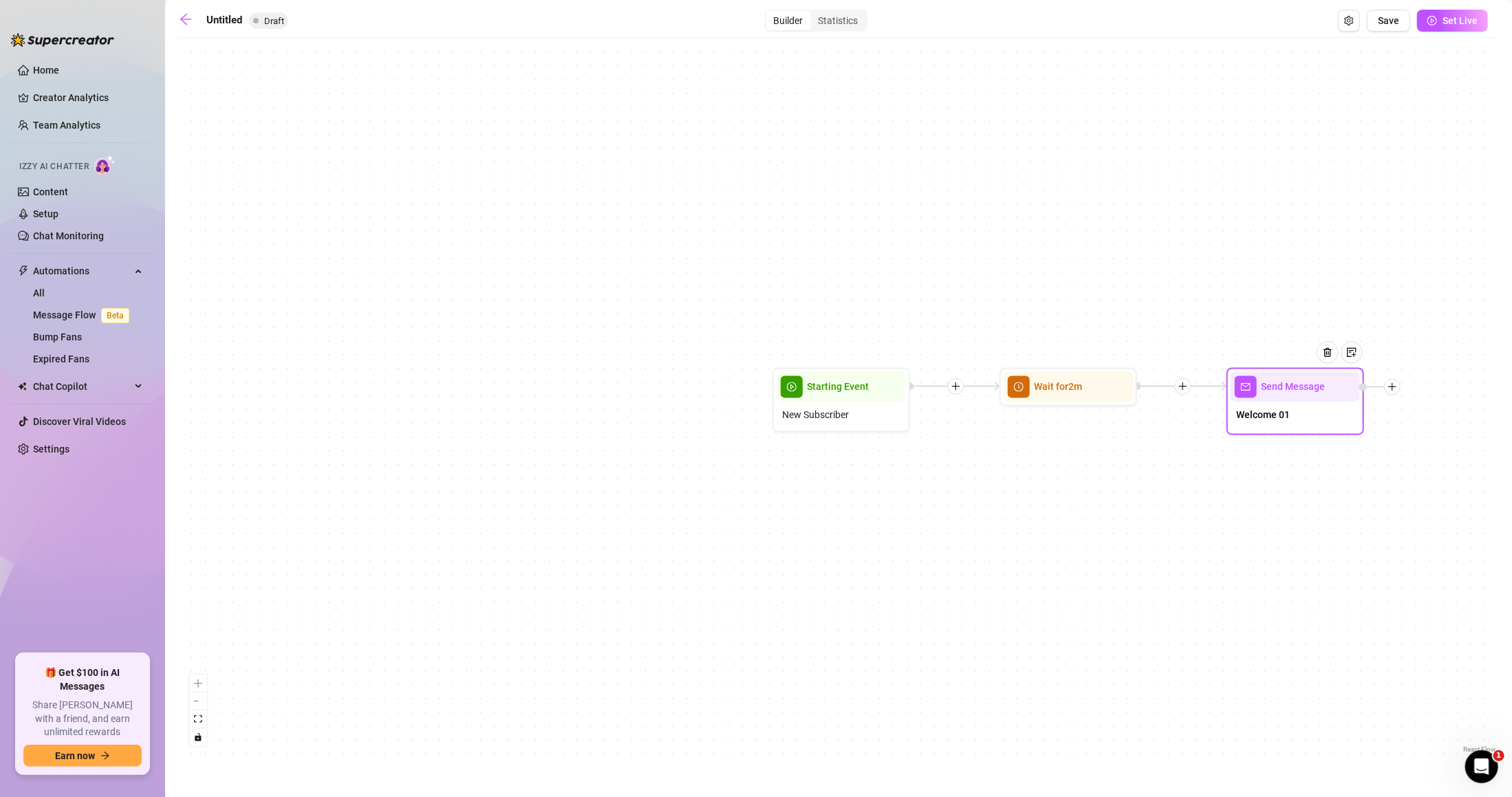
click at [1389, 390] on div at bounding box center [1393, 387] width 17 height 17
click at [1395, 388] on icon "plus" at bounding box center [1393, 387] width 10 height 10
click at [1414, 340] on div "Send Message Welcome 01 Wait for 2m Starting Event New Subscriber" at bounding box center [838, 401] width 1320 height 712
click at [1346, 415] on div "Welcome 01" at bounding box center [1297, 416] width 129 height 29
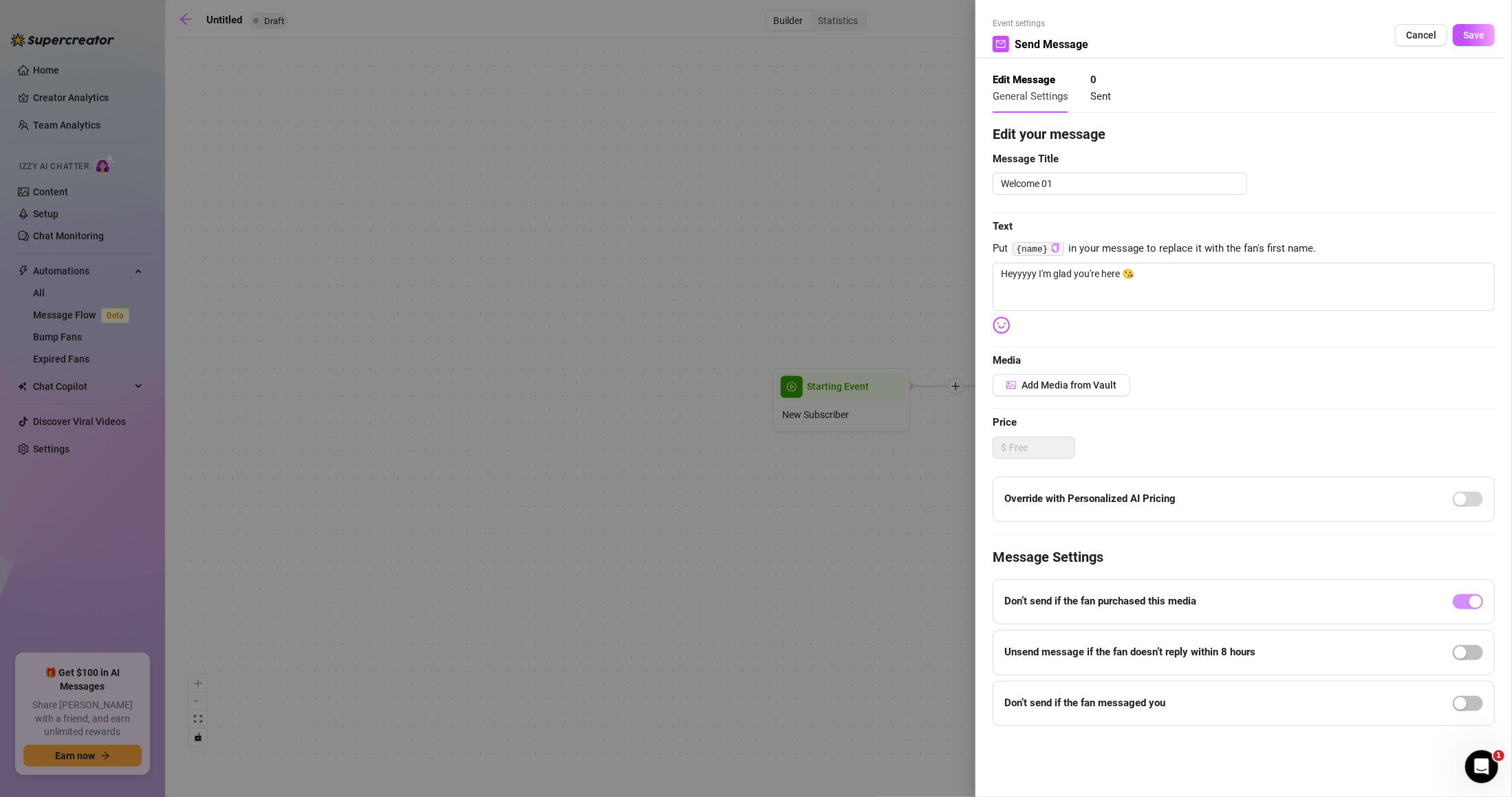
click at [956, 451] on div at bounding box center [756, 398] width 1512 height 797
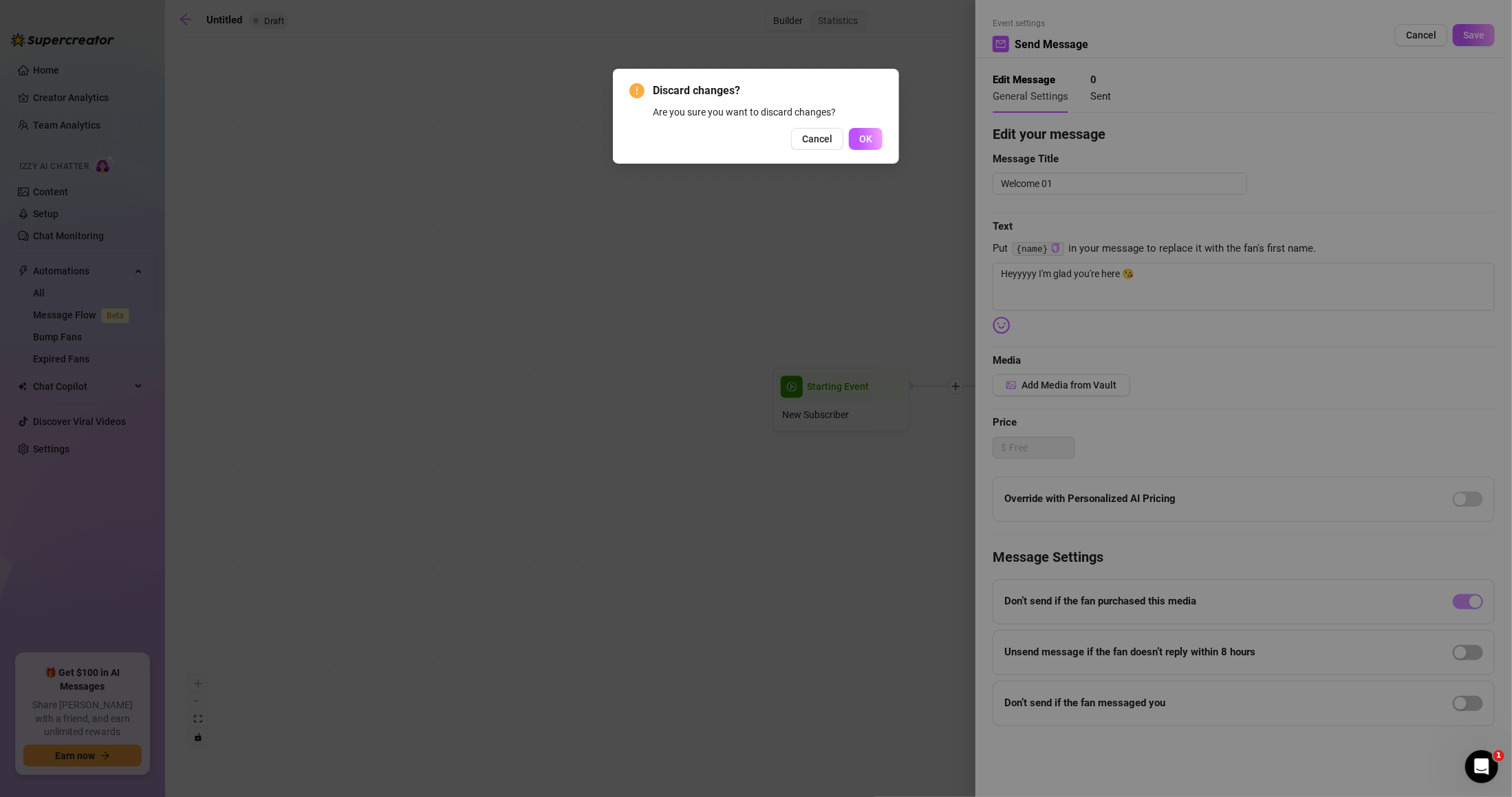
click at [818, 138] on span "Cancel" at bounding box center [817, 138] width 30 height 11
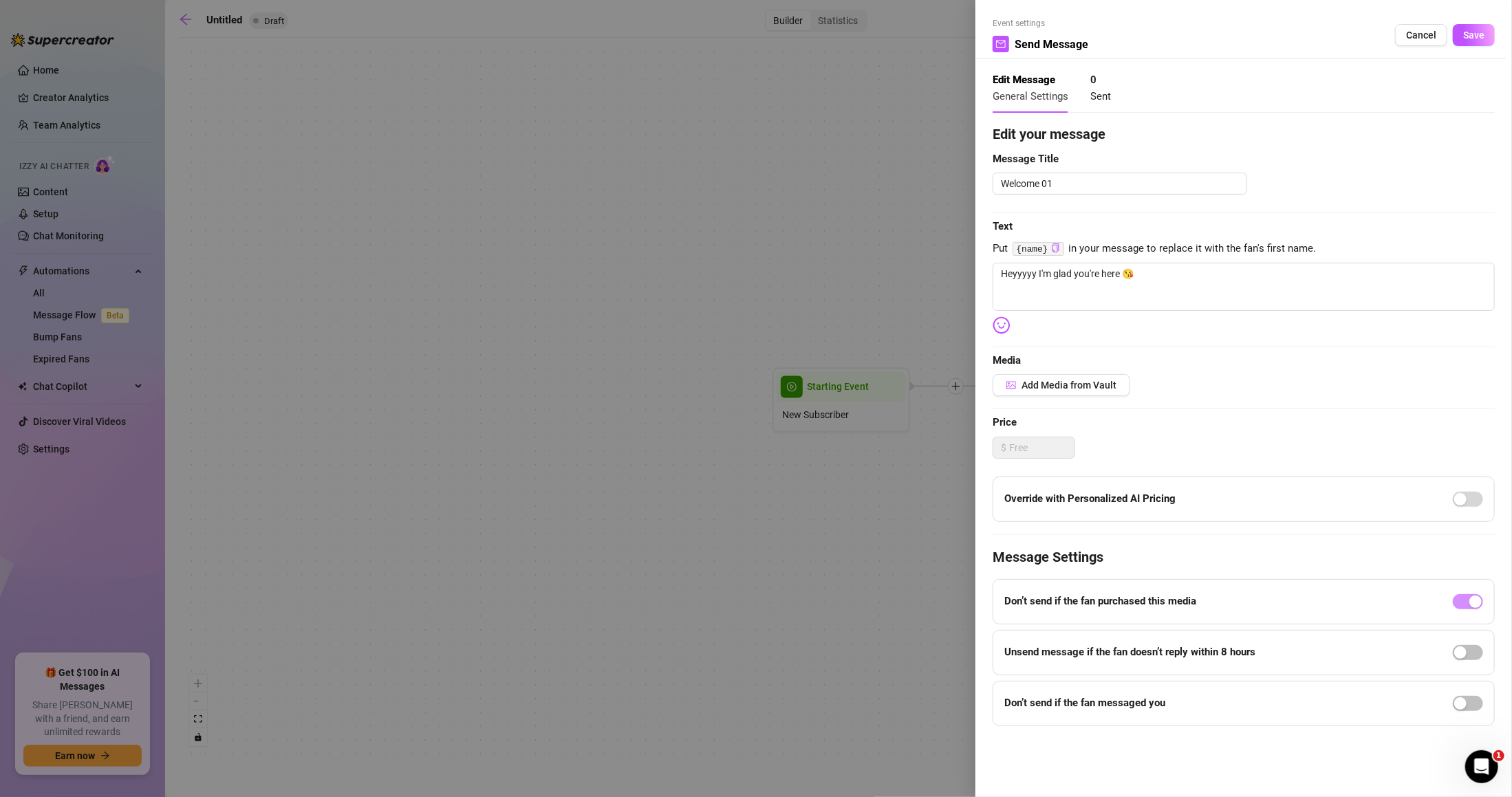
click at [951, 489] on div at bounding box center [756, 398] width 1512 height 797
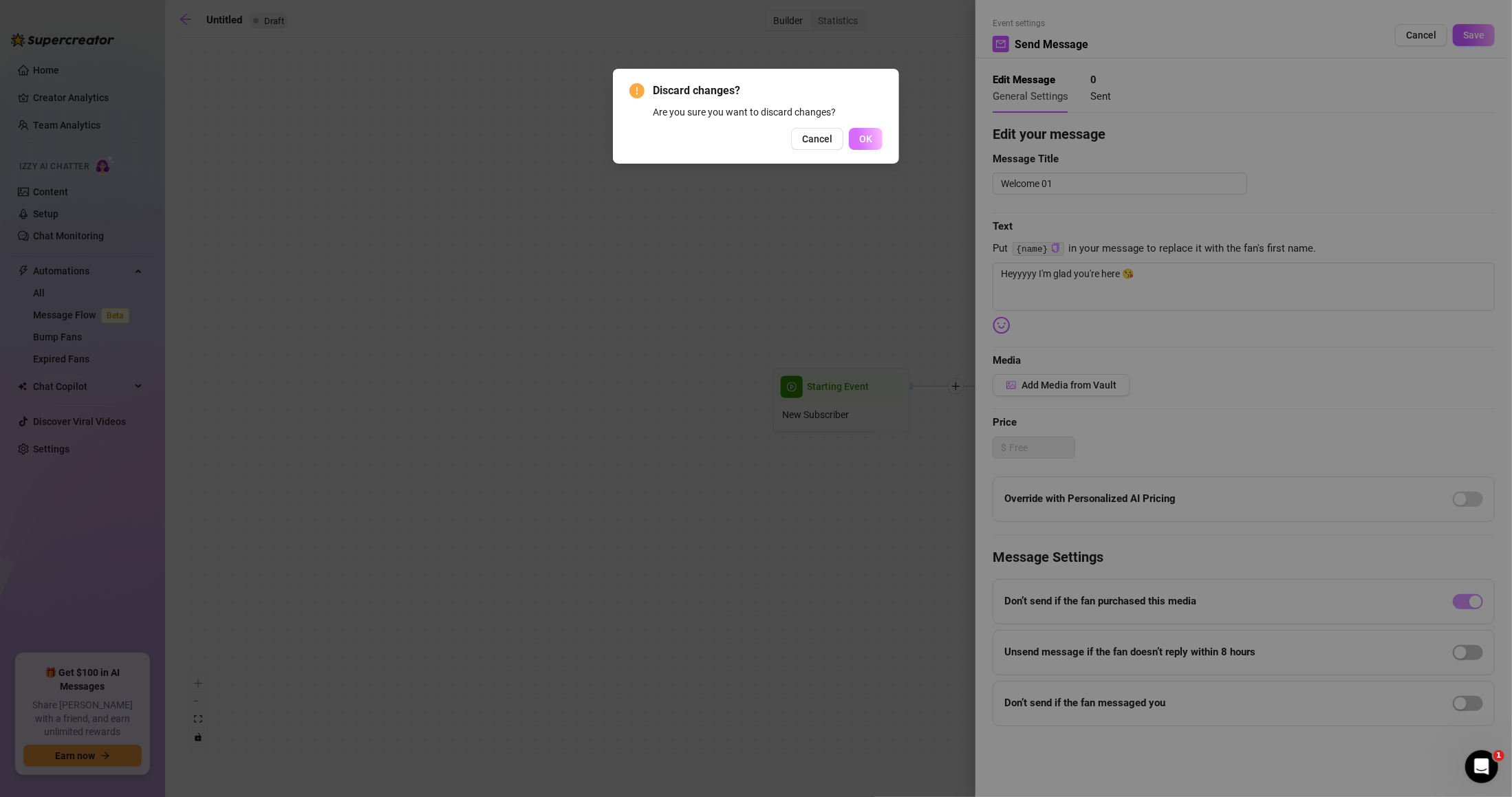
click at [869, 141] on span "OK" at bounding box center [866, 138] width 13 height 11
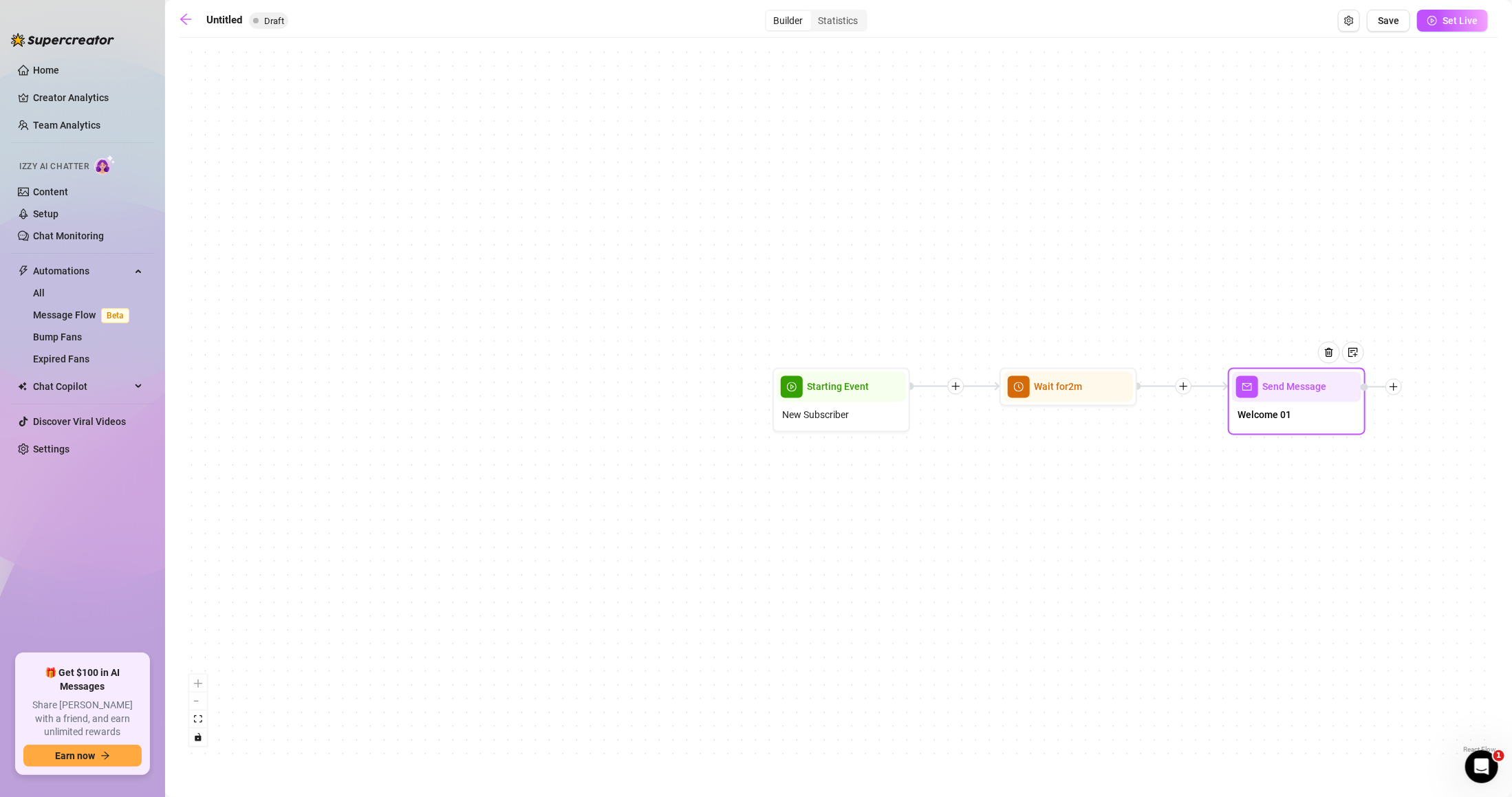
click at [1399, 385] on div at bounding box center [1394, 387] width 17 height 17
click at [1444, 439] on div "Message" at bounding box center [1461, 435] width 100 height 23
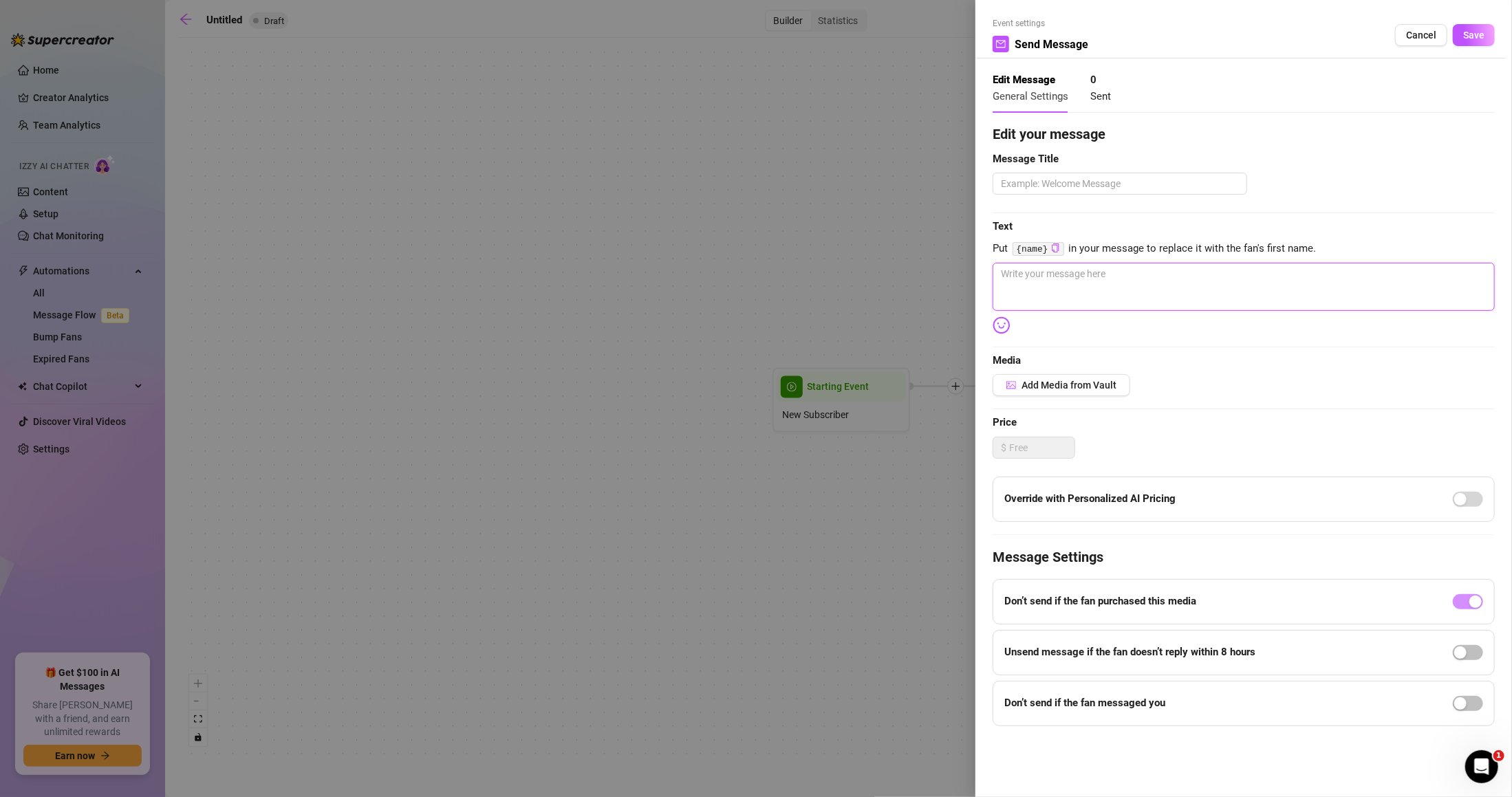
click at [1173, 263] on textarea at bounding box center [1244, 287] width 502 height 48
click at [1072, 173] on textarea at bounding box center [1120, 184] width 254 height 22
click at [1062, 297] on textarea at bounding box center [1244, 287] width 502 height 48
click at [1474, 34] on span "Save" at bounding box center [1474, 34] width 21 height 11
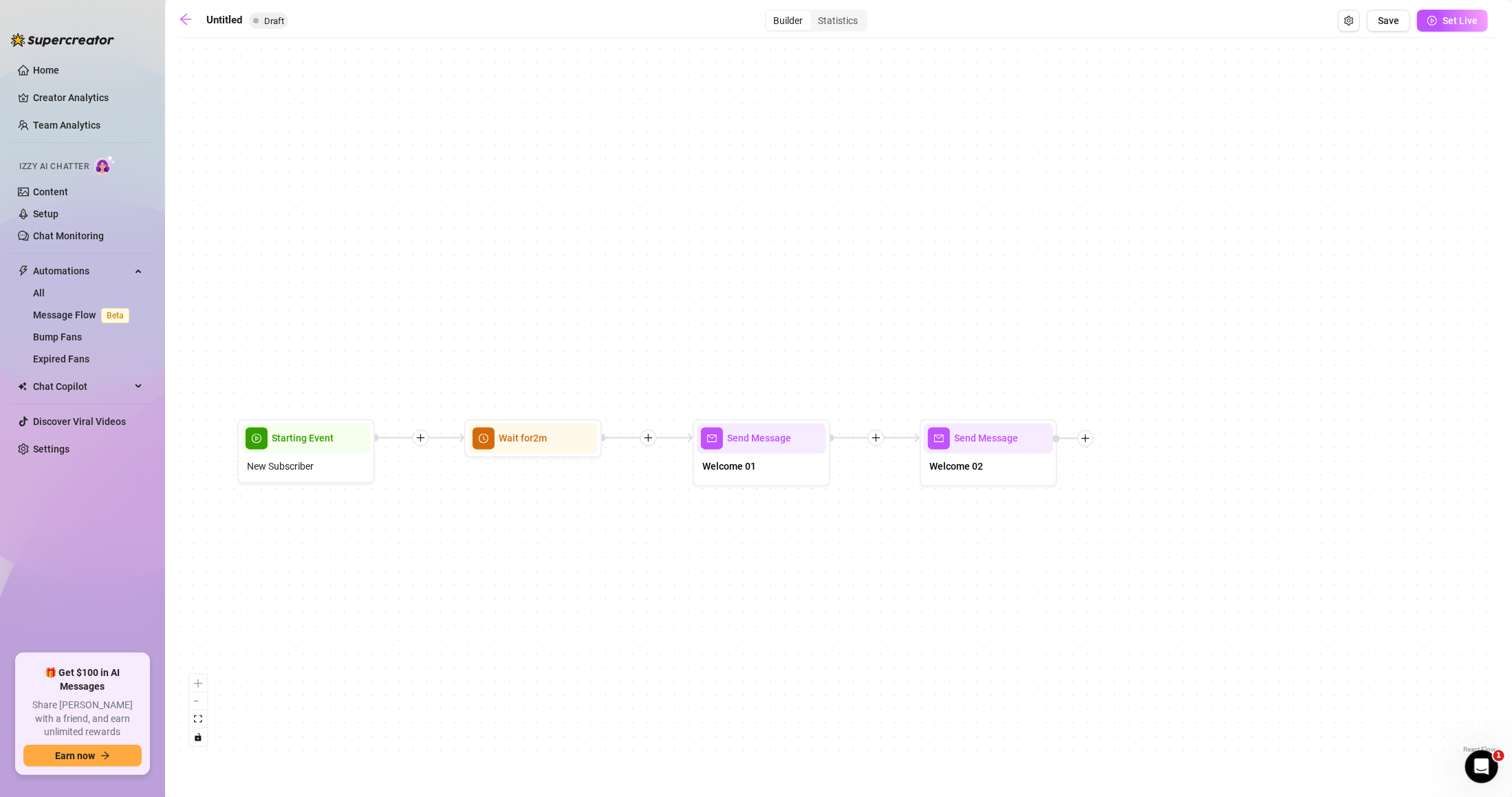
drag, startPoint x: 1344, startPoint y: 583, endPoint x: 677, endPoint y: 653, distance: 670.7
click at [677, 653] on div "Send Message Welcome 02 Send Message Welcome 01 Wait for 2m Starting Event New …" at bounding box center [838, 401] width 1320 height 712
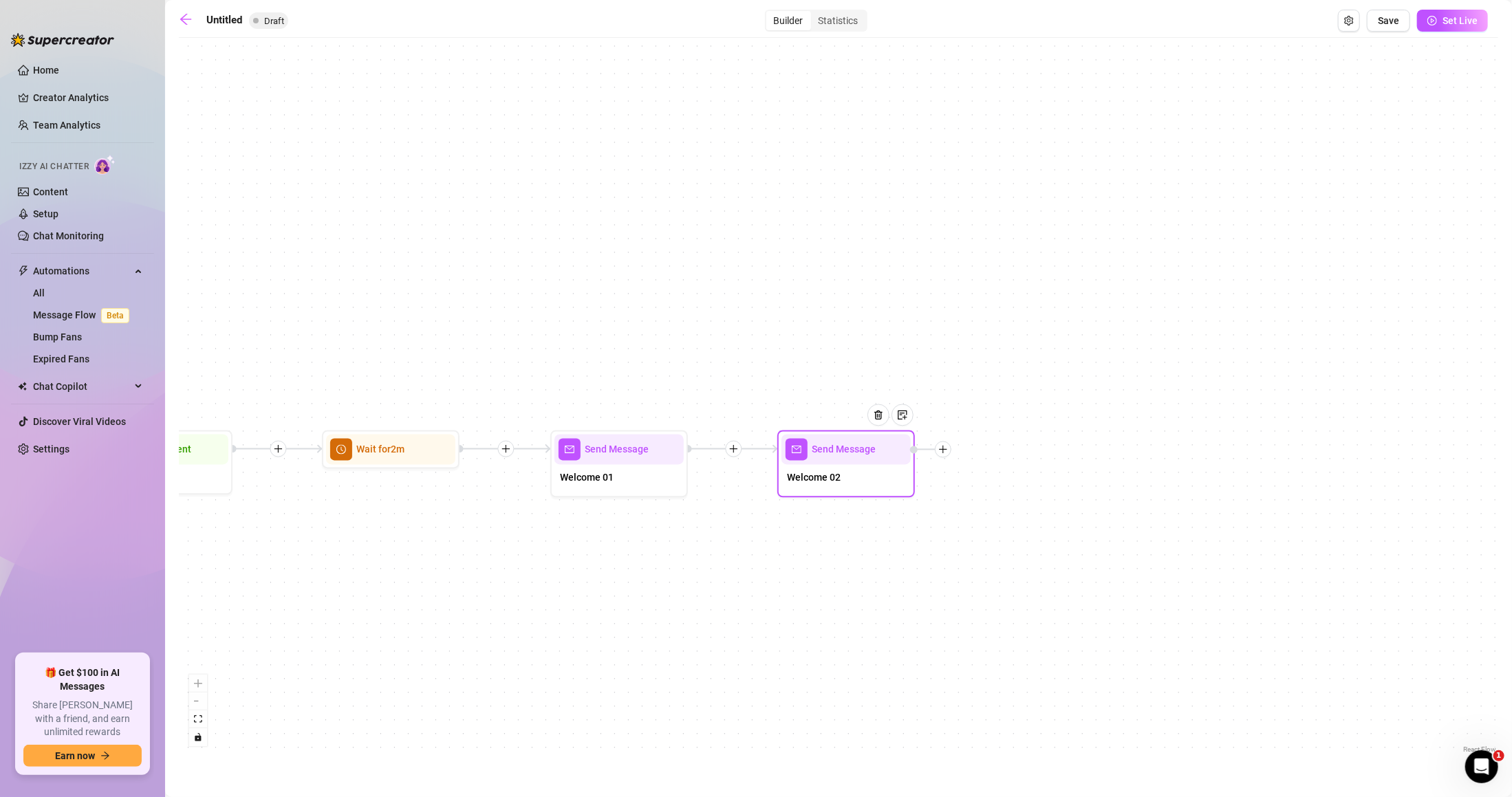
click at [951, 448] on div at bounding box center [931, 450] width 41 height 17
click at [943, 449] on icon "plus" at bounding box center [943, 449] width 7 height 1
click at [1002, 493] on div "Message" at bounding box center [1011, 498] width 100 height 23
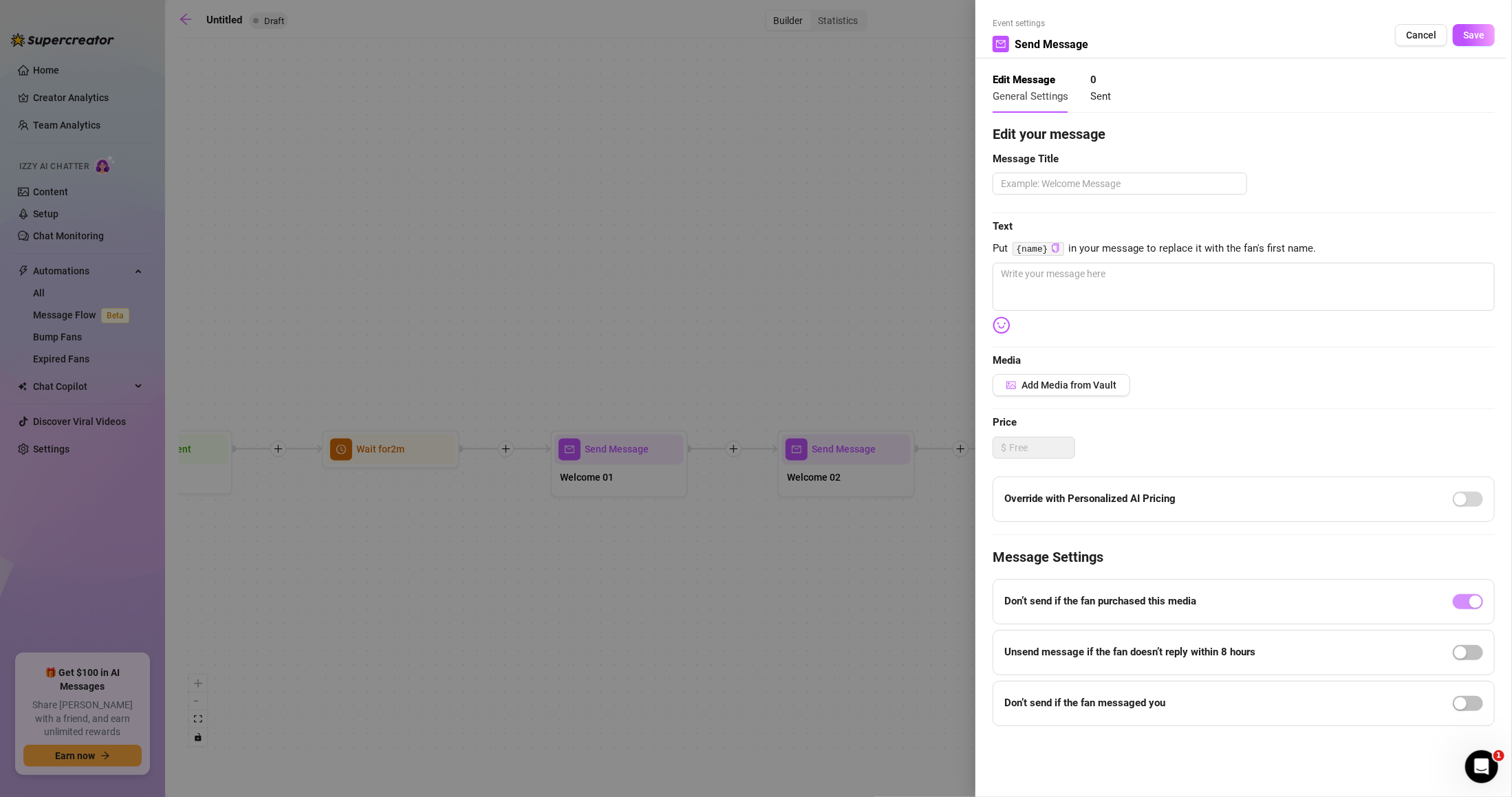
click at [875, 433] on div at bounding box center [756, 398] width 1512 height 797
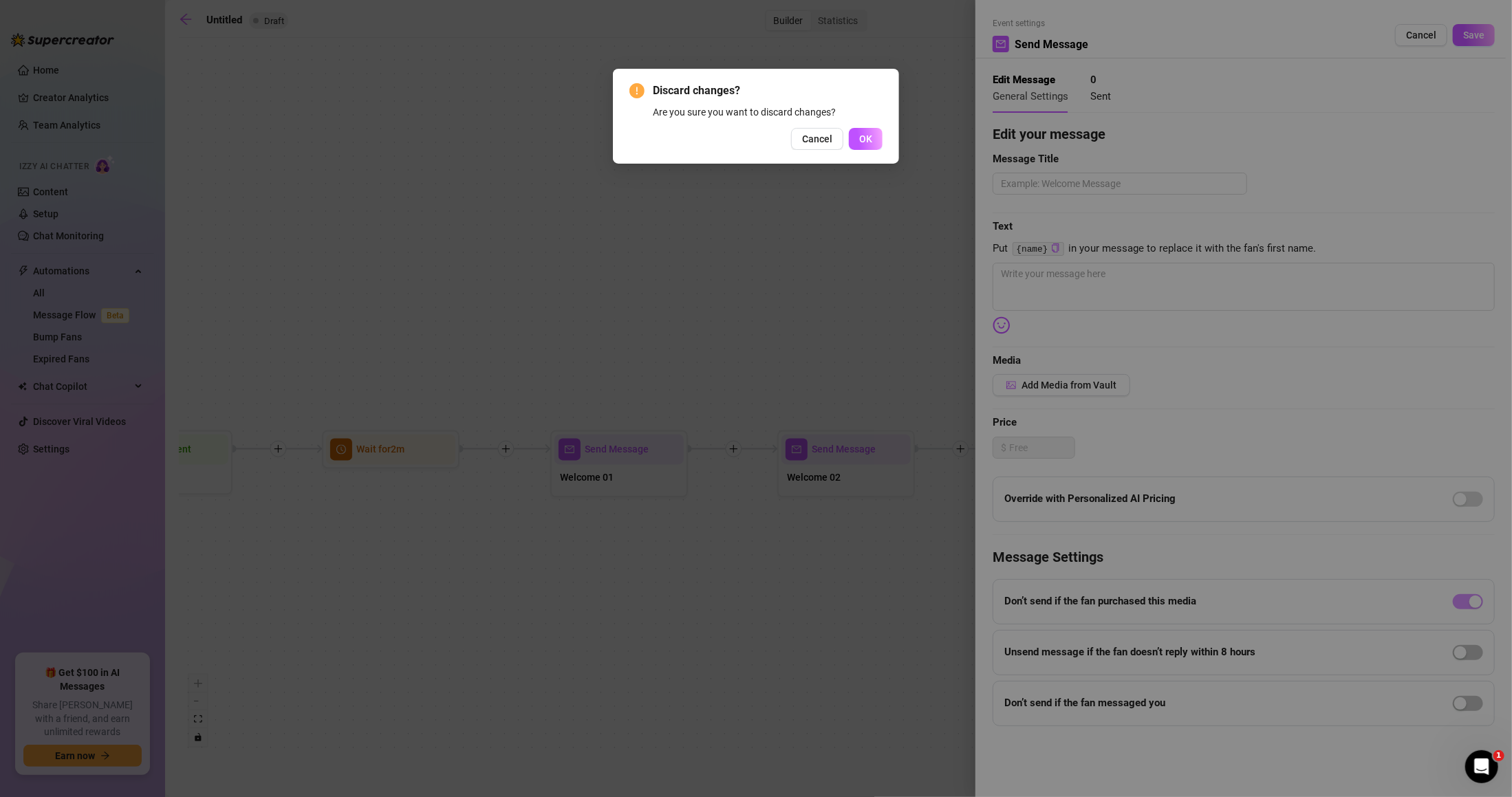
click at [848, 476] on div "Discard changes? Are you sure you want to discard changes? Cancel OK" at bounding box center [756, 398] width 1512 height 797
click at [848, 466] on div "Discard changes? Are you sure you want to discard changes? Cancel OK" at bounding box center [756, 398] width 1512 height 797
click at [811, 143] on button "Cancel" at bounding box center [817, 139] width 52 height 22
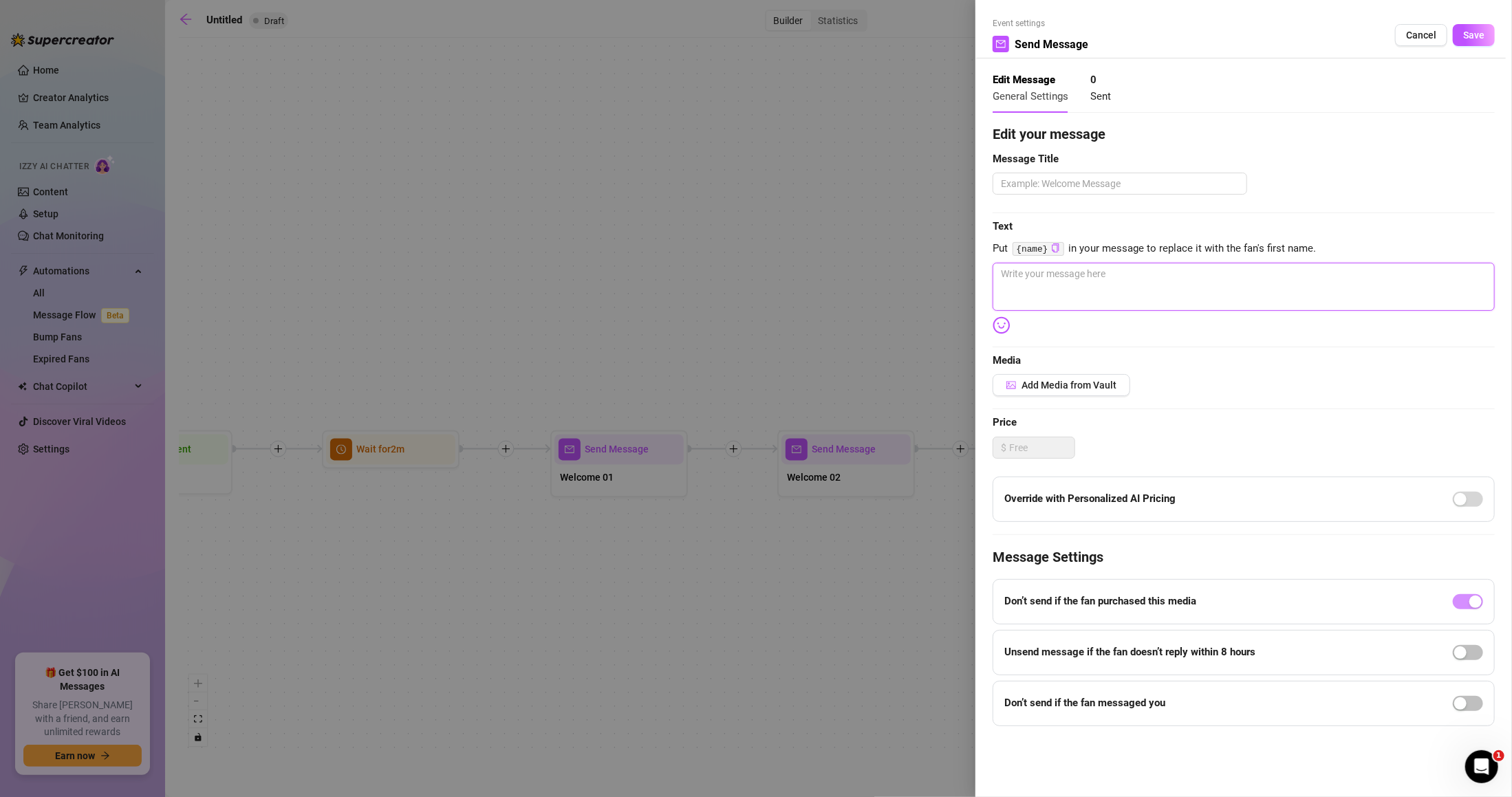
click at [1133, 264] on textarea at bounding box center [1244, 287] width 502 height 48
click at [861, 331] on div at bounding box center [756, 398] width 1512 height 797
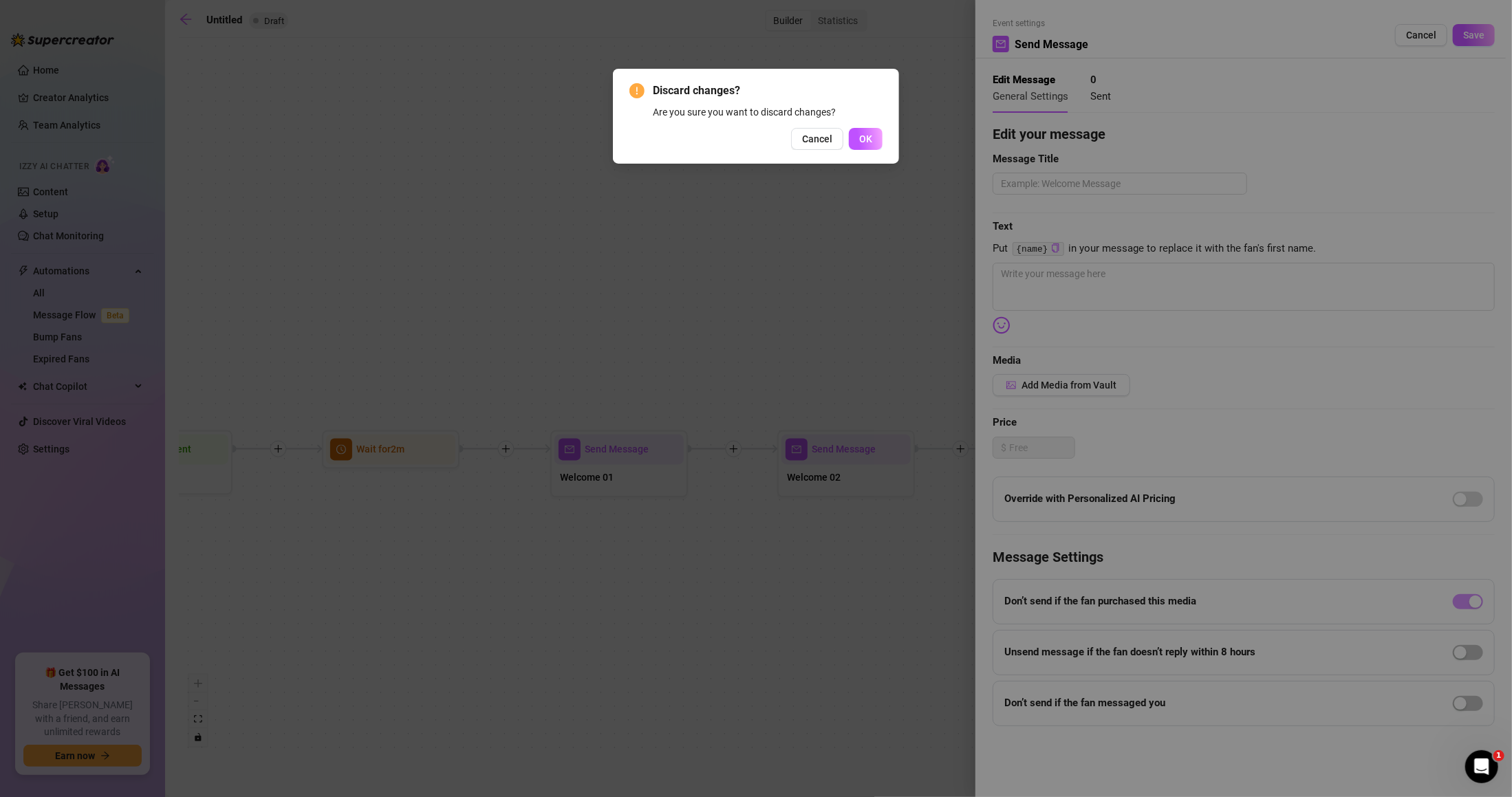
drag, startPoint x: 811, startPoint y: 138, endPoint x: 820, endPoint y: 138, distance: 9.0
click at [811, 138] on span "Cancel" at bounding box center [817, 138] width 30 height 11
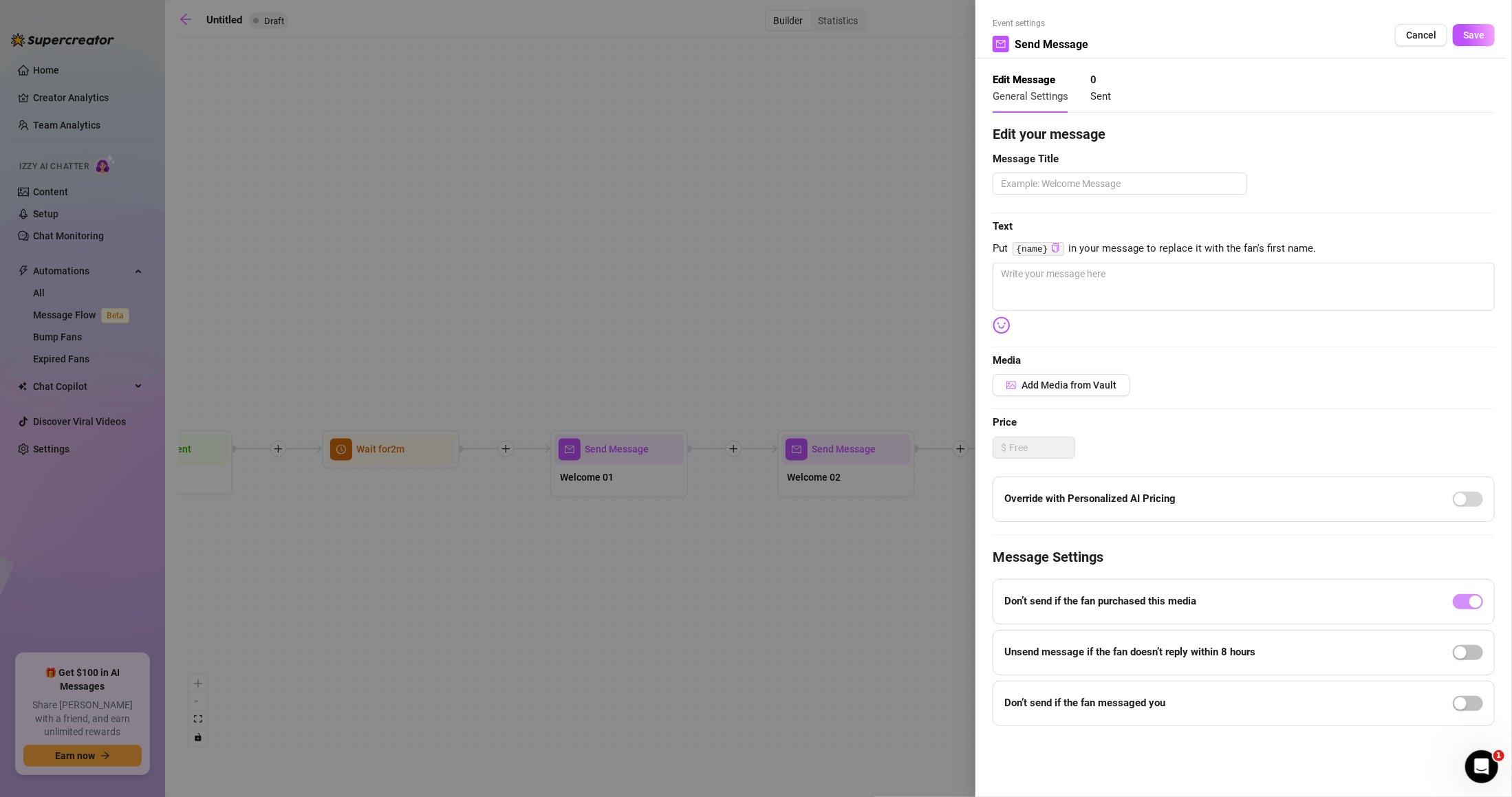
drag, startPoint x: 1418, startPoint y: 34, endPoint x: 1424, endPoint y: 31, distance: 6.7
click at [1424, 31] on span "Cancel" at bounding box center [1421, 34] width 30 height 11
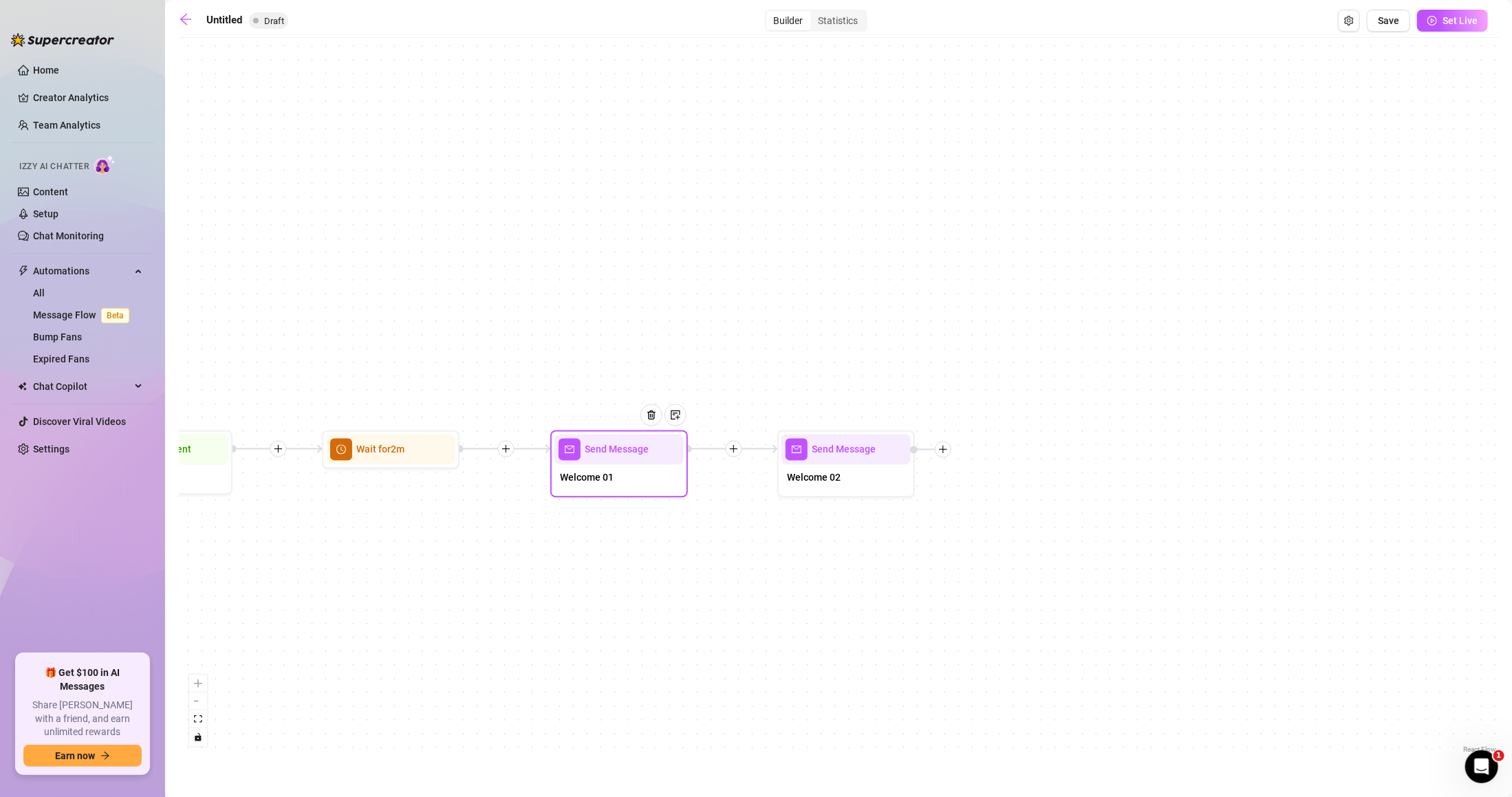
click at [622, 463] on div "Send Message" at bounding box center [619, 449] width 129 height 30
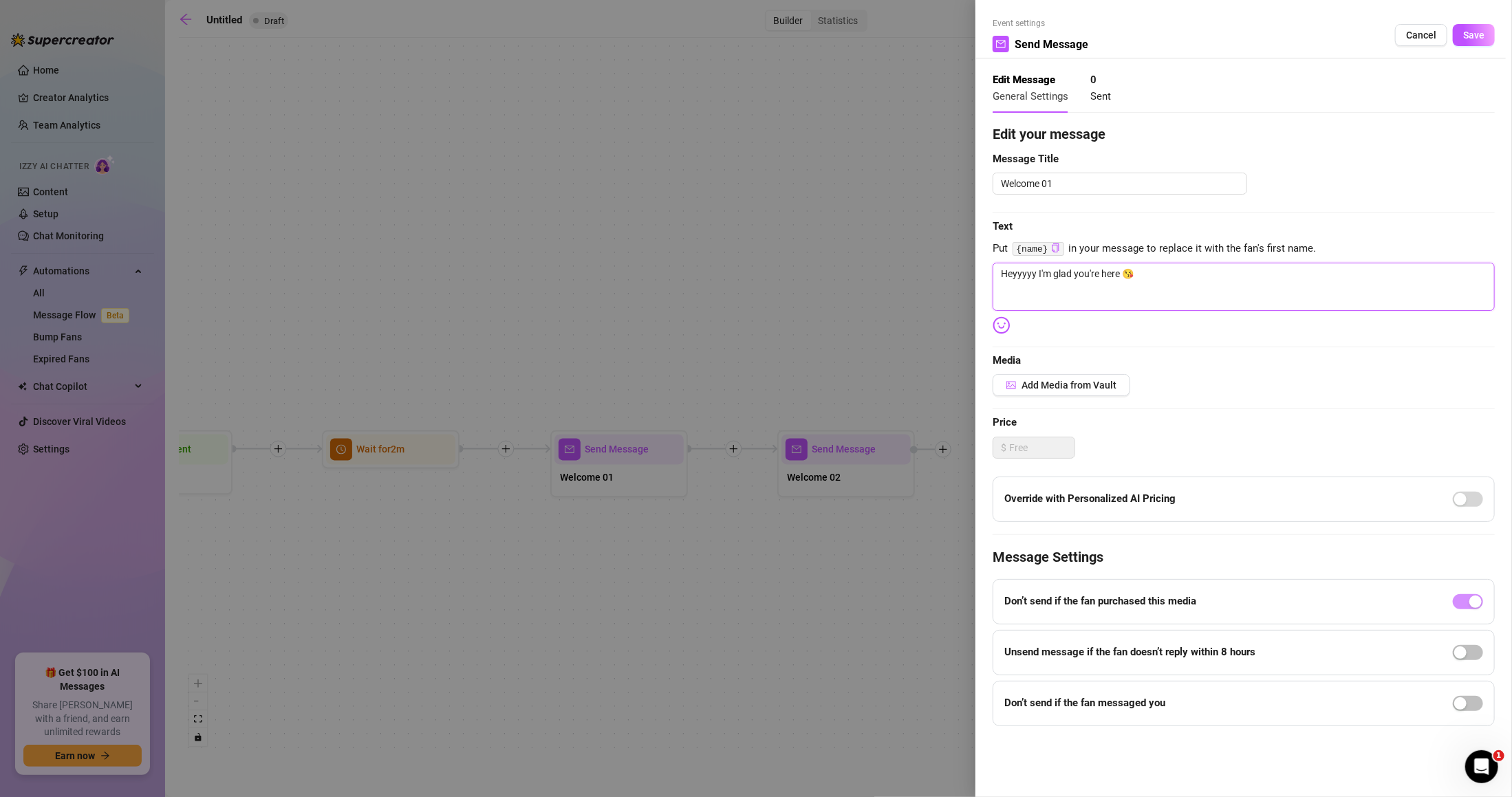
click at [1109, 294] on textarea "Heyyyyy I'm glad you're here 😘" at bounding box center [1244, 287] width 502 height 48
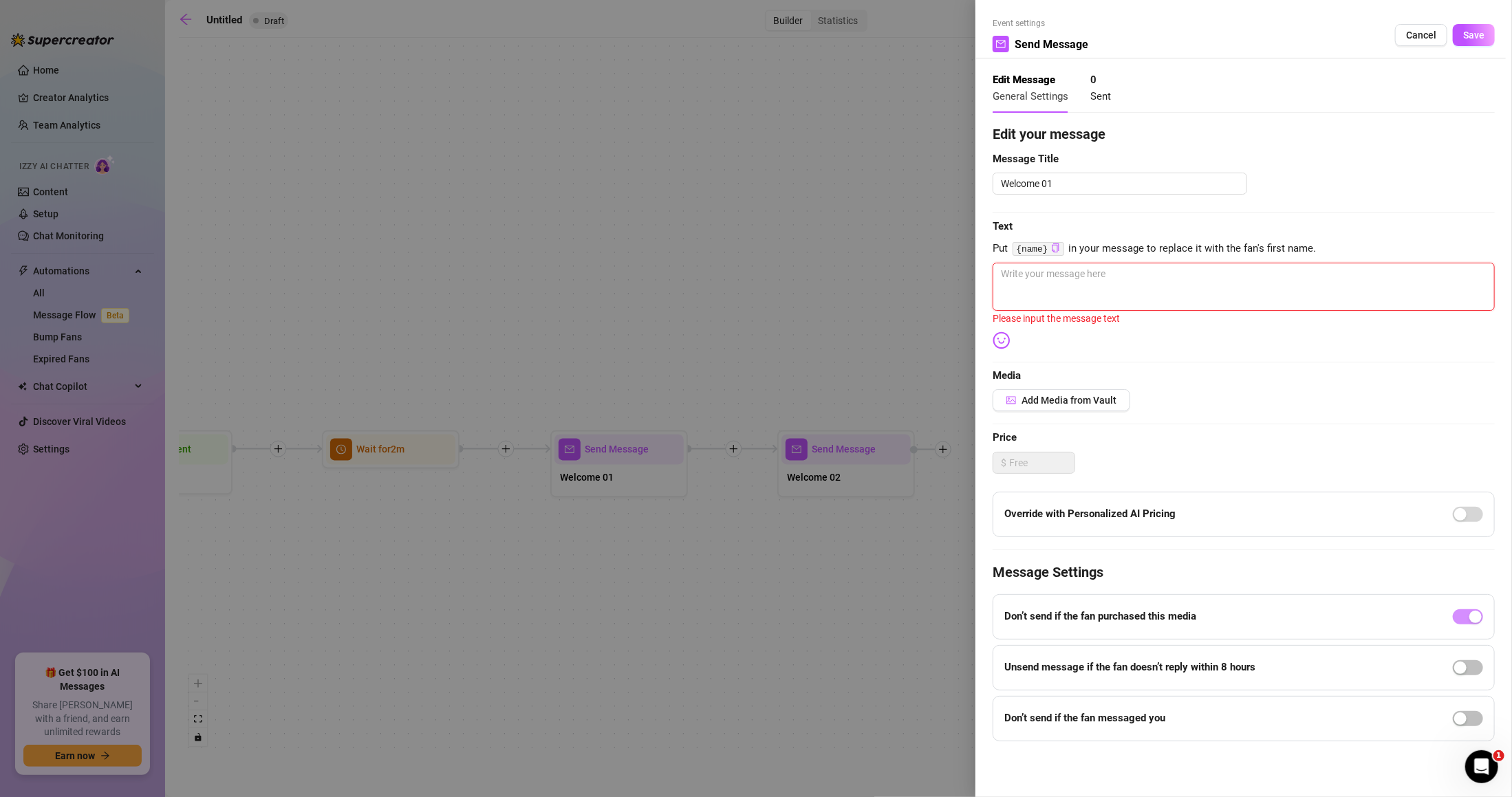
click at [1137, 286] on textarea at bounding box center [1244, 287] width 502 height 48
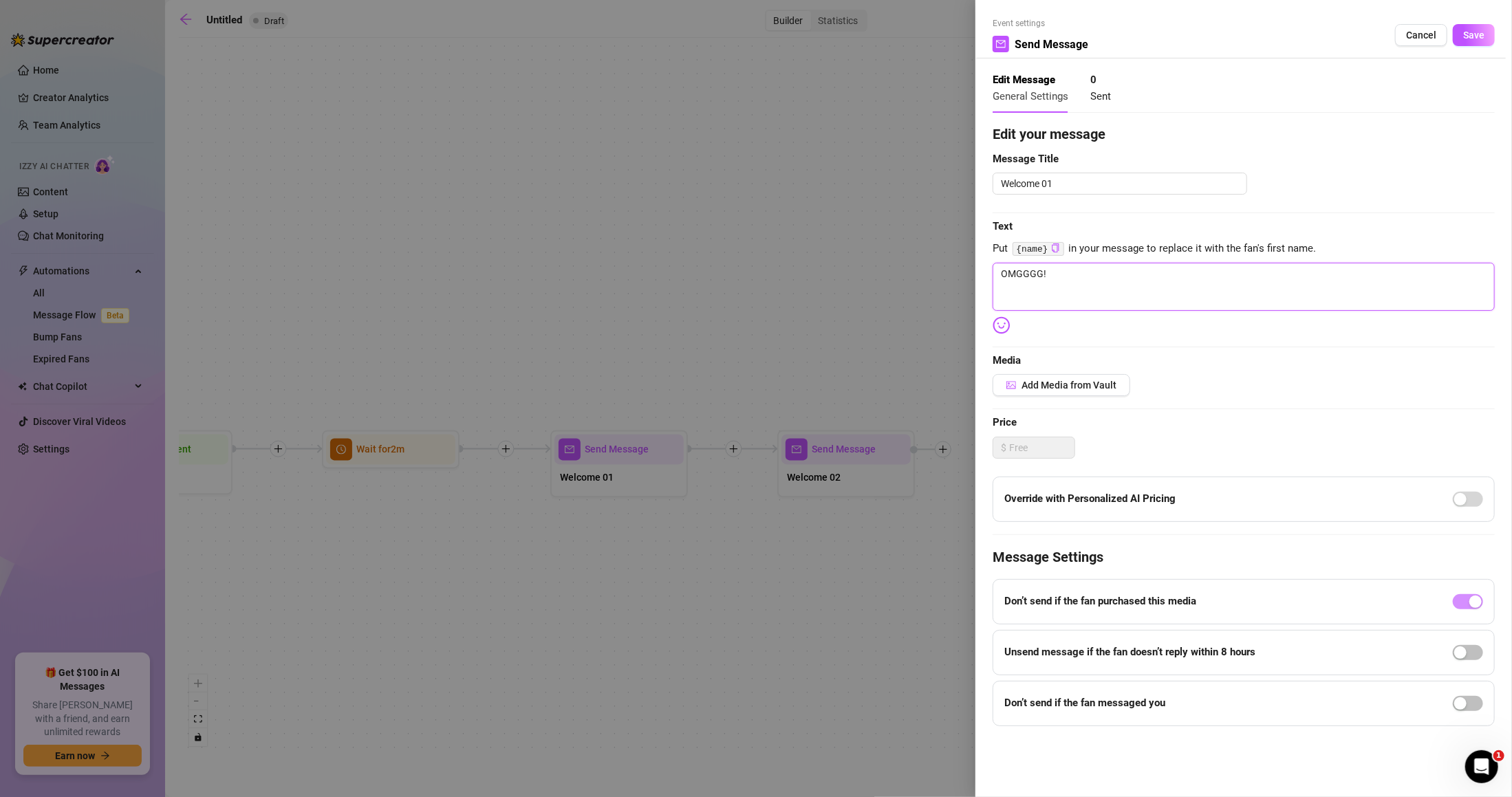
paste textarea "Heyyyyy I'm glad you're here 😘"
drag, startPoint x: 1083, startPoint y: 273, endPoint x: 1049, endPoint y: 275, distance: 34.1
click at [1049, 275] on textarea "OMGGGG! Heyyyyy I'm glad you're here 😘" at bounding box center [1244, 287] width 502 height 48
drag, startPoint x: 1050, startPoint y: 276, endPoint x: 955, endPoint y: 273, distance: 95.0
click at [955, 271] on div "Event settings Send Message Cancel Save Edit Message General Settings 0 Sent Ed…" at bounding box center [756, 398] width 1512 height 797
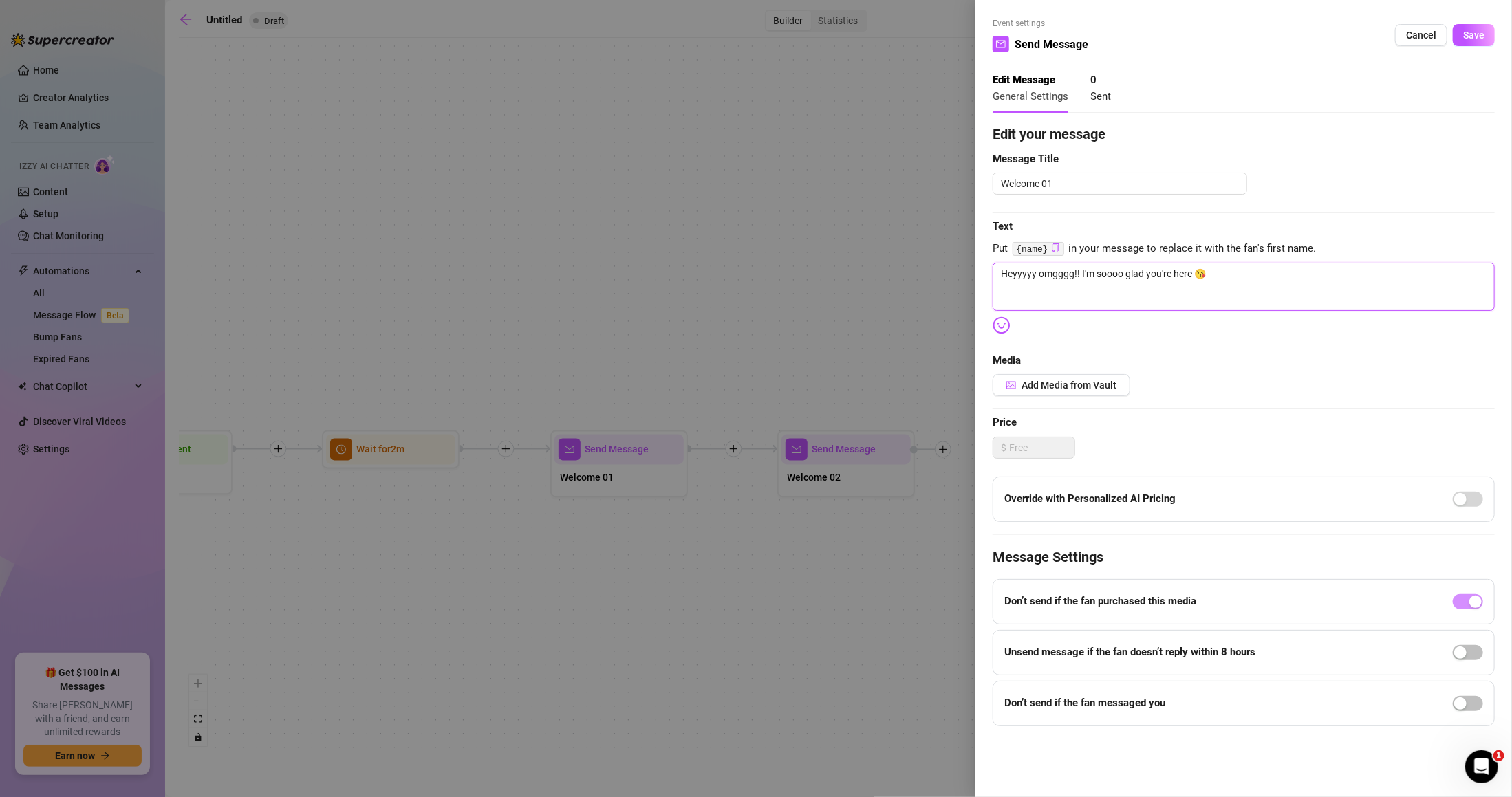
drag, startPoint x: 1077, startPoint y: 265, endPoint x: 927, endPoint y: 264, distance: 150.0
click at [932, 262] on div "Event settings Send Message Cancel Save Edit Message General Settings 0 Sent Ed…" at bounding box center [756, 398] width 1512 height 797
click at [1171, 309] on textarea "OMG!!! I'm soooo glad you're here 😘" at bounding box center [1244, 287] width 502 height 48
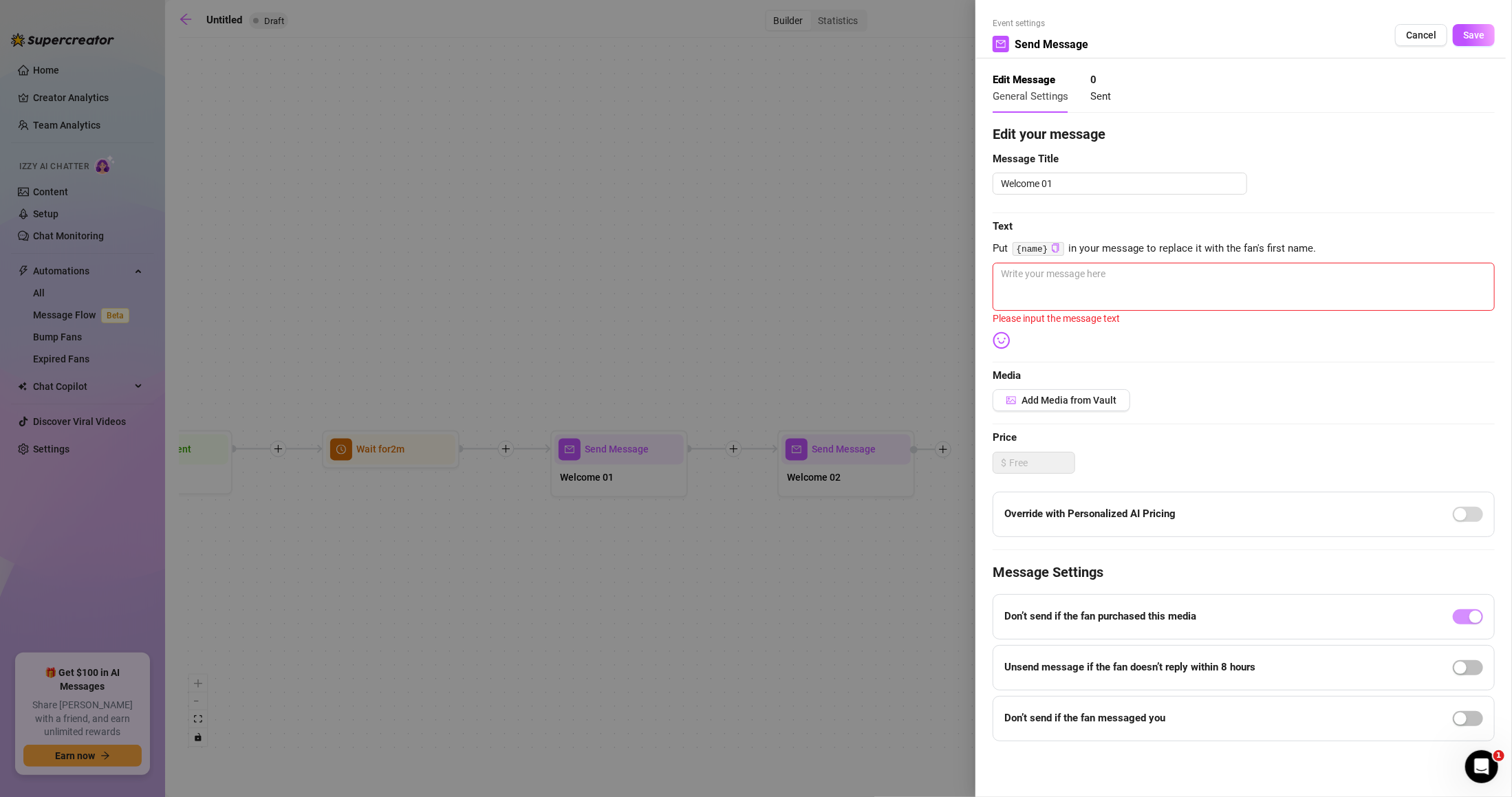
click at [851, 502] on div at bounding box center [756, 398] width 1512 height 797
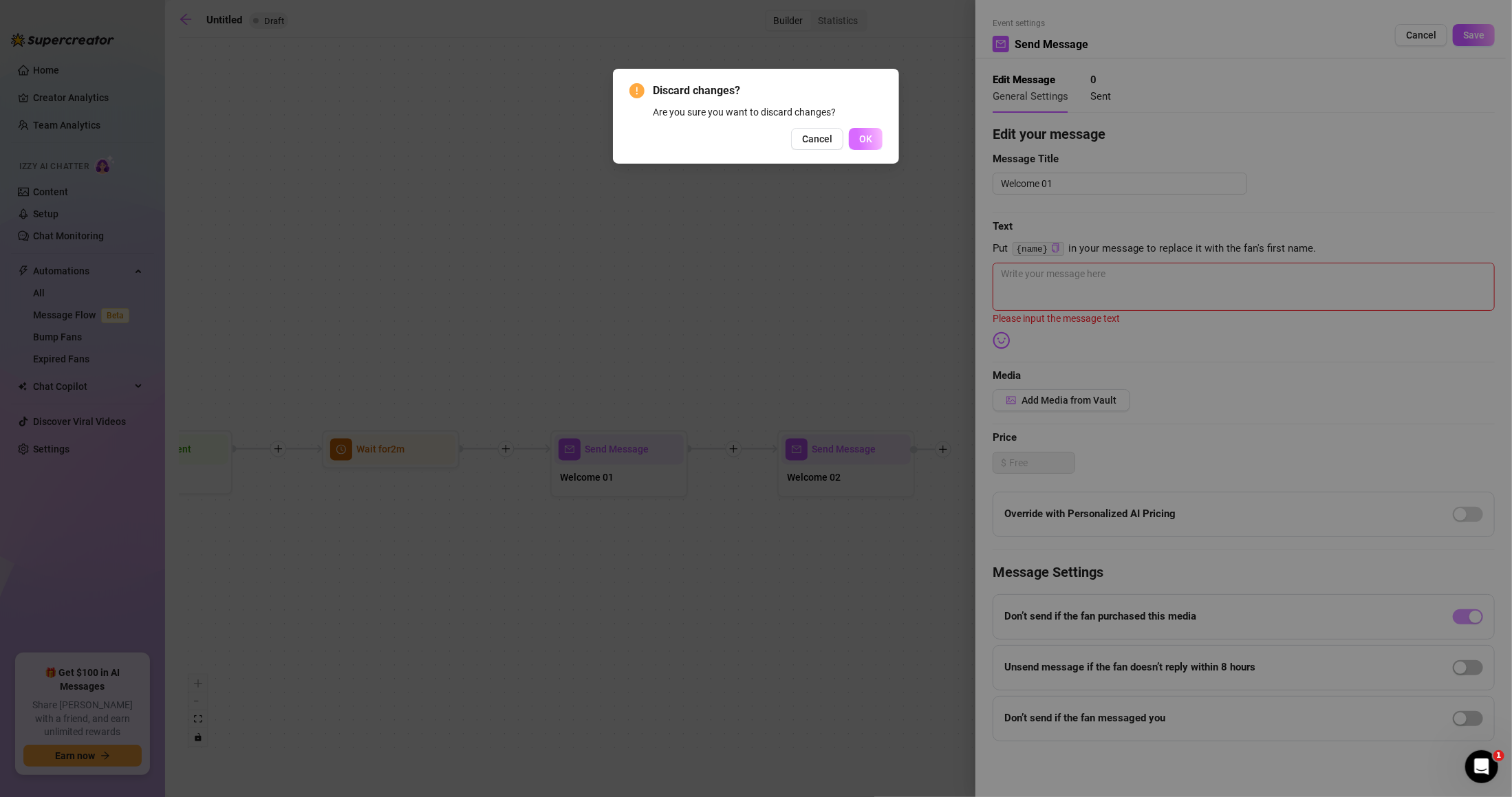
click at [872, 132] on button "OK" at bounding box center [866, 139] width 34 height 22
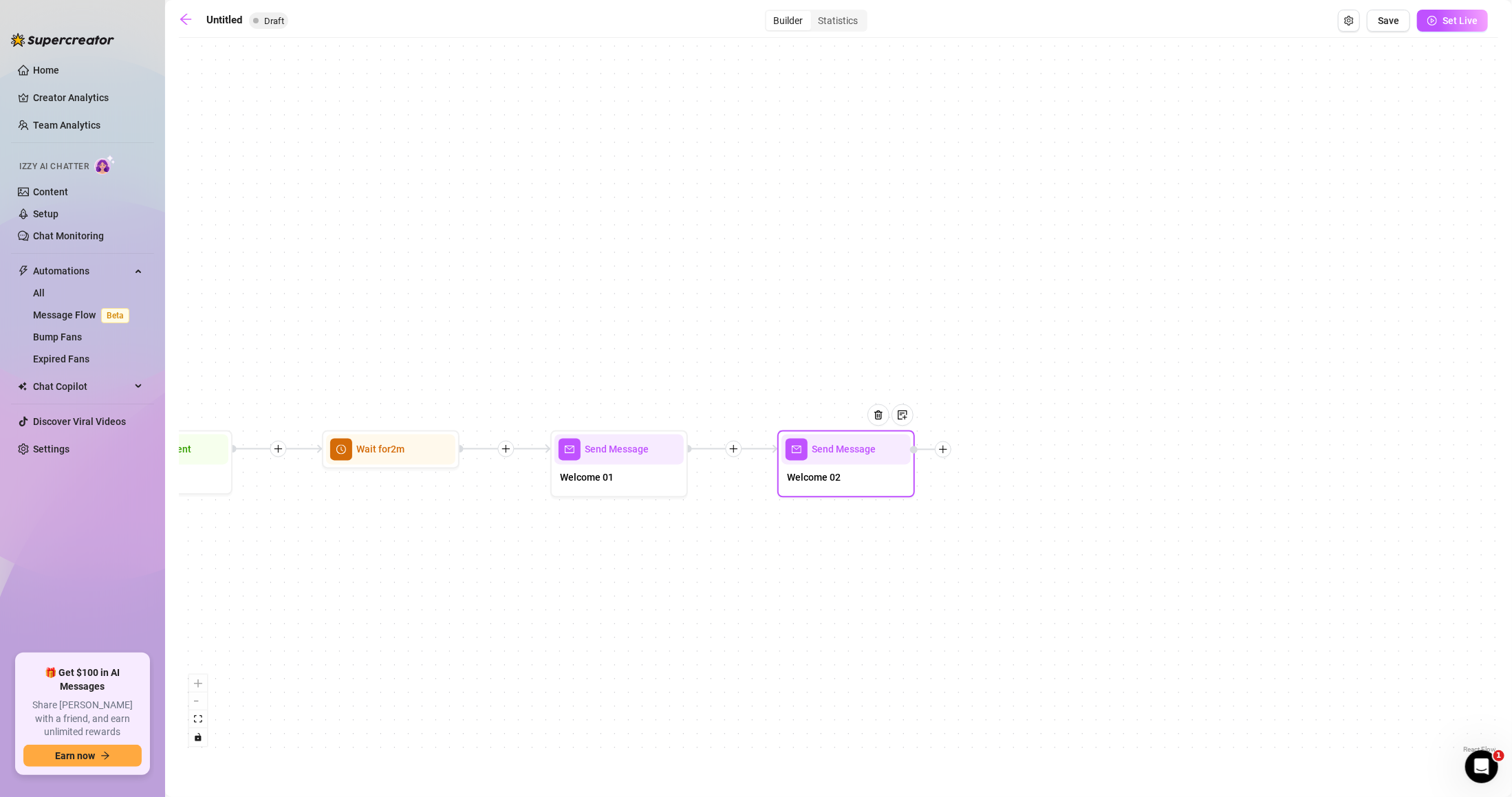
click at [851, 458] on div "Send Message" at bounding box center [846, 449] width 129 height 30
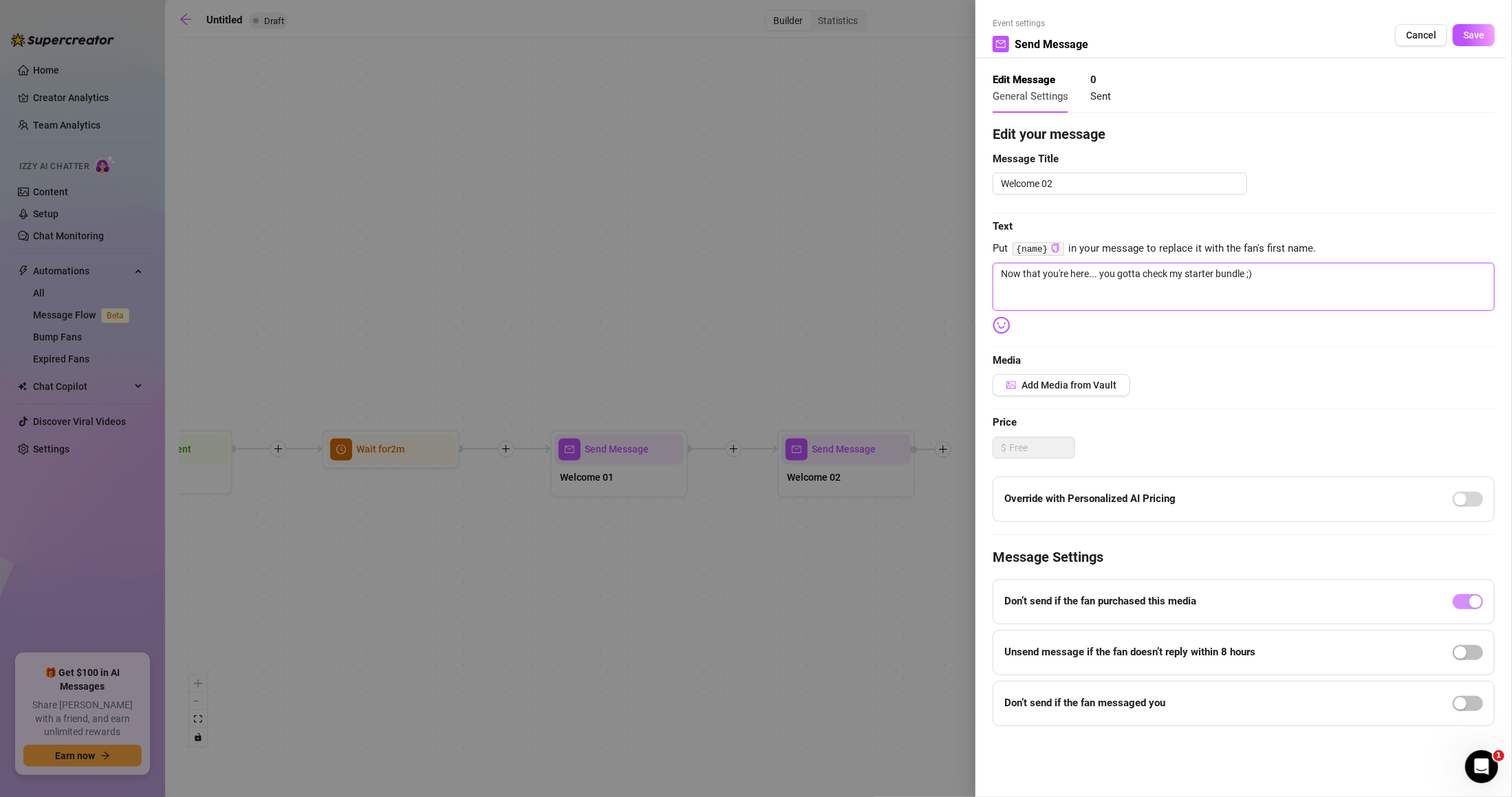
click at [1040, 273] on textarea "Now that you're here... you gotta check my starter bundle ;)" at bounding box center [1244, 287] width 502 height 48
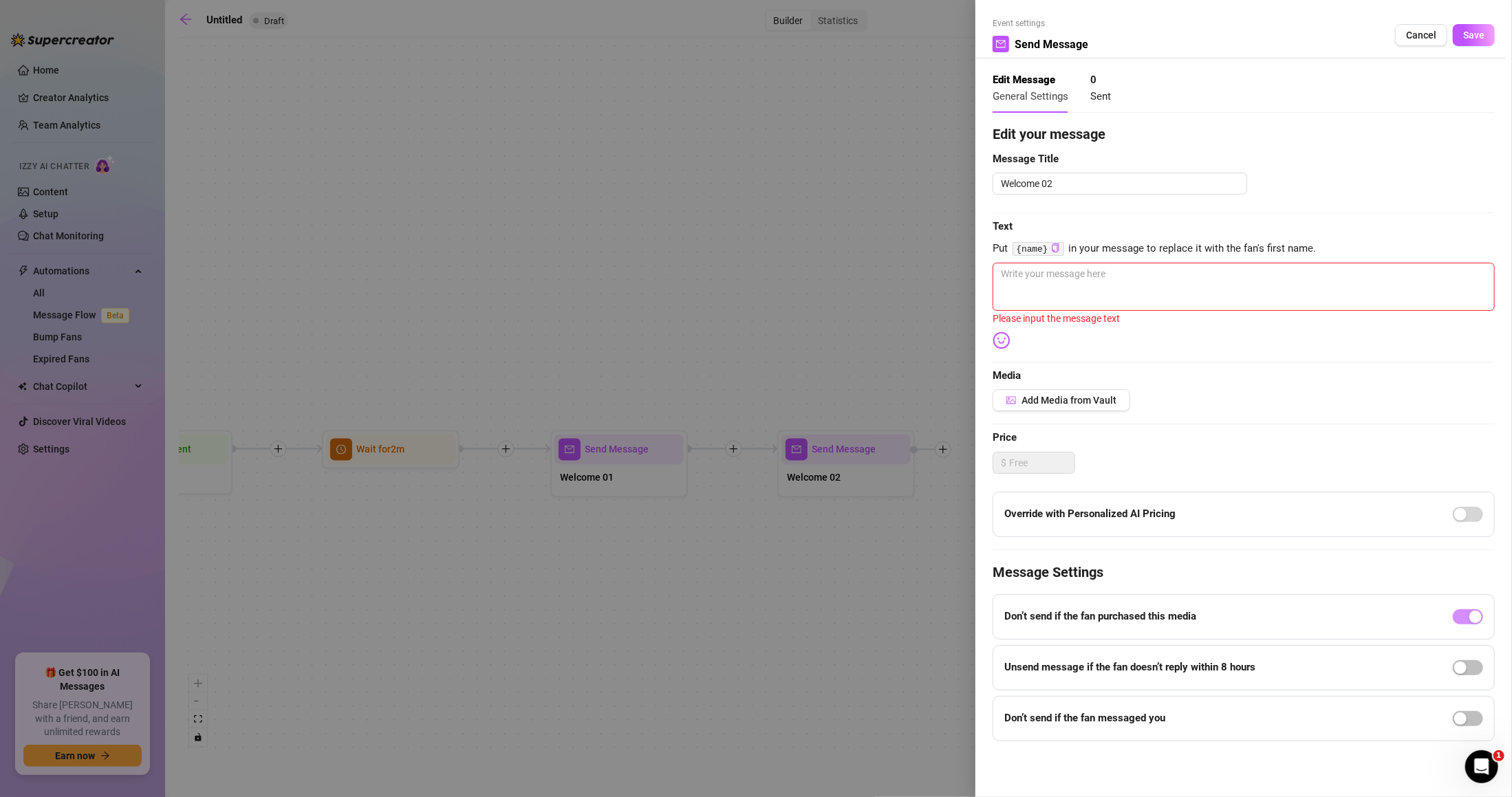
click at [825, 626] on div at bounding box center [756, 398] width 1512 height 797
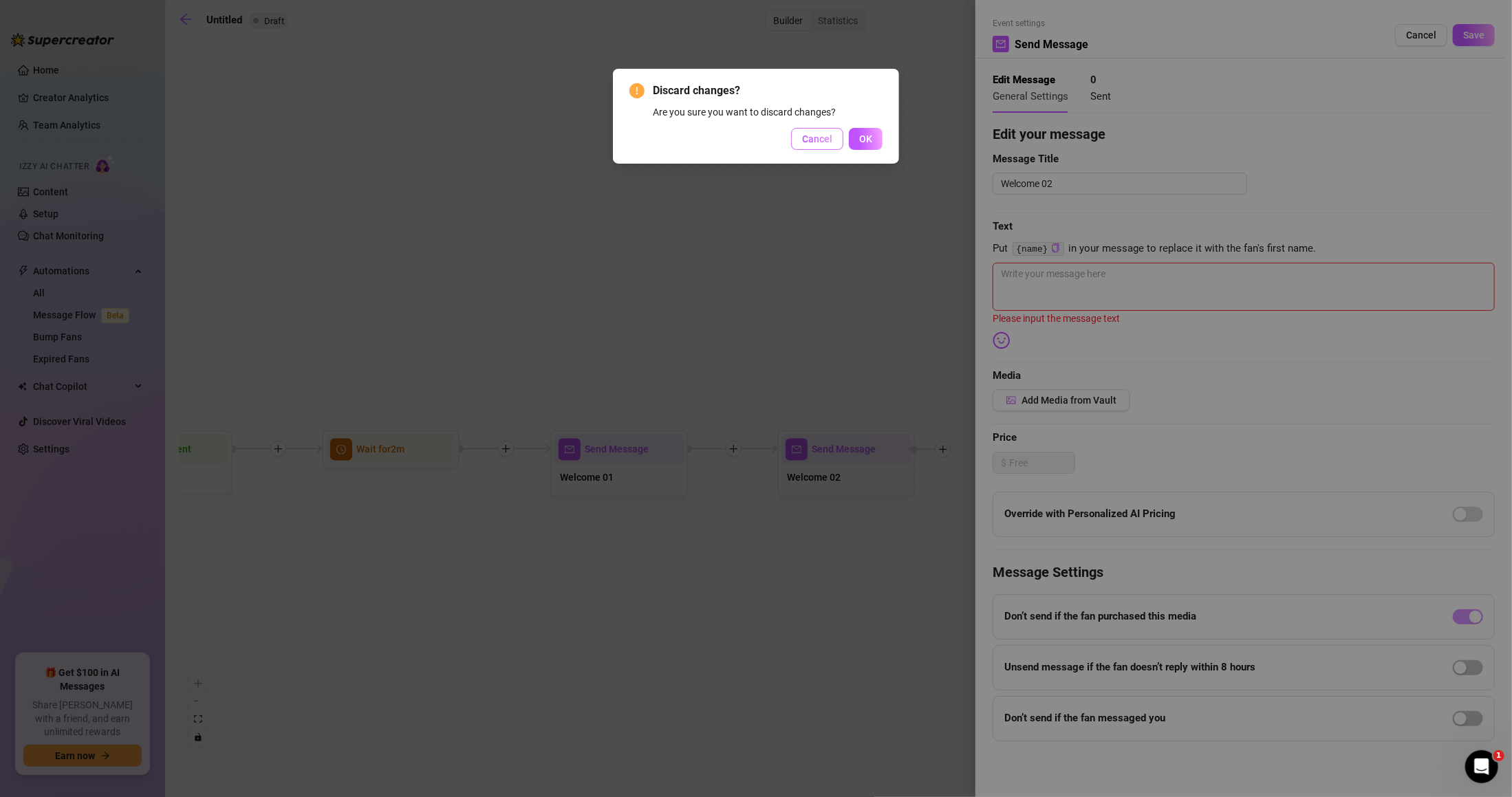
click at [831, 141] on span "Cancel" at bounding box center [817, 138] width 30 height 11
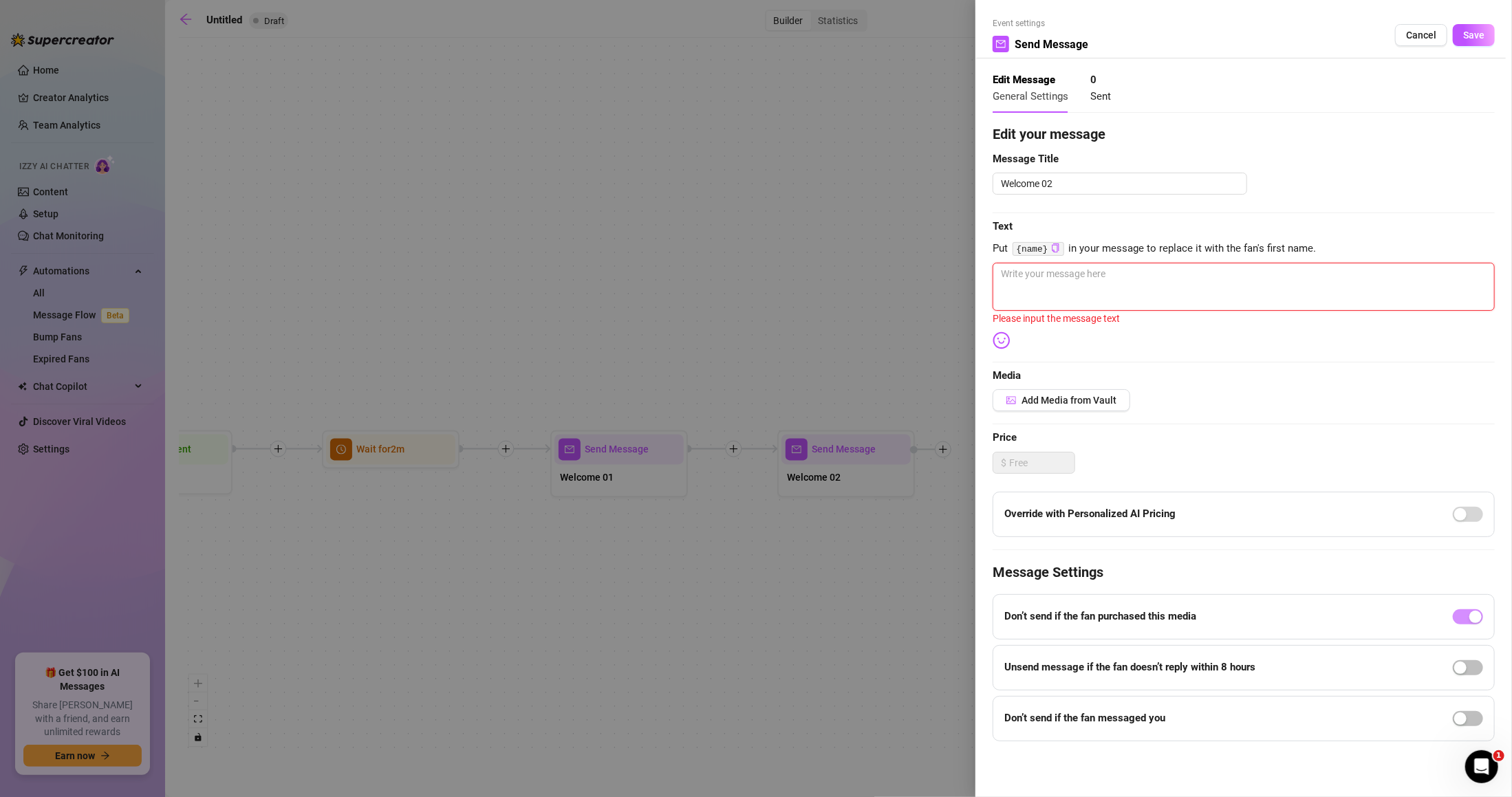
click at [1083, 278] on textarea at bounding box center [1244, 287] width 502 height 48
click at [1231, 282] on textarea at bounding box center [1244, 287] width 502 height 48
paste textarea "Fr you gotta check my starter bundle, you're gonna love it 😉"
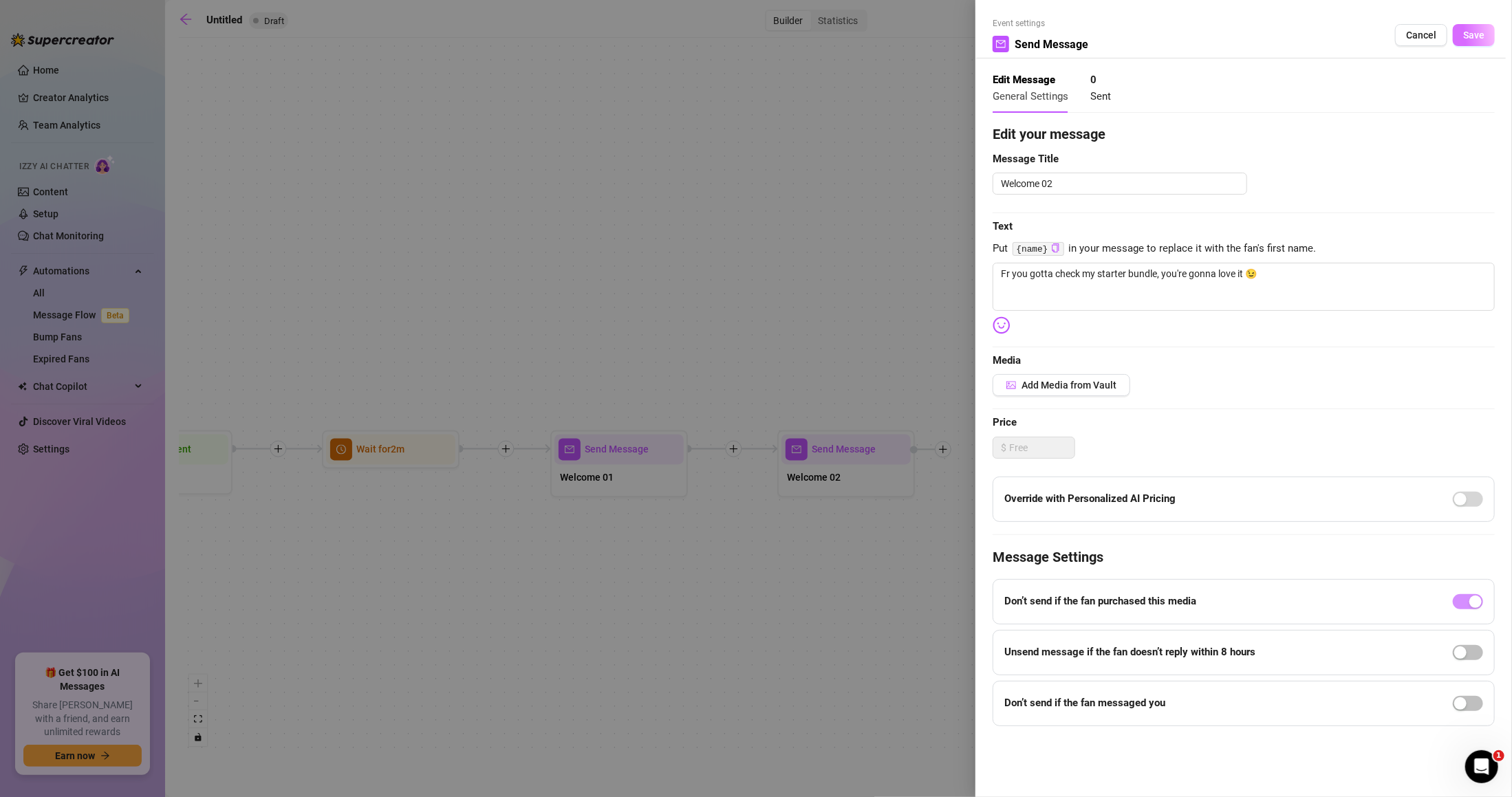
click at [1488, 38] on button "Save" at bounding box center [1474, 35] width 42 height 22
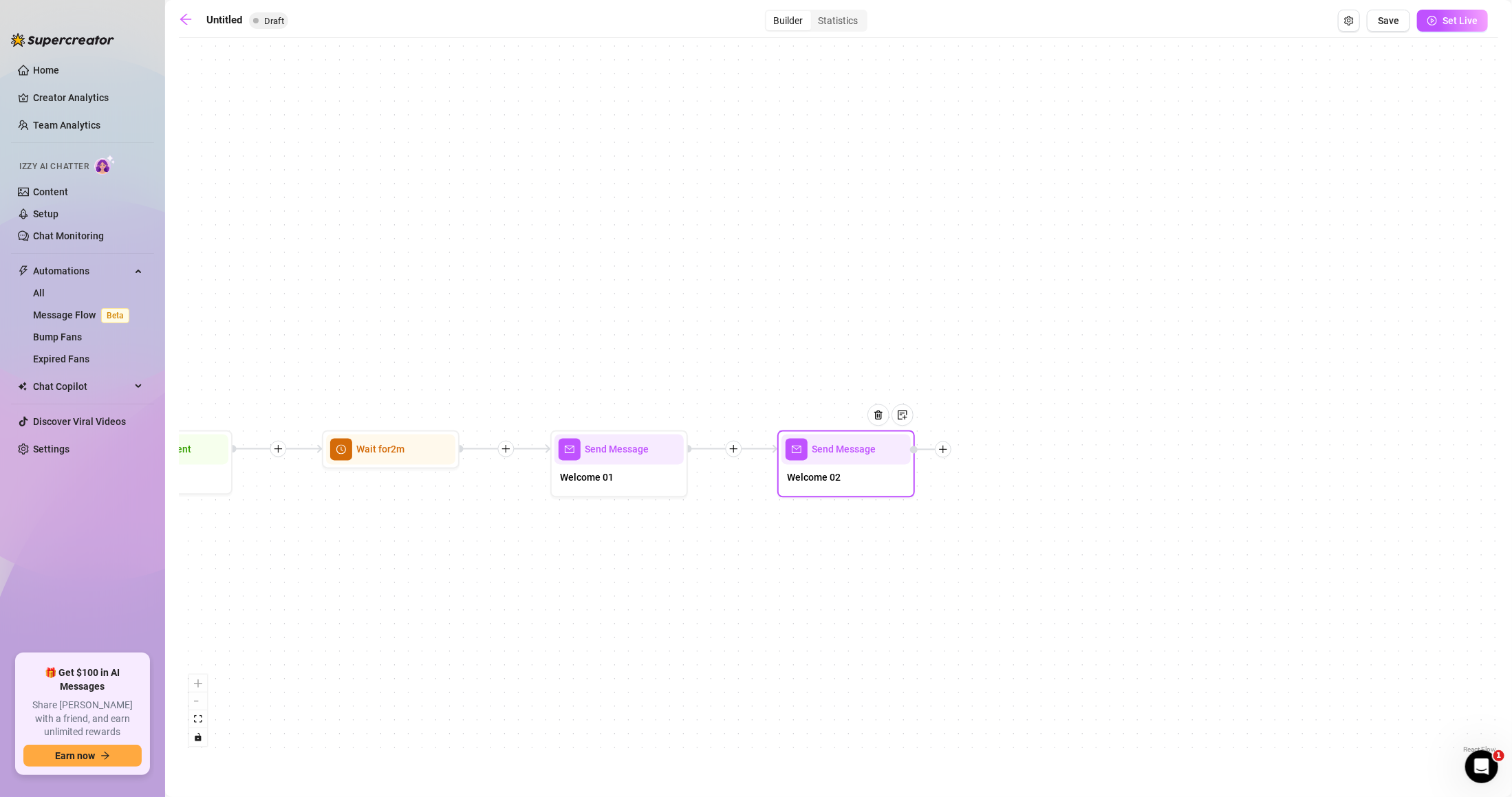
click at [789, 484] on div "Welcome 02" at bounding box center [846, 479] width 129 height 29
click at [860, 478] on div "Welcome 02" at bounding box center [846, 479] width 129 height 29
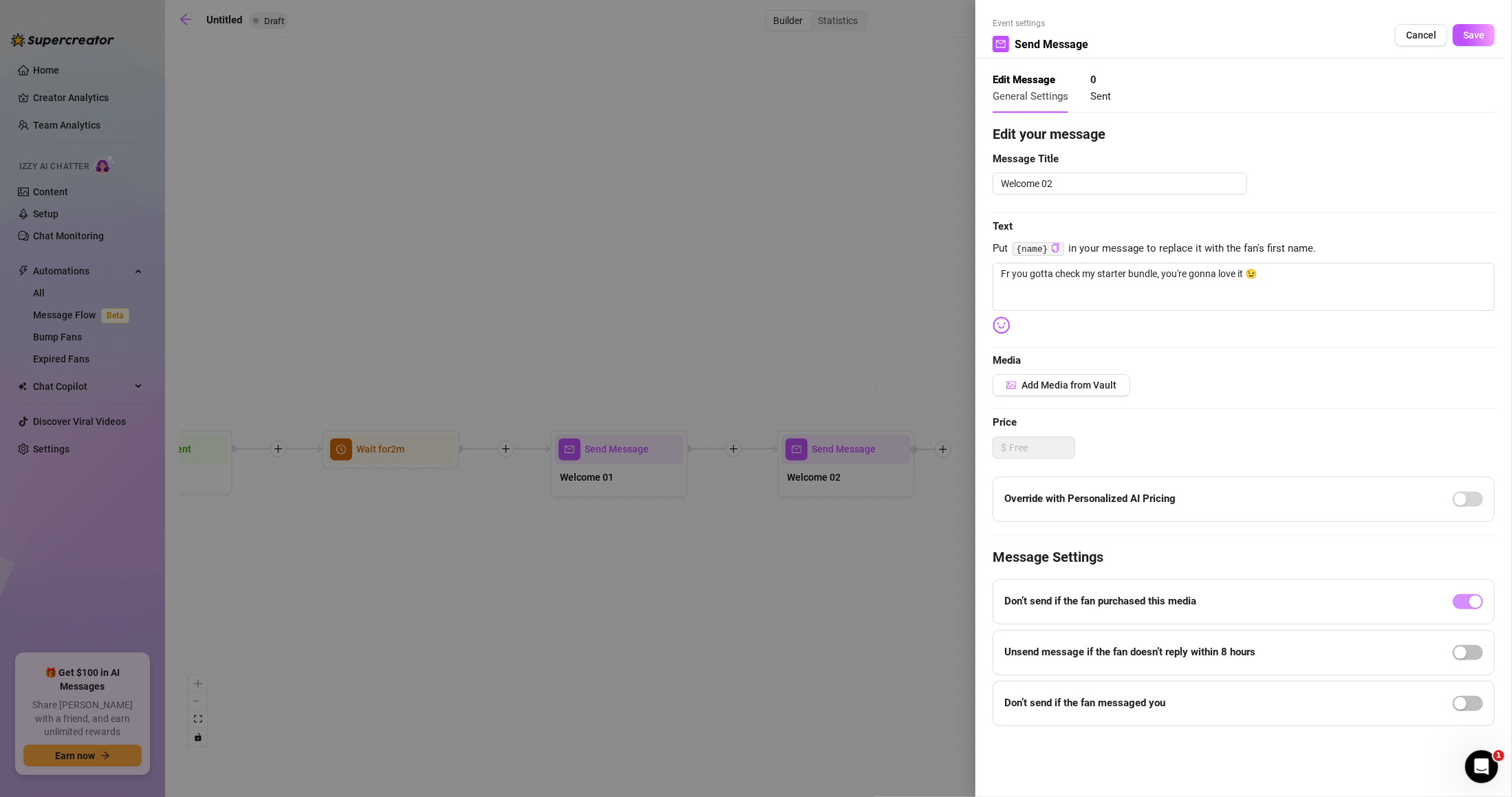
click at [655, 480] on div at bounding box center [756, 398] width 1512 height 797
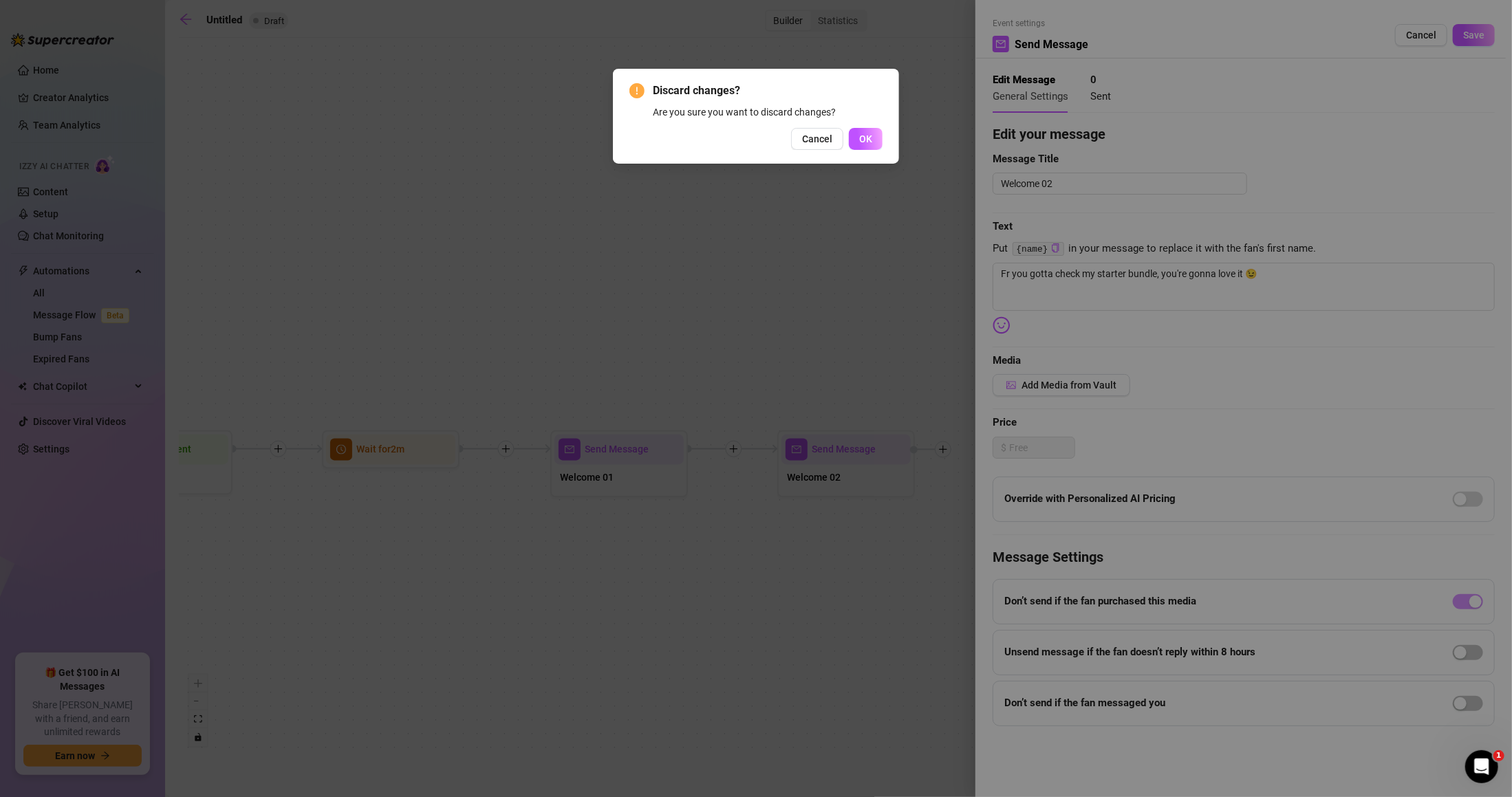
click at [866, 139] on span "OK" at bounding box center [866, 138] width 13 height 11
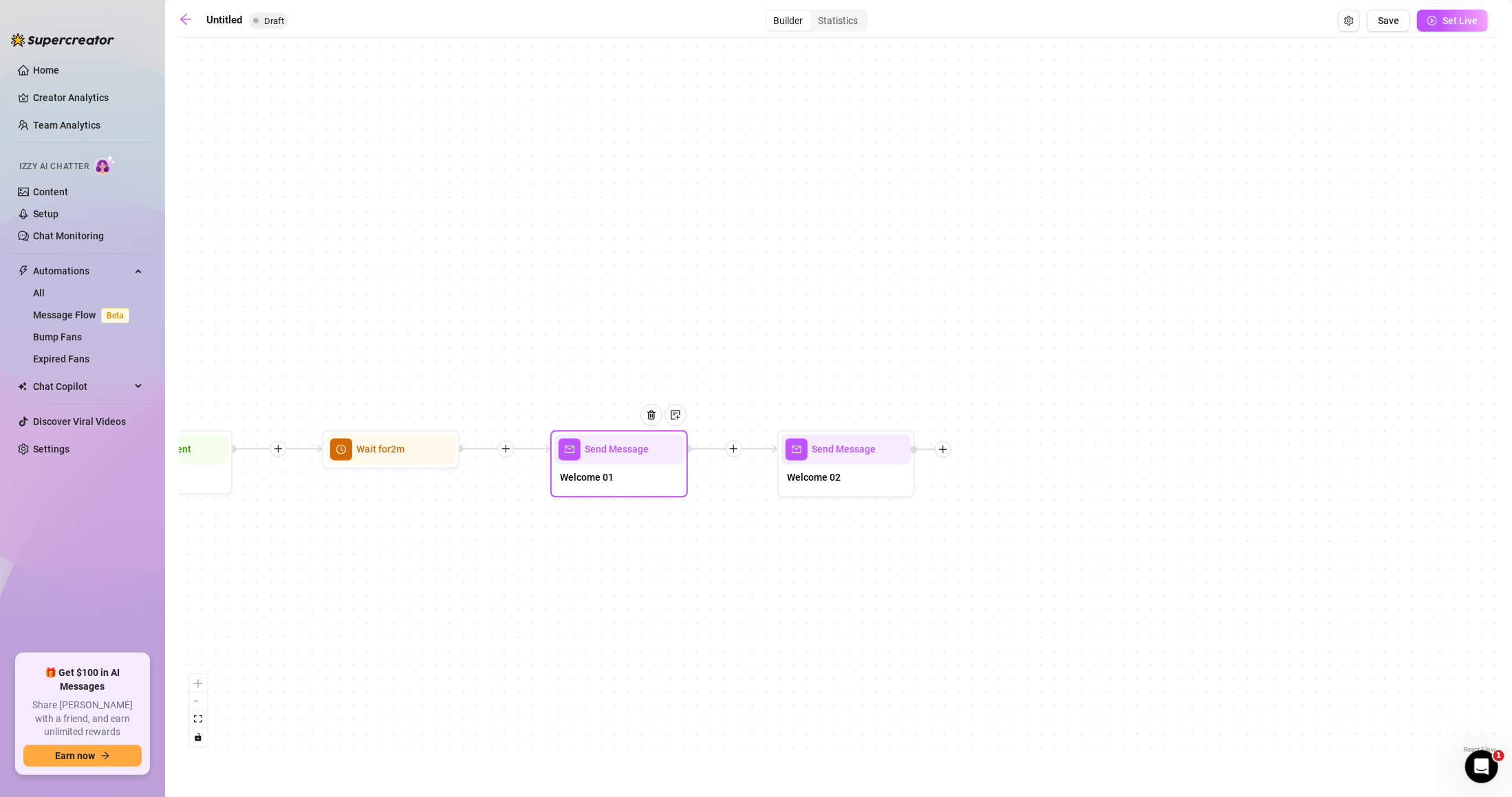
click at [630, 465] on div "Welcome 01" at bounding box center [619, 479] width 129 height 29
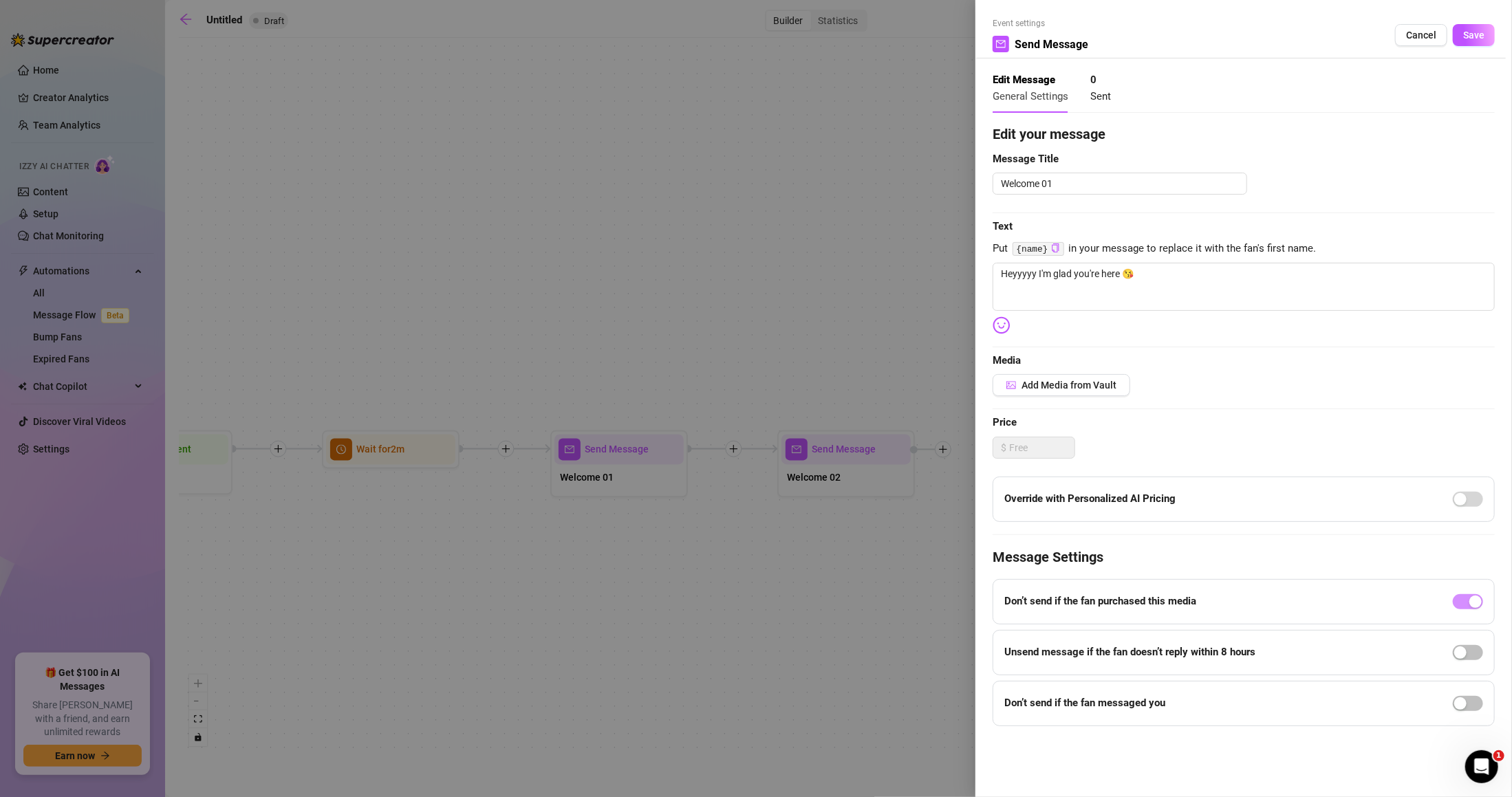
click at [762, 536] on div at bounding box center [756, 398] width 1512 height 797
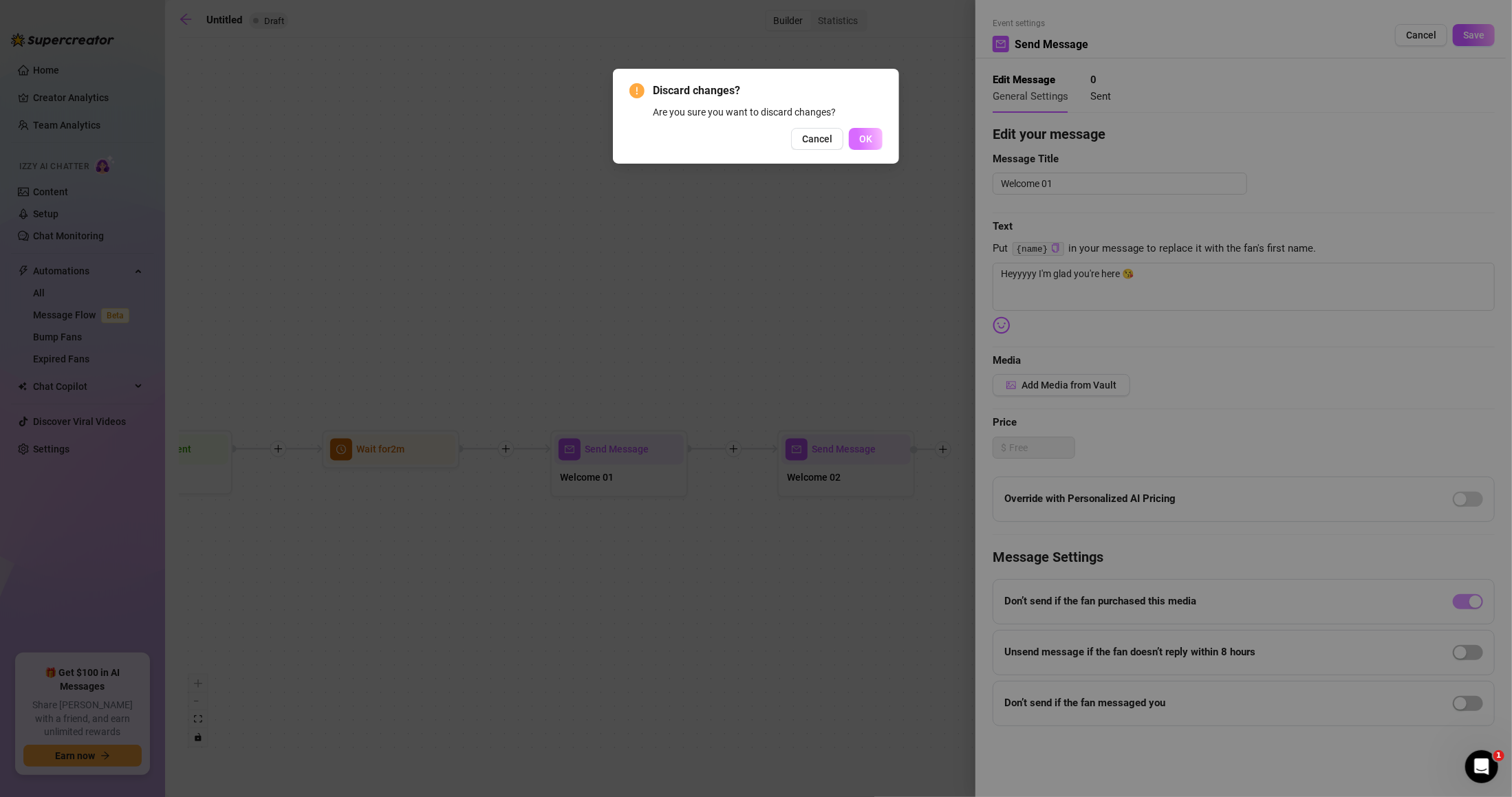
click at [860, 138] on span "OK" at bounding box center [866, 138] width 13 height 11
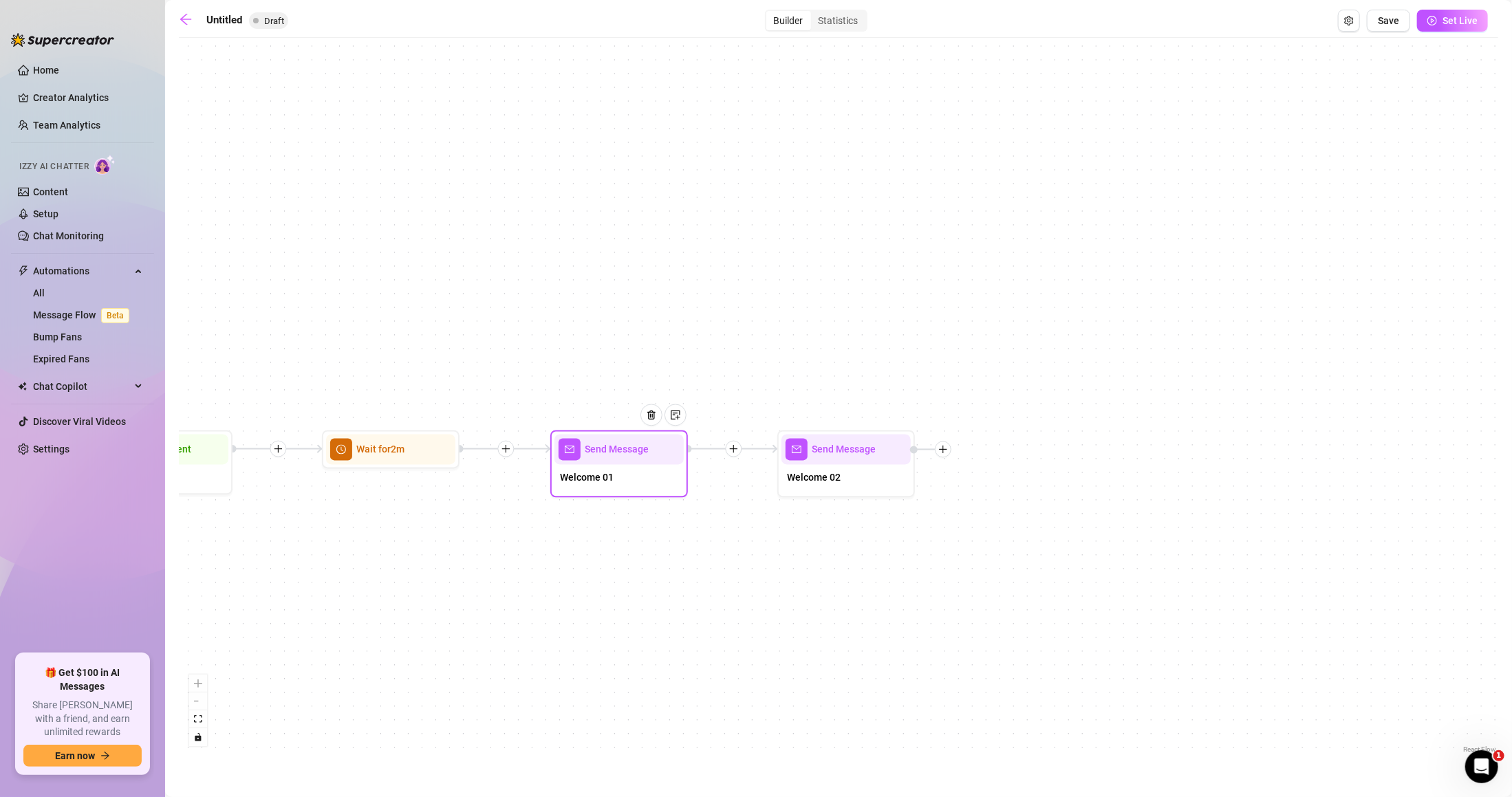
click at [558, 473] on div "Welcome 01" at bounding box center [619, 479] width 129 height 29
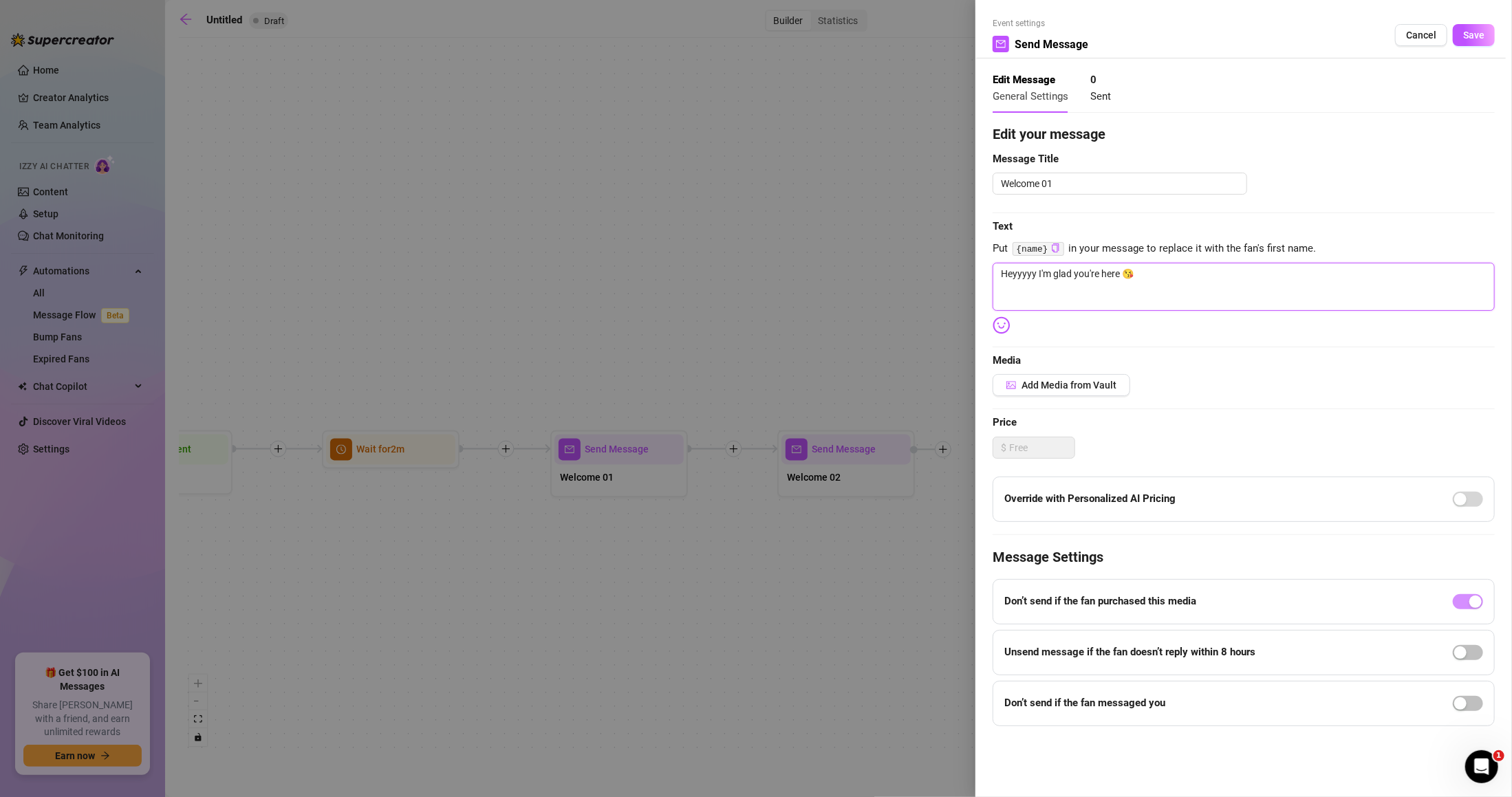
click at [1140, 293] on textarea "Heyyyyy I'm glad you're here 😘" at bounding box center [1244, 287] width 502 height 48
paste textarea ": Yooooo I'm sooo glad you're here!!"
paste textarea
drag, startPoint x: 1009, startPoint y: 278, endPoint x: 984, endPoint y: 279, distance: 25.0
click at [984, 279] on div "Event settings Send Message Cancel Save Edit Message General Settings 0 Sent Ed…" at bounding box center [1244, 398] width 536 height 797
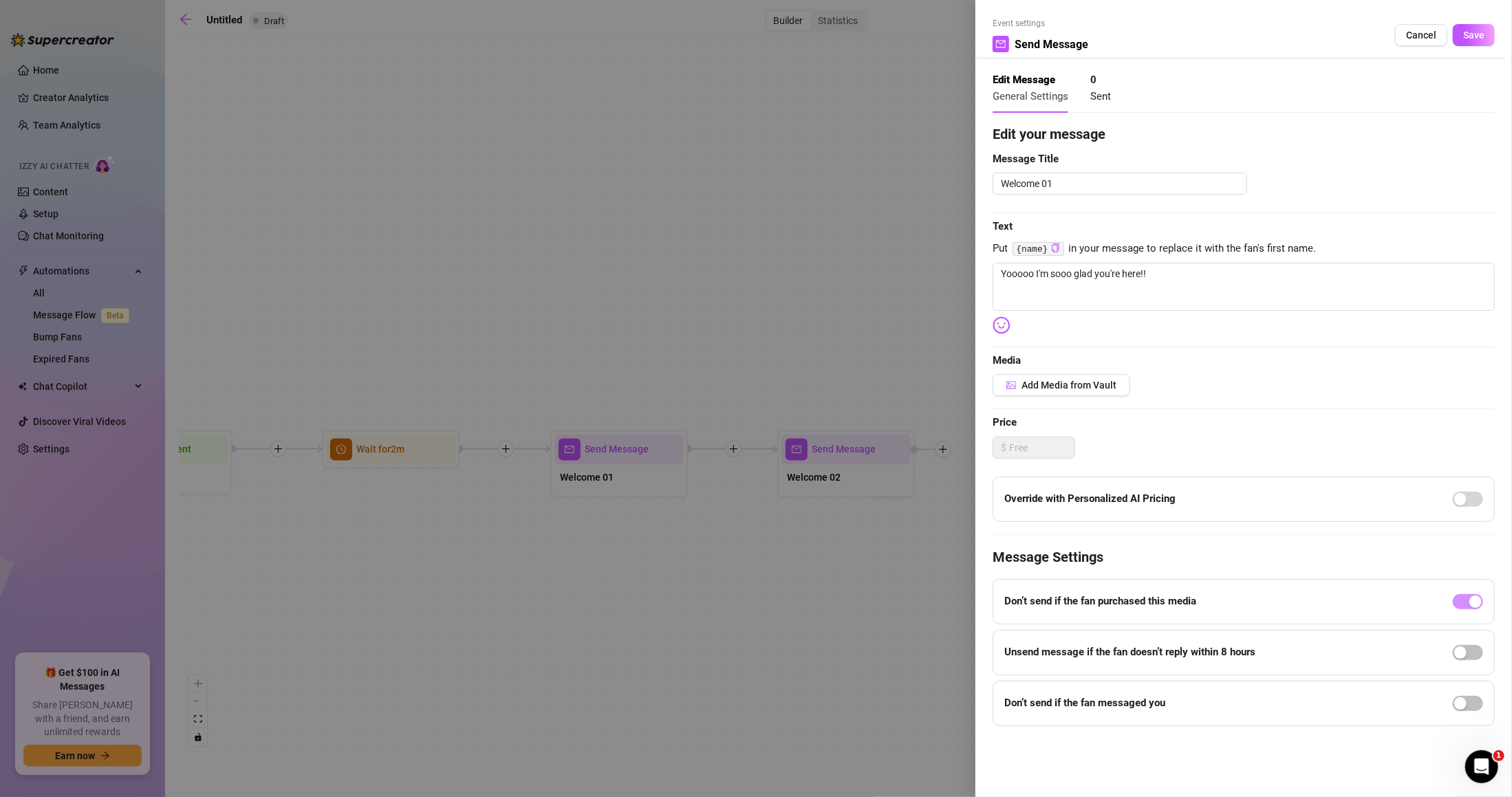
click at [1478, 29] on span "Save" at bounding box center [1474, 34] width 21 height 11
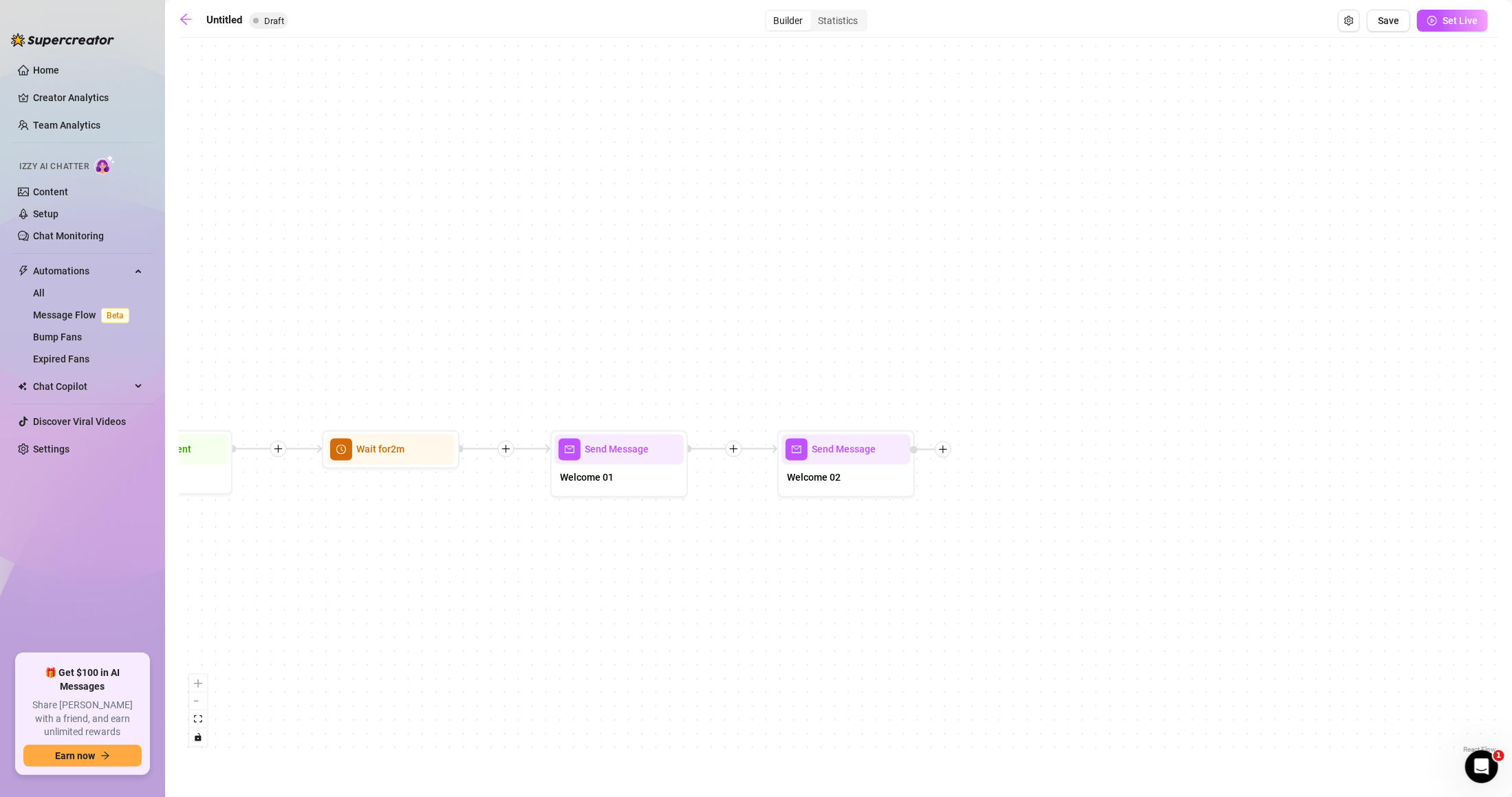
click at [950, 454] on div at bounding box center [931, 450] width 41 height 17
click at [939, 445] on icon "plus" at bounding box center [943, 449] width 10 height 10
click at [943, 443] on div at bounding box center [943, 450] width 17 height 17
click at [937, 440] on div "Send Message Welcome 02 Send Message Welcome 01 Wait for 2m Starting Event New …" at bounding box center [838, 401] width 1320 height 712
click at [1006, 448] on div "Send Message Welcome 02 Send Message Welcome 01 Wait for 2m Starting Event New …" at bounding box center [838, 401] width 1320 height 712
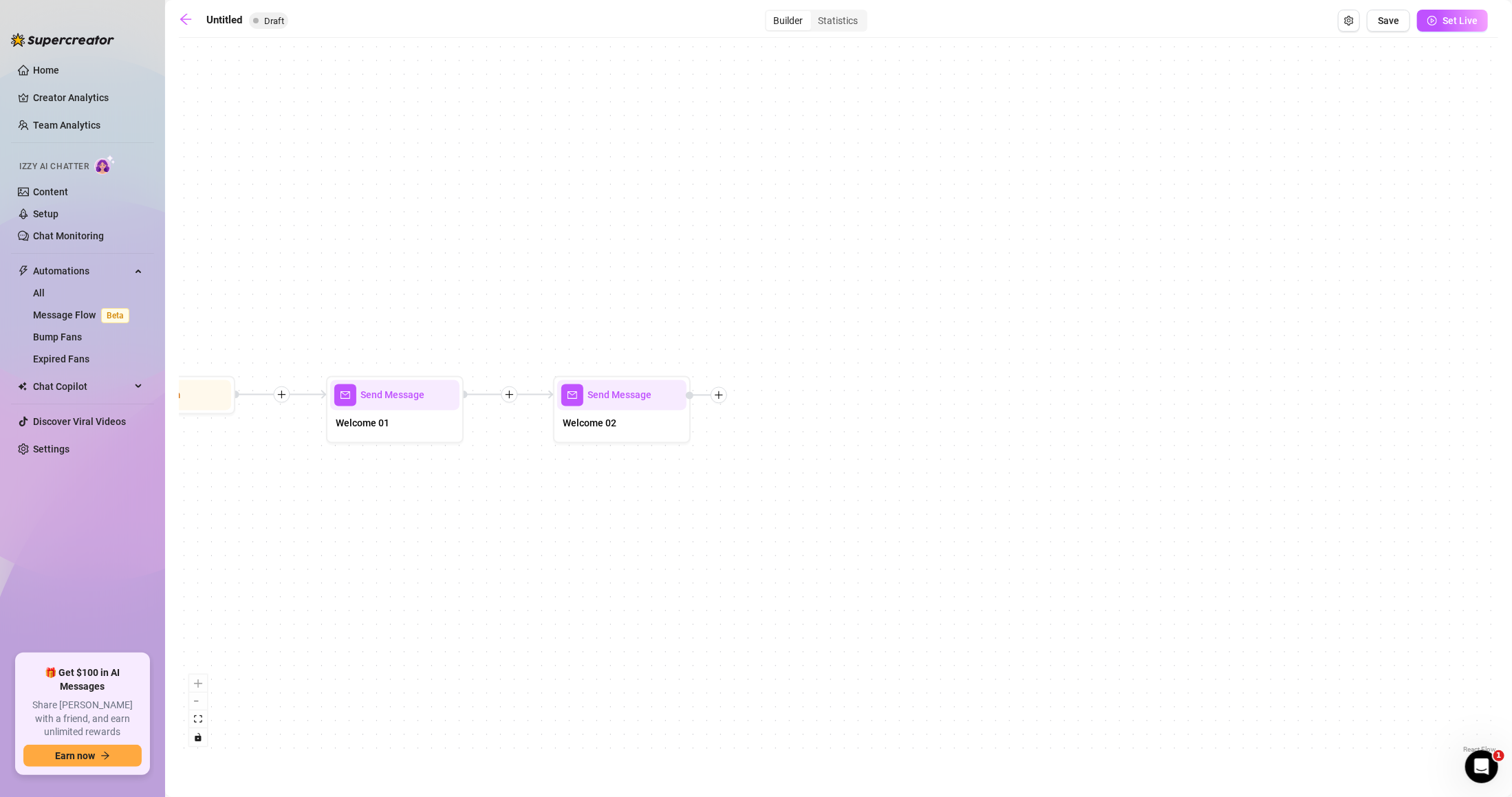
drag, startPoint x: 1140, startPoint y: 512, endPoint x: 915, endPoint y: 458, distance: 231.4
click at [915, 458] on div "Send Message Welcome 02 Send Message Welcome 01 Wait for 2m Starting Event New …" at bounding box center [838, 401] width 1320 height 712
click at [723, 396] on icon "plus" at bounding box center [718, 395] width 10 height 10
click at [797, 396] on div "Time Delay" at bounding box center [786, 397] width 100 height 23
click at [772, 388] on div "Time Delay" at bounding box center [786, 397] width 100 height 23
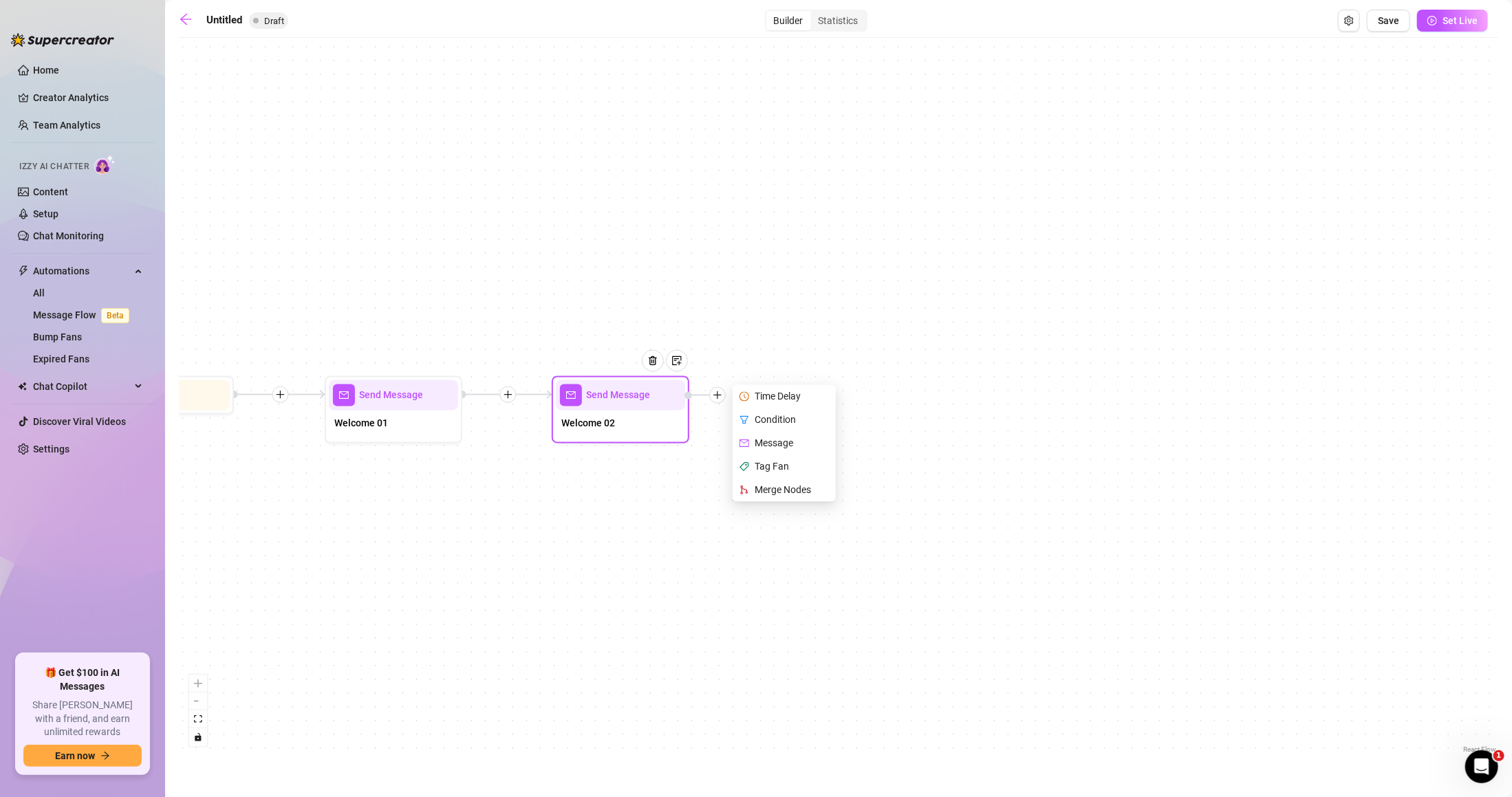
click at [782, 397] on div "Time Delay" at bounding box center [786, 397] width 100 height 23
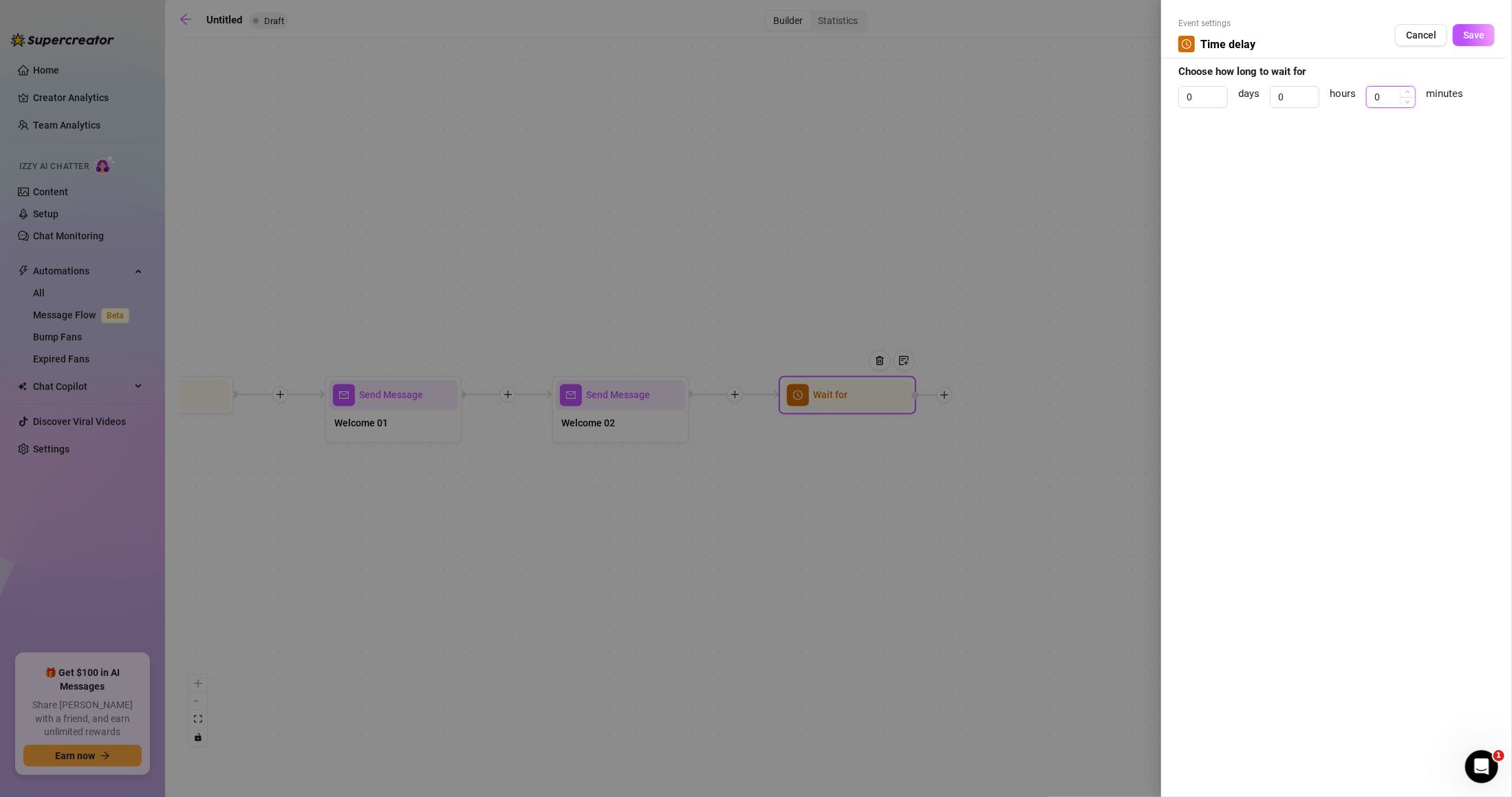
drag, startPoint x: 1379, startPoint y: 97, endPoint x: 1386, endPoint y: 96, distance: 7.1
click at [1386, 96] on input "0" at bounding box center [1391, 97] width 48 height 21
drag, startPoint x: 1386, startPoint y: 96, endPoint x: 1354, endPoint y: 97, distance: 32.0
click at [1352, 97] on div "0 days 0 hours 0 minutes" at bounding box center [1337, 103] width 317 height 34
click at [1480, 27] on button "Save" at bounding box center [1474, 35] width 42 height 22
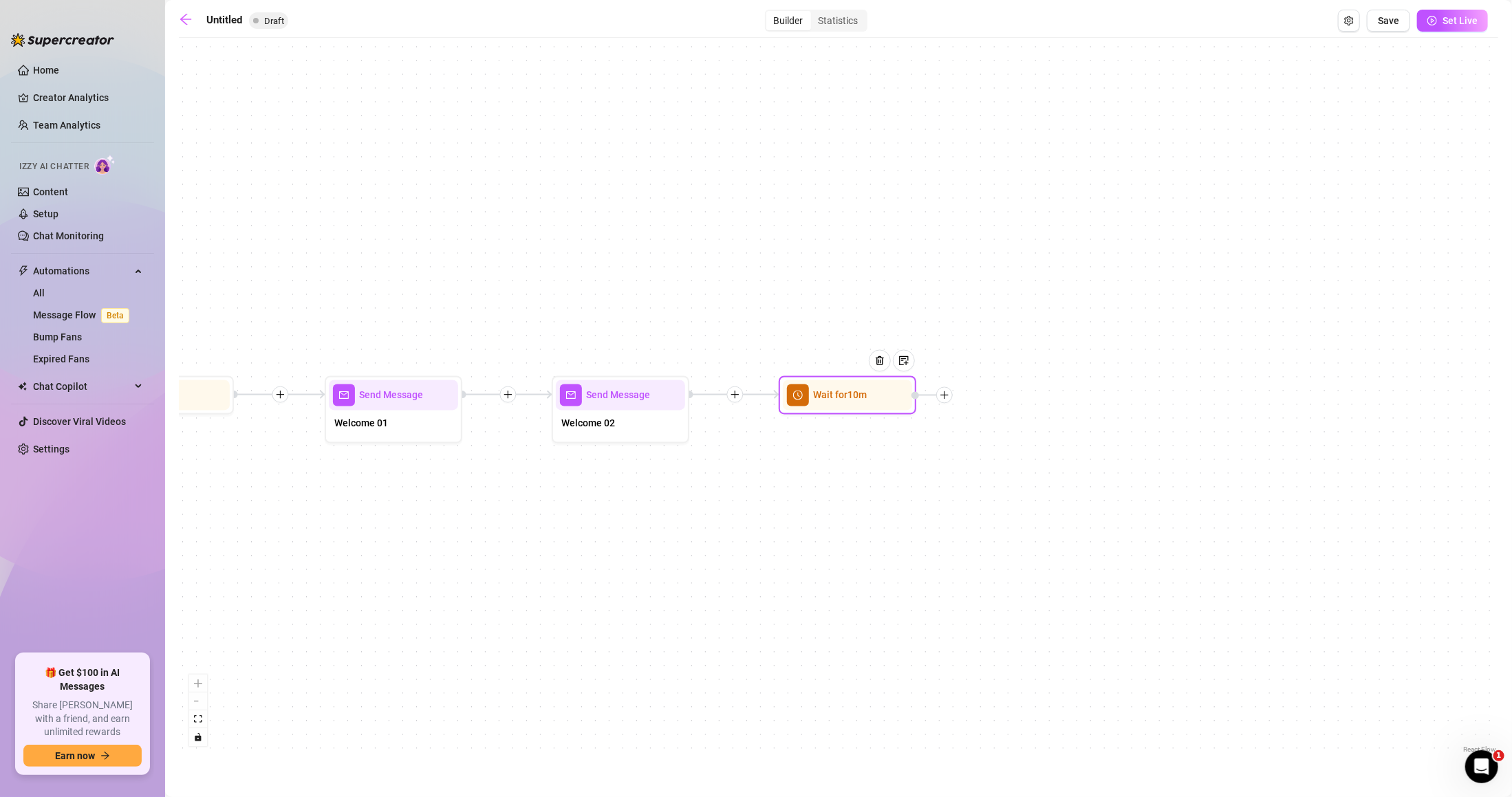
click at [950, 394] on div at bounding box center [945, 396] width 17 height 17
click at [883, 393] on div at bounding box center [885, 371] width 60 height 70
click at [951, 400] on div at bounding box center [932, 394] width 41 height 17
click at [843, 401] on div "Wait for 10m" at bounding box center [847, 393] width 129 height 30
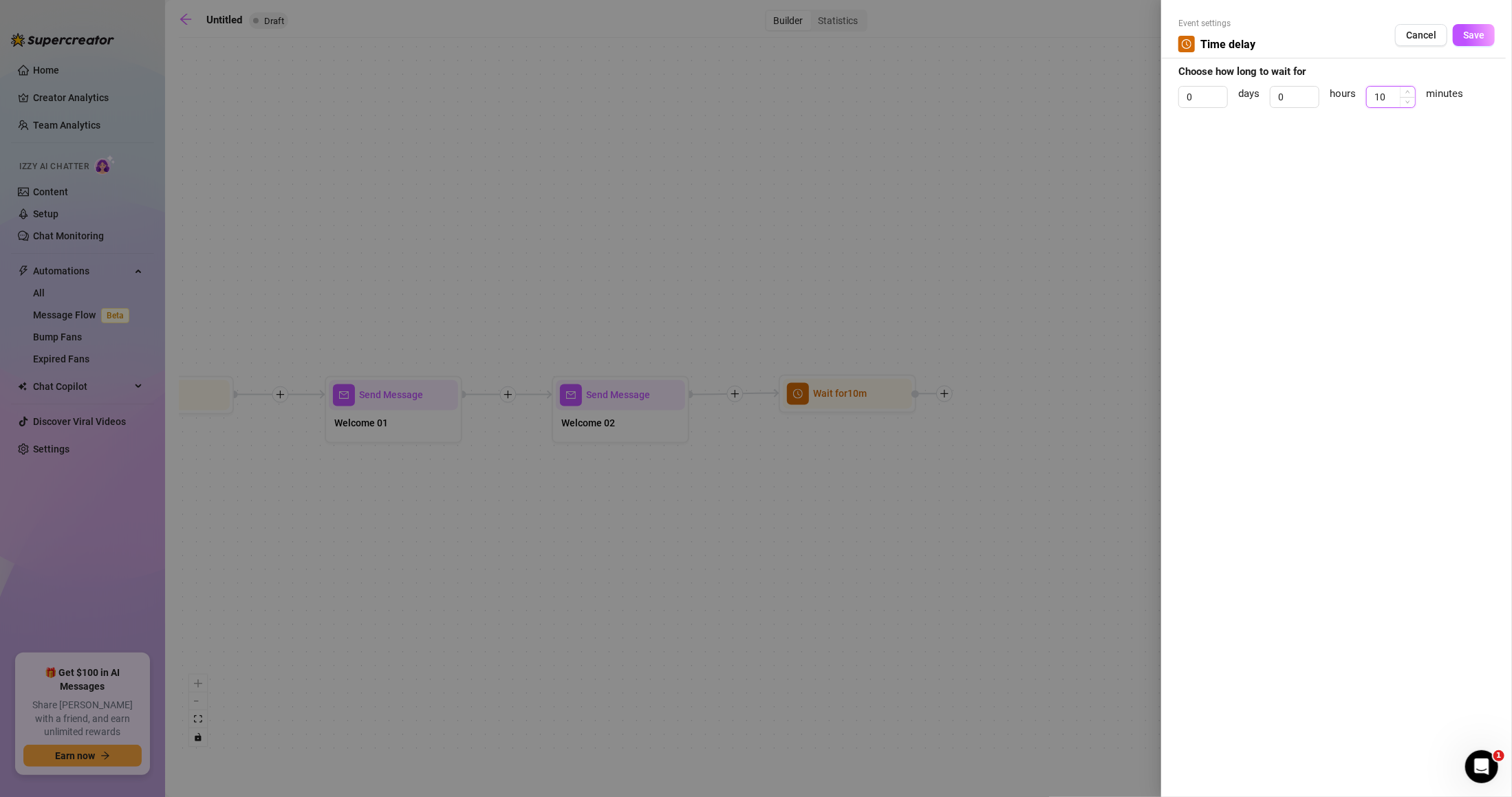
drag, startPoint x: 1379, startPoint y: 95, endPoint x: 1369, endPoint y: 95, distance: 10.0
click at [1369, 94] on input "10" at bounding box center [1391, 97] width 48 height 21
click at [1467, 26] on button "Save" at bounding box center [1474, 35] width 42 height 22
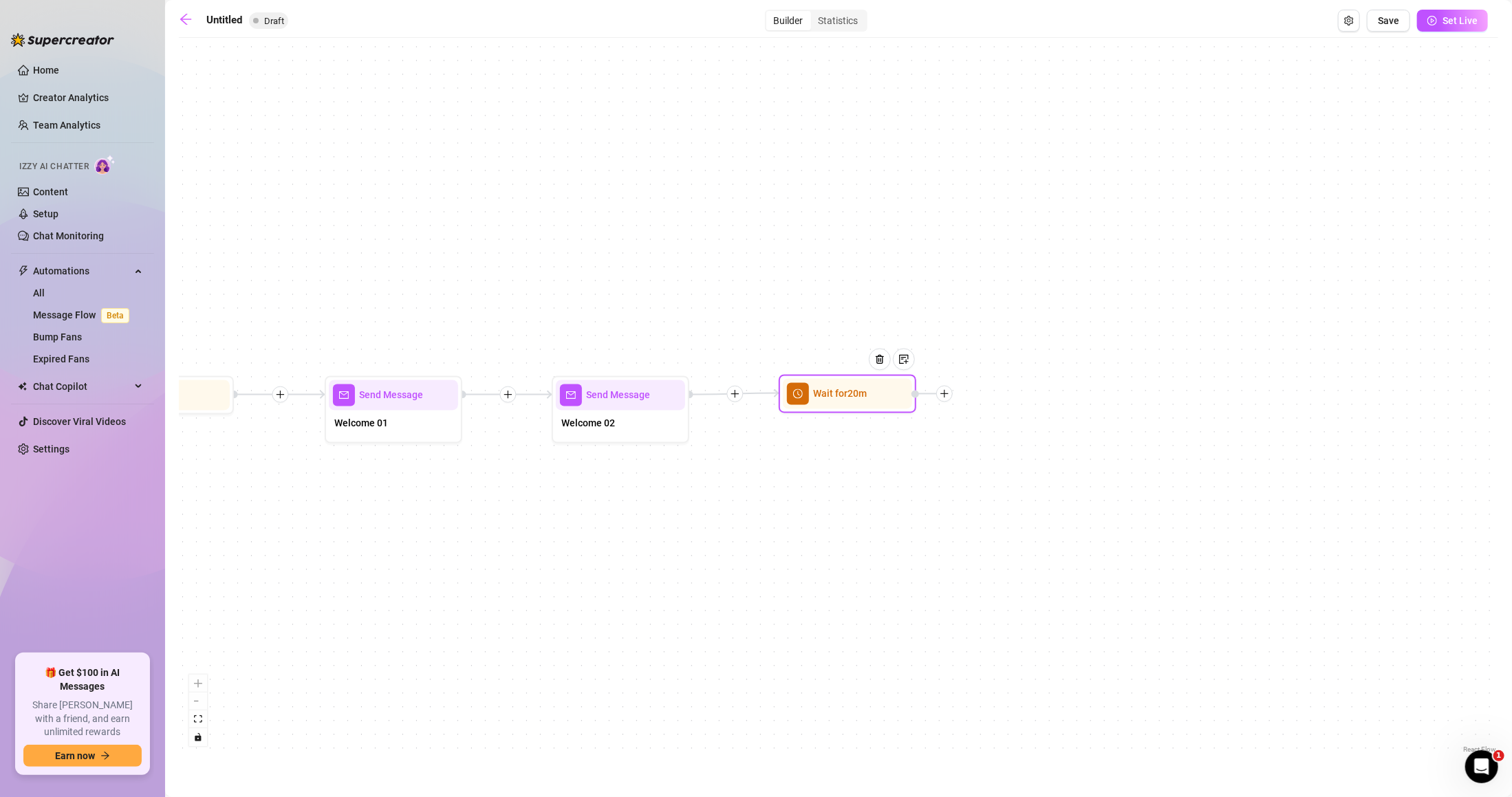
click at [951, 394] on div at bounding box center [945, 394] width 17 height 17
click at [1017, 440] on div "Message" at bounding box center [1012, 442] width 100 height 23
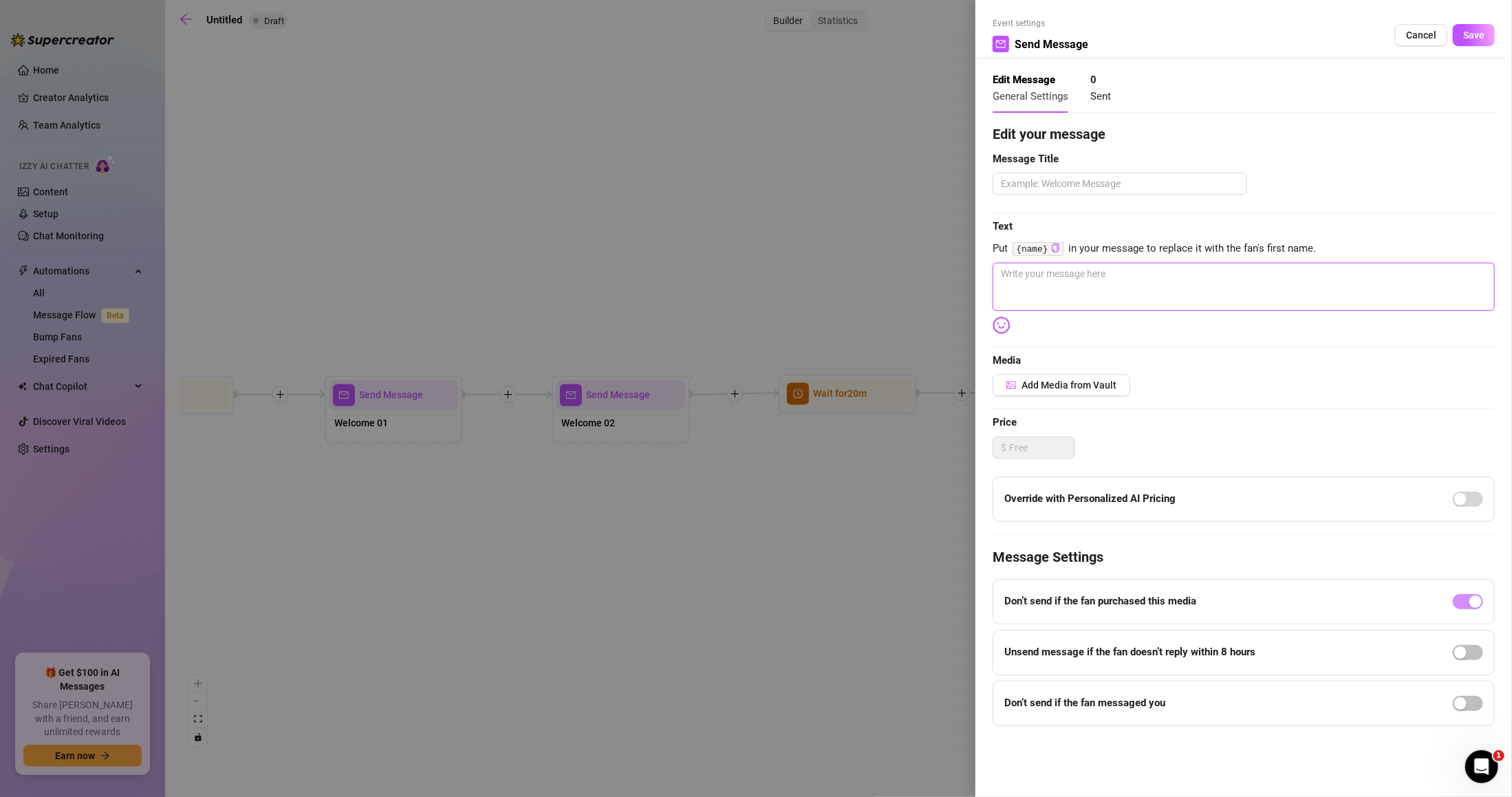
click at [1083, 278] on textarea at bounding box center [1244, 287] width 502 height 48
paste textarea "Cmon don't you wanna see more of these tits? 😝"
click at [1090, 184] on textarea at bounding box center [1120, 184] width 254 height 22
click at [1083, 188] on textarea at bounding box center [1120, 184] width 254 height 22
drag, startPoint x: 1047, startPoint y: 182, endPoint x: 1062, endPoint y: 182, distance: 15.0
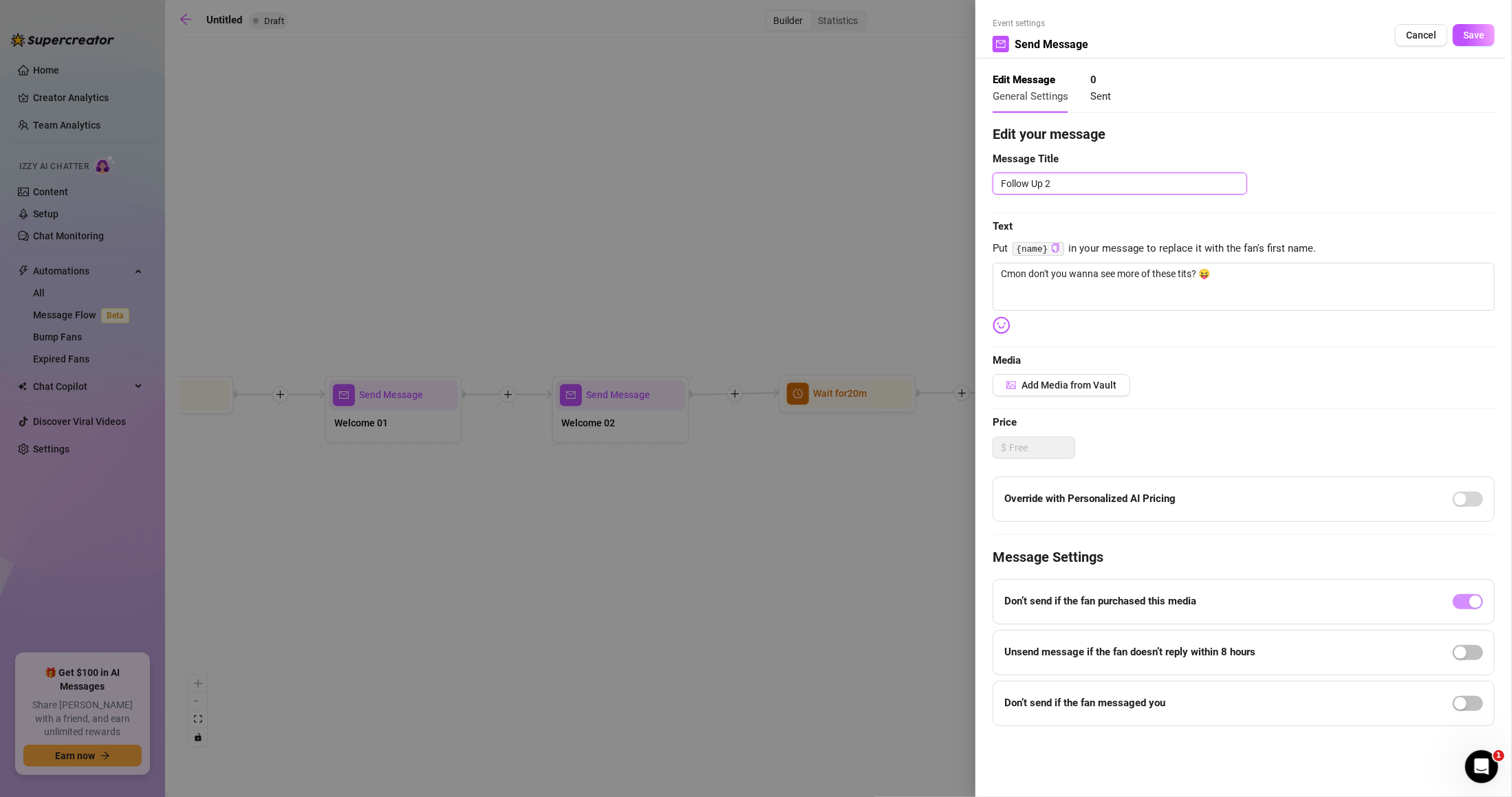
click at [1058, 182] on textarea "Follow Up 2" at bounding box center [1120, 184] width 254 height 22
click at [1173, 277] on textarea "Cmon don't you wanna see more of these tits? 😝" at bounding box center [1244, 287] width 502 height 48
drag, startPoint x: 1156, startPoint y: 270, endPoint x: 1195, endPoint y: 269, distance: 39.0
click at [1195, 269] on textarea "Cmon don't you wanna see more of these tits? 😝" at bounding box center [1244, 287] width 502 height 48
click at [1469, 33] on span "Save" at bounding box center [1474, 34] width 21 height 11
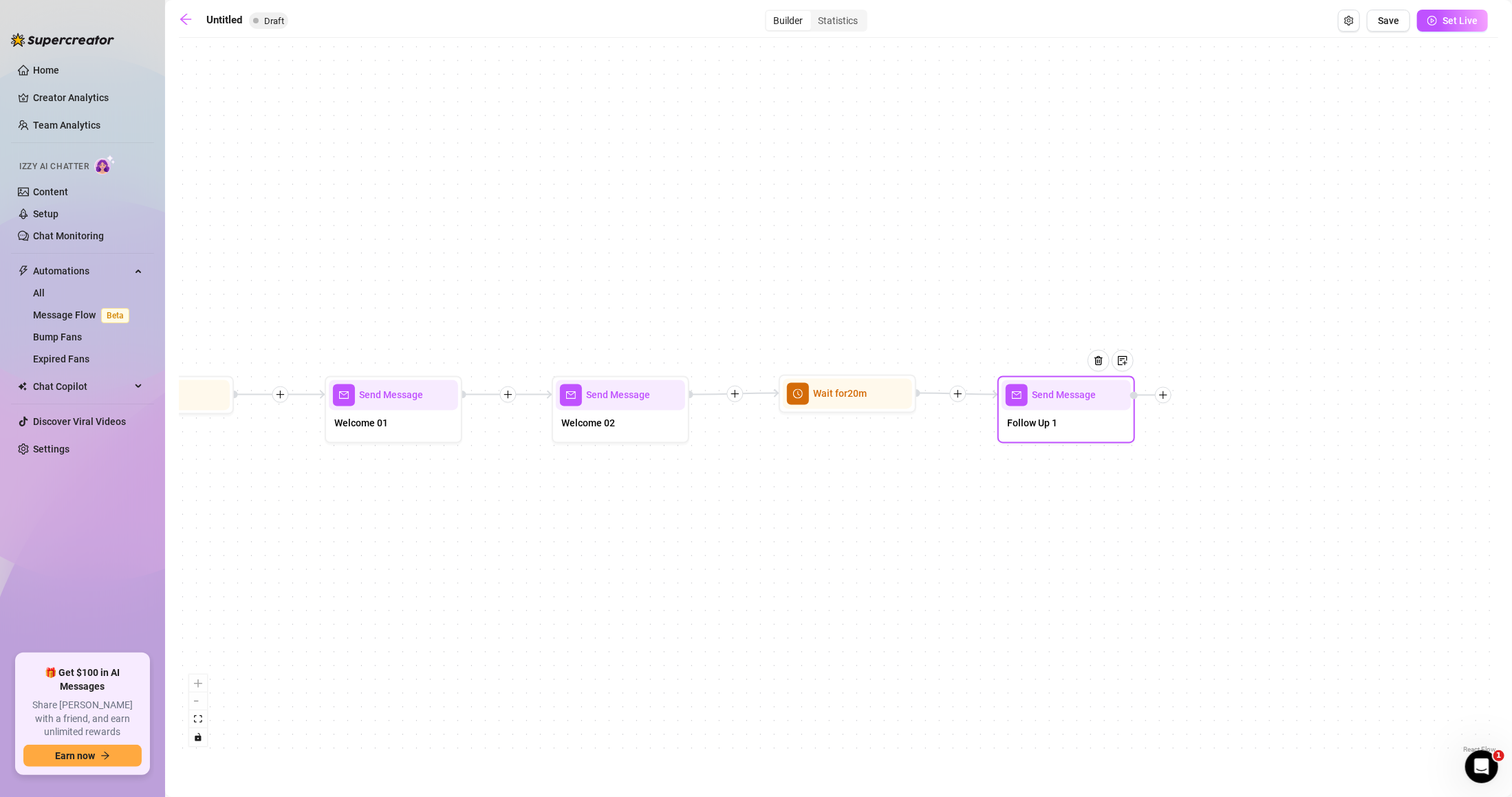
drag, startPoint x: 1066, startPoint y: 415, endPoint x: 1028, endPoint y: 455, distance: 55.2
click at [1058, 415] on div "Follow Up 1" at bounding box center [1066, 424] width 129 height 29
click at [983, 500] on div "Send Message Follow Up 1 Wait for 20m Send Message Welcome 02 Send Message Welc…" at bounding box center [838, 401] width 1320 height 712
click at [226, 10] on div "Untitled Draft Builder Statistics Save Set Live" at bounding box center [833, 21] width 1309 height 22
click at [224, 23] on input "Untitled" at bounding box center [276, 21] width 139 height 22
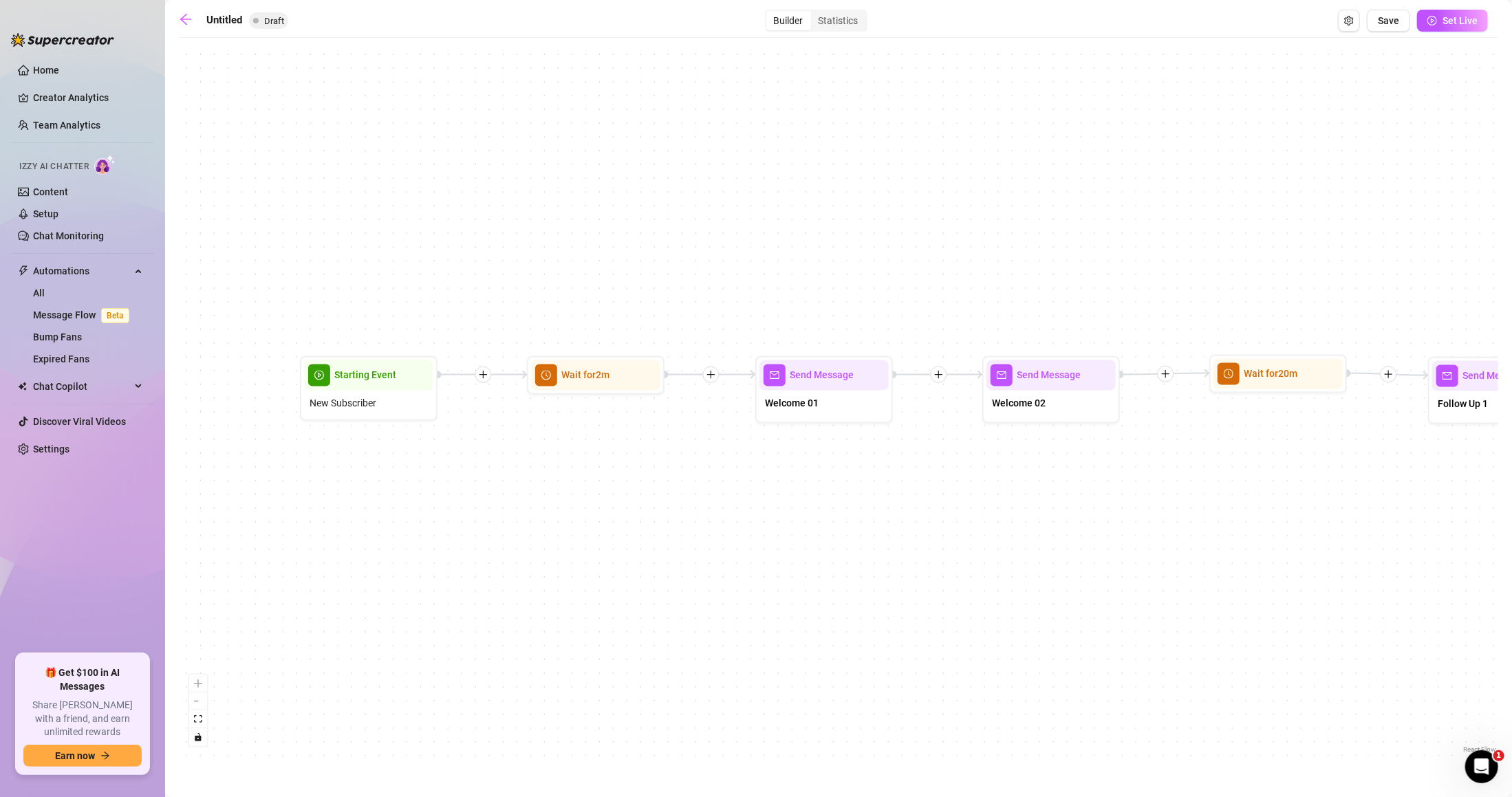
drag, startPoint x: 630, startPoint y: 563, endPoint x: 960, endPoint y: 516, distance: 333.3
click at [960, 516] on div "Send Message Follow Up 1 Wait for 20m Send Message Welcome 02 Send Message Welc…" at bounding box center [838, 401] width 1320 height 712
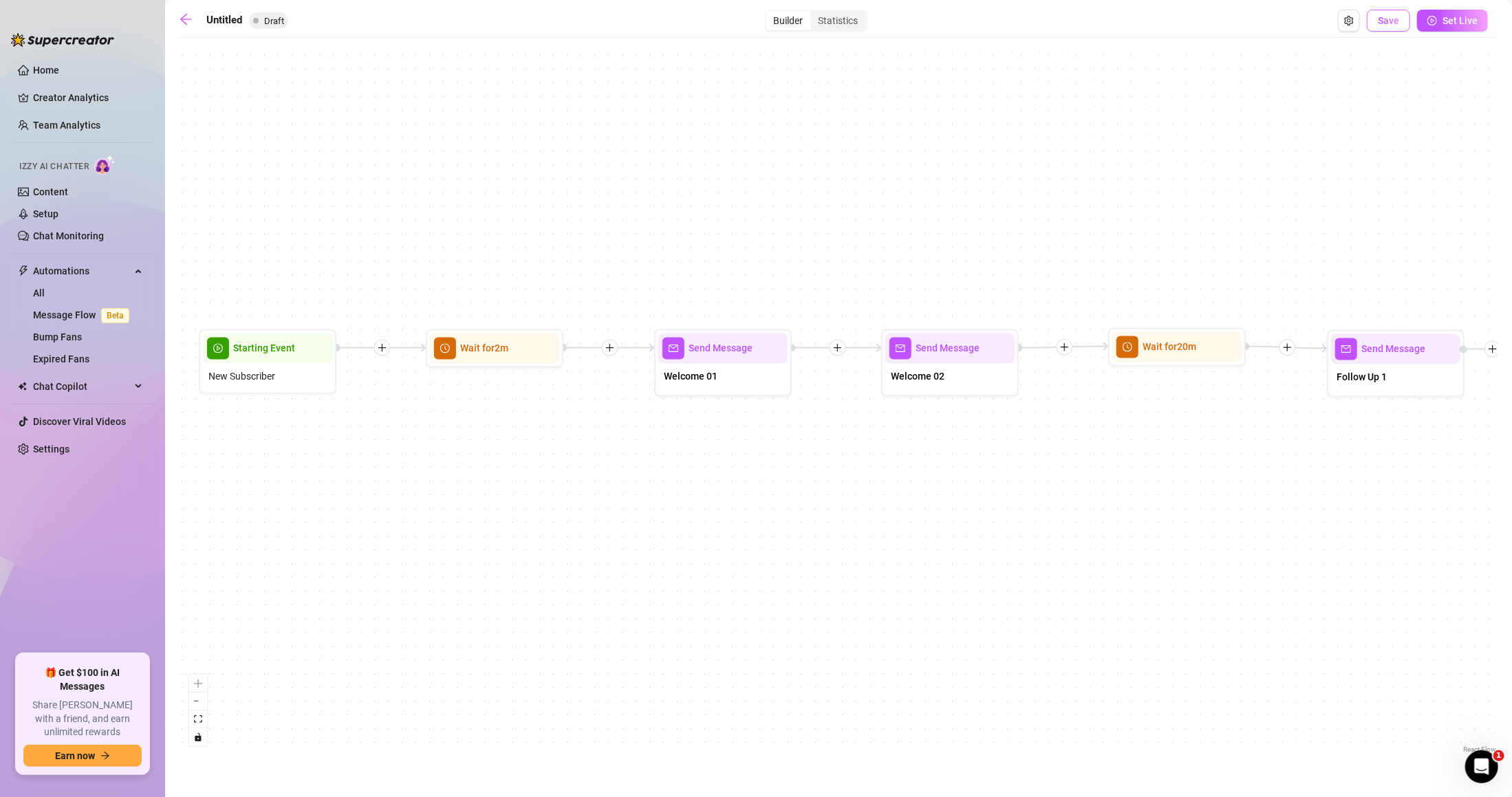
click at [1376, 23] on button "Save" at bounding box center [1388, 21] width 43 height 22
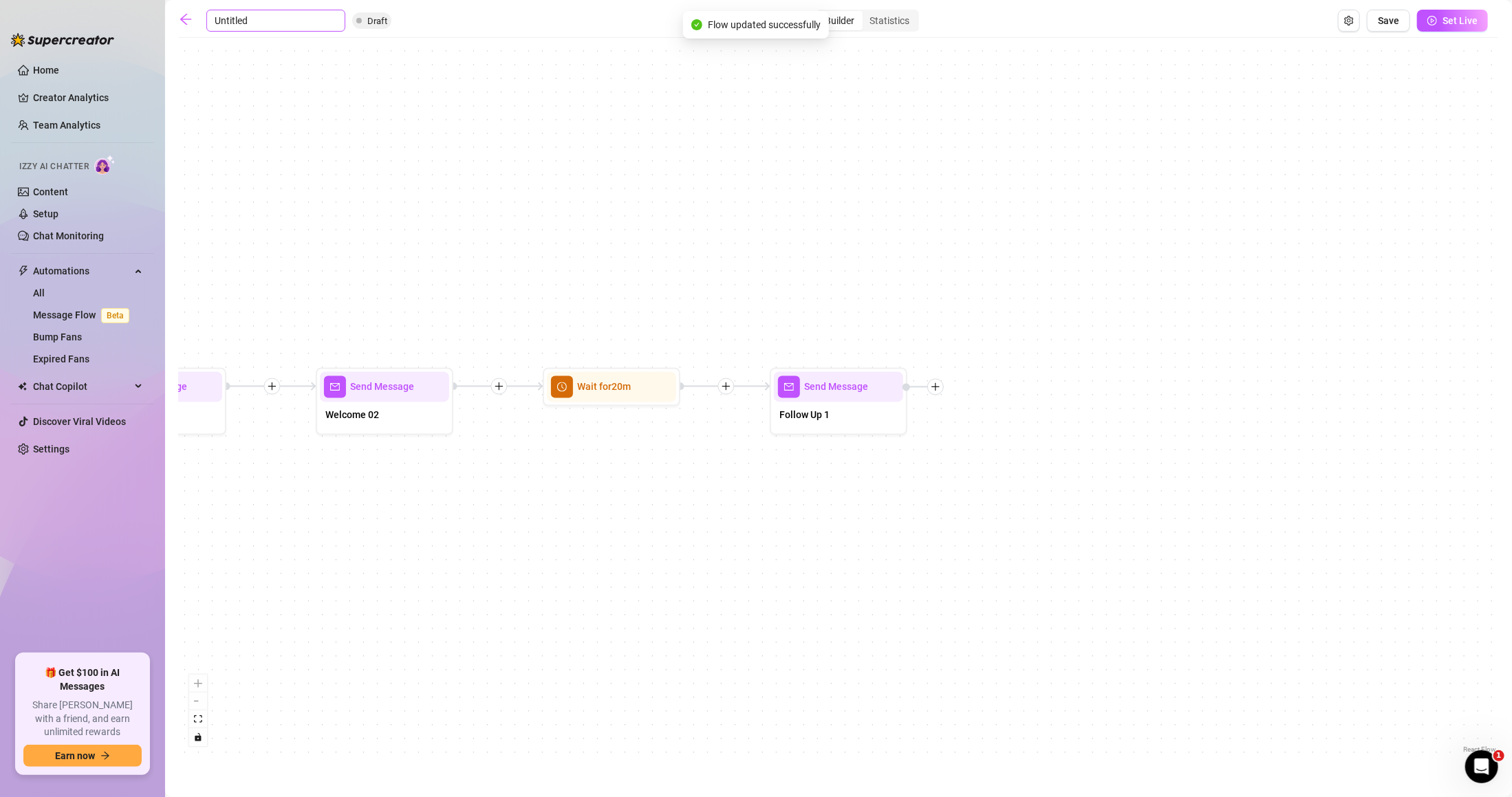
click at [218, 17] on input "Untitled" at bounding box center [276, 21] width 139 height 22
click at [1395, 13] on button "Save" at bounding box center [1388, 21] width 43 height 22
click at [1365, 26] on div "Kennedy VIP Draft Builder Statistics Save Set Live" at bounding box center [833, 21] width 1309 height 22
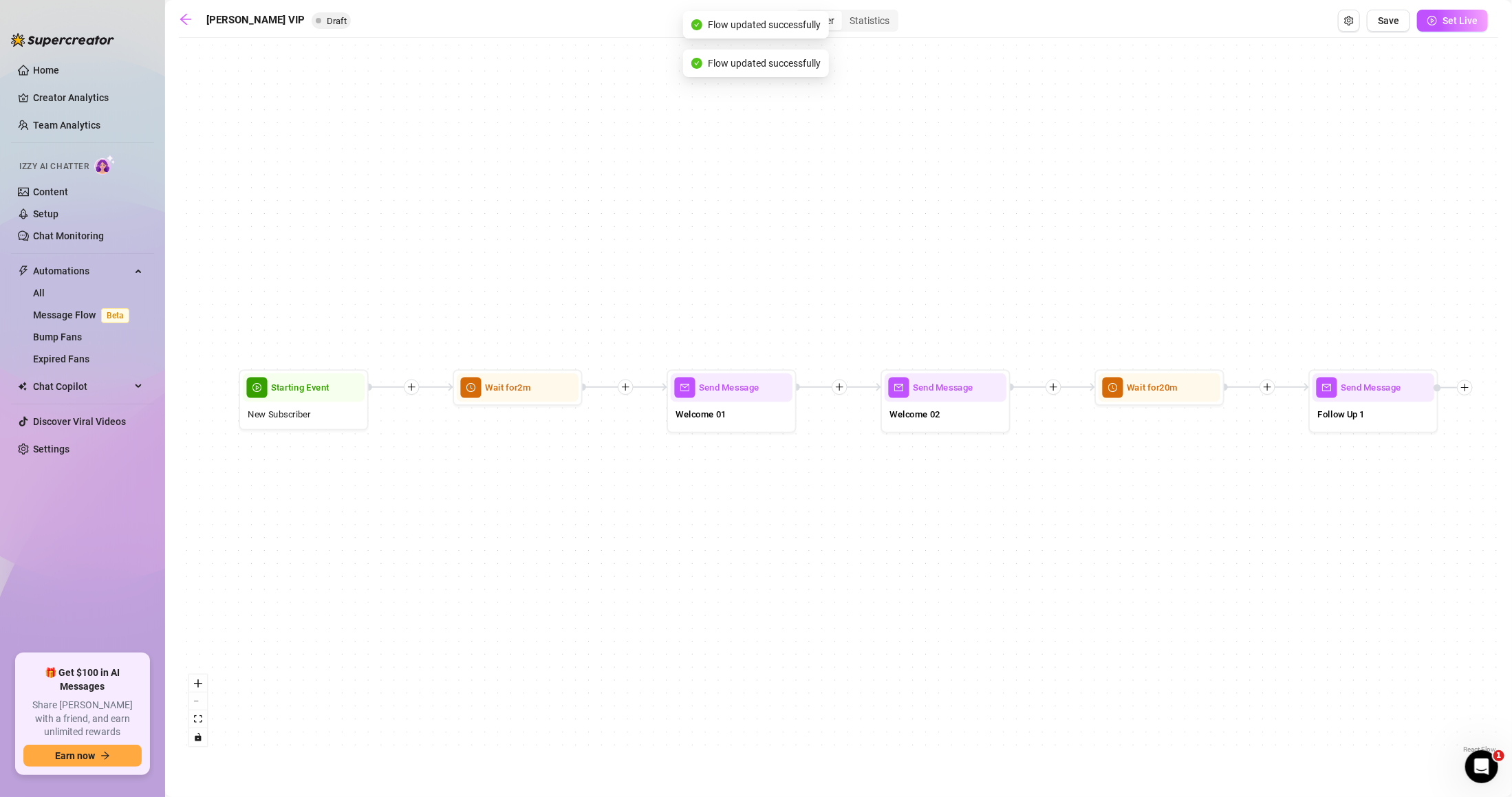
click at [192, 23] on icon "arrow-left" at bounding box center [185, 19] width 14 height 14
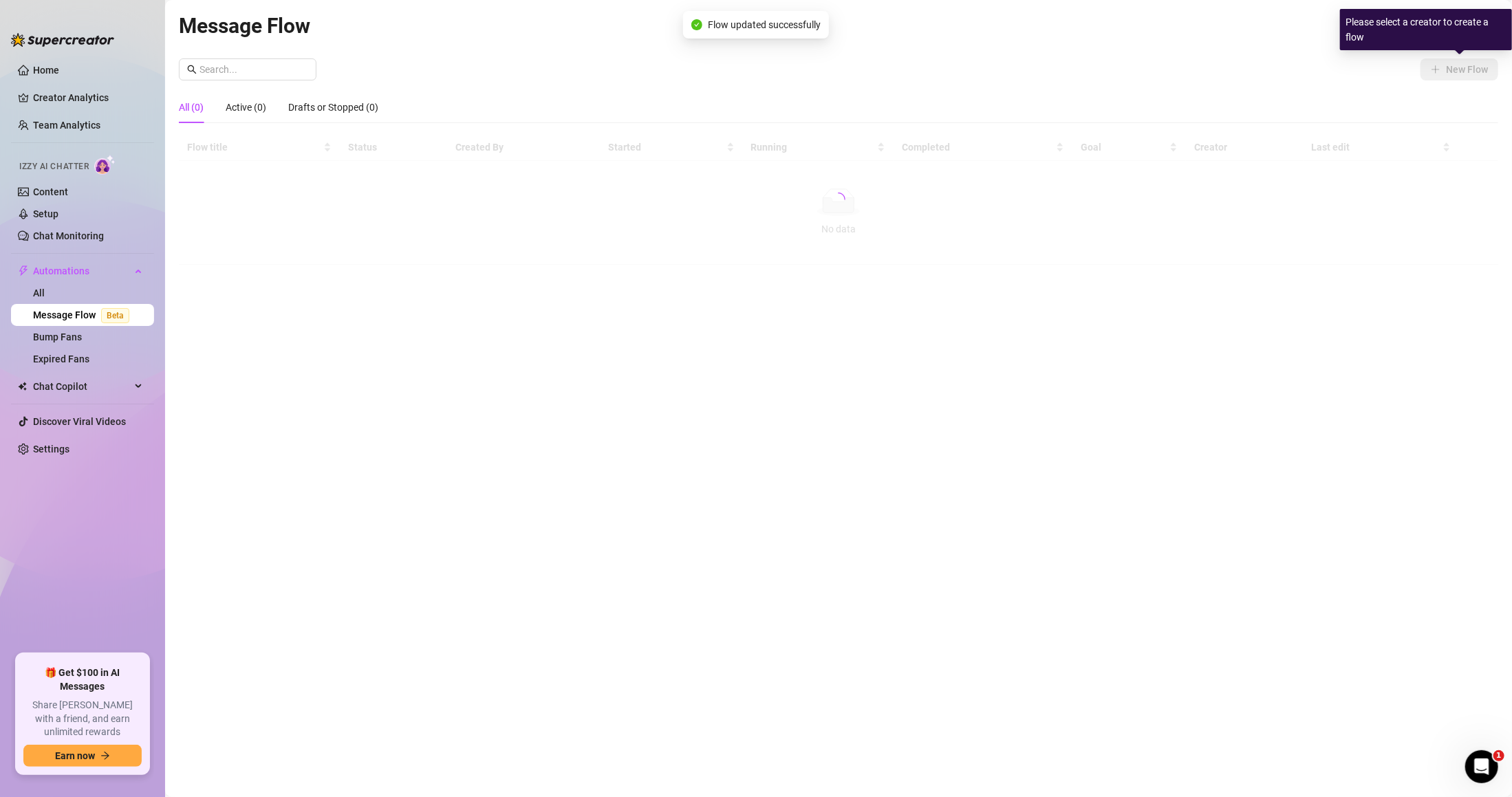
click at [1462, 37] on div "Please select a creator to create a flow" at bounding box center [1426, 29] width 172 height 41
click at [1435, 21] on div "Please select a creator to create a flow" at bounding box center [1426, 29] width 172 height 41
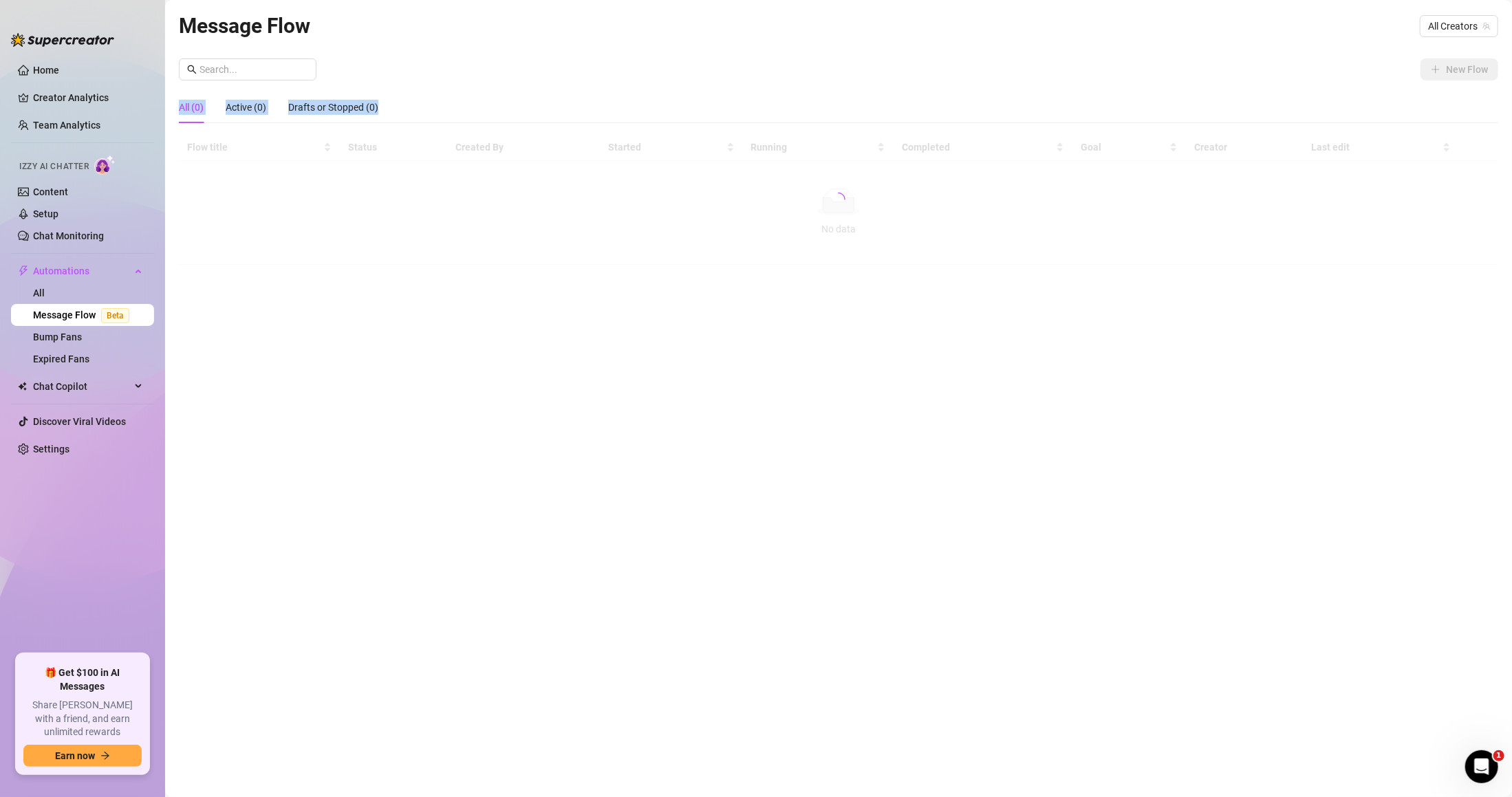
click at [911, 85] on div "New Flow All (0) Active (0) Drafts or Stopped (0) Flow title Status Created By …" at bounding box center [838, 162] width 1320 height 207
click at [1457, 25] on span "All Creators" at bounding box center [1459, 26] width 62 height 21
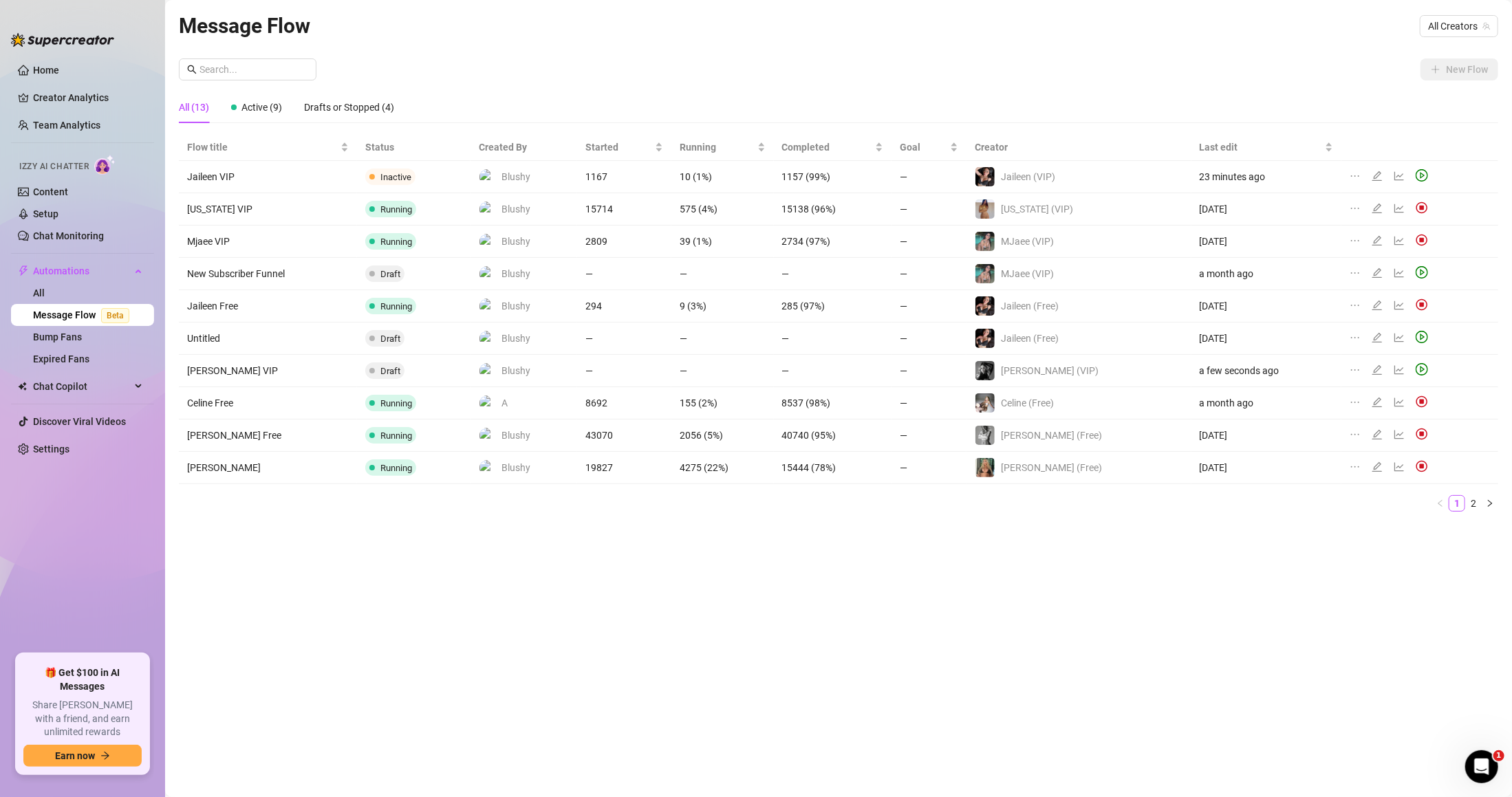
click at [666, 567] on div "Message Flow All Creators New Flow All (13) Active (9) Drafts or Stopped (4) Fl…" at bounding box center [838, 382] width 1320 height 746
click at [1372, 370] on icon "edit" at bounding box center [1377, 370] width 11 height 11
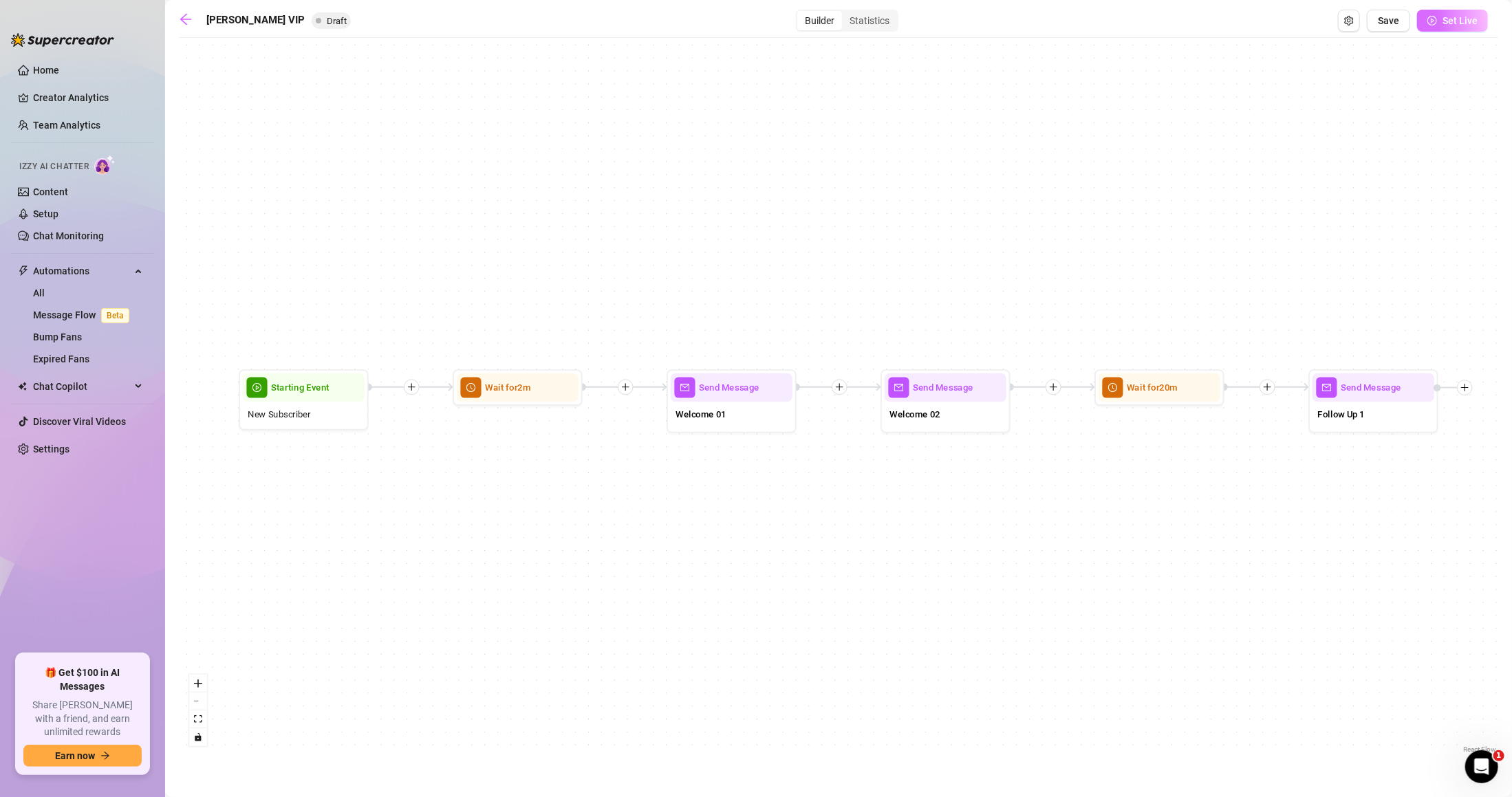
click at [1467, 19] on span "Set Live" at bounding box center [1461, 21] width 35 height 11
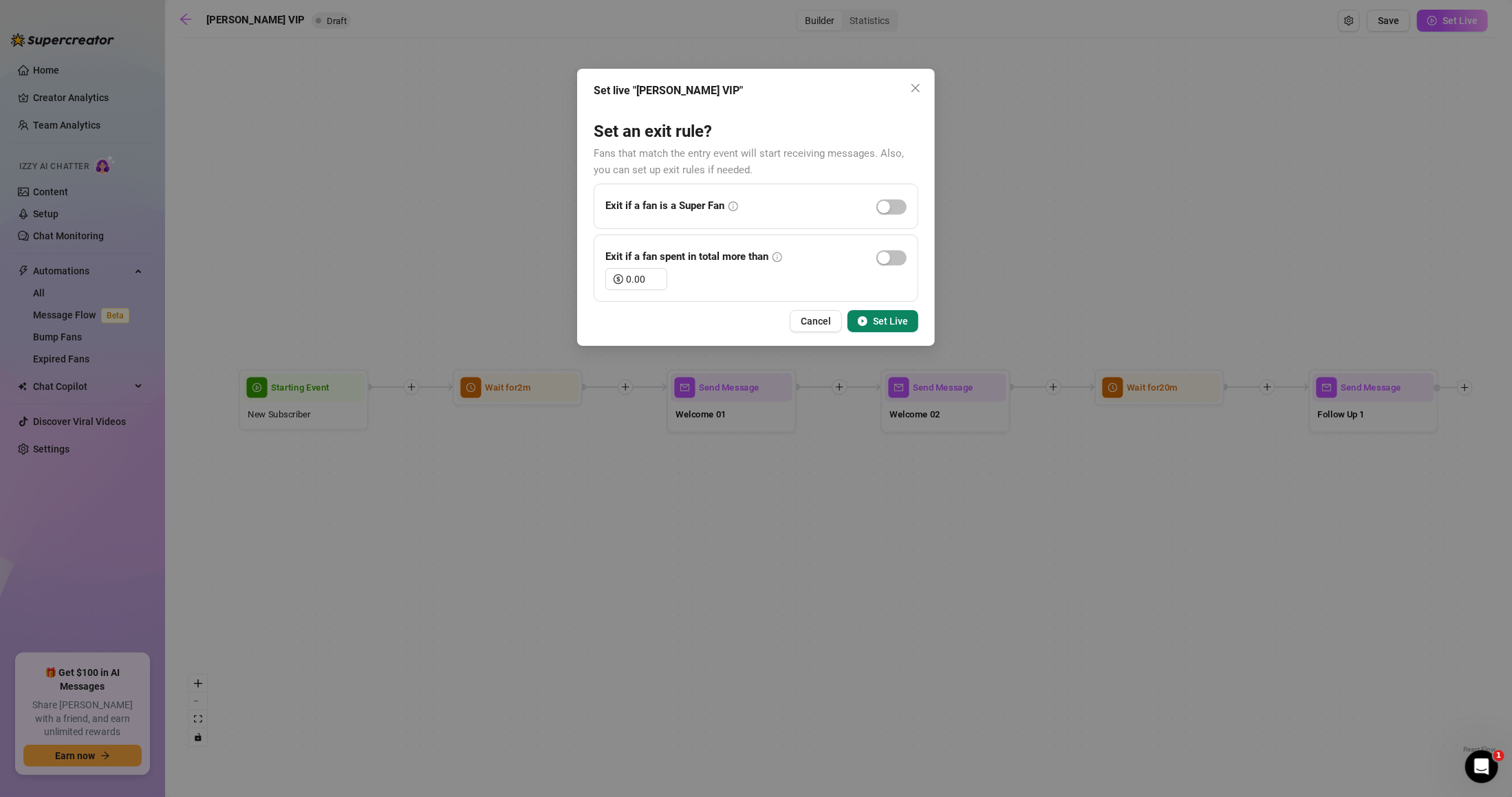
click at [885, 319] on span "Set Live" at bounding box center [890, 321] width 35 height 11
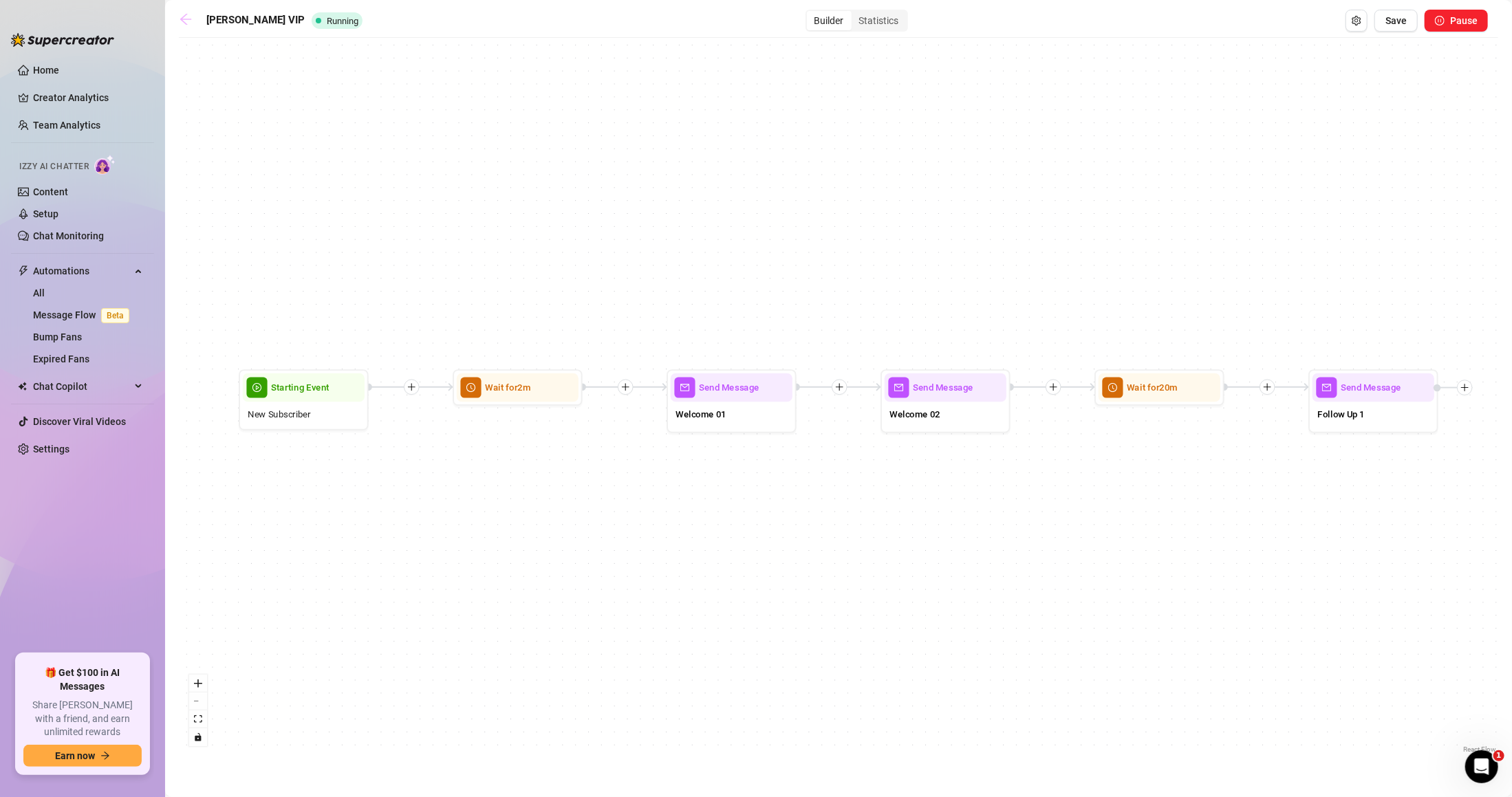
click at [187, 21] on icon "arrow-left" at bounding box center [185, 19] width 14 height 14
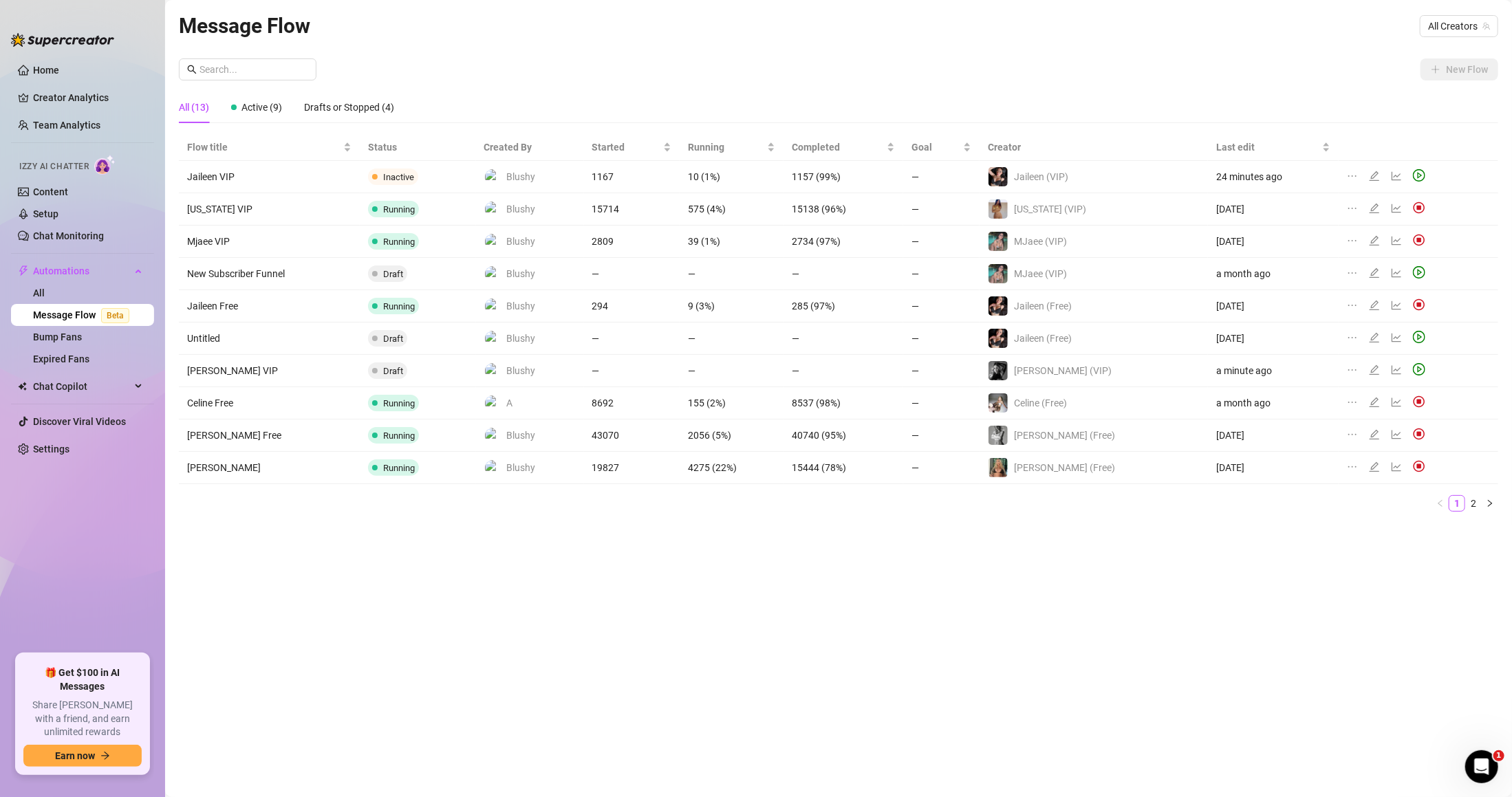
click at [1370, 238] on icon "edit" at bounding box center [1374, 240] width 10 height 10
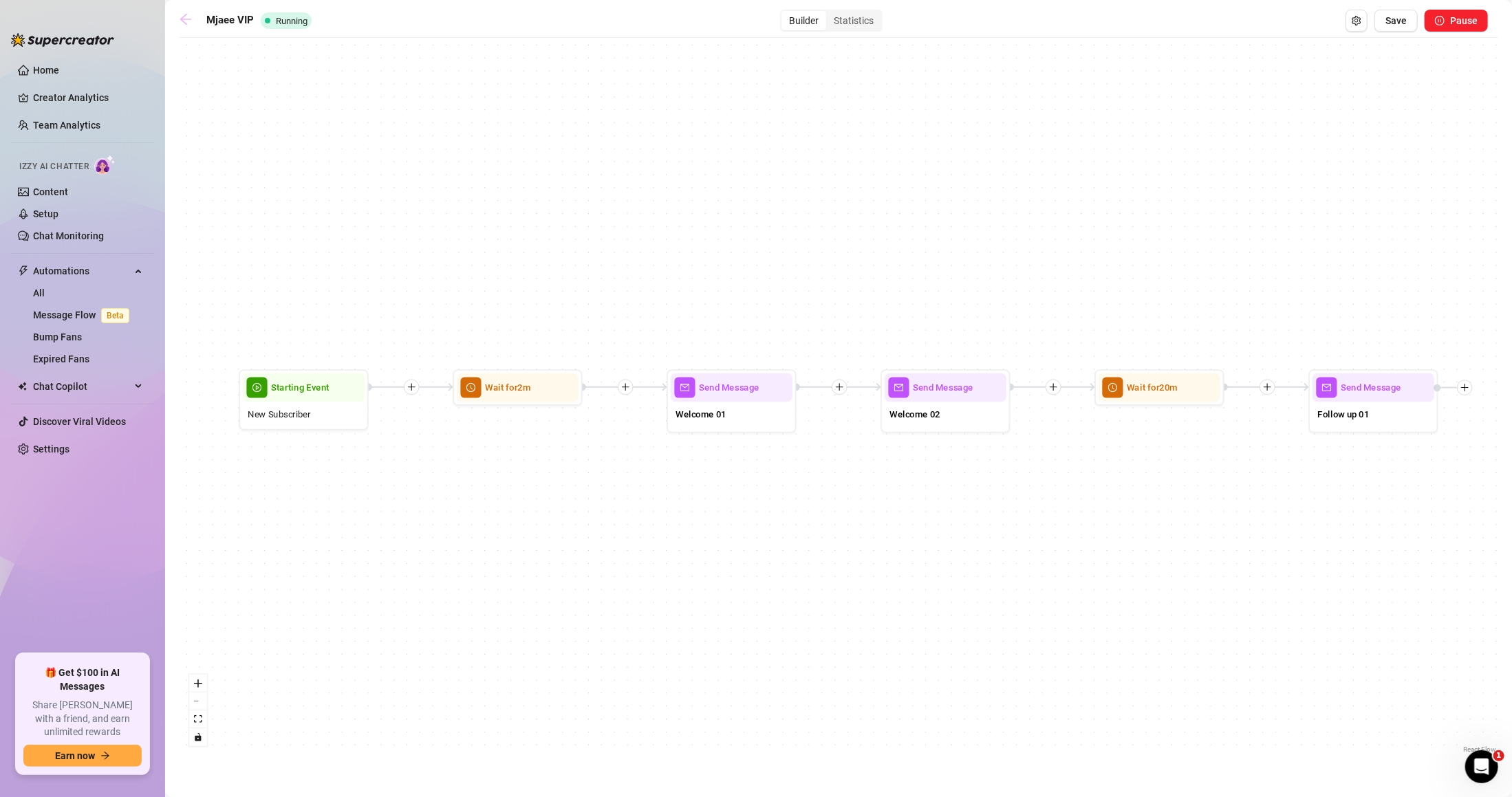
drag, startPoint x: 200, startPoint y: 9, endPoint x: 184, endPoint y: 13, distance: 16.5
click at [184, 13] on div "Mjaee VIP Running Builder Statistics Save Pause" at bounding box center [833, 21] width 1309 height 22
click at [184, 13] on icon "arrow-left" at bounding box center [185, 19] width 14 height 14
